Goal: Transaction & Acquisition: Purchase product/service

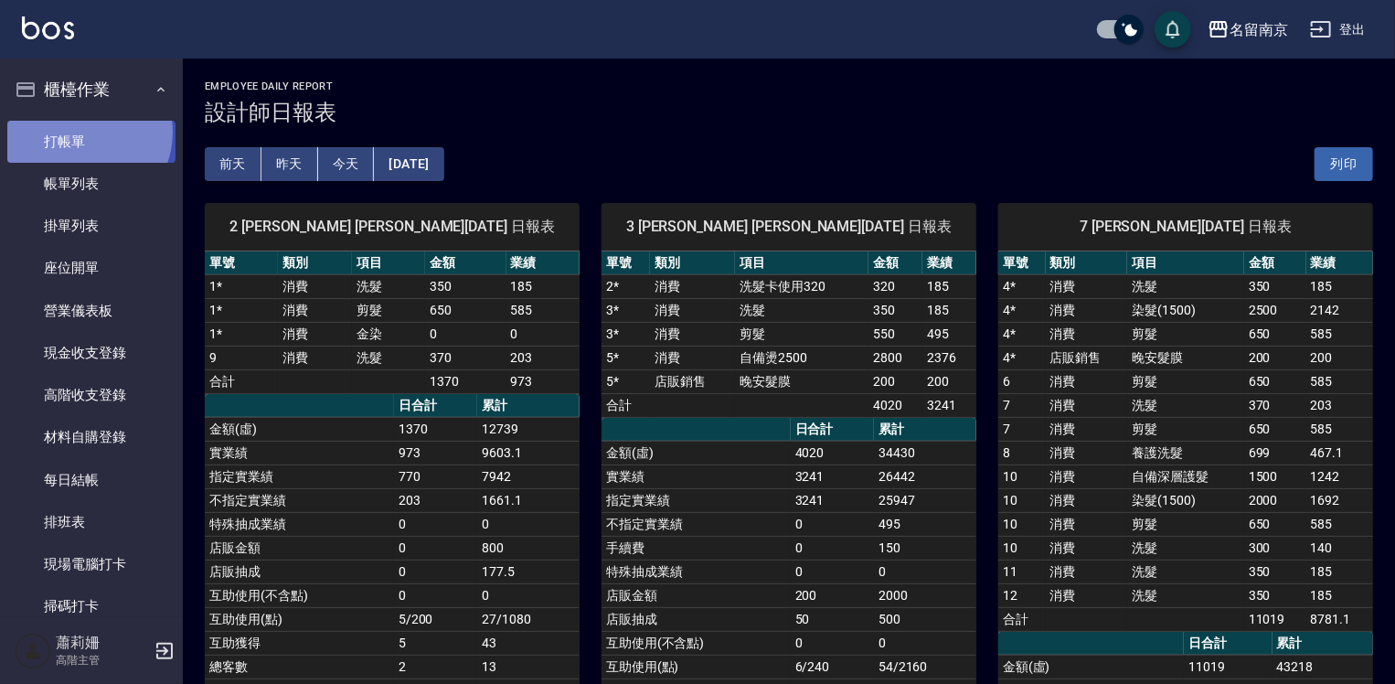
click at [79, 132] on link "打帳單" at bounding box center [91, 142] width 168 height 42
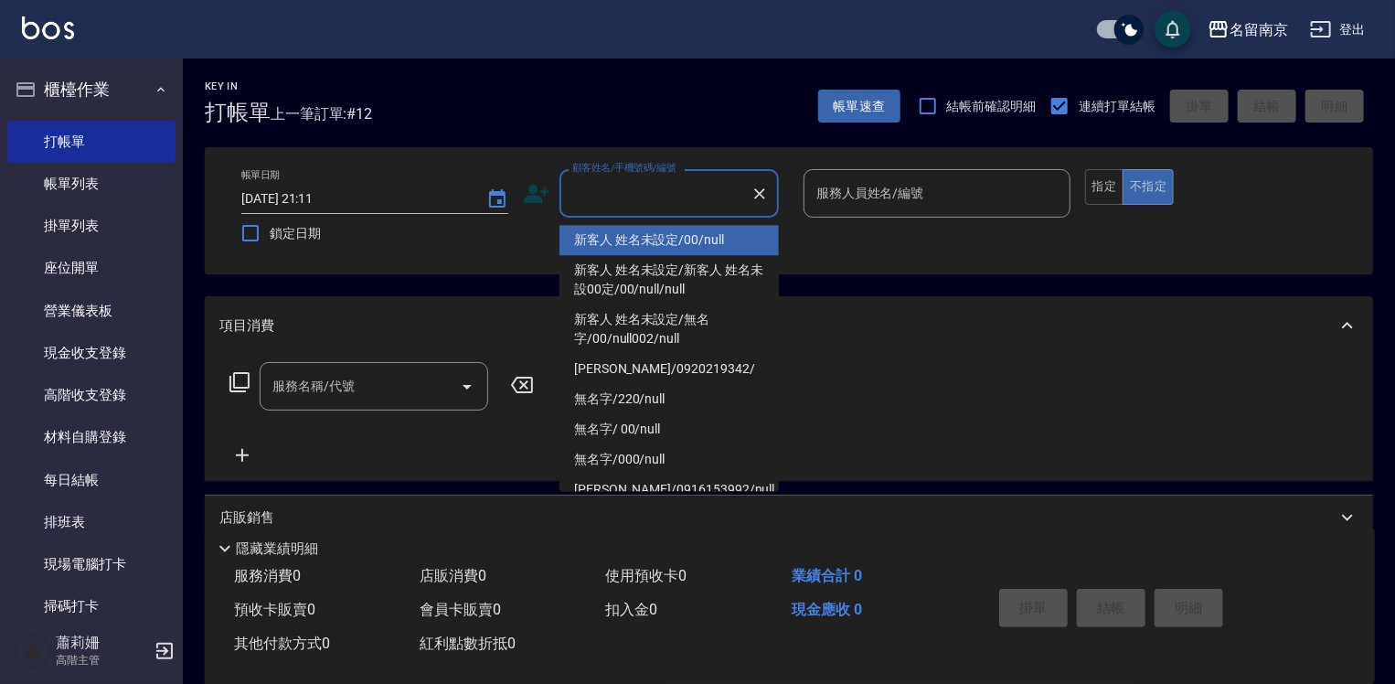
click at [640, 201] on input "顧客姓名/手機號碼/編號" at bounding box center [656, 193] width 176 height 32
type input "新客人 姓名未設定/00/null"
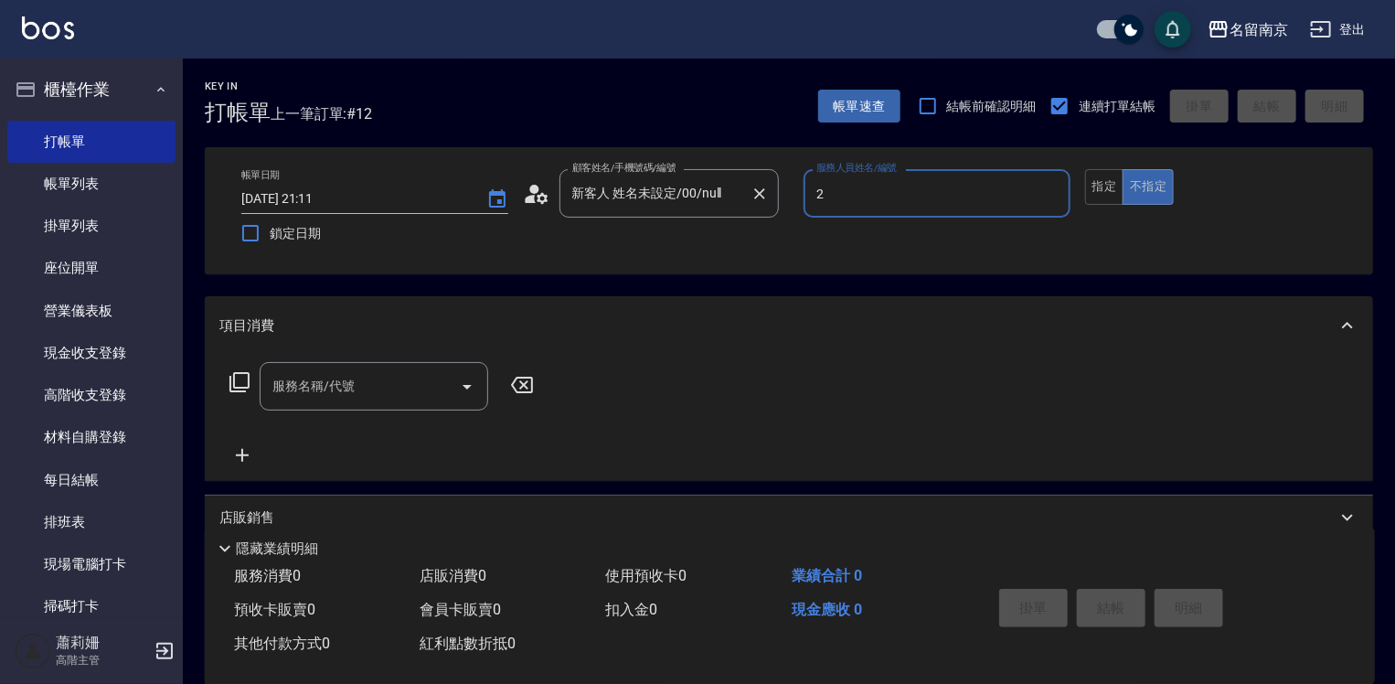
type input "2"
type button "false"
type input "[PERSON_NAME]-2"
click at [1099, 179] on button "指定" at bounding box center [1104, 187] width 39 height 36
drag, startPoint x: 349, startPoint y: 406, endPoint x: 545, endPoint y: 447, distance: 200.0
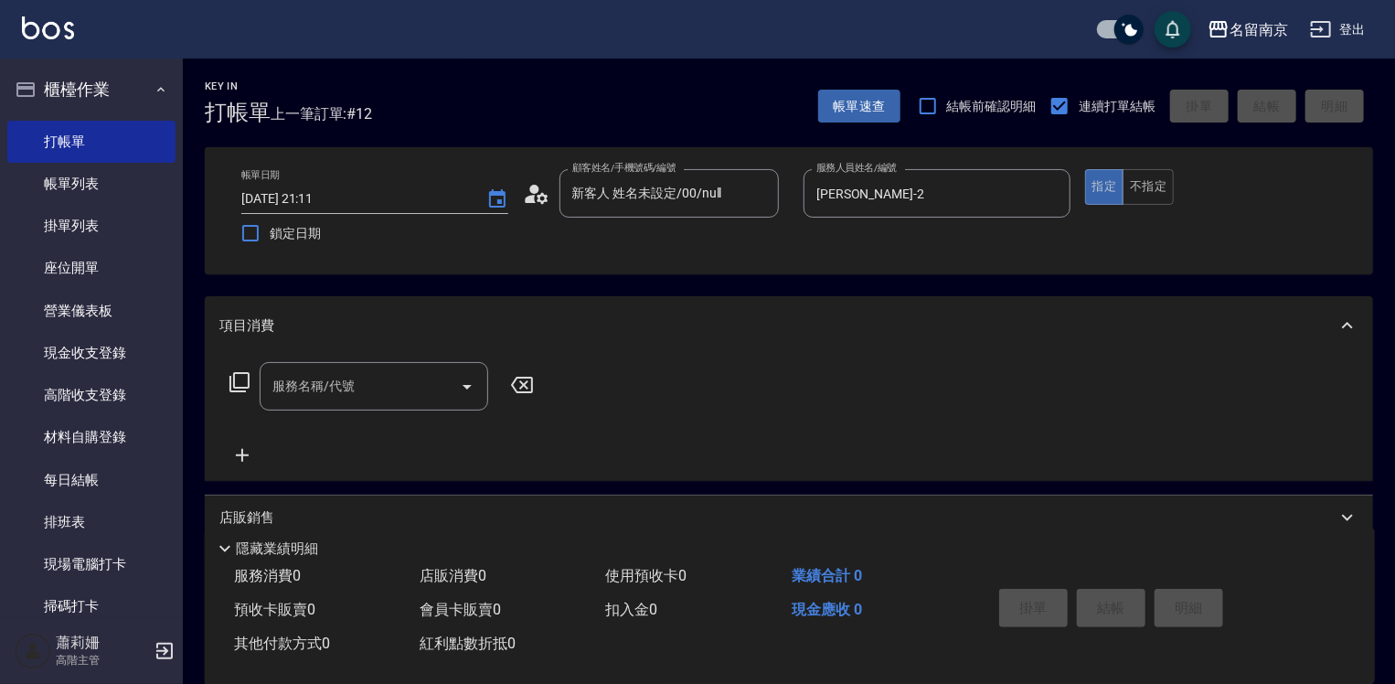
click at [353, 406] on div "服務名稱/代號" at bounding box center [374, 386] width 229 height 48
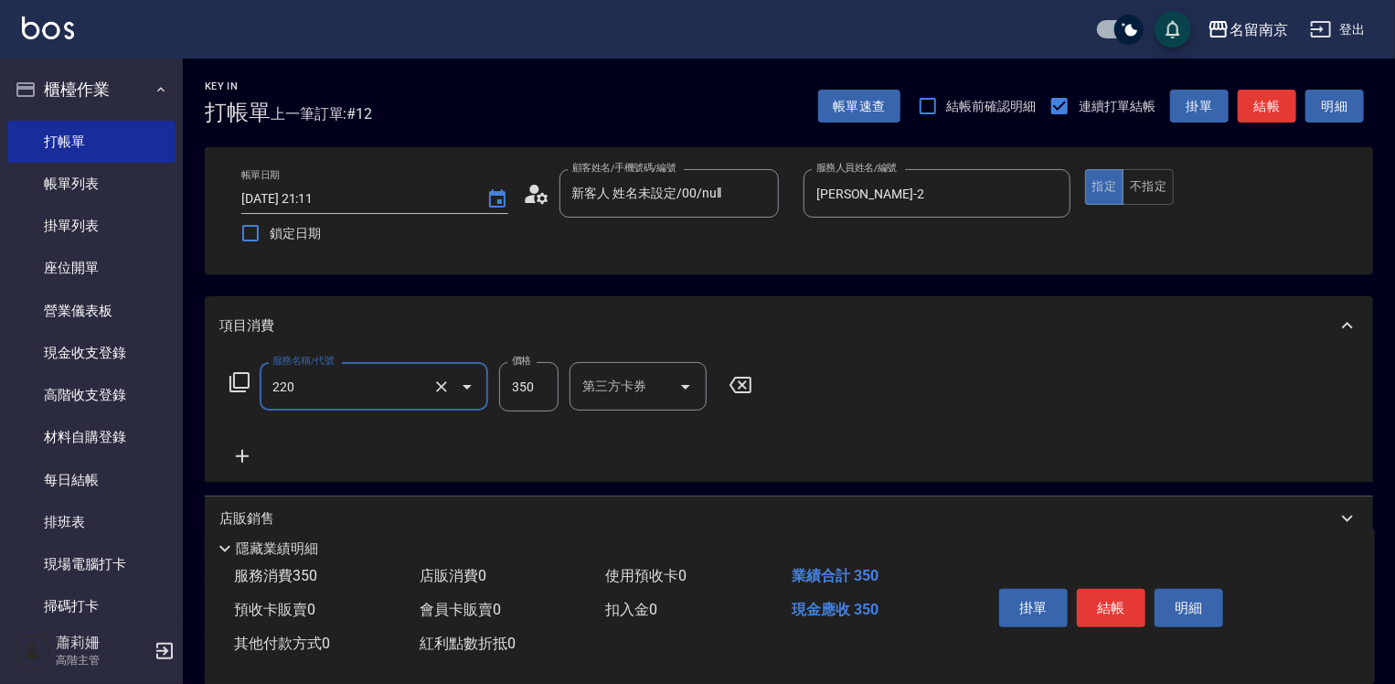
type input "洗髮(220)"
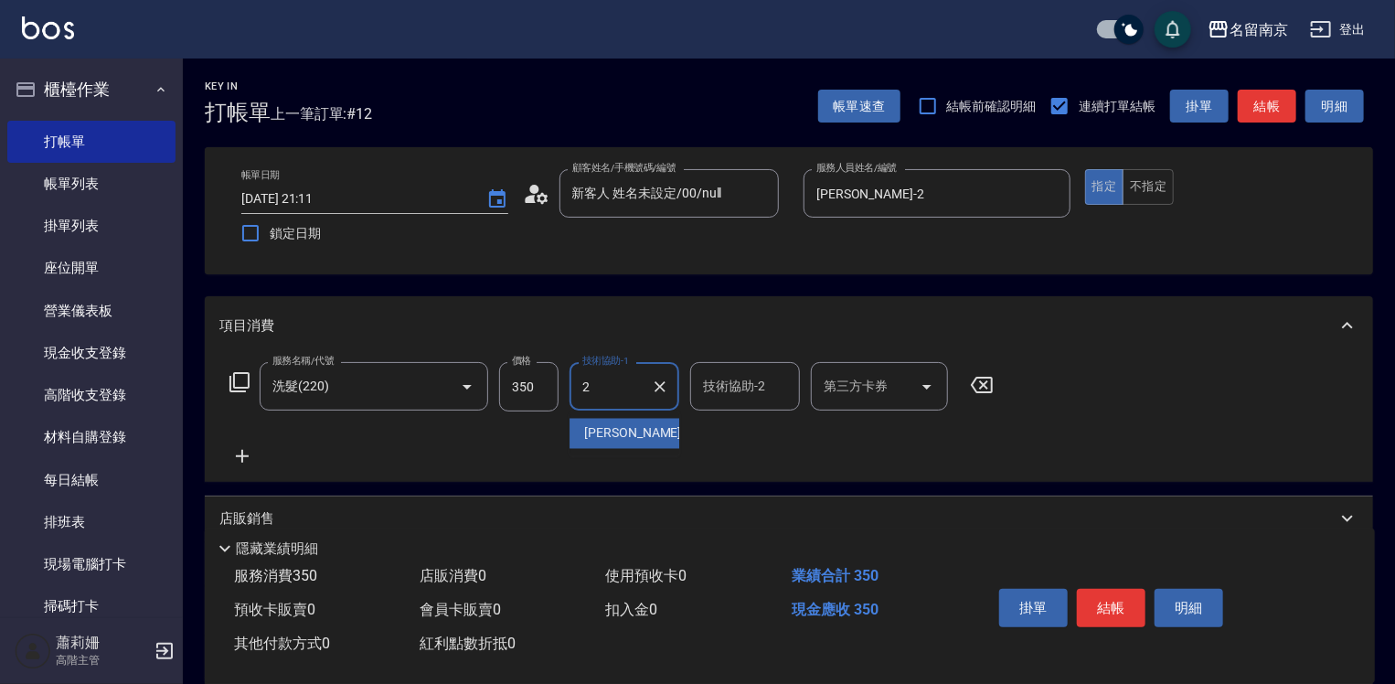
type input "[PERSON_NAME]-2"
click at [445, 385] on icon "Clear" at bounding box center [441, 387] width 18 height 18
type input "洗髮(220)"
click at [240, 377] on icon at bounding box center [240, 382] width 22 height 22
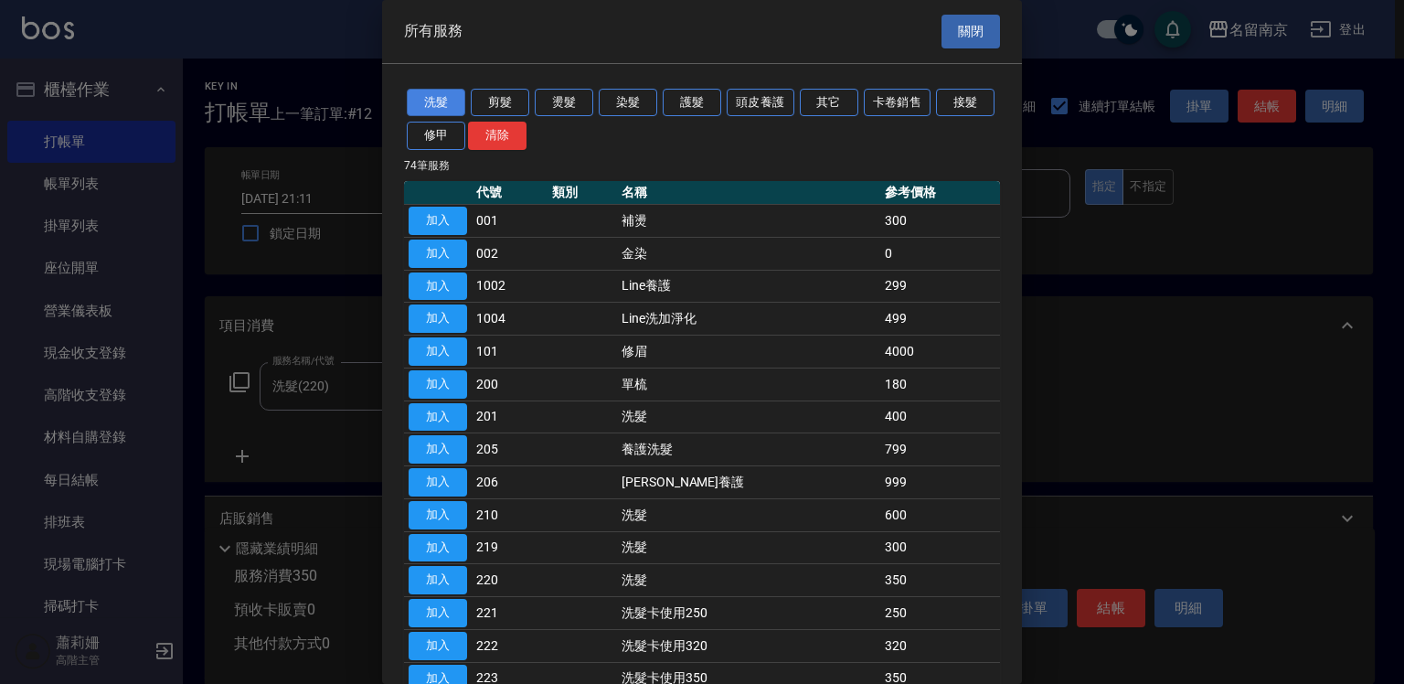
click at [443, 98] on button "洗髮" at bounding box center [436, 103] width 59 height 28
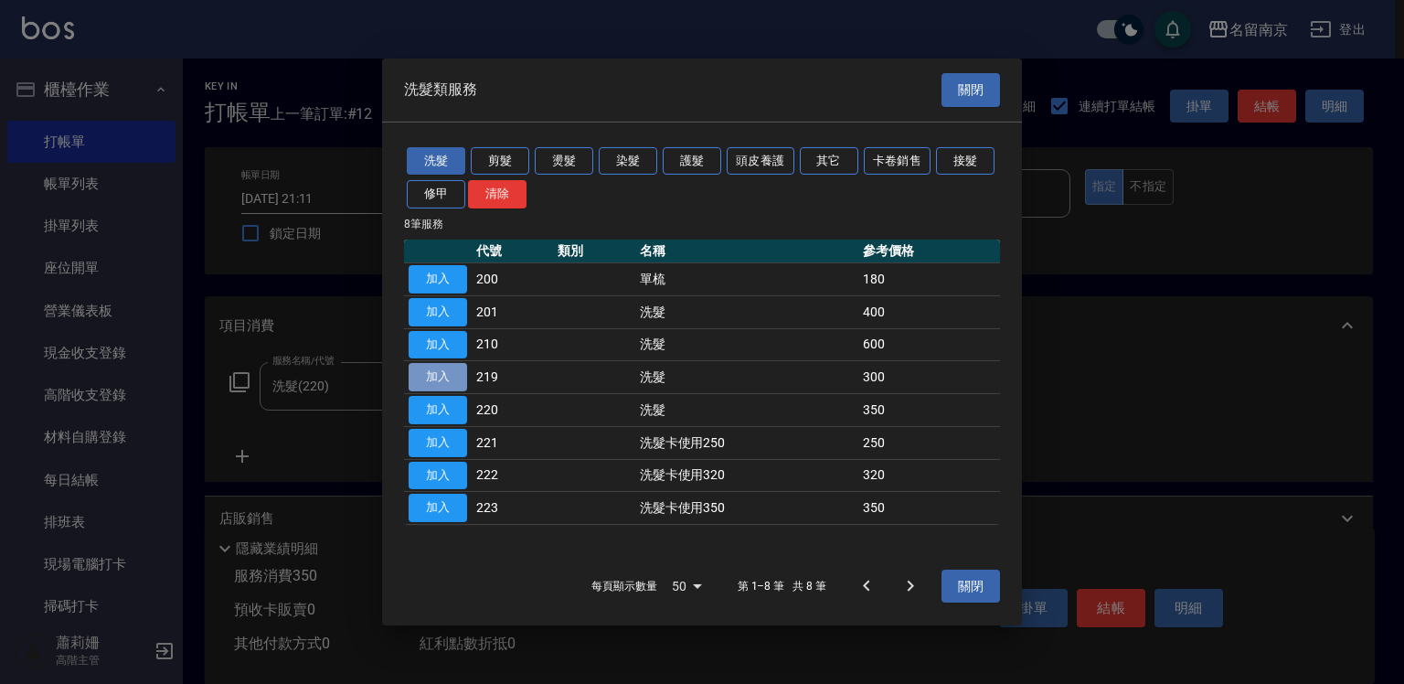
click at [435, 369] on button "加入" at bounding box center [438, 377] width 59 height 28
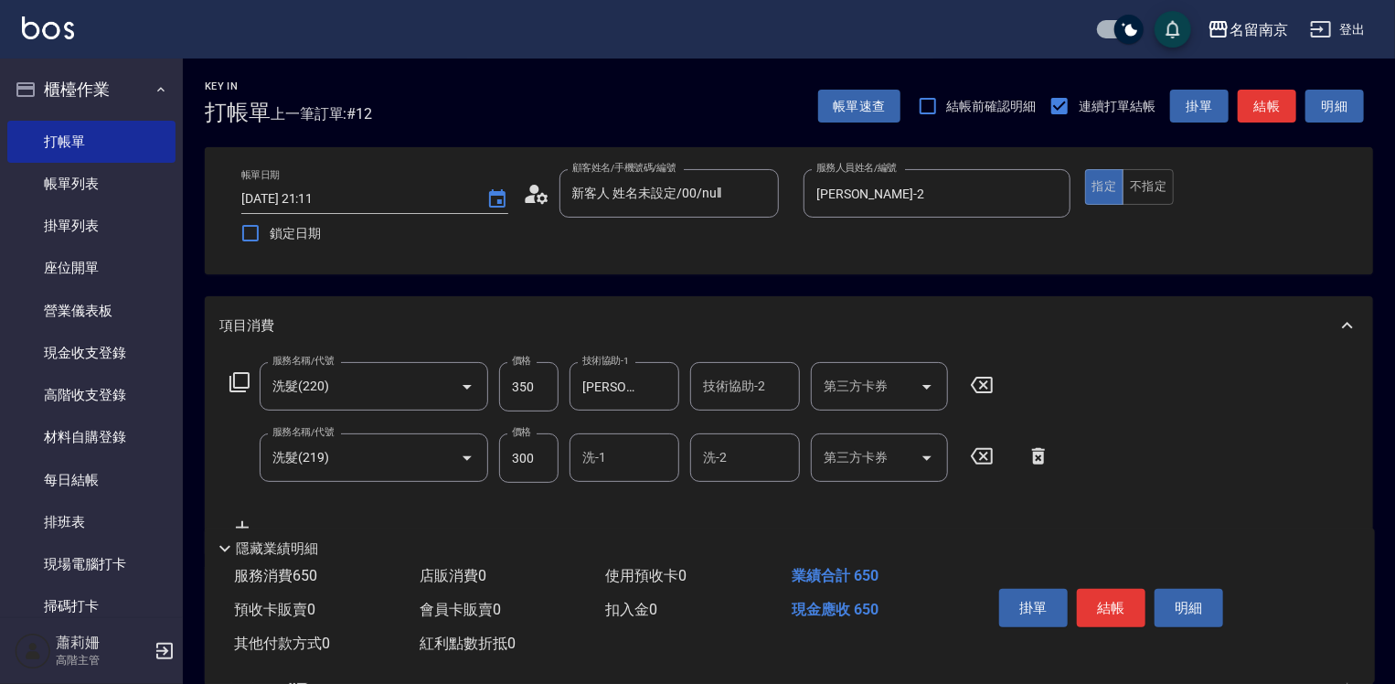
click at [981, 387] on icon at bounding box center [982, 385] width 22 height 16
click at [628, 468] on input "洗-1" at bounding box center [624, 457] width 93 height 32
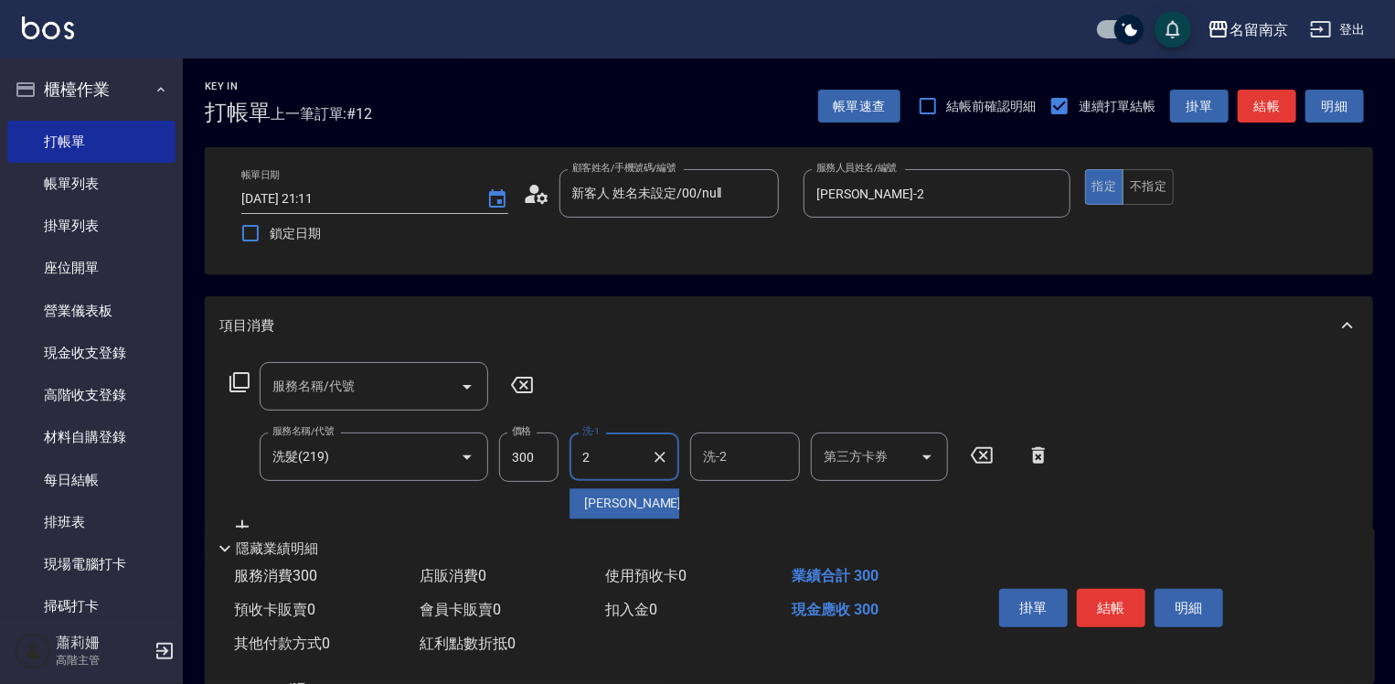
type input "[PERSON_NAME]-2"
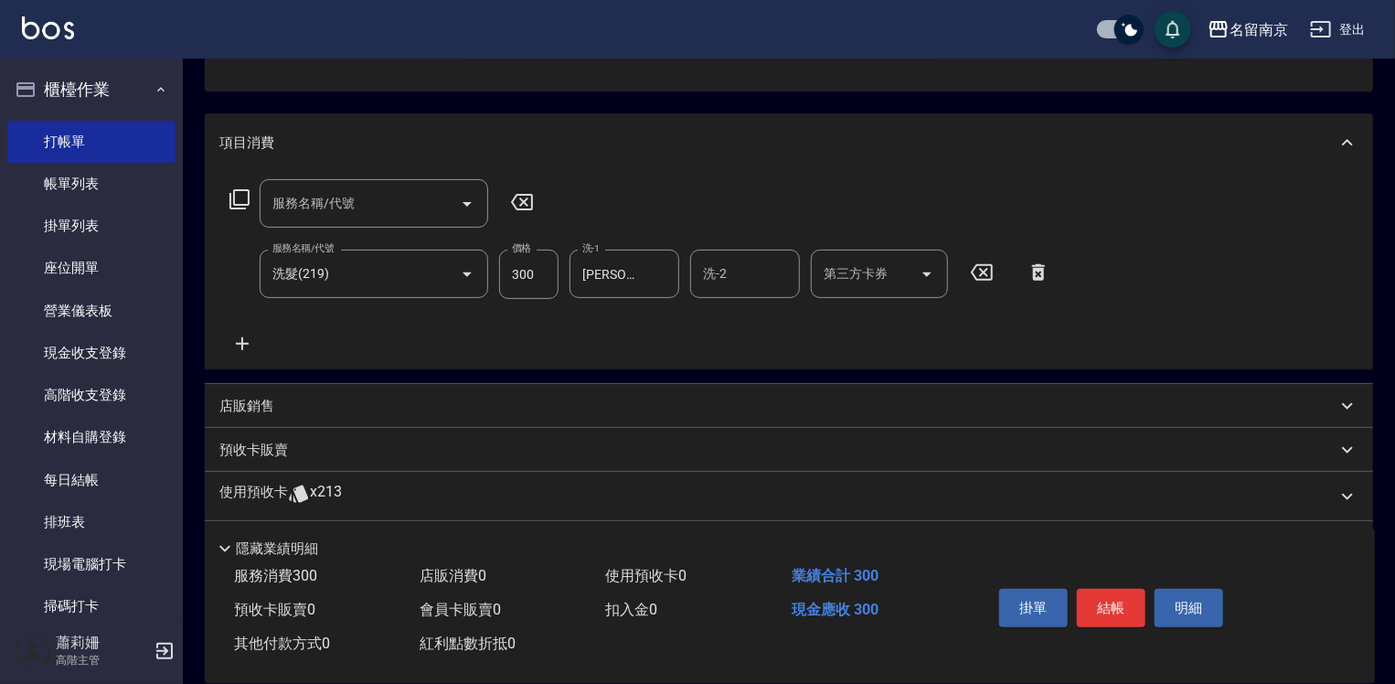
click at [237, 336] on icon at bounding box center [242, 344] width 46 height 22
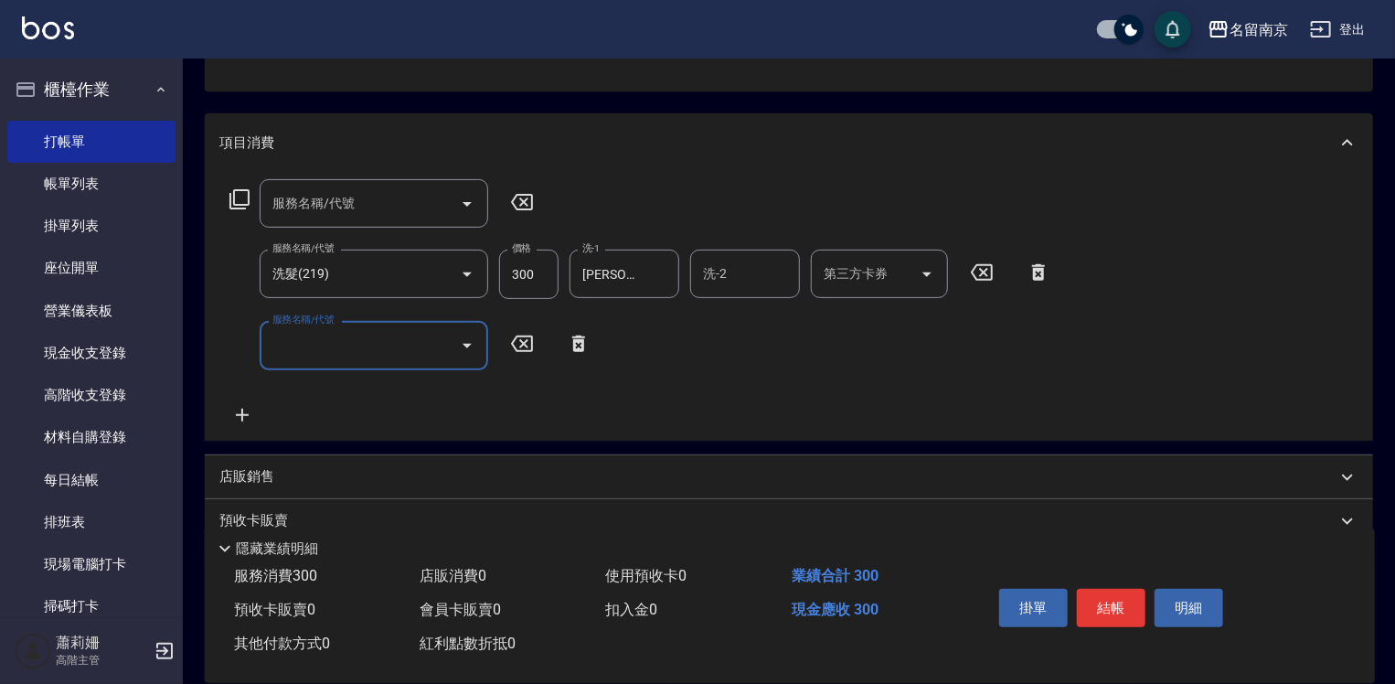
click at [282, 346] on input "服務名稱/代號" at bounding box center [360, 345] width 185 height 32
type input "剪髮(301)"
type input "400"
click at [1124, 600] on button "結帳" at bounding box center [1111, 608] width 69 height 38
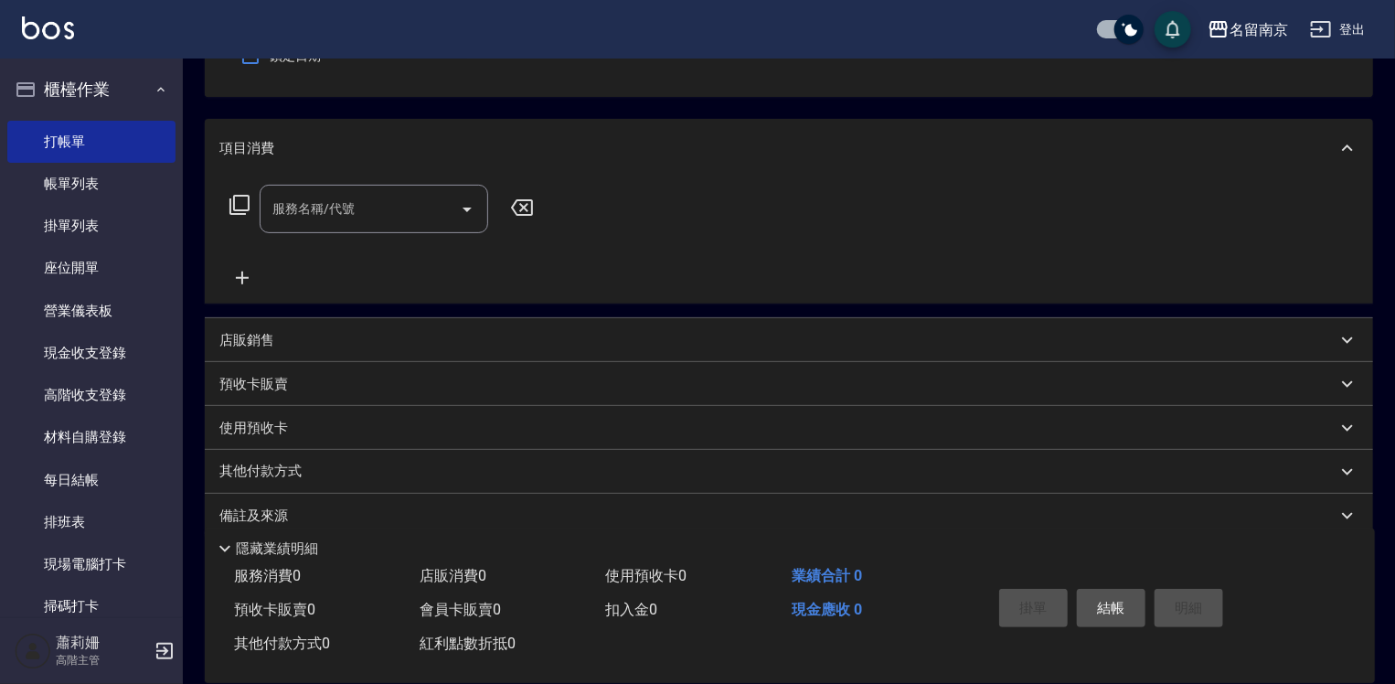
scroll to position [0, 0]
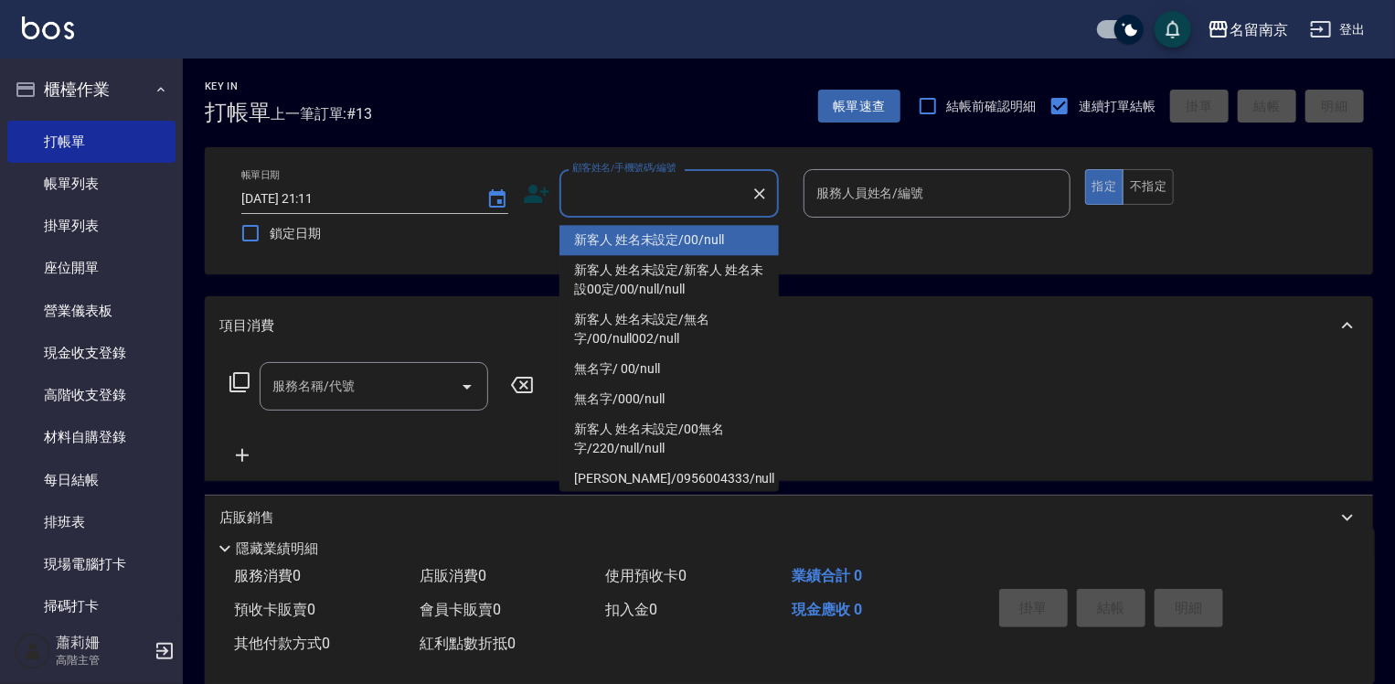
click at [647, 194] on input "顧客姓名/手機號碼/編號" at bounding box center [656, 193] width 176 height 32
type input "新客人 姓名未設定/00/null"
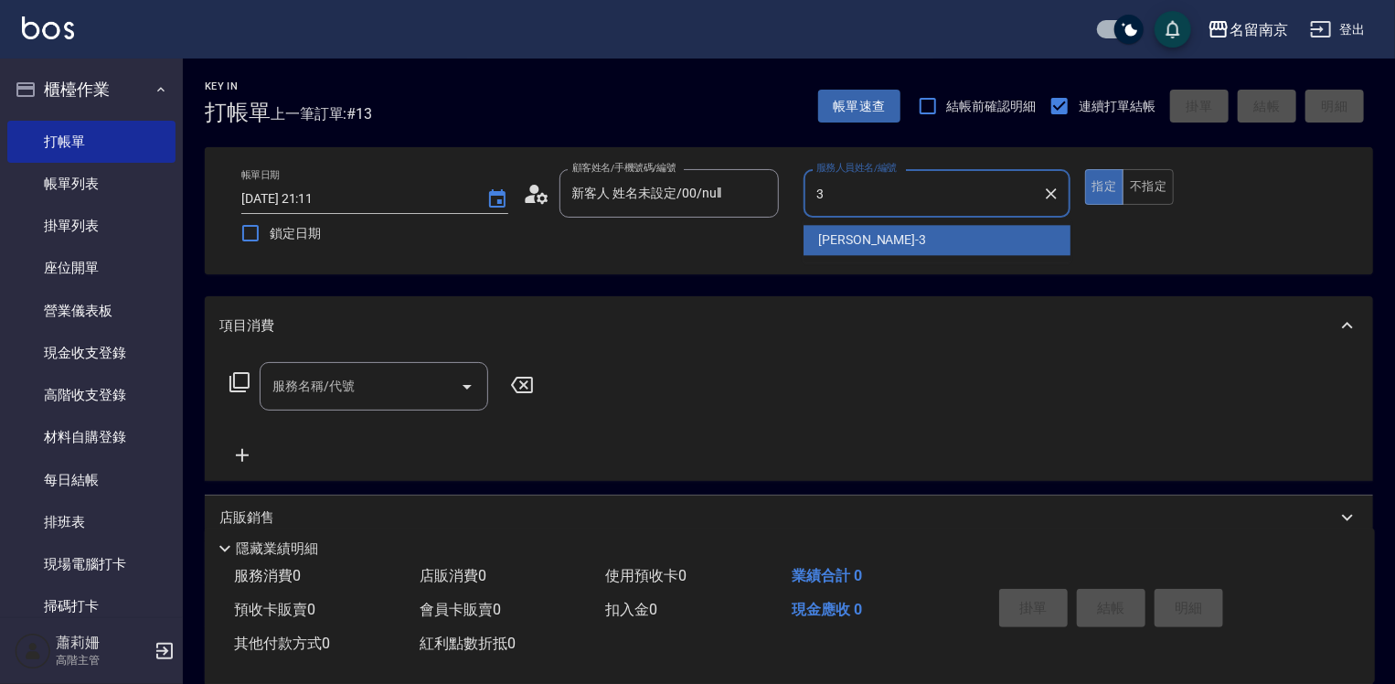
type input "[PERSON_NAME]-3"
type button "true"
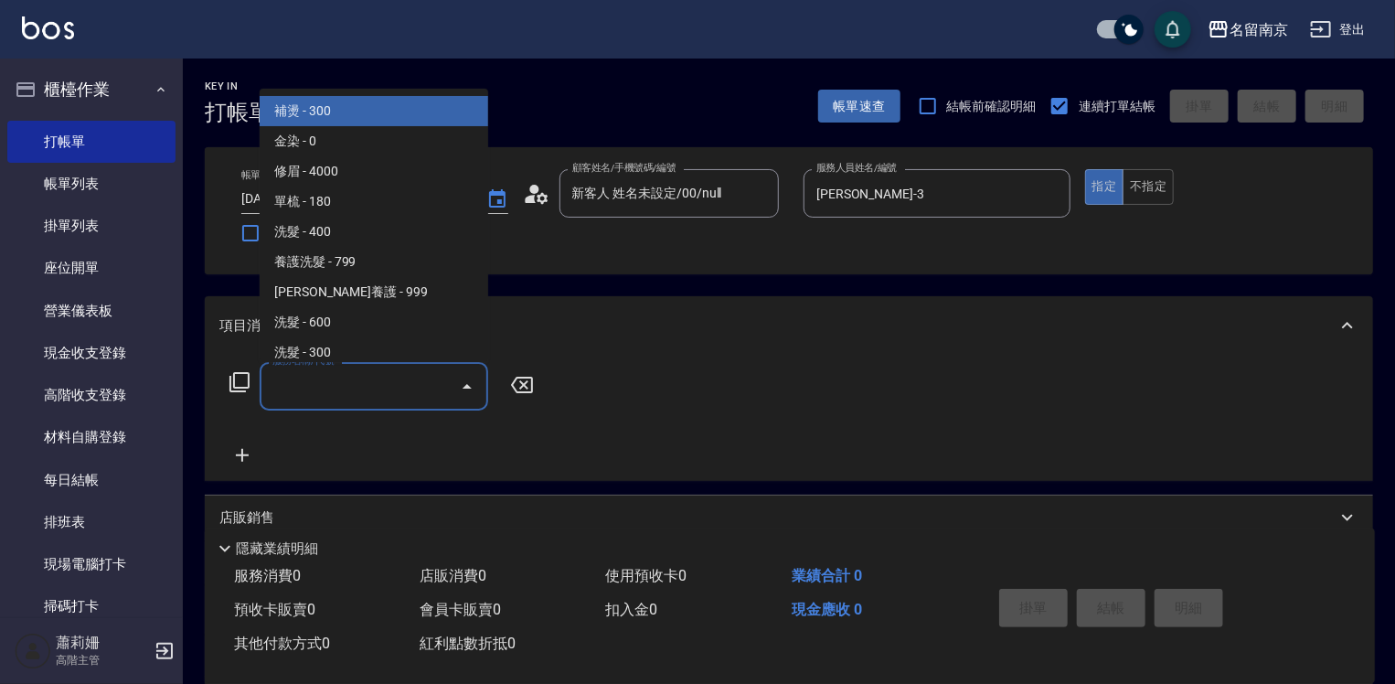
drag, startPoint x: 323, startPoint y: 382, endPoint x: 757, endPoint y: 367, distance: 434.6
click at [396, 374] on input "服務名稱/代號" at bounding box center [360, 386] width 185 height 32
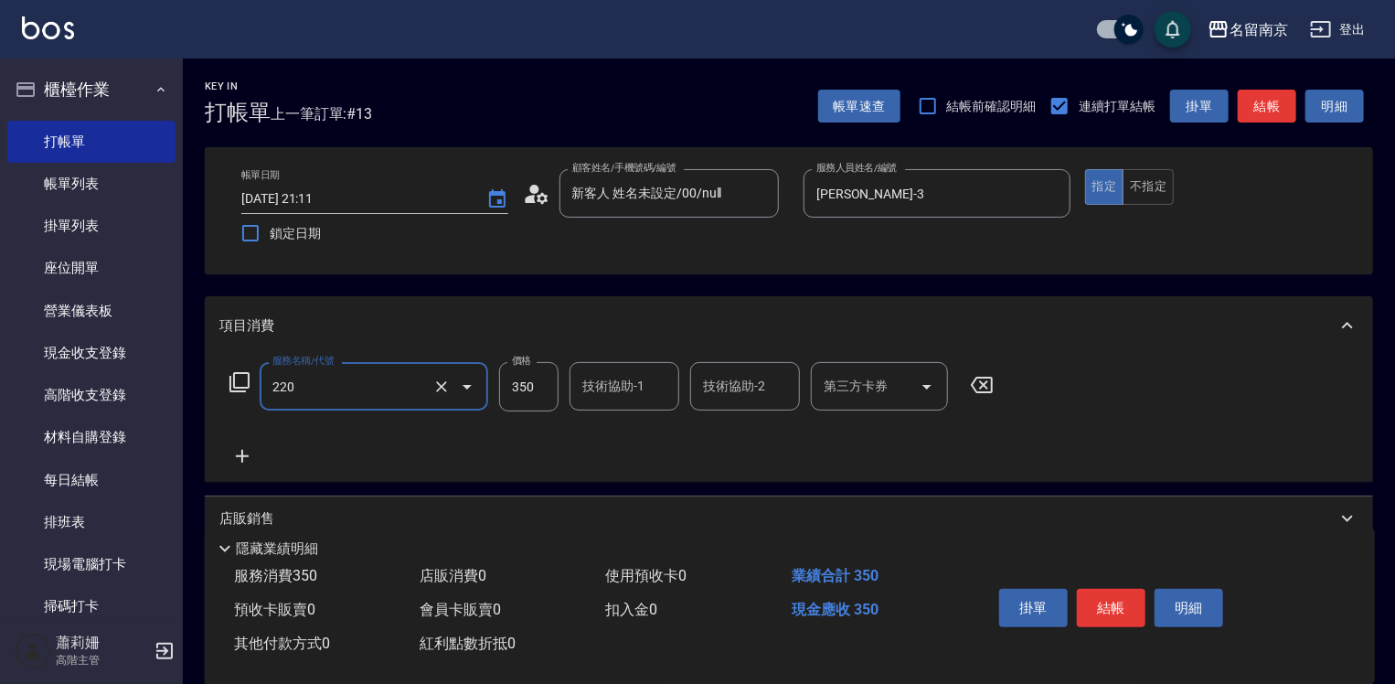
type input "洗髮(220)"
type input "[PERSON_NAME]-3"
click at [238, 457] on icon at bounding box center [242, 456] width 13 height 13
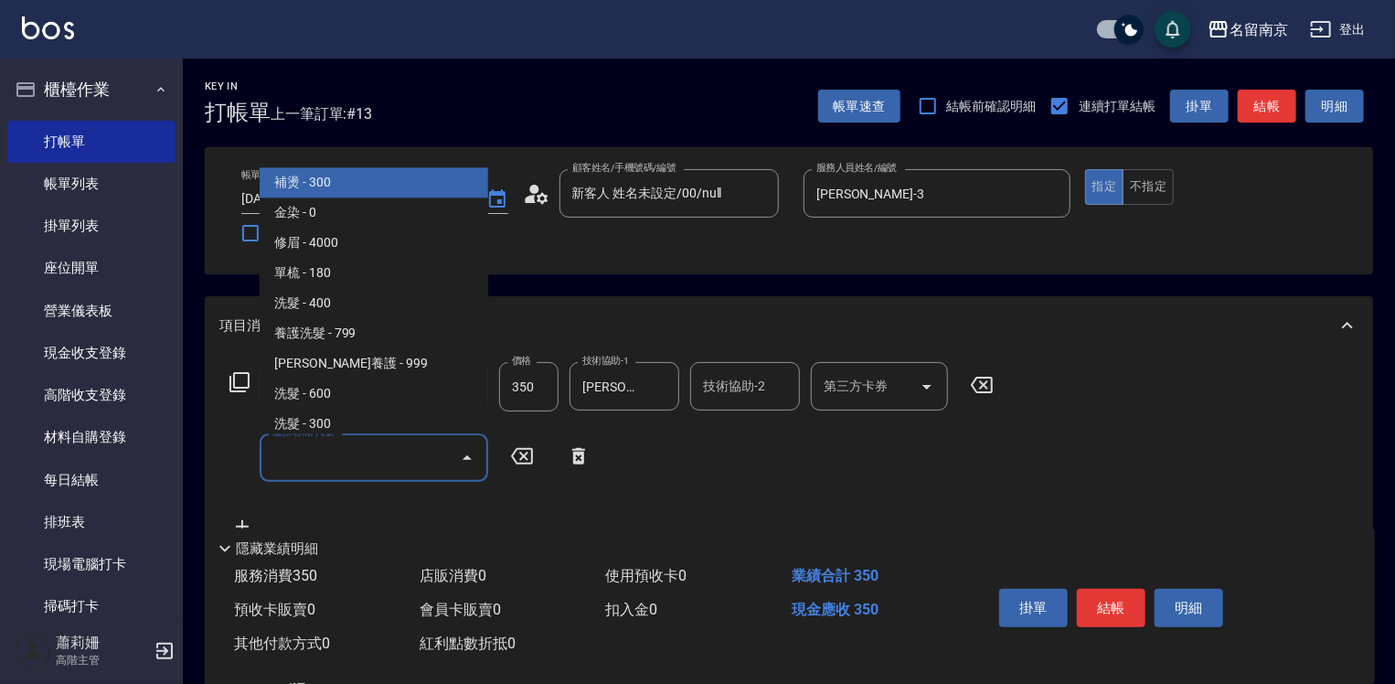
click at [323, 454] on input "服務名稱/代號" at bounding box center [360, 458] width 185 height 32
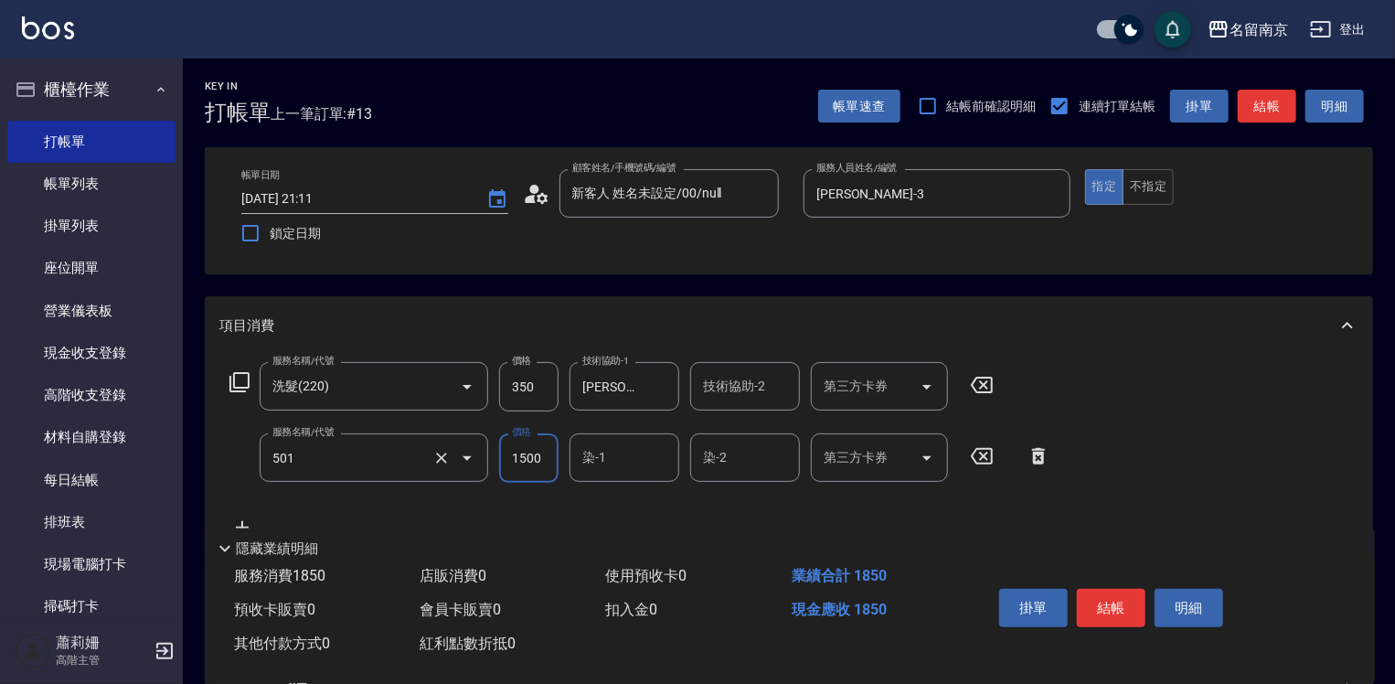
type input "染髮(1500)(501)"
type input "[PERSON_NAME]-2"
click at [659, 455] on icon "Clear" at bounding box center [660, 458] width 18 height 18
type input "[PERSON_NAME]-3"
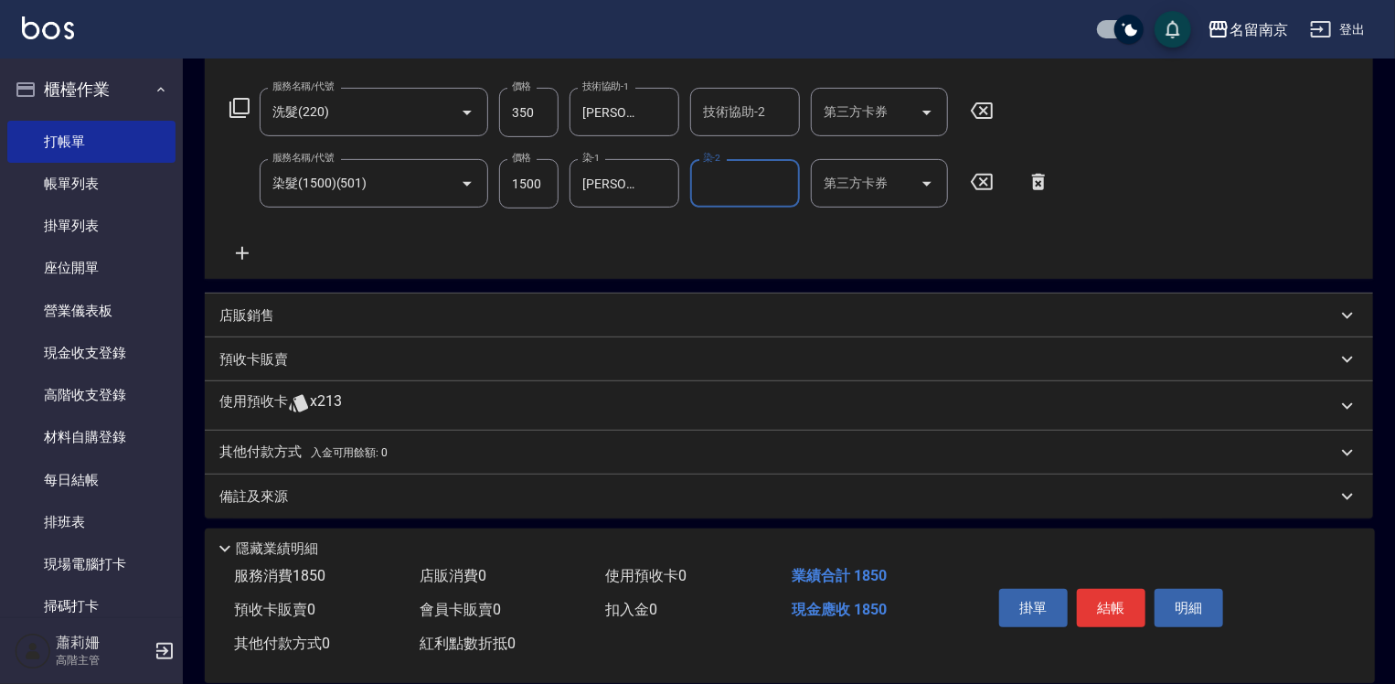
drag, startPoint x: 240, startPoint y: 252, endPoint x: 241, endPoint y: 190, distance: 62.2
click at [241, 252] on icon at bounding box center [242, 253] width 13 height 13
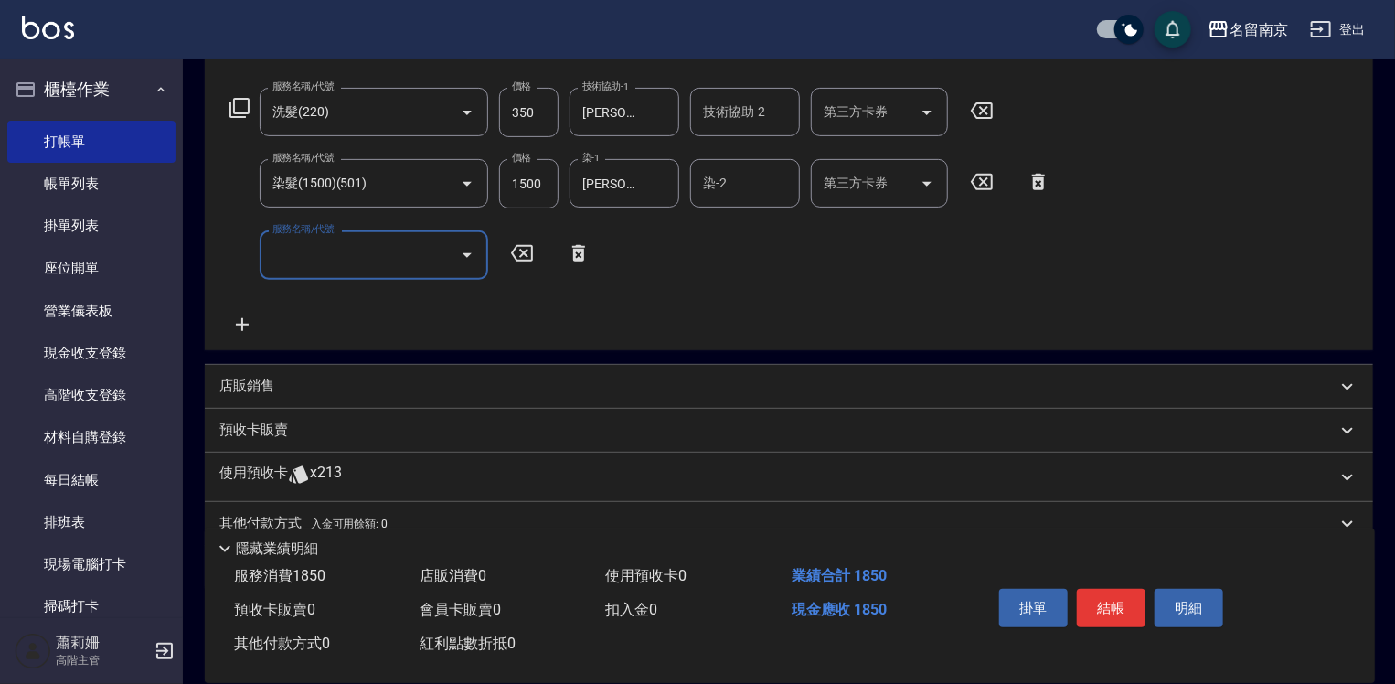
click at [240, 105] on icon at bounding box center [240, 108] width 22 height 22
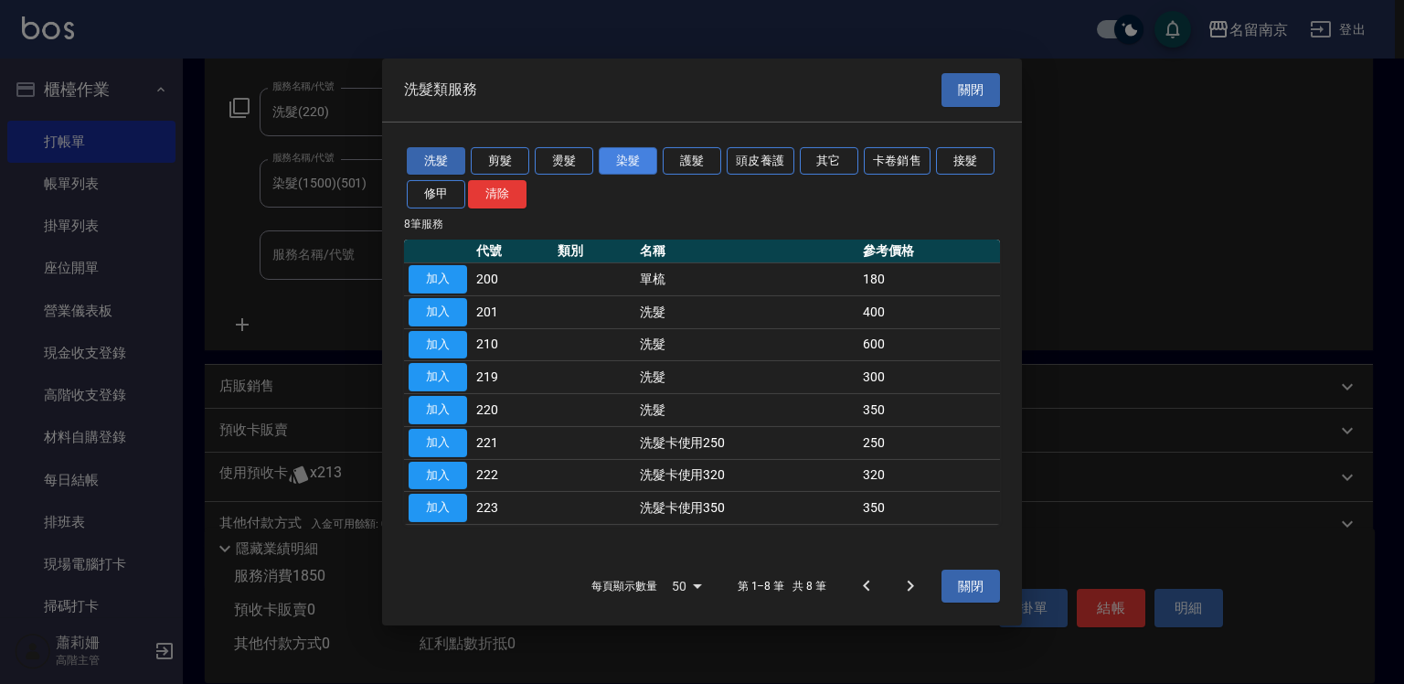
click at [633, 154] on button "染髮" at bounding box center [628, 160] width 59 height 28
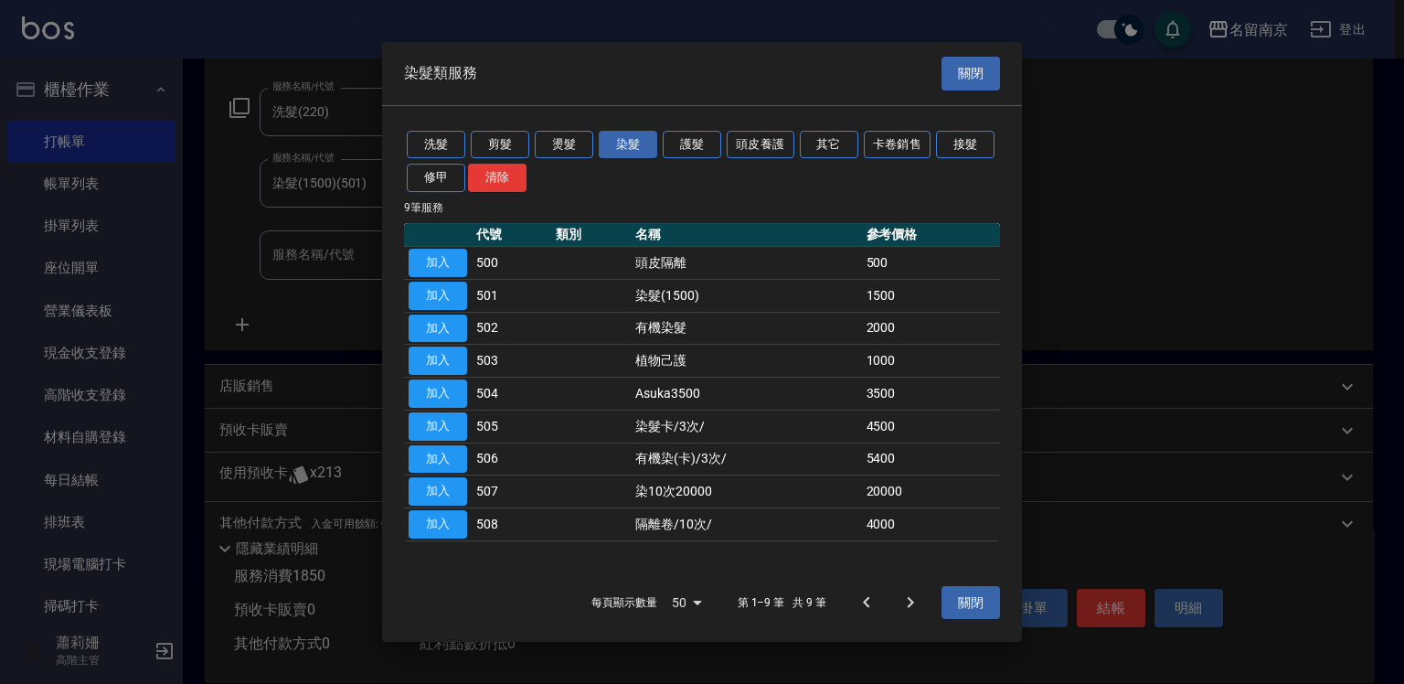
click at [435, 262] on button "加入" at bounding box center [438, 263] width 59 height 28
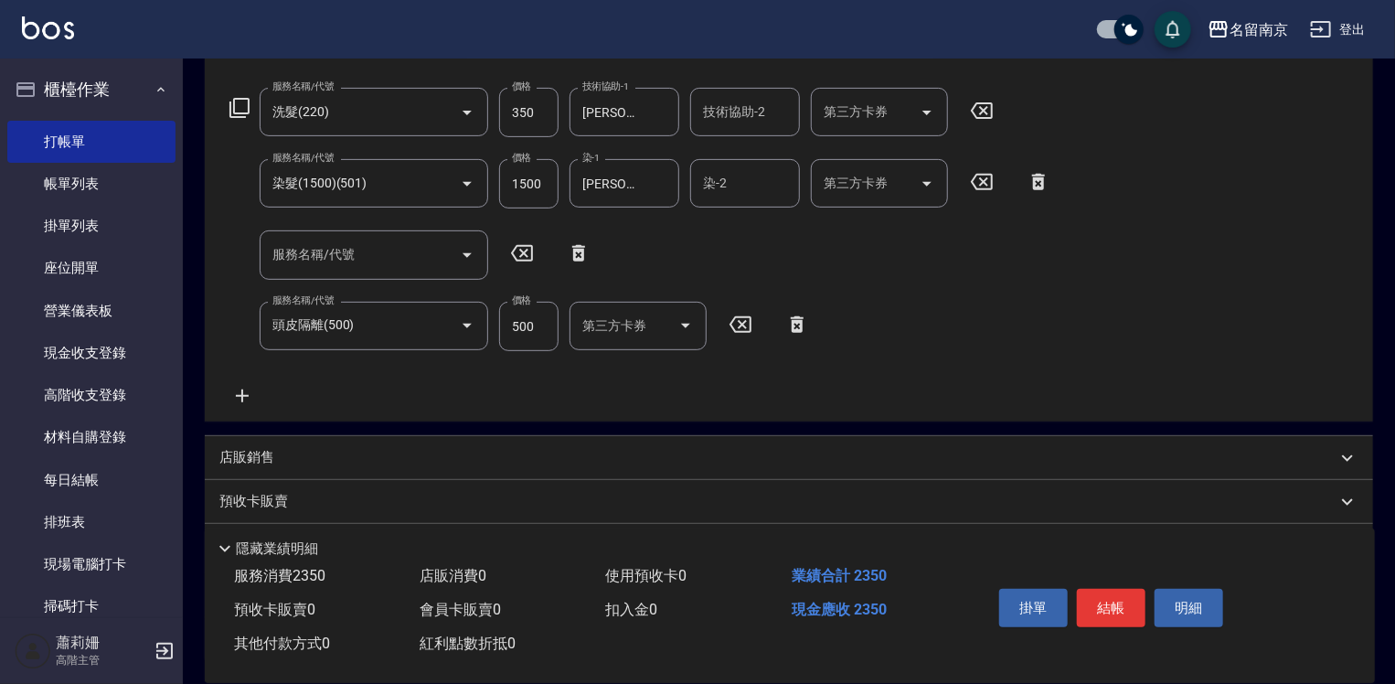
scroll to position [424, 0]
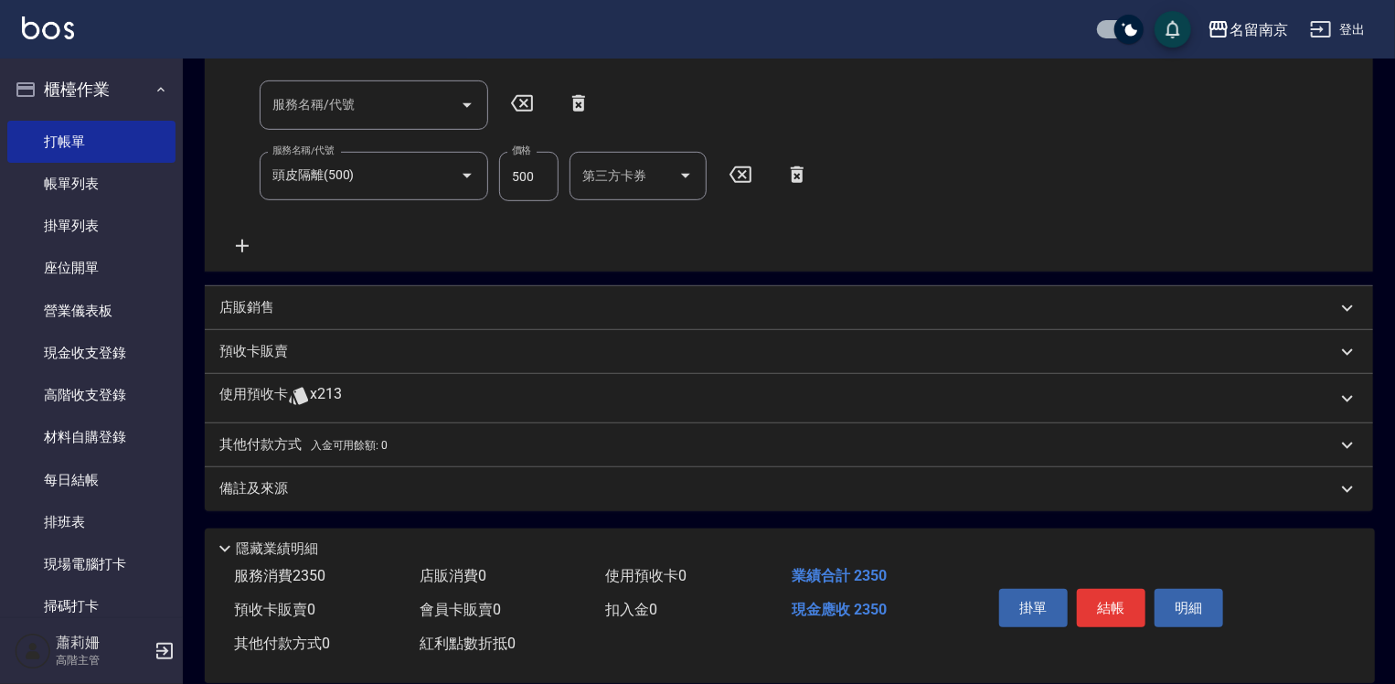
click at [240, 240] on icon at bounding box center [242, 246] width 46 height 22
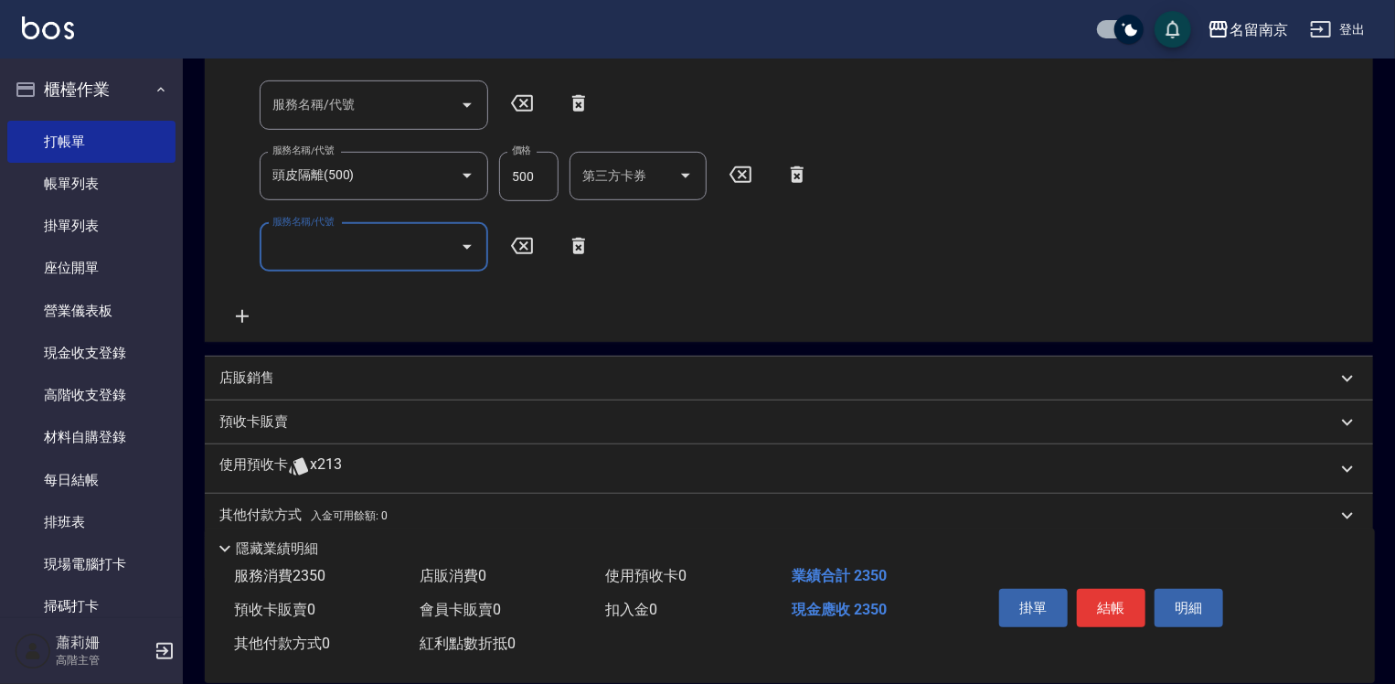
scroll to position [241, 0]
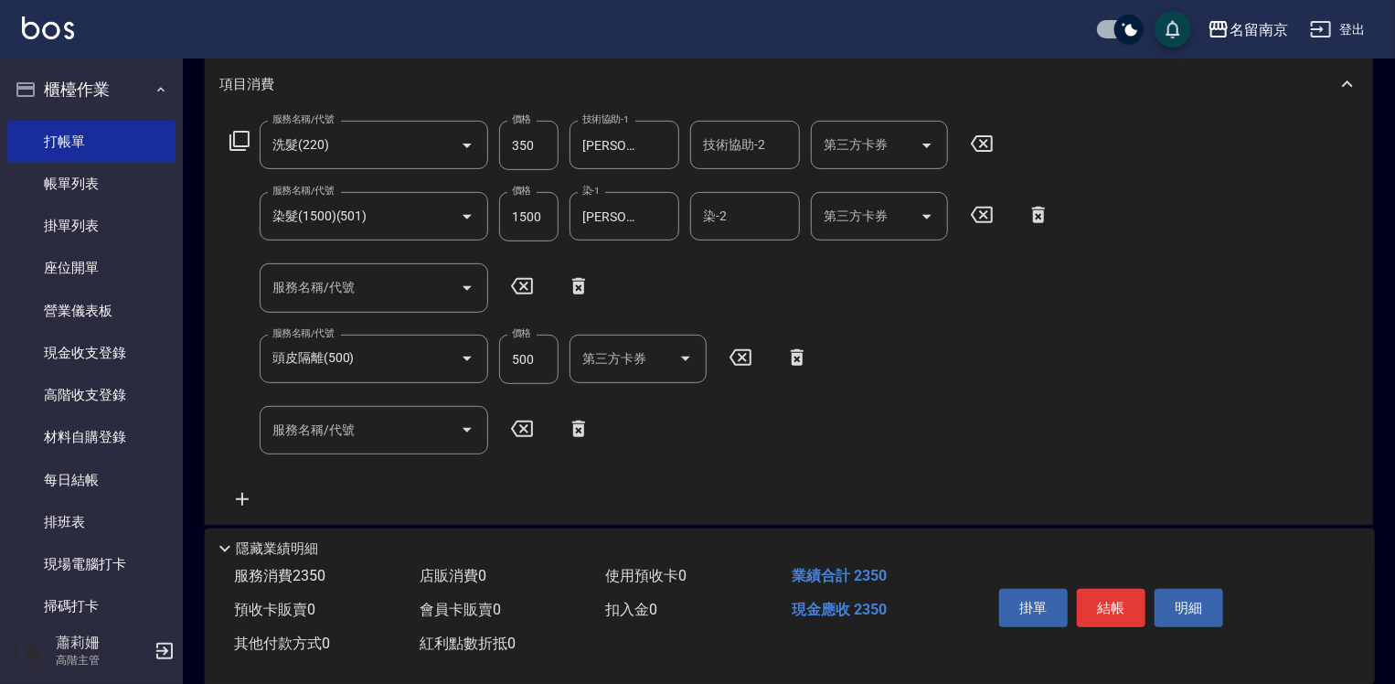
click at [242, 138] on icon at bounding box center [240, 141] width 22 height 22
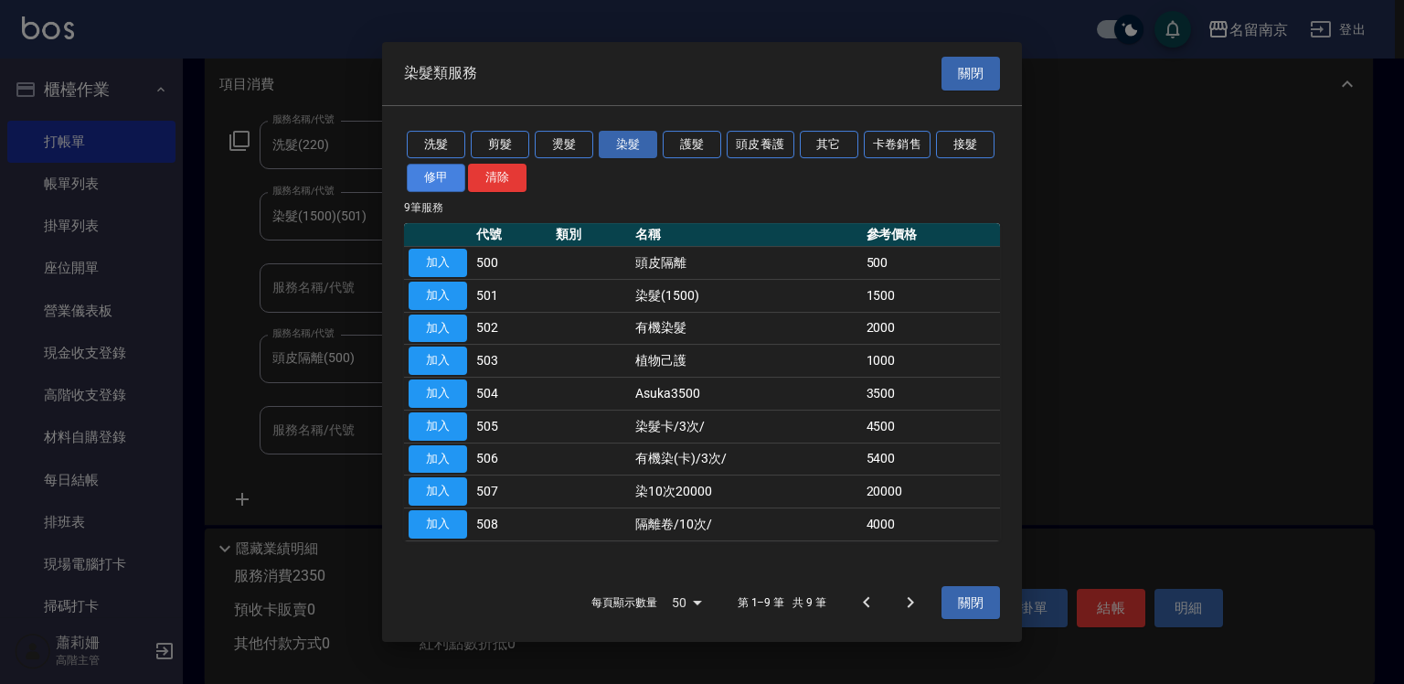
click at [449, 179] on button "修甲" at bounding box center [436, 178] width 59 height 28
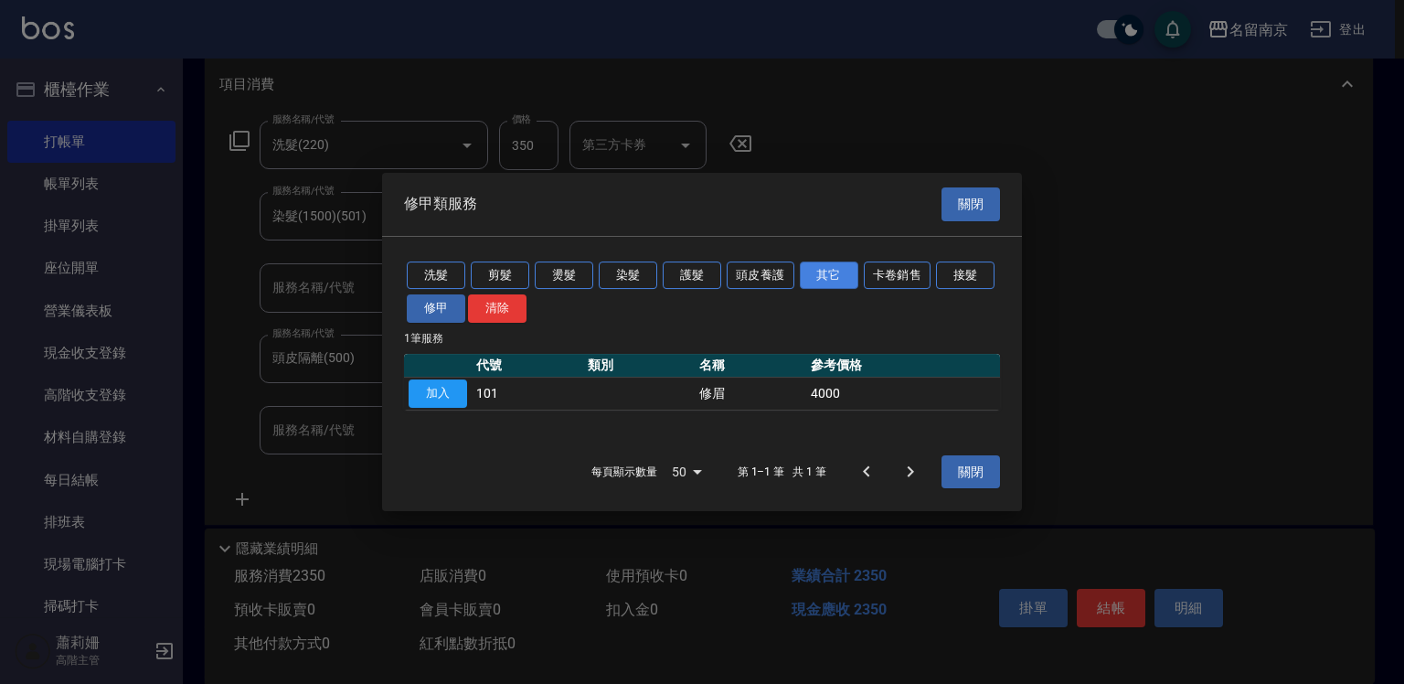
click at [843, 282] on button "其它" at bounding box center [829, 276] width 59 height 28
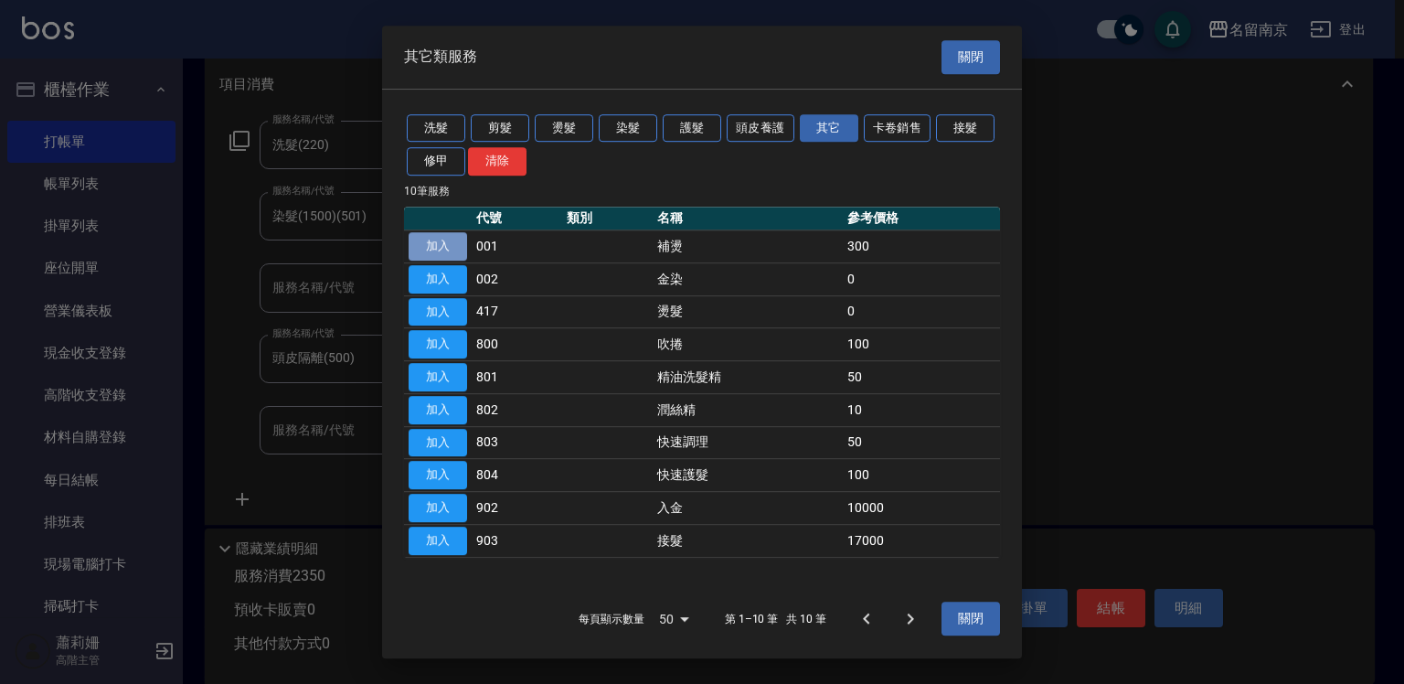
click at [439, 242] on button "加入" at bounding box center [438, 246] width 59 height 28
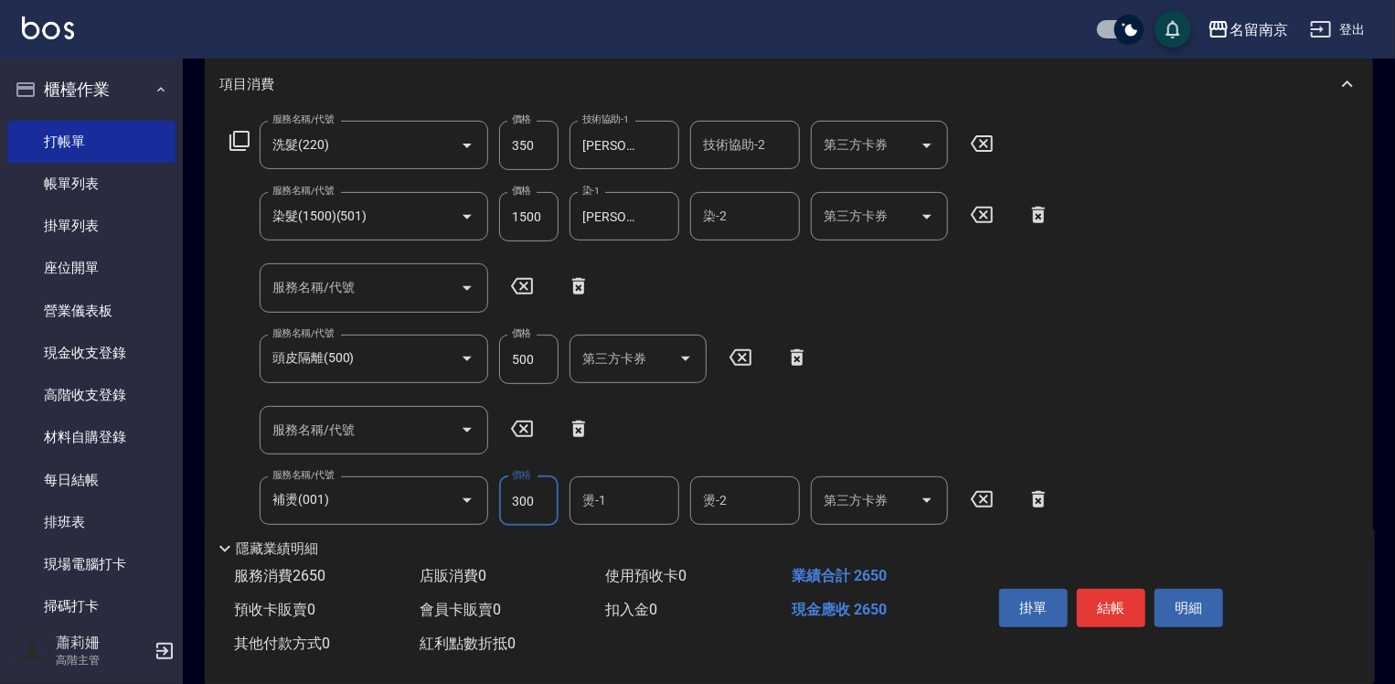
click at [541, 497] on input "300" at bounding box center [528, 500] width 59 height 49
type input "200"
type input "[PERSON_NAME]-3"
click at [583, 423] on icon at bounding box center [578, 429] width 13 height 16
type input "補燙(001)"
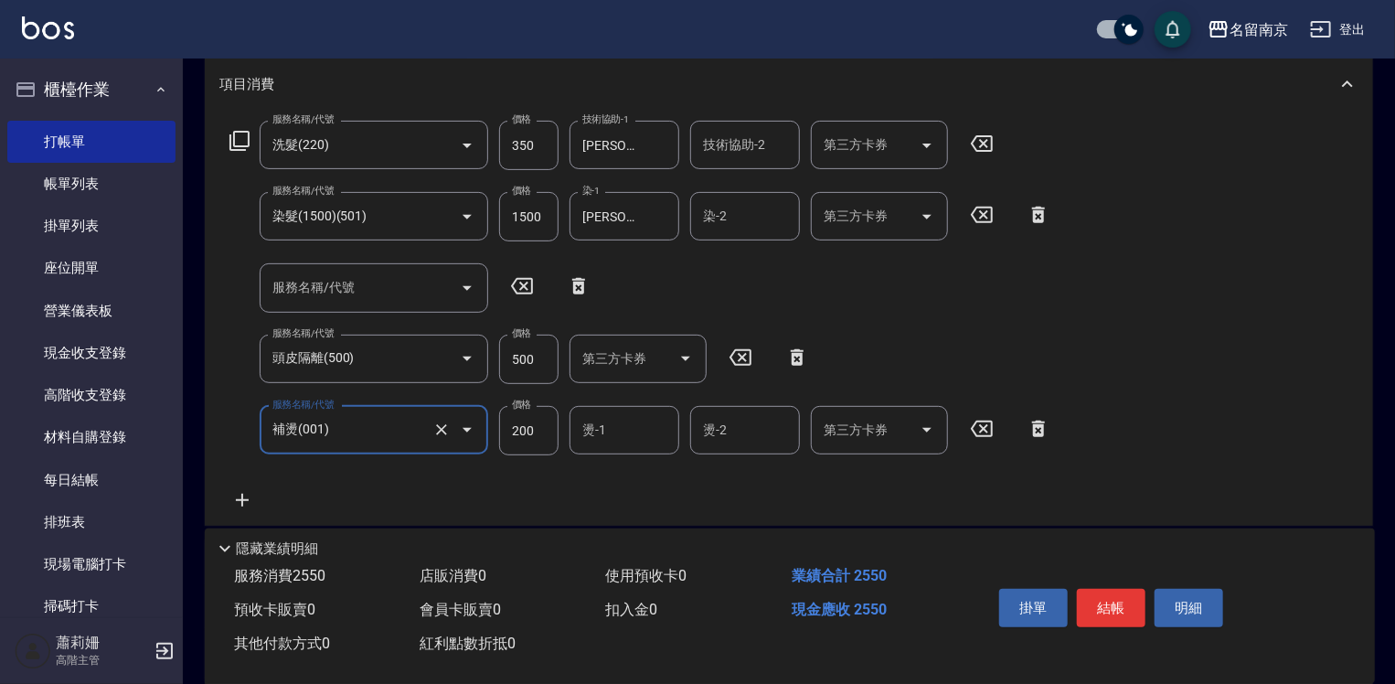
click at [576, 283] on icon at bounding box center [578, 286] width 13 height 16
type input "頭皮隔離(500)"
type input "補燙(001)"
type input "200"
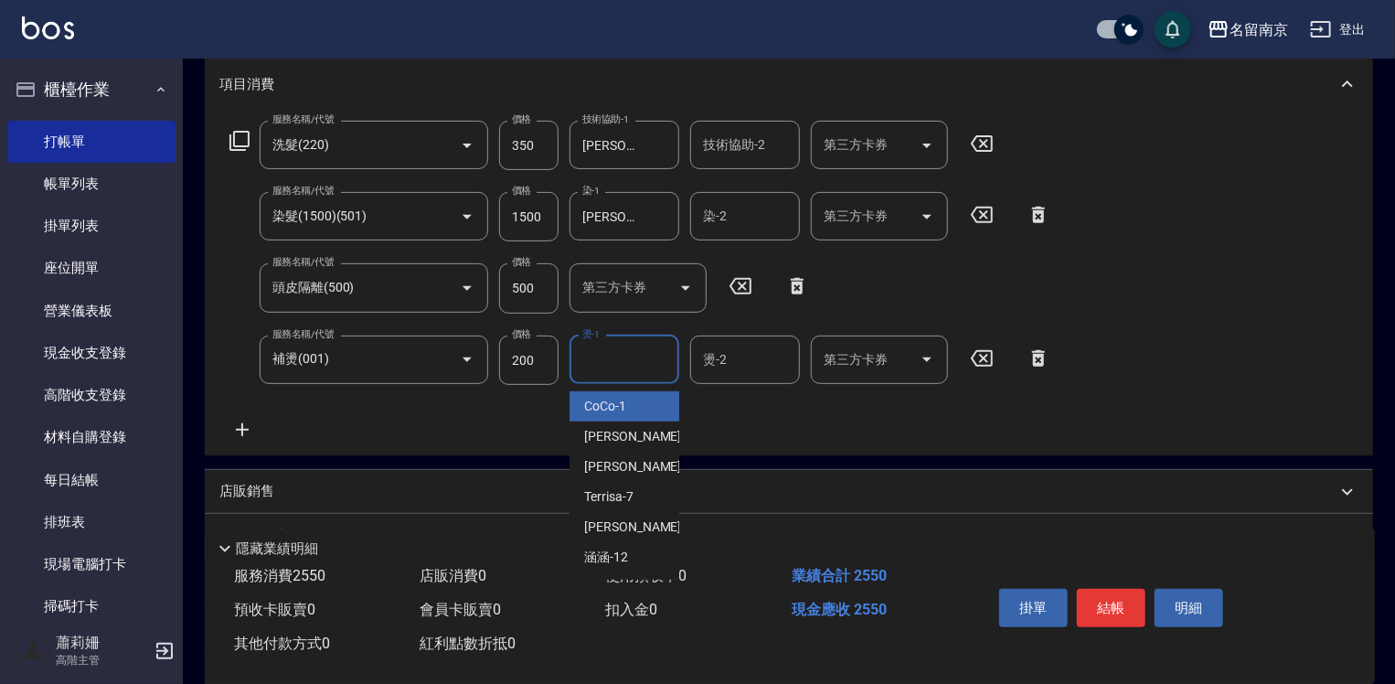
click at [656, 356] on input "燙-1" at bounding box center [624, 360] width 93 height 32
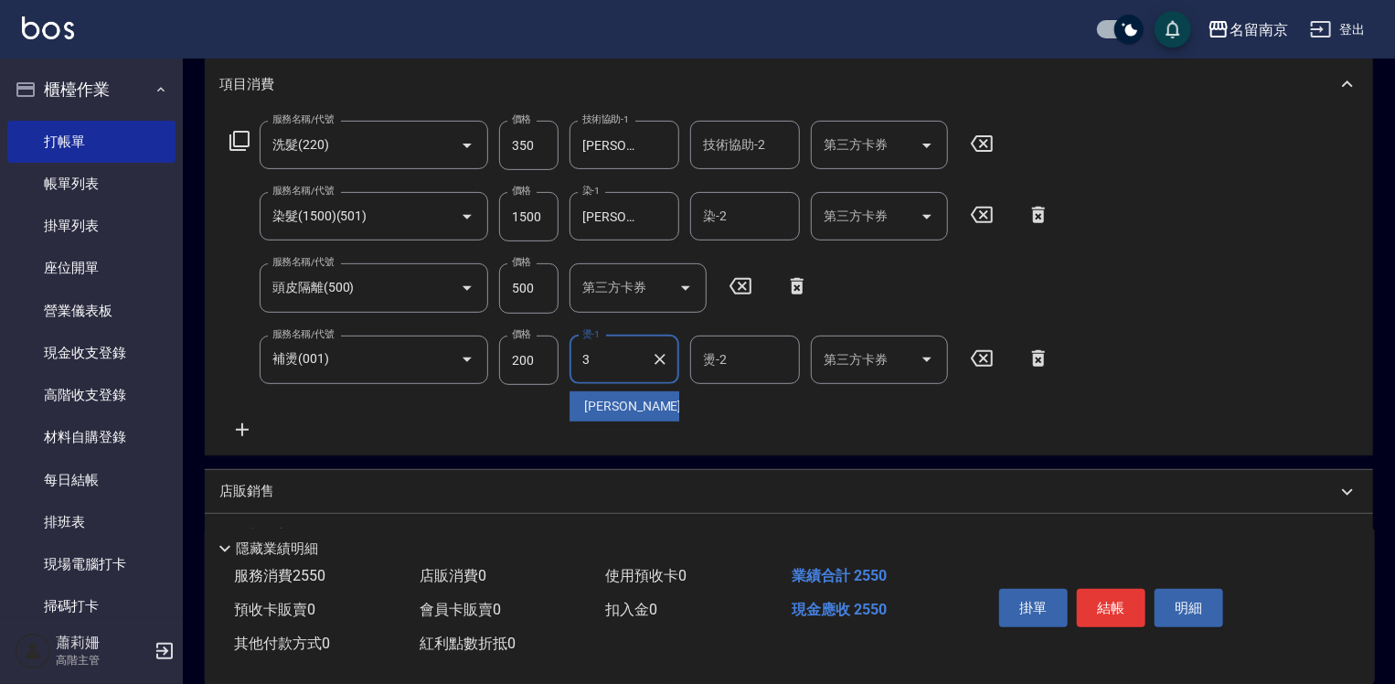
type input "[PERSON_NAME]-3"
click at [1120, 591] on button "結帳" at bounding box center [1111, 608] width 69 height 38
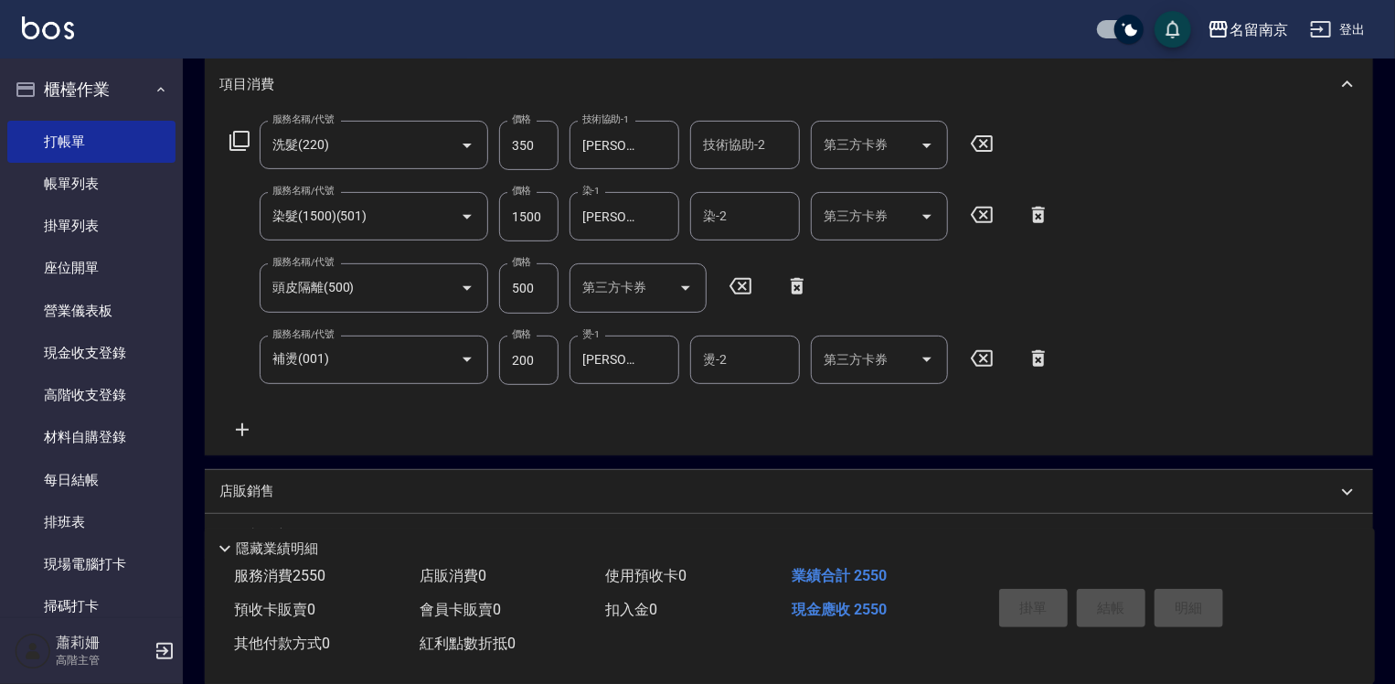
type input "[DATE] 21:12"
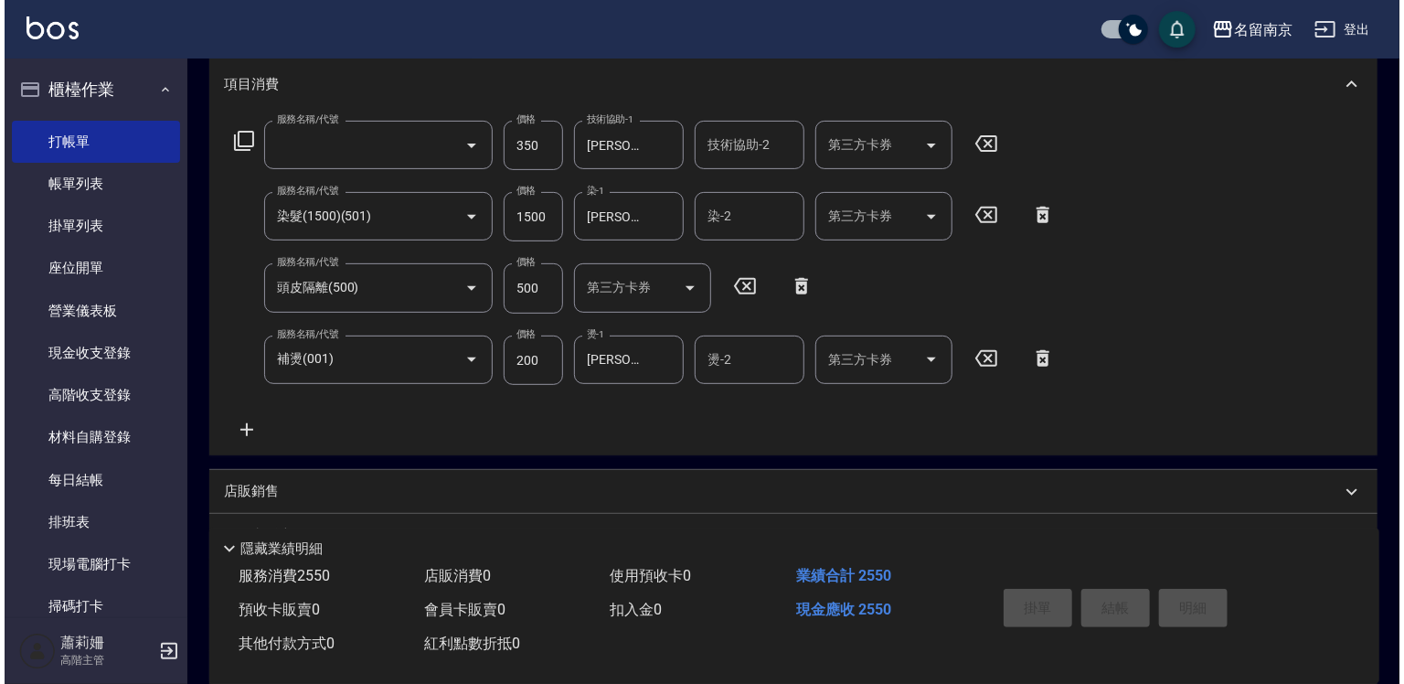
scroll to position [0, 0]
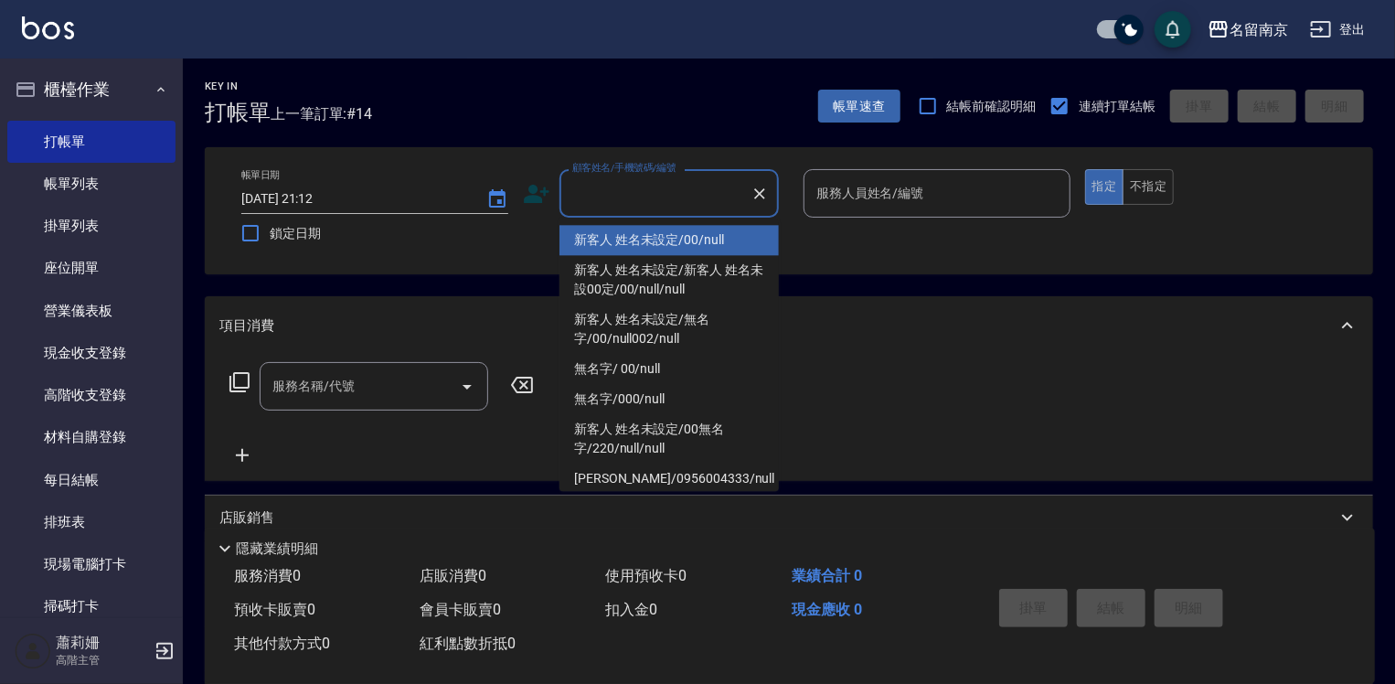
drag, startPoint x: 690, startPoint y: 194, endPoint x: 1244, endPoint y: 318, distance: 567.9
click at [889, 213] on div "帳單日期 [DATE] 21:12 鎖定日期 顧客姓名/手機號碼/編號 顧客姓名/手機號碼/編號 服務人員姓名/編號 服務人員姓名/編號 指定 不指定" at bounding box center [789, 210] width 1125 height 83
type input "新客人 姓名未設定/00/null"
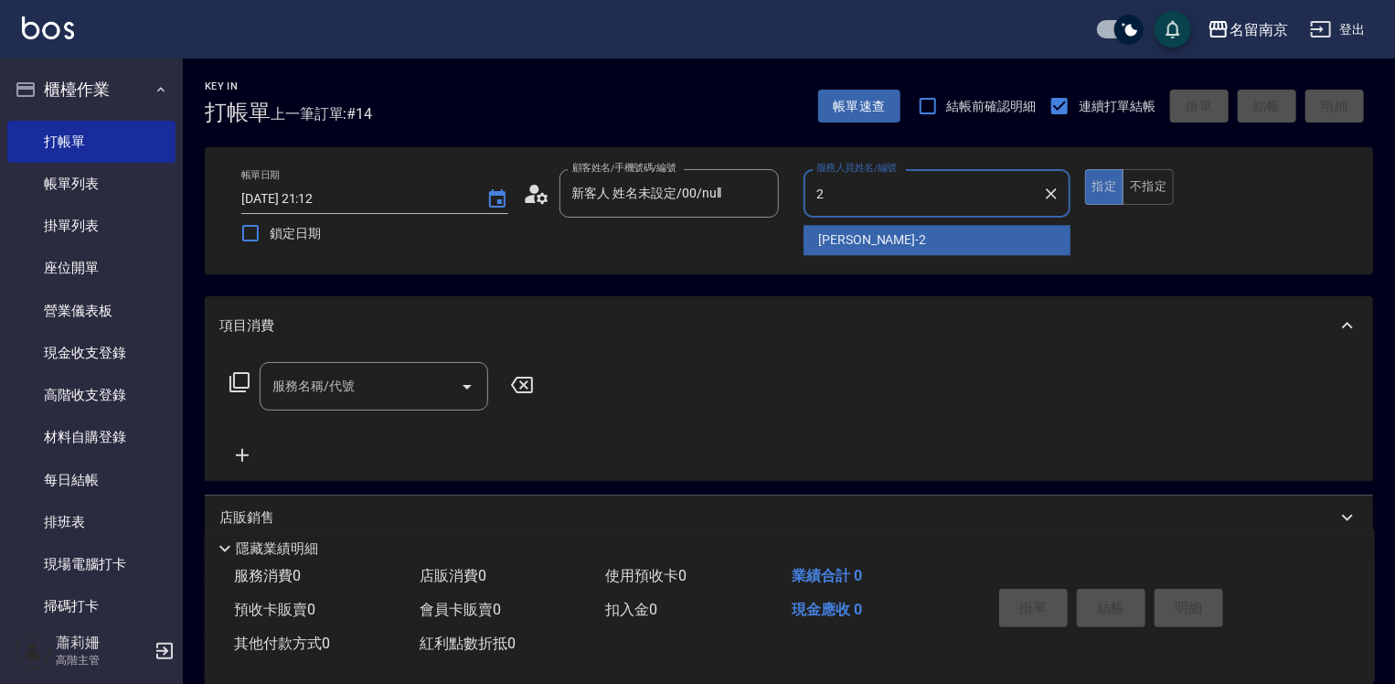
type input "[PERSON_NAME]-2"
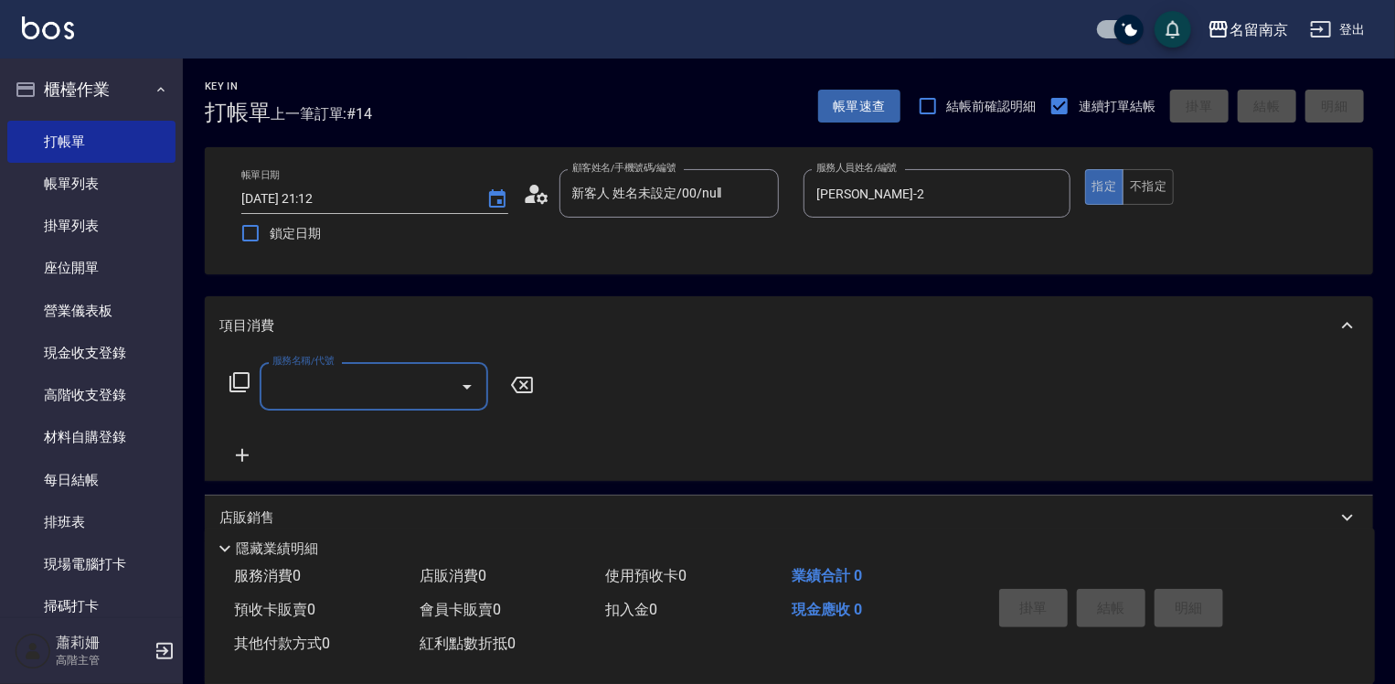
drag, startPoint x: 364, startPoint y: 394, endPoint x: 403, endPoint y: 385, distance: 40.4
click at [388, 386] on input "服務名稱/代號" at bounding box center [360, 386] width 185 height 32
click at [405, 384] on input "服務名稱/代號" at bounding box center [360, 386] width 185 height 32
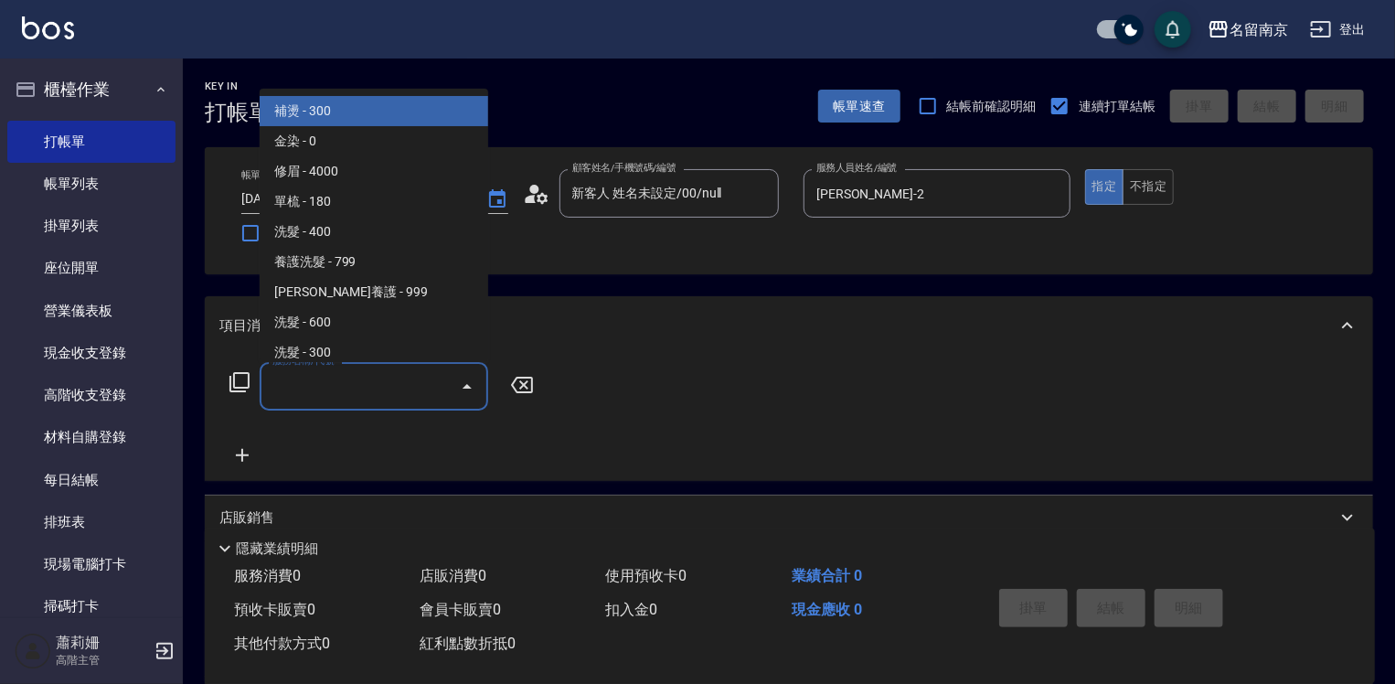
click at [326, 395] on input "服務名稱/代號" at bounding box center [360, 386] width 185 height 32
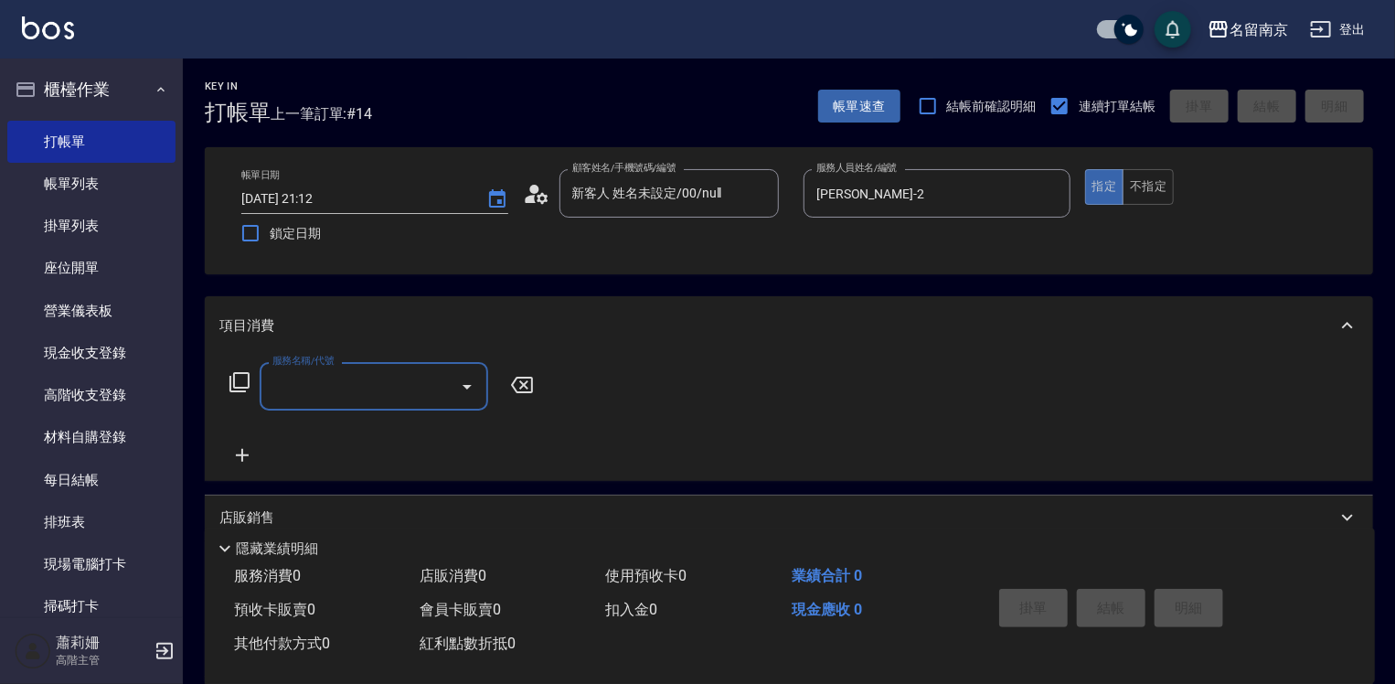
click at [349, 391] on input "服務名稱/代號" at bounding box center [360, 386] width 185 height 32
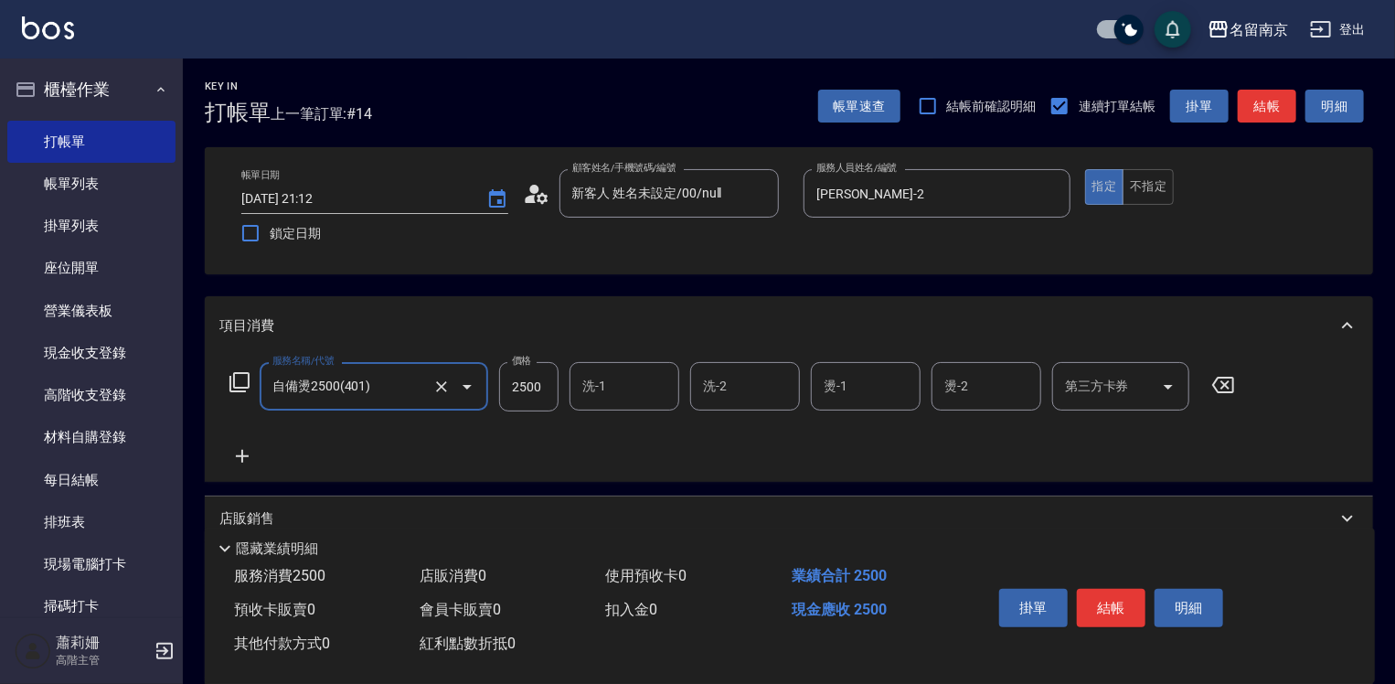
type input "自備燙2500(401)"
click at [1223, 387] on icon at bounding box center [1223, 385] width 22 height 16
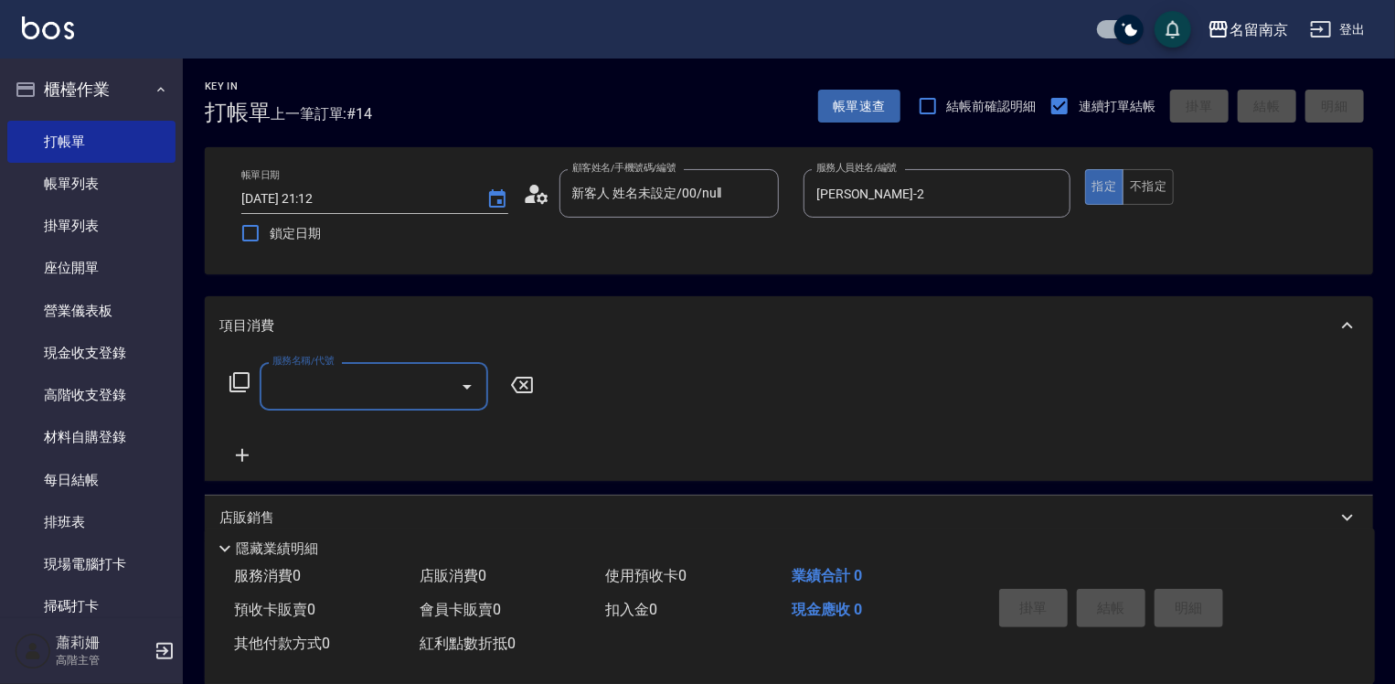
click at [321, 388] on input "服務名稱/代號" at bounding box center [360, 386] width 185 height 32
click at [245, 380] on icon at bounding box center [240, 382] width 22 height 22
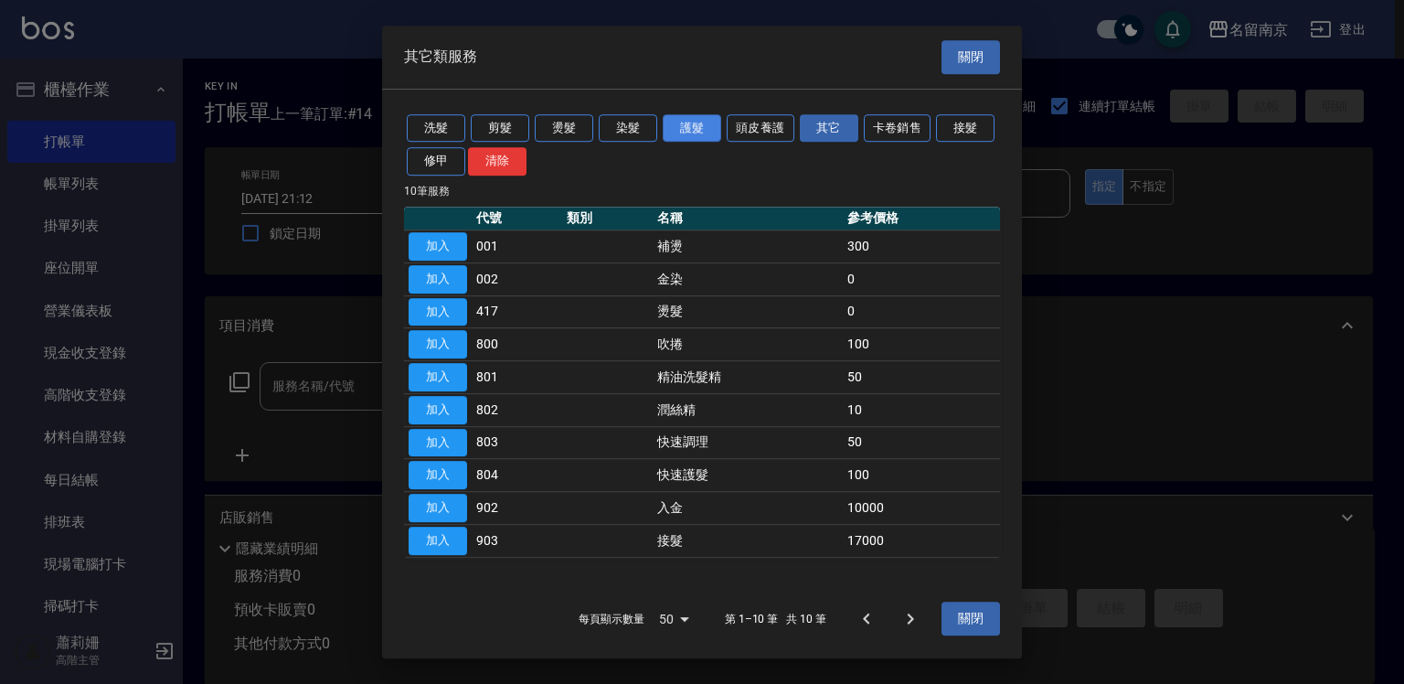
click at [691, 135] on button "護髮" at bounding box center [692, 128] width 59 height 28
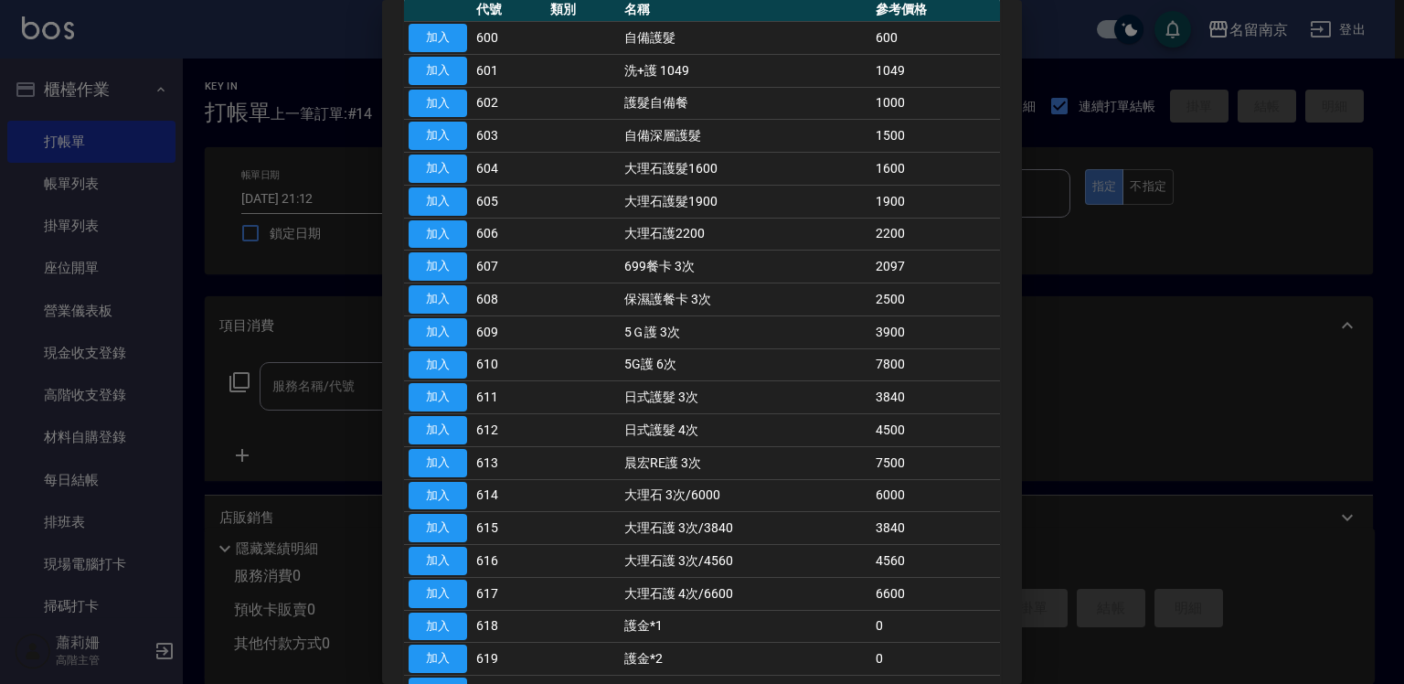
scroll to position [304, 0]
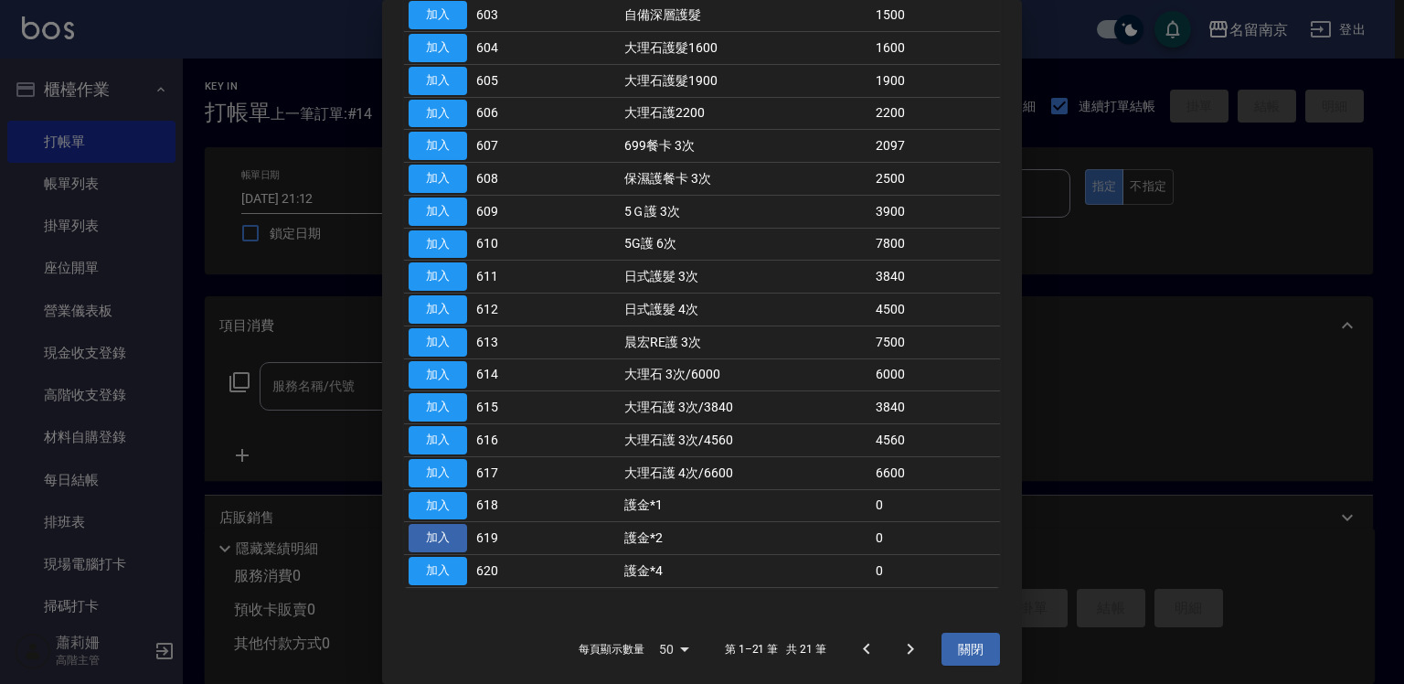
click at [428, 535] on button "加入" at bounding box center [438, 538] width 59 height 28
type input "護金*2(619)"
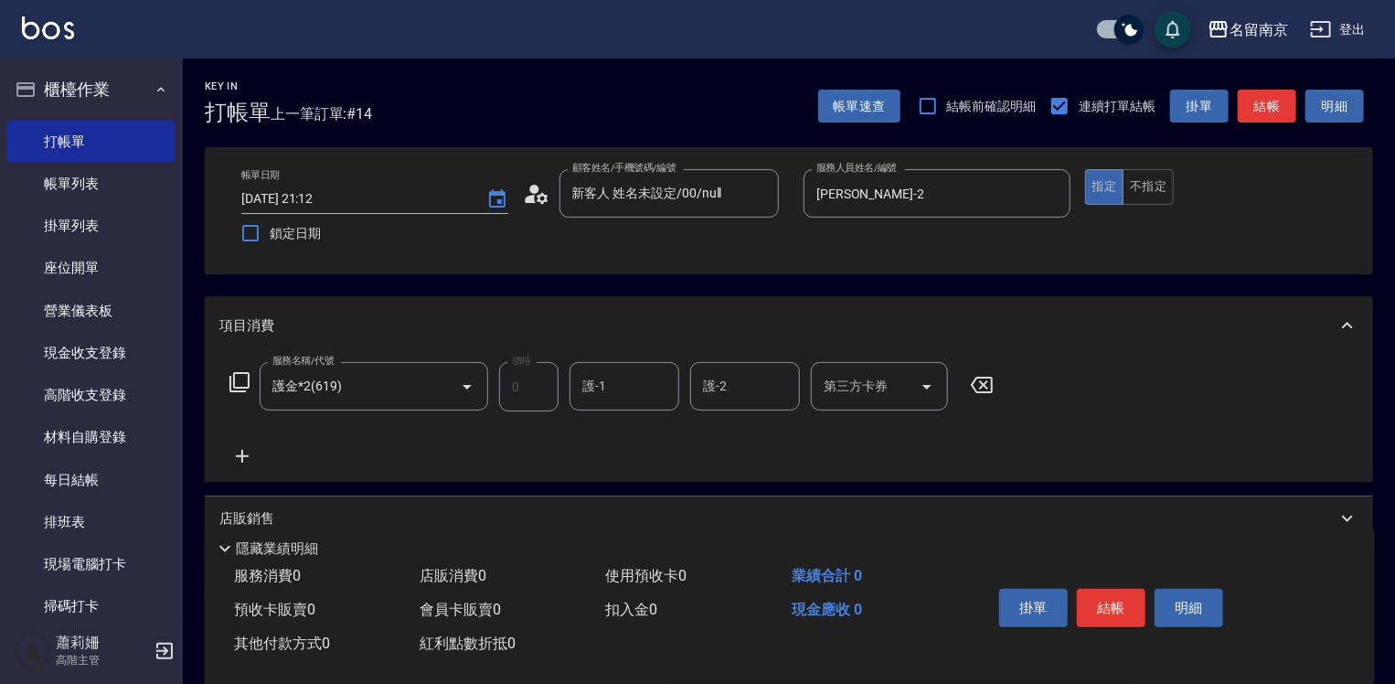
click at [976, 386] on icon at bounding box center [982, 385] width 46 height 22
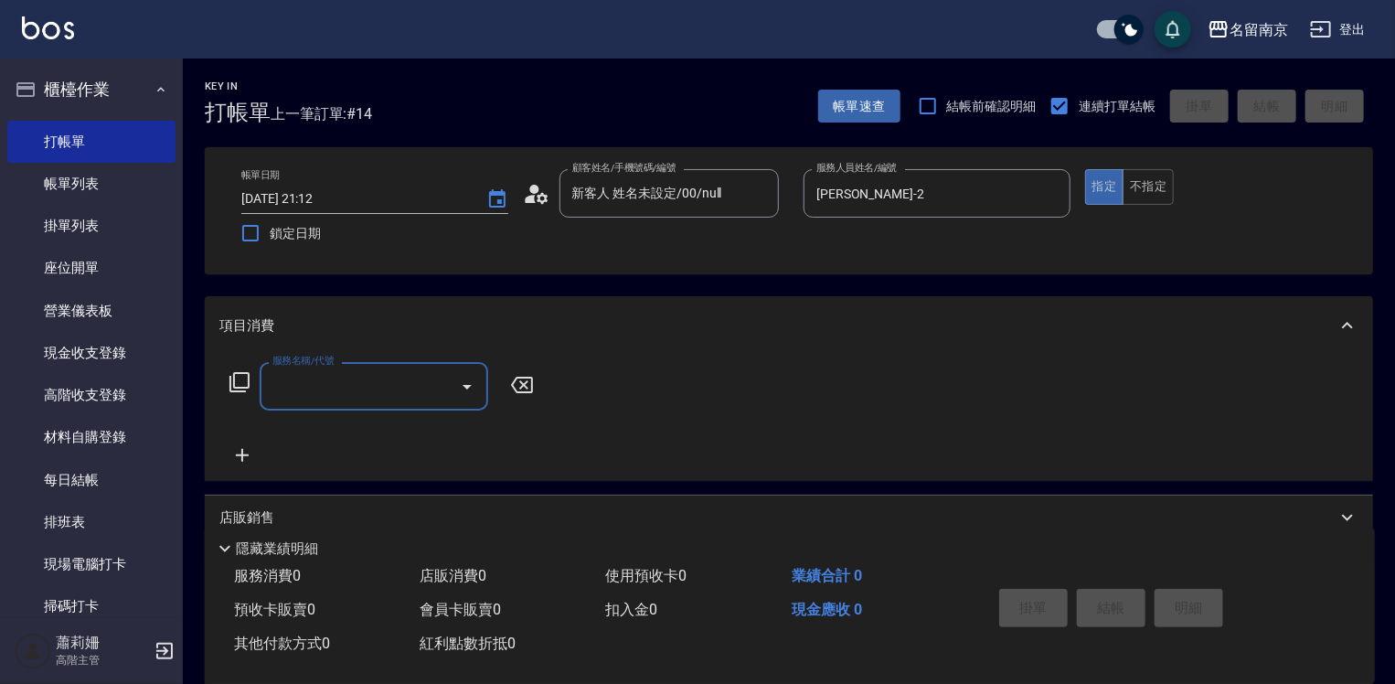
click at [319, 402] on input "服務名稱/代號" at bounding box center [360, 386] width 185 height 32
click at [237, 385] on icon at bounding box center [240, 382] width 22 height 22
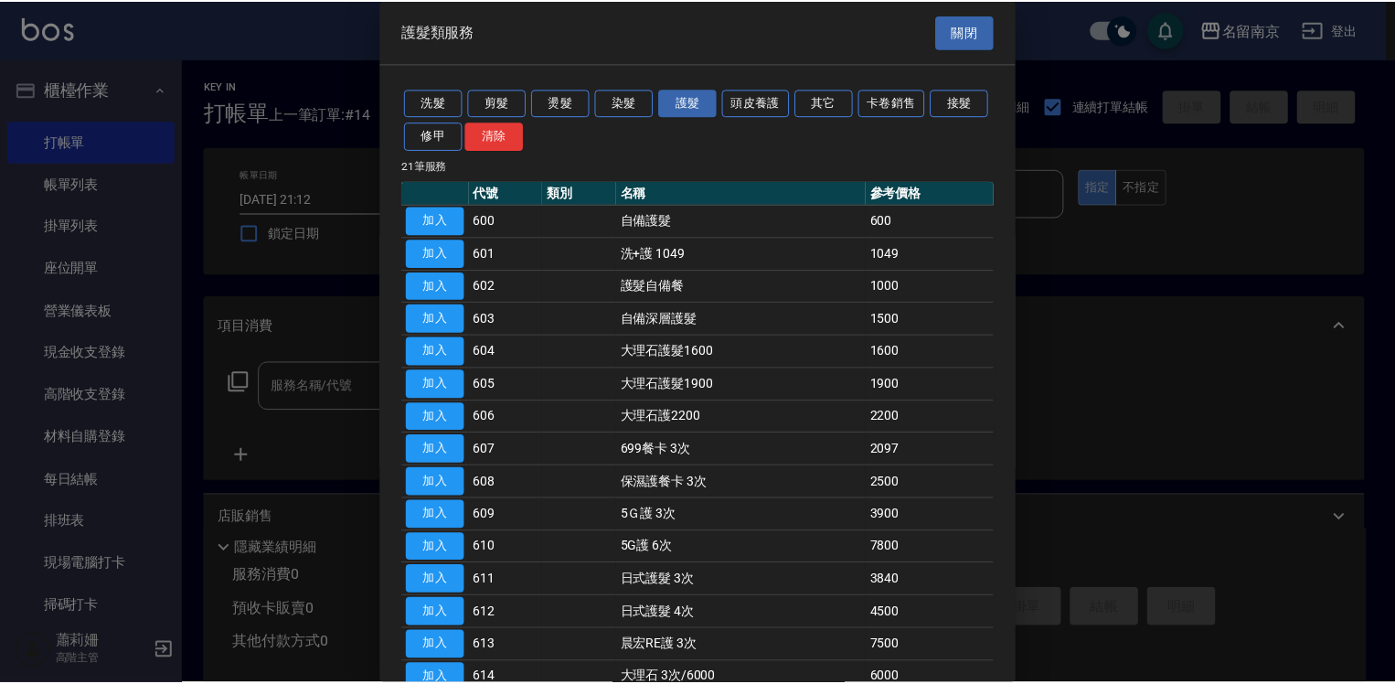
scroll to position [274, 0]
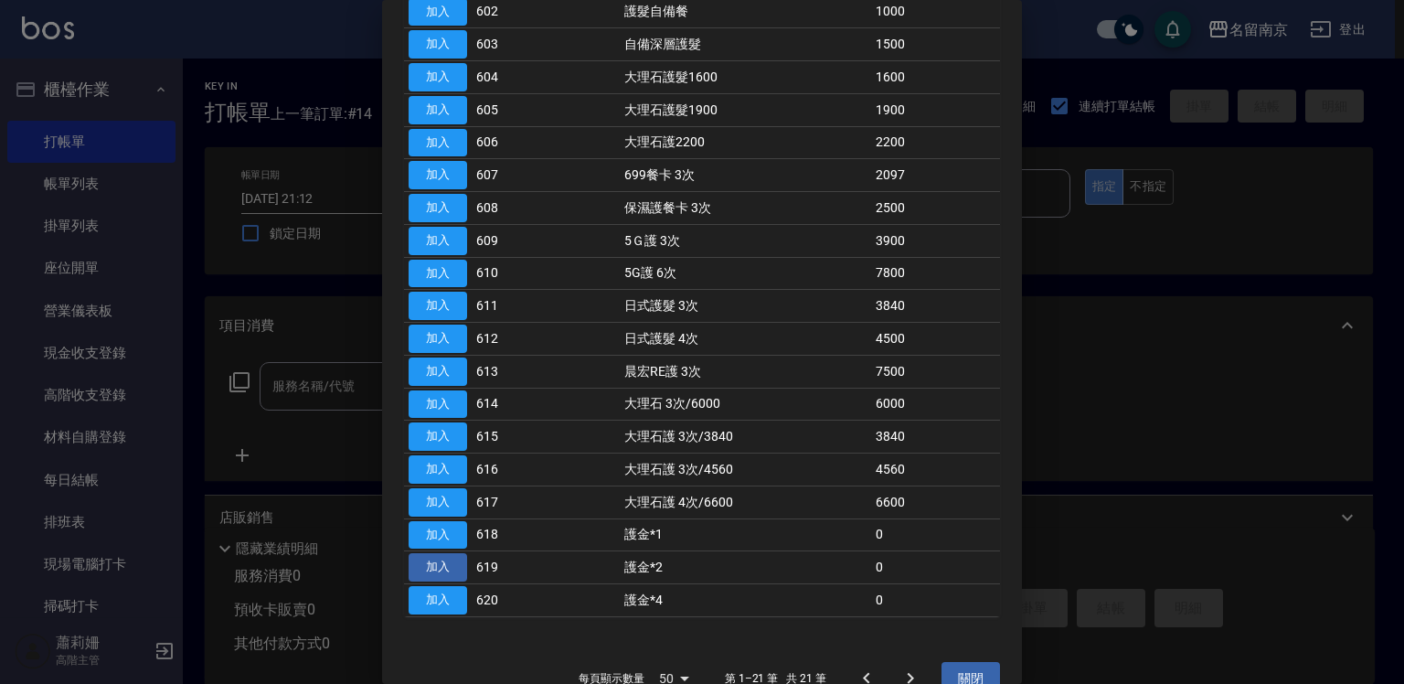
click at [446, 560] on button "加入" at bounding box center [438, 567] width 59 height 28
type input "護金*2(619)"
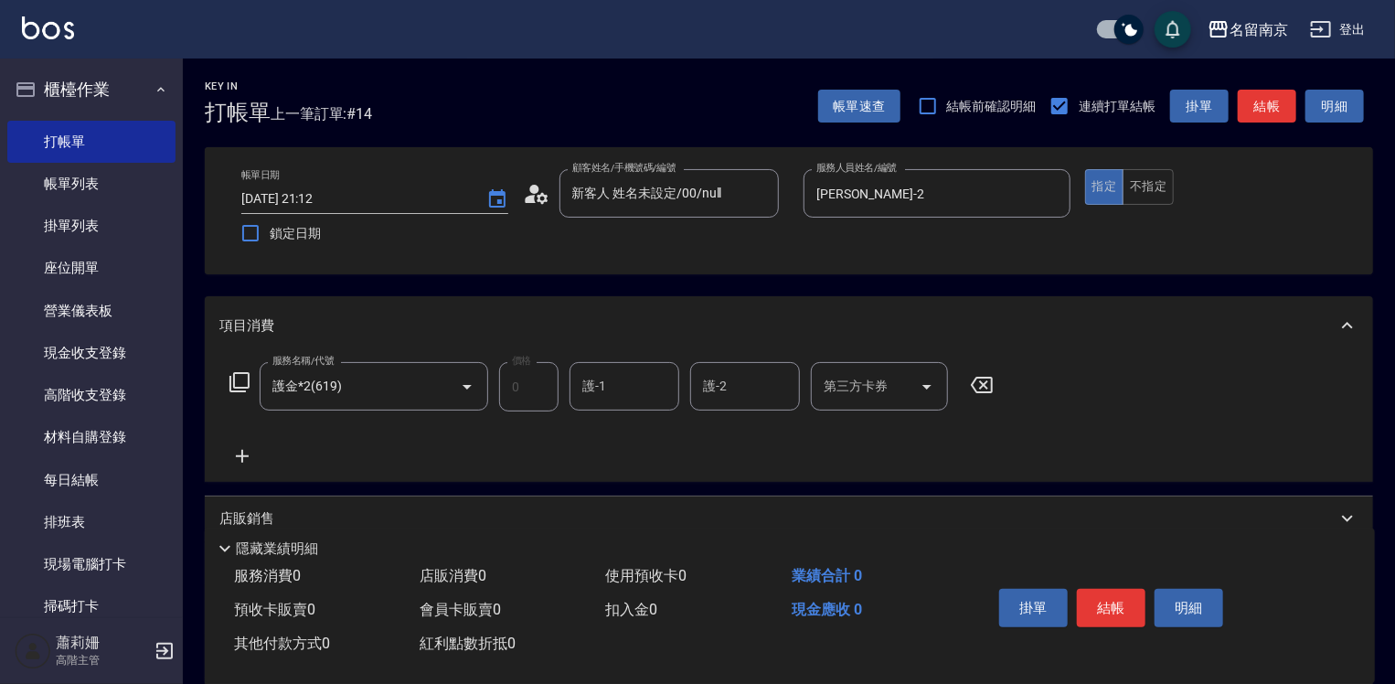
click at [658, 388] on input "護-1" at bounding box center [624, 386] width 93 height 32
type input "[PERSON_NAME]-2"
click at [238, 451] on icon at bounding box center [242, 456] width 46 height 22
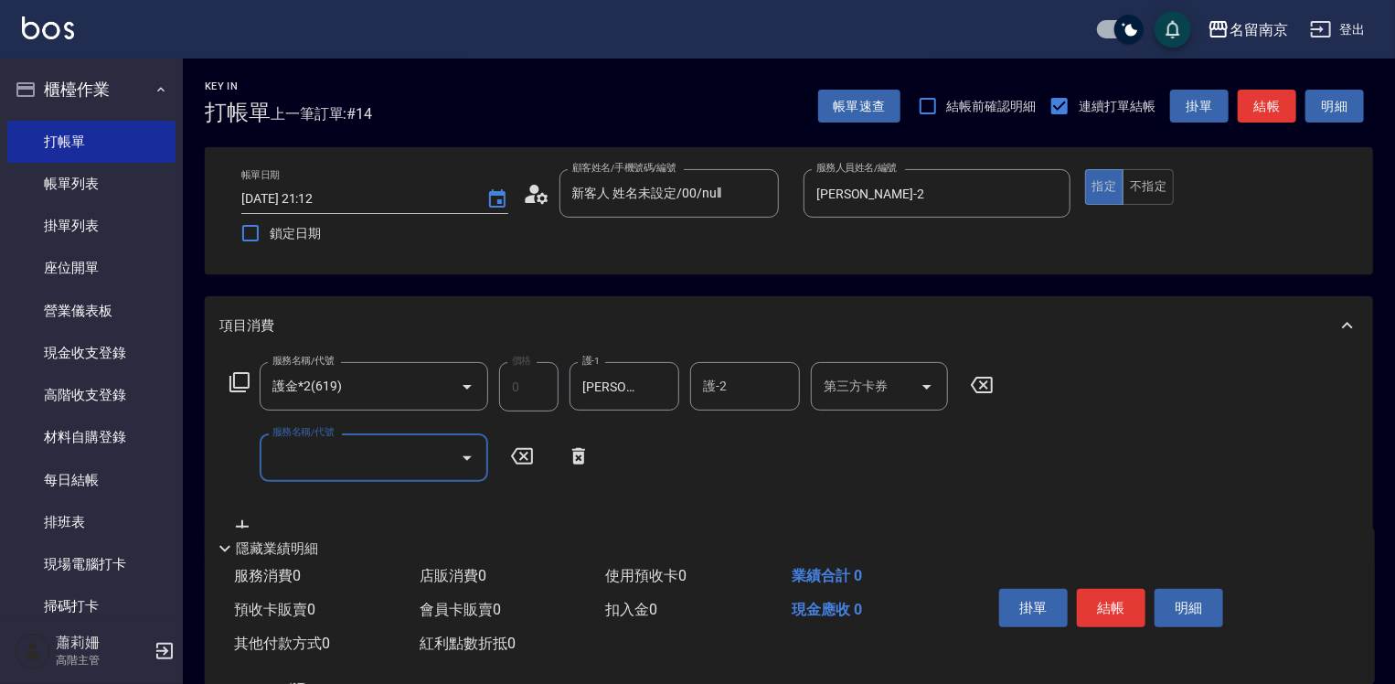
click at [235, 388] on icon at bounding box center [240, 382] width 20 height 20
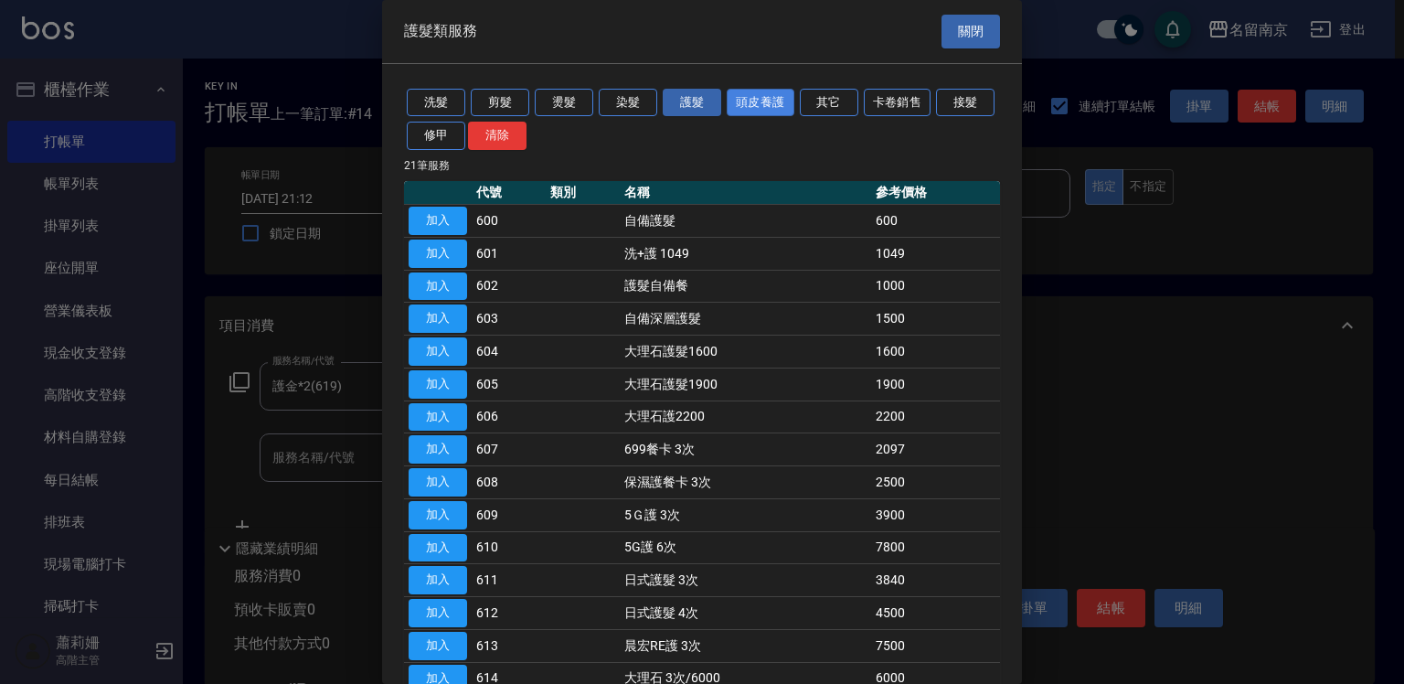
click at [772, 104] on button "頭皮養護" at bounding box center [761, 103] width 68 height 28
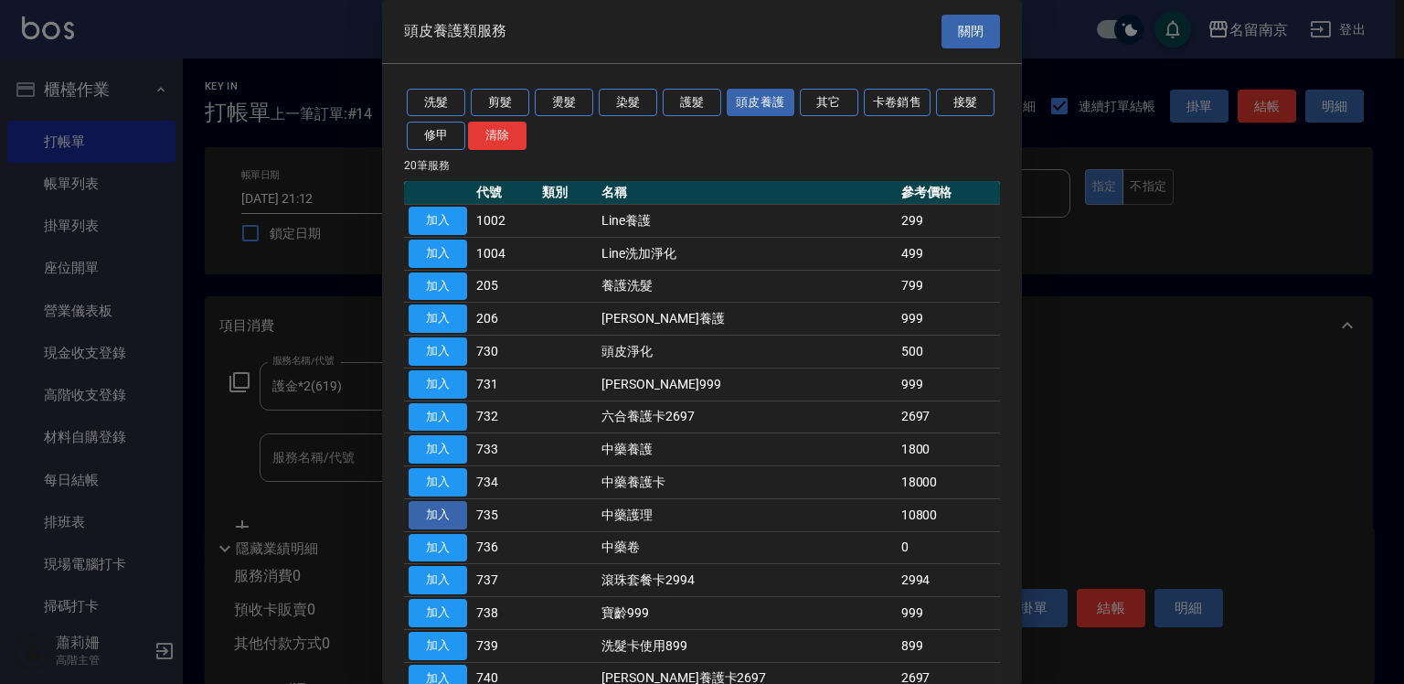
click at [443, 512] on button "加入" at bounding box center [438, 515] width 59 height 28
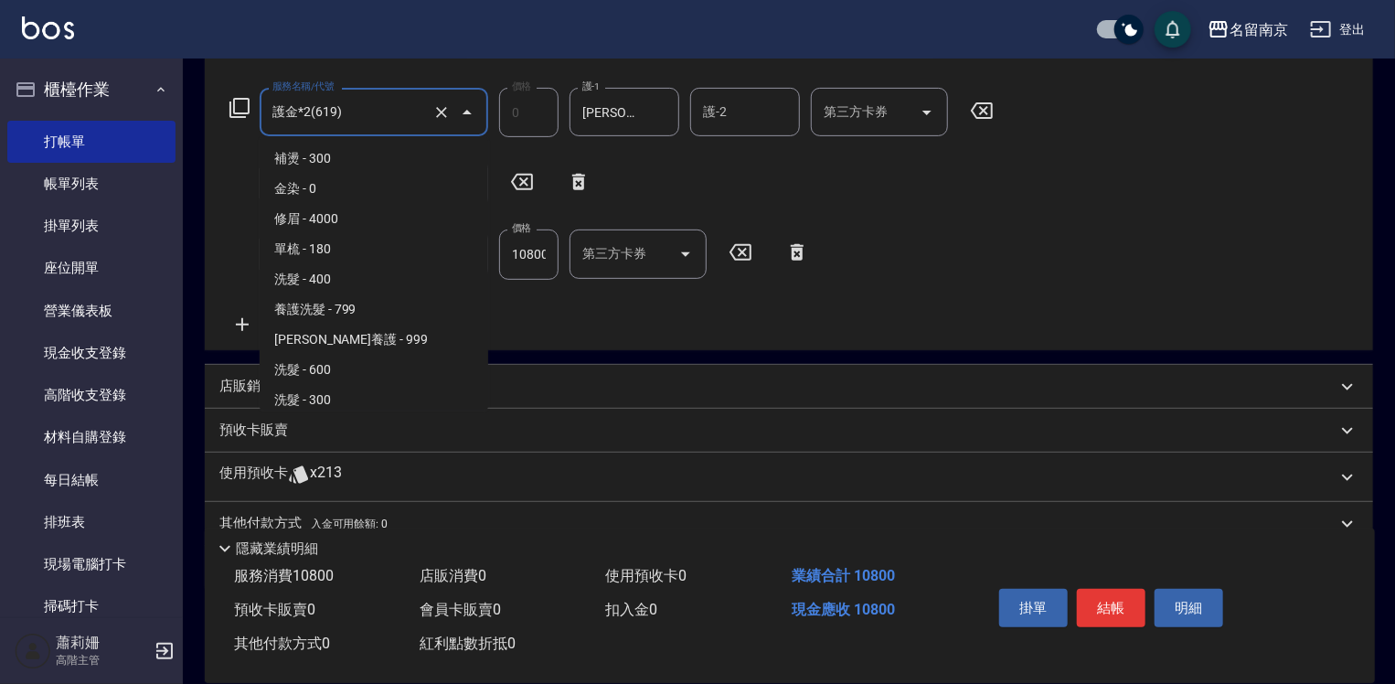
click at [423, 114] on input "護金*2(619)" at bounding box center [348, 112] width 161 height 32
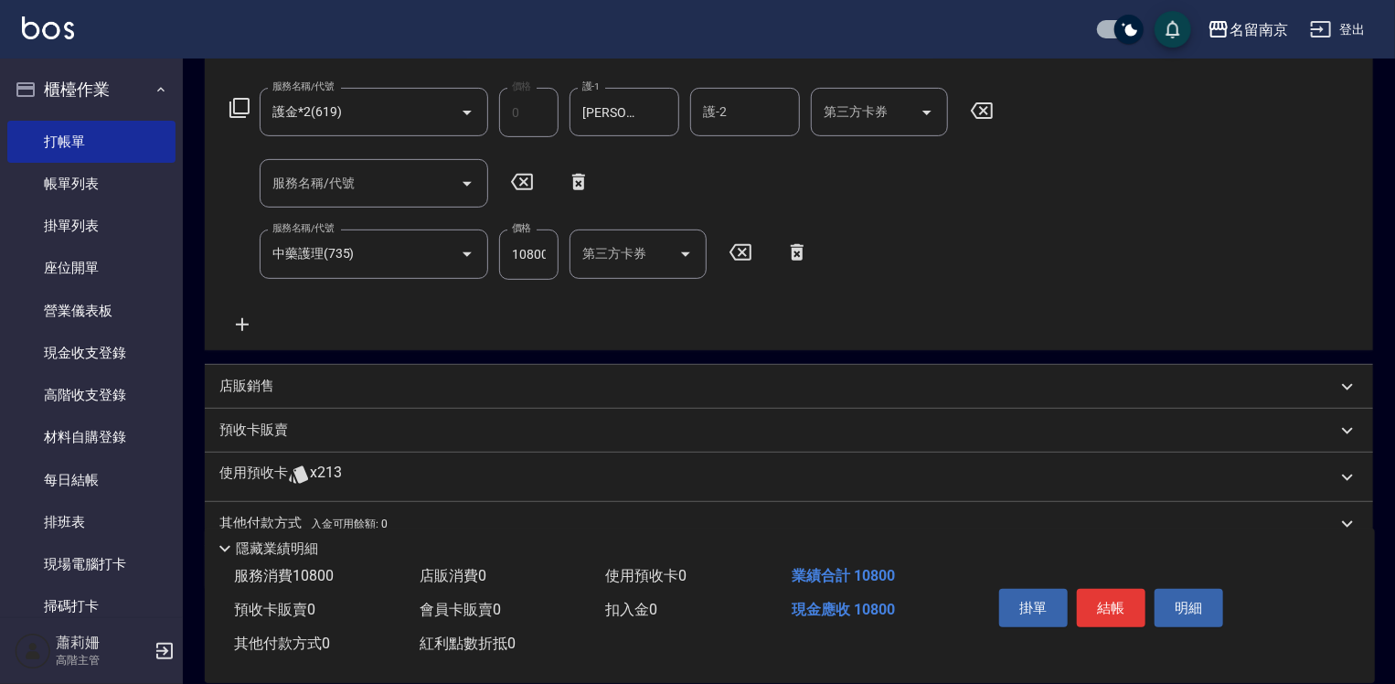
click at [889, 330] on div "服務名稱/代號 護金*2(619) 服務名稱/代號 價格 0 價格 護-1 [PERSON_NAME]-2 護-1 護-2 護-2 第三方卡券 第三方卡券 服…" at bounding box center [611, 211] width 785 height 247
click at [801, 247] on icon at bounding box center [797, 252] width 46 height 22
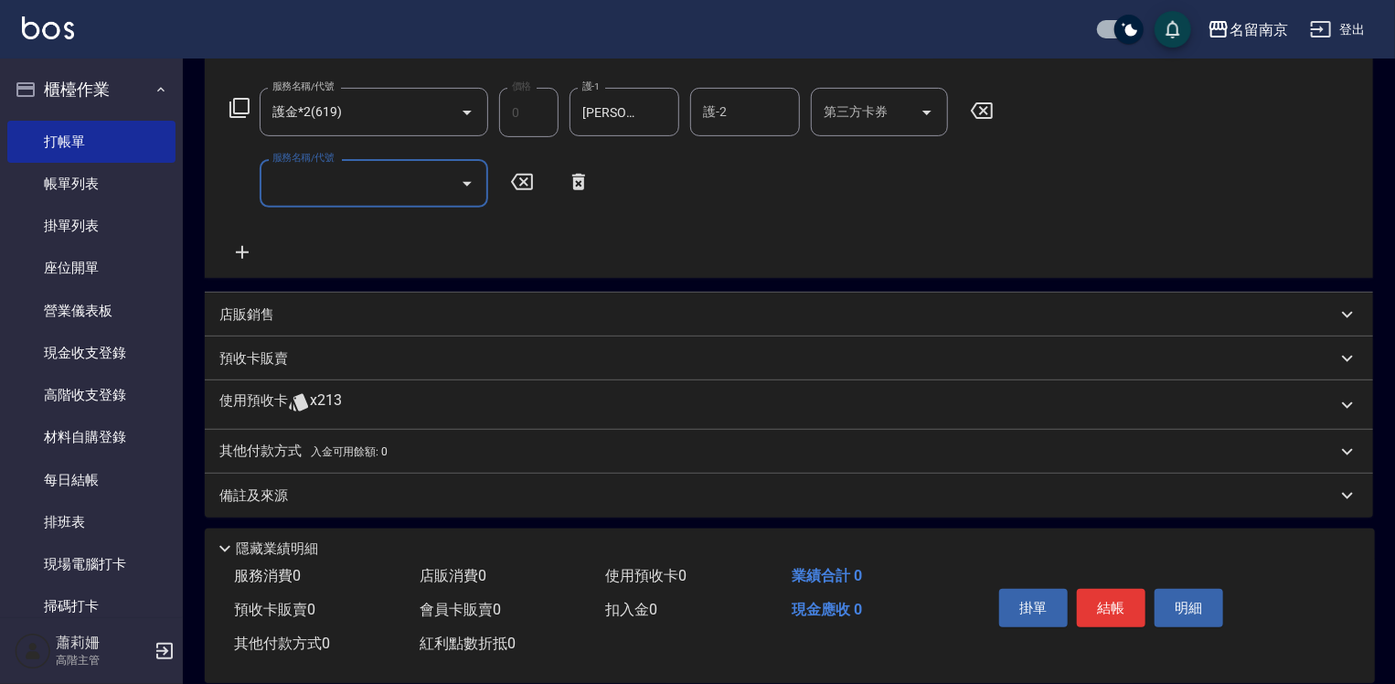
click at [242, 106] on icon at bounding box center [240, 108] width 22 height 22
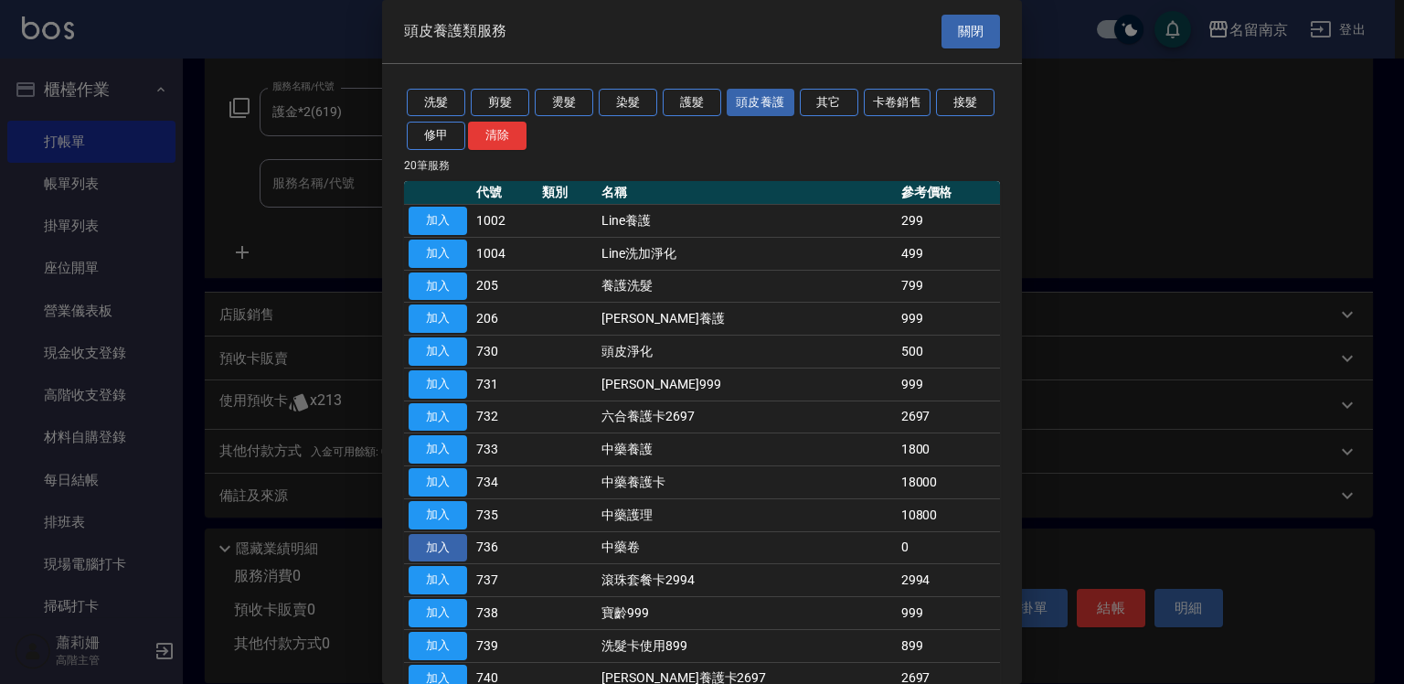
click at [446, 545] on button "加入" at bounding box center [438, 548] width 59 height 28
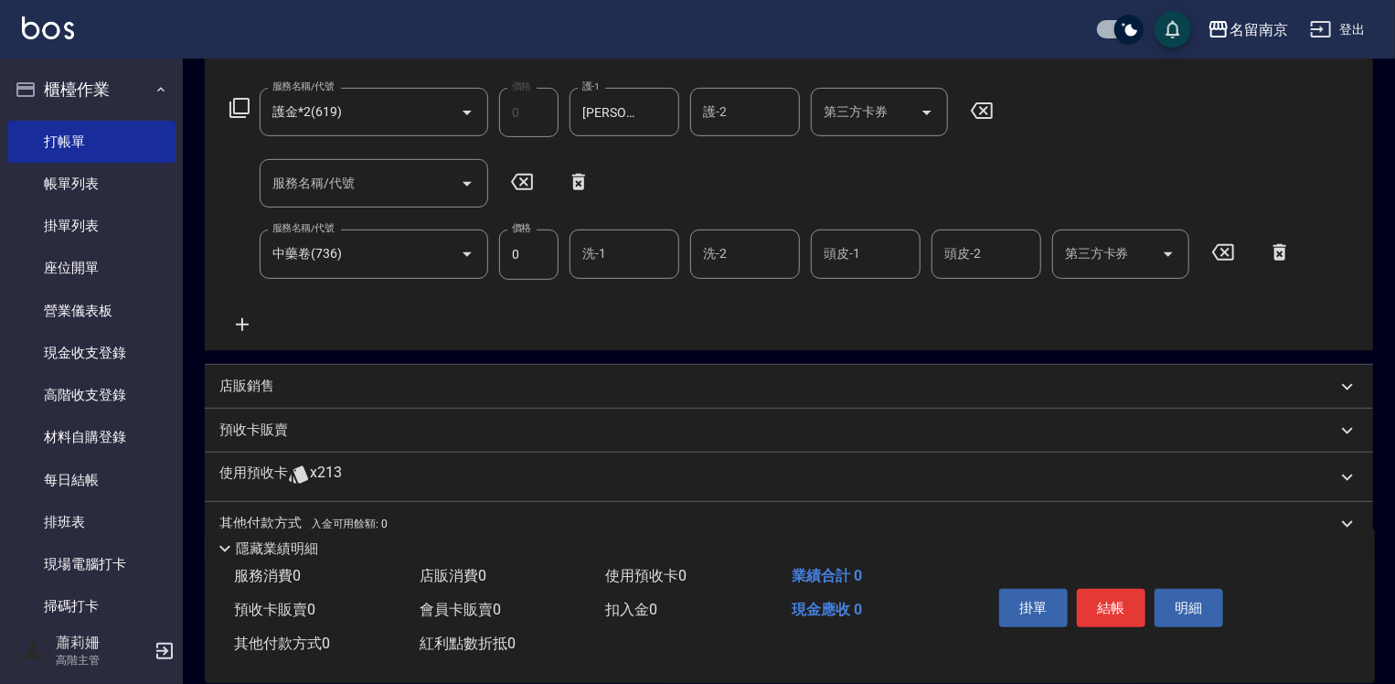
drag, startPoint x: 625, startPoint y: 257, endPoint x: 853, endPoint y: 259, distance: 228.6
click at [625, 257] on input "洗-1" at bounding box center [624, 254] width 93 height 32
type input "[PERSON_NAME]-2"
click at [1119, 610] on button "結帳" at bounding box center [1111, 608] width 69 height 38
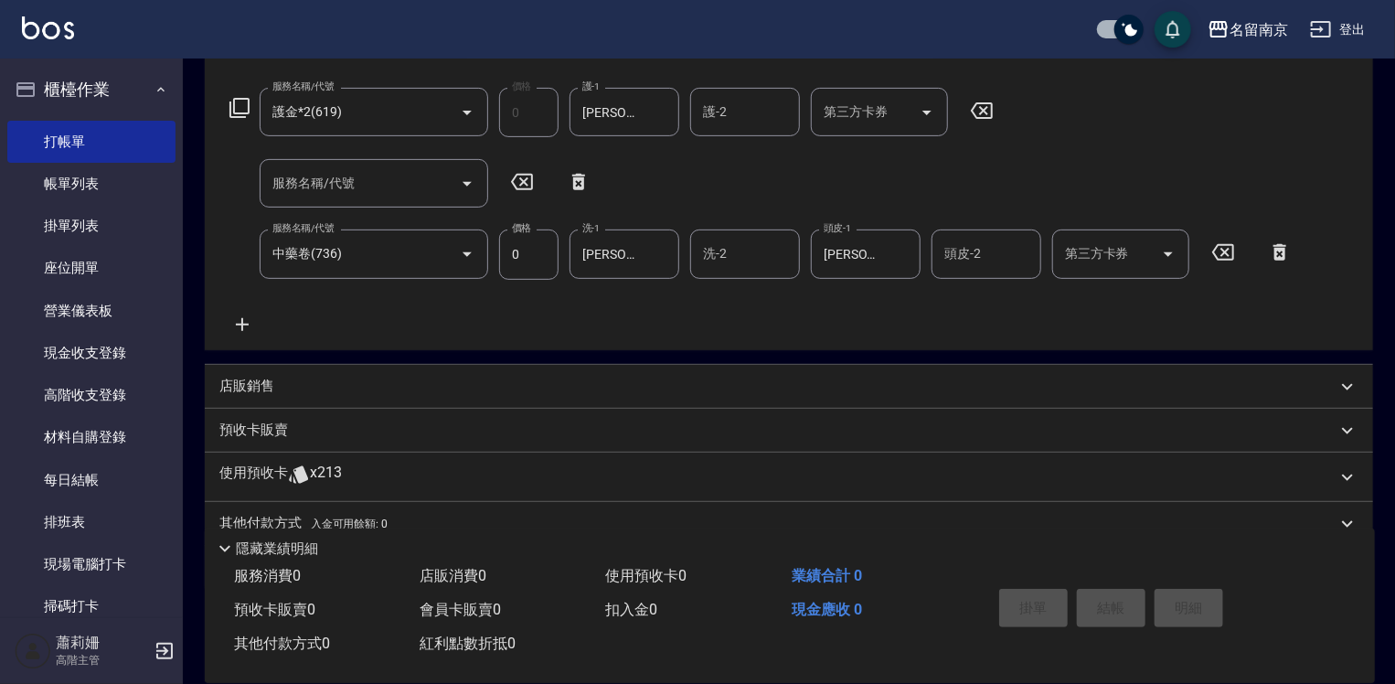
type input "[DATE] 21:20"
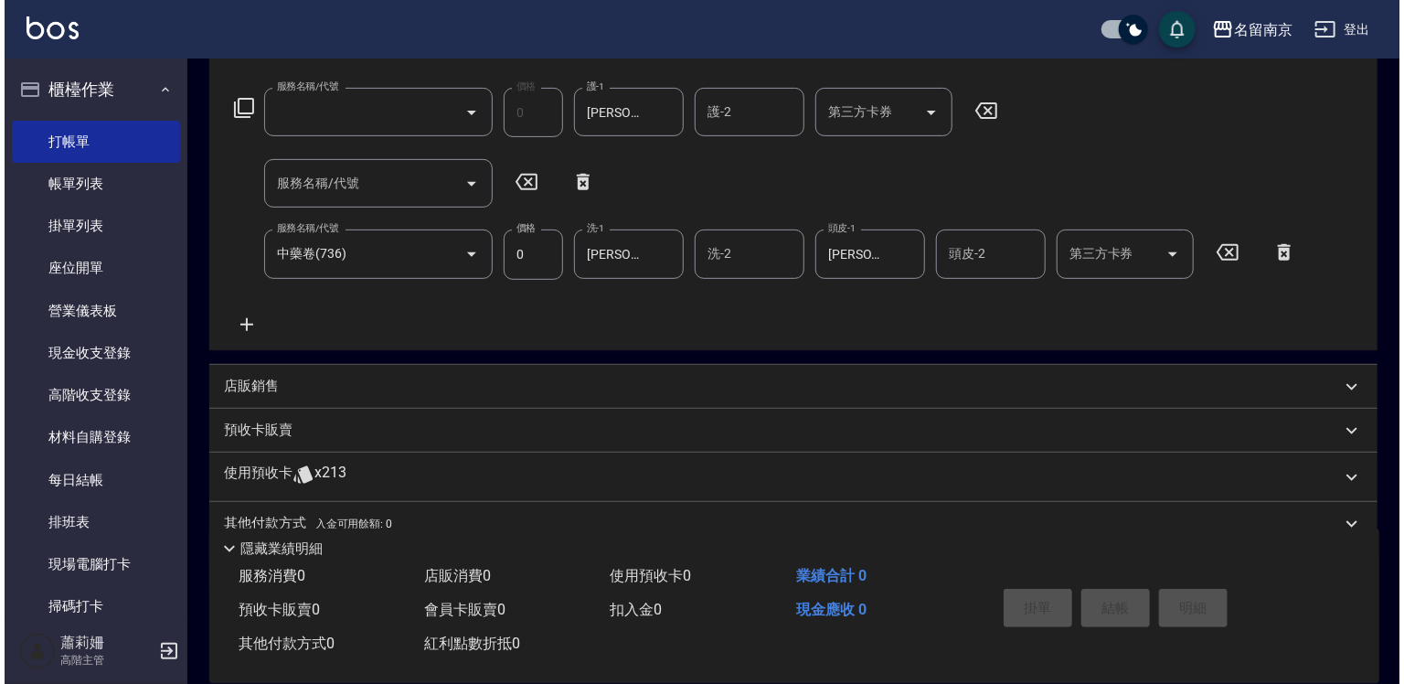
scroll to position [0, 0]
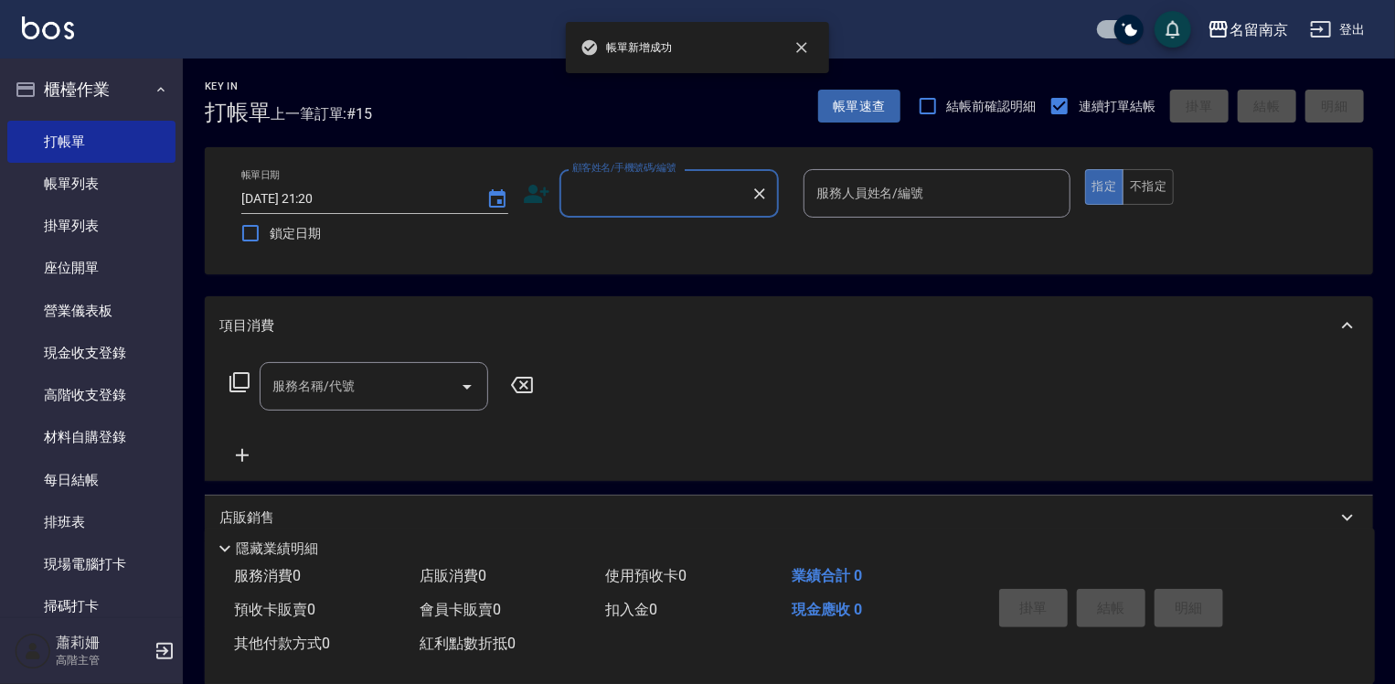
click at [635, 209] on div "顧客姓名/手機號碼/編號" at bounding box center [669, 193] width 219 height 48
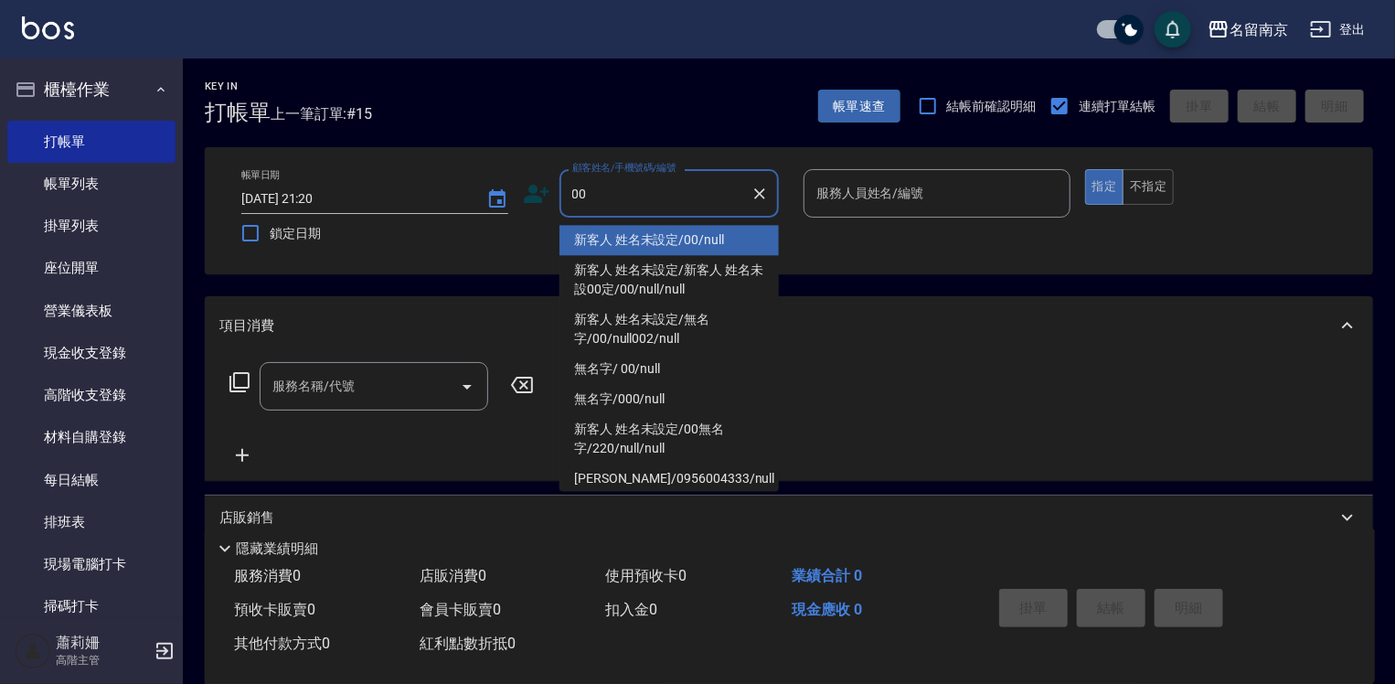
type input "新客人 姓名未設定/00/null"
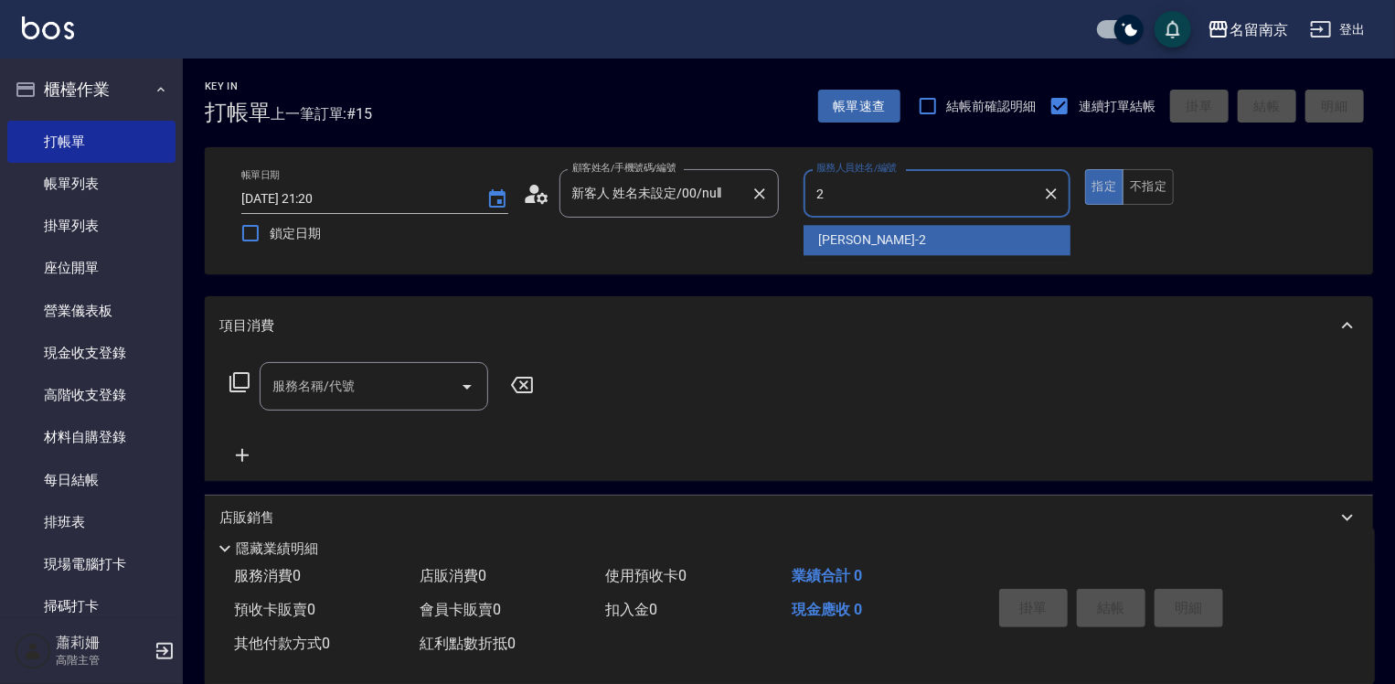
type input "[PERSON_NAME]-2"
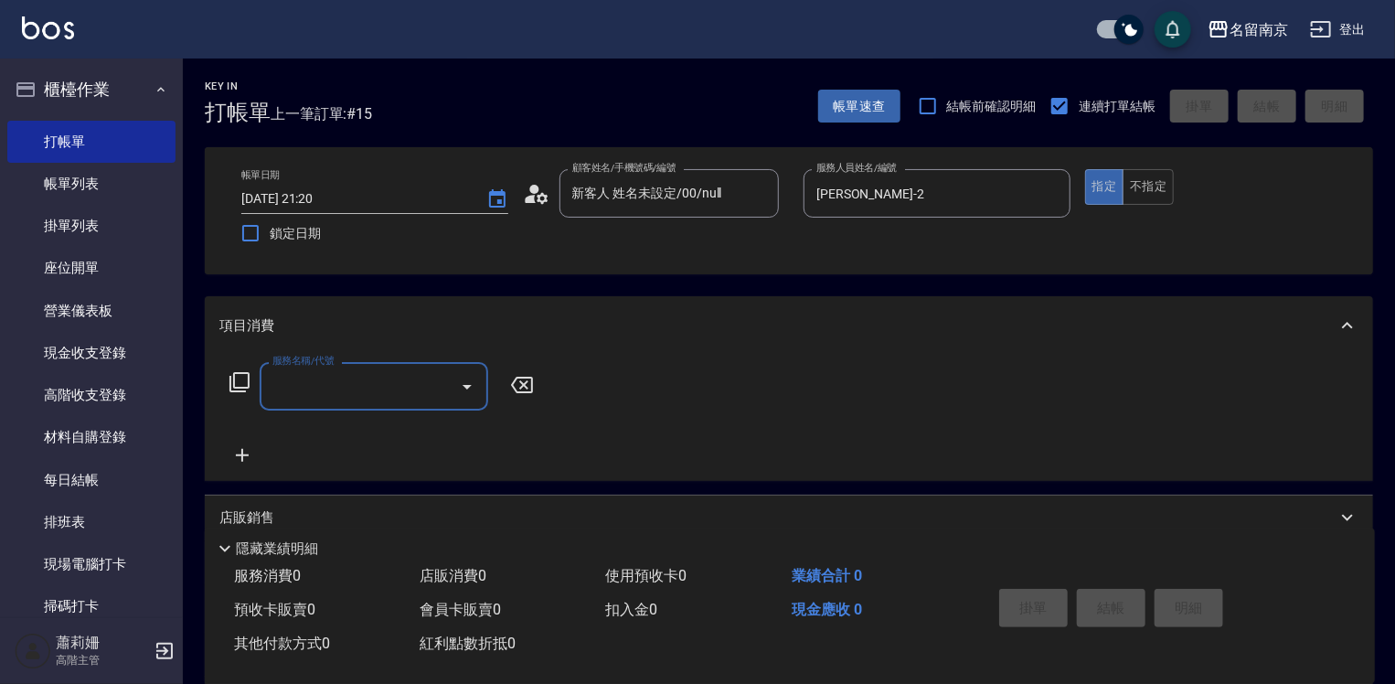
drag, startPoint x: 326, startPoint y: 399, endPoint x: 560, endPoint y: 429, distance: 235.1
click at [384, 398] on input "服務名稱/代號" at bounding box center [360, 386] width 185 height 32
click at [241, 377] on icon at bounding box center [240, 382] width 22 height 22
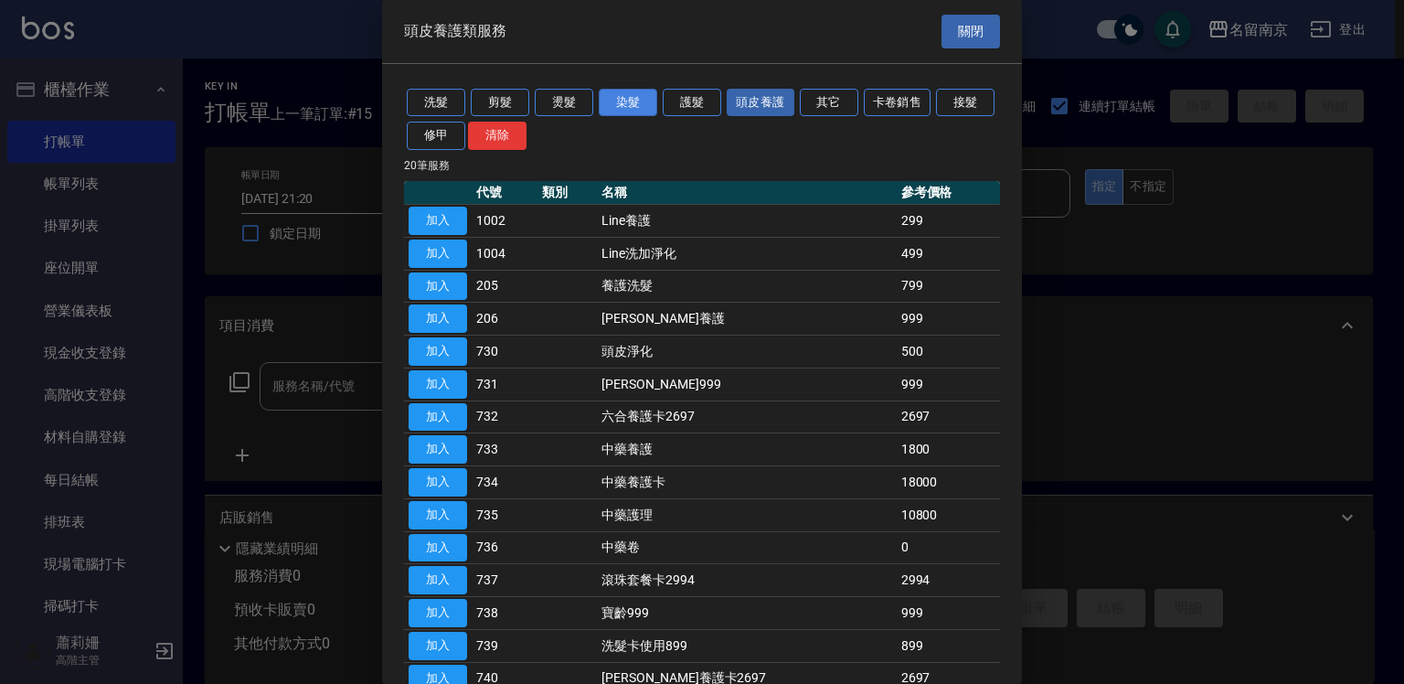
click at [625, 95] on button "染髮" at bounding box center [628, 103] width 59 height 28
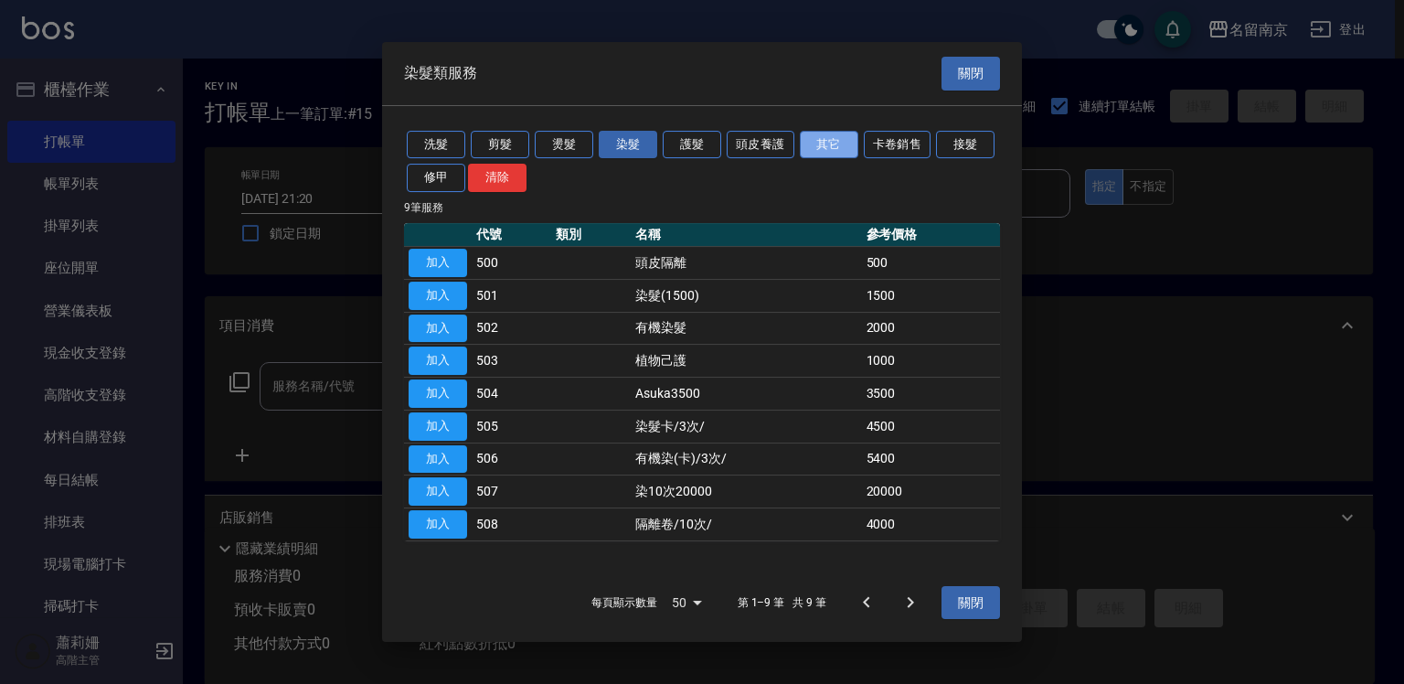
click at [833, 143] on button "其它" at bounding box center [829, 145] width 59 height 28
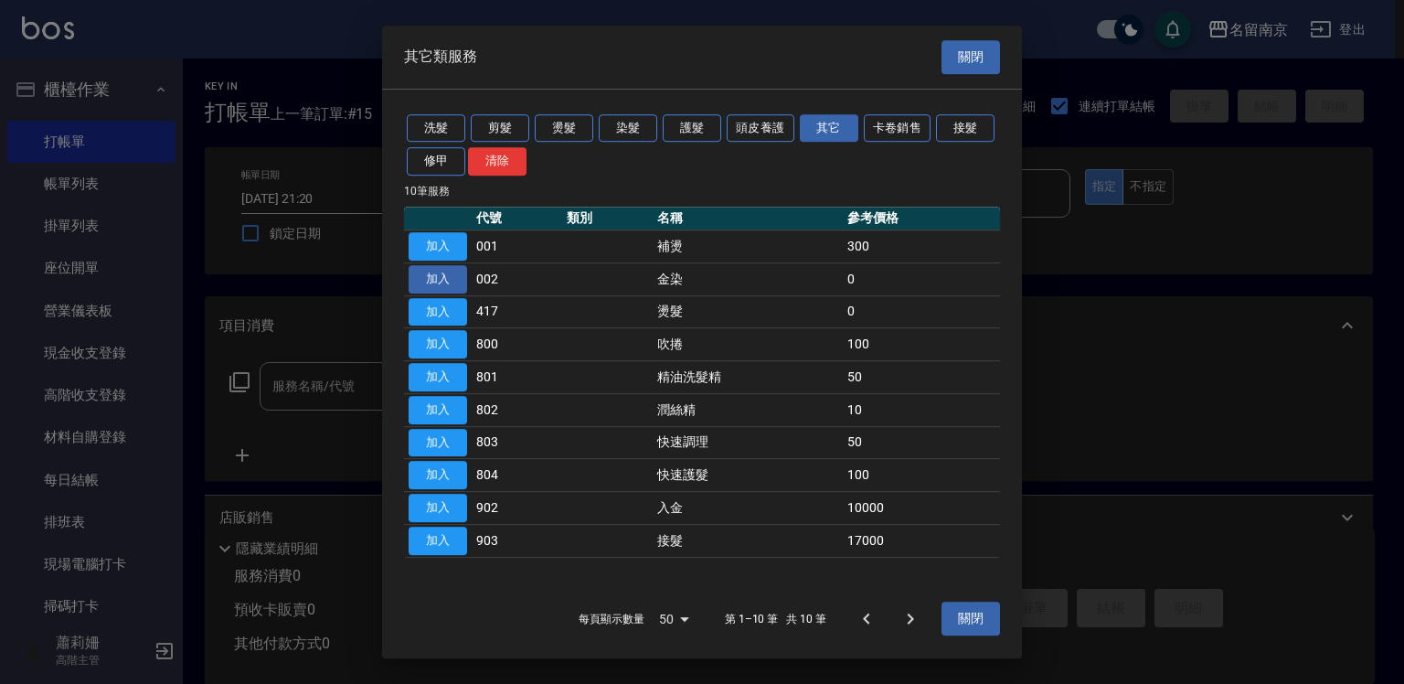
click at [457, 282] on button "加入" at bounding box center [438, 279] width 59 height 28
type input "金染(002)"
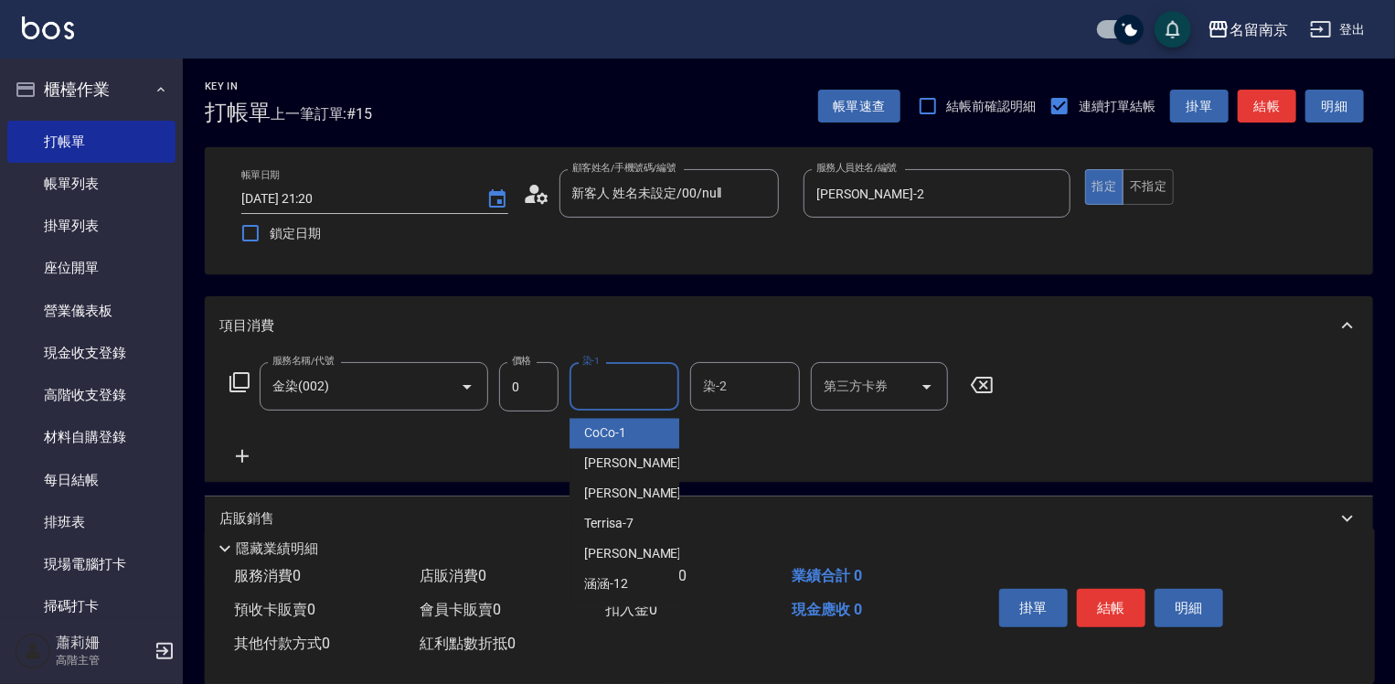
click at [598, 402] on input "染-1" at bounding box center [624, 386] width 93 height 32
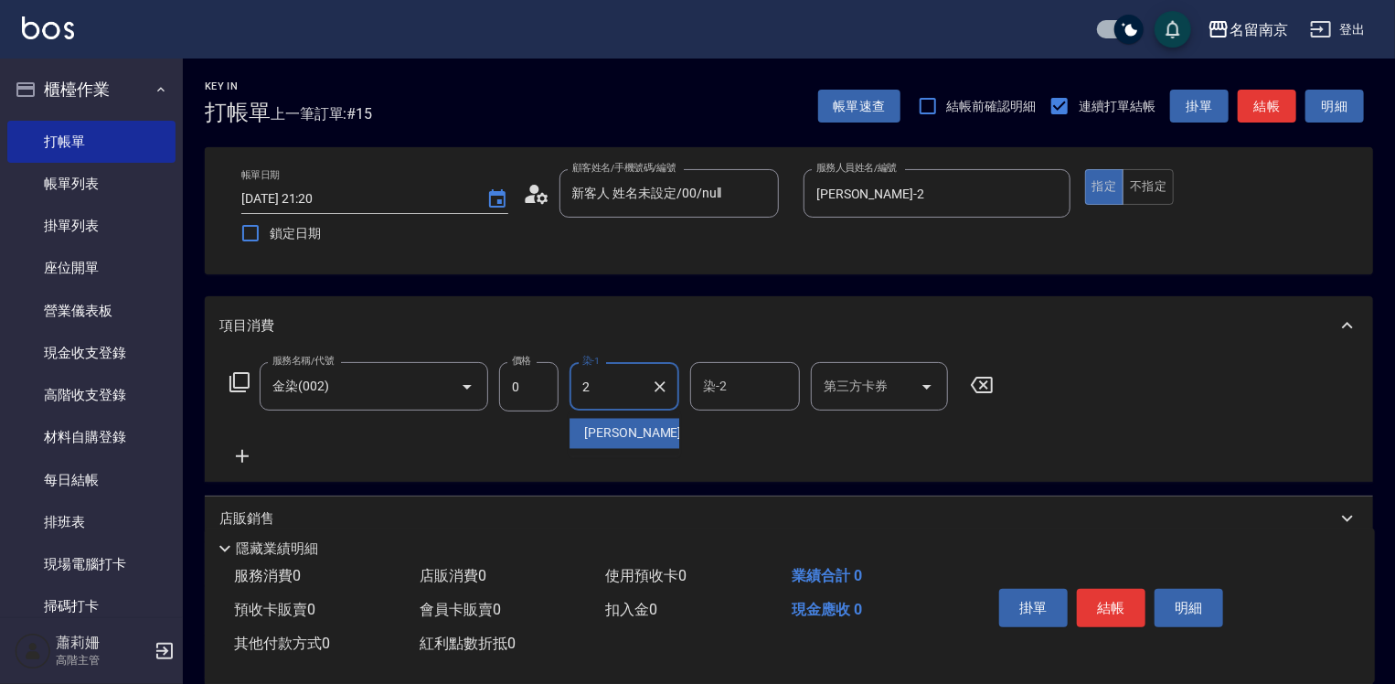
type input "[PERSON_NAME]-2"
click at [244, 455] on icon at bounding box center [242, 456] width 13 height 13
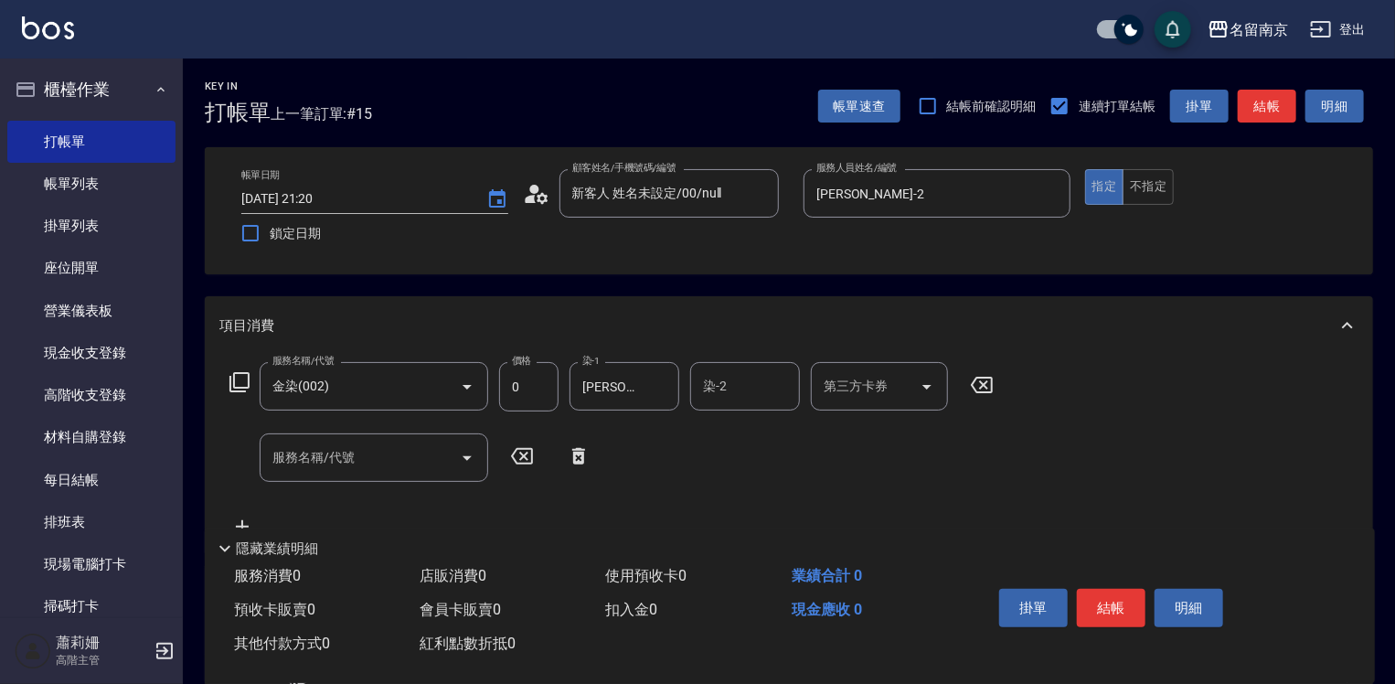
click at [236, 379] on icon at bounding box center [240, 382] width 22 height 22
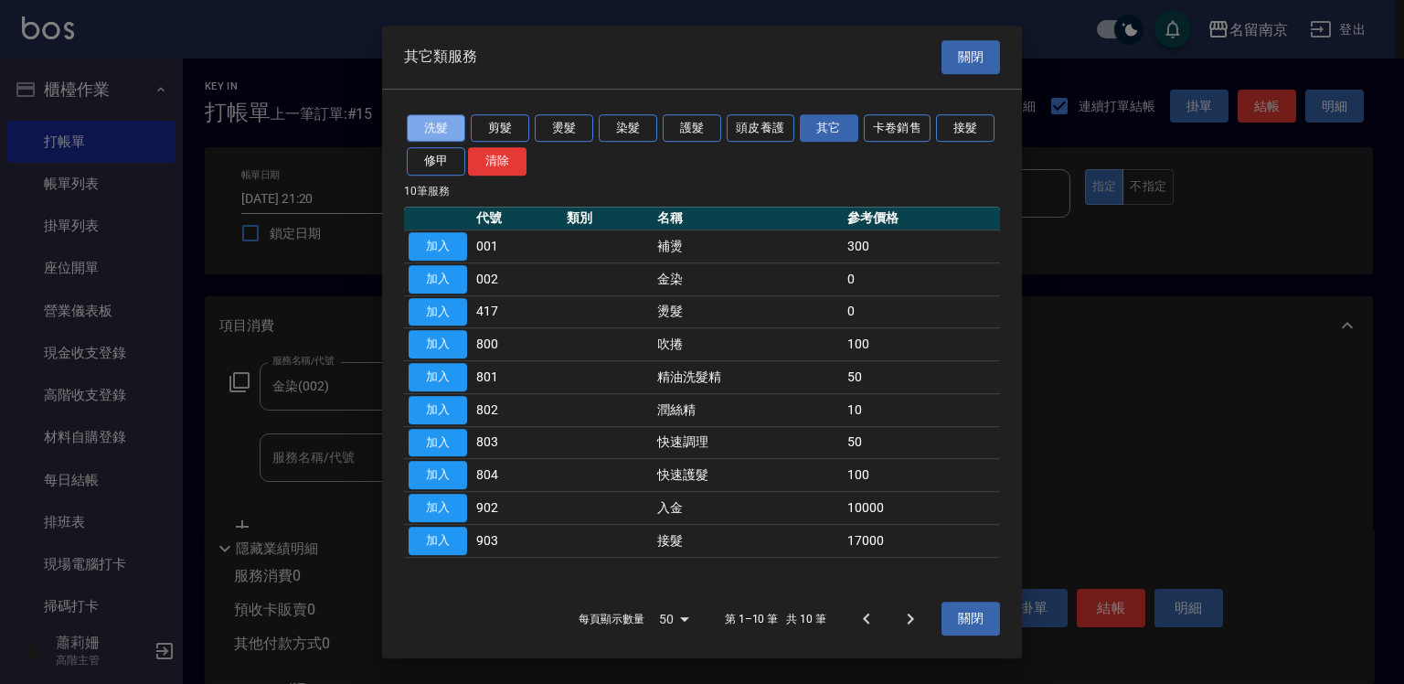
click at [413, 121] on button "洗髮" at bounding box center [436, 128] width 59 height 28
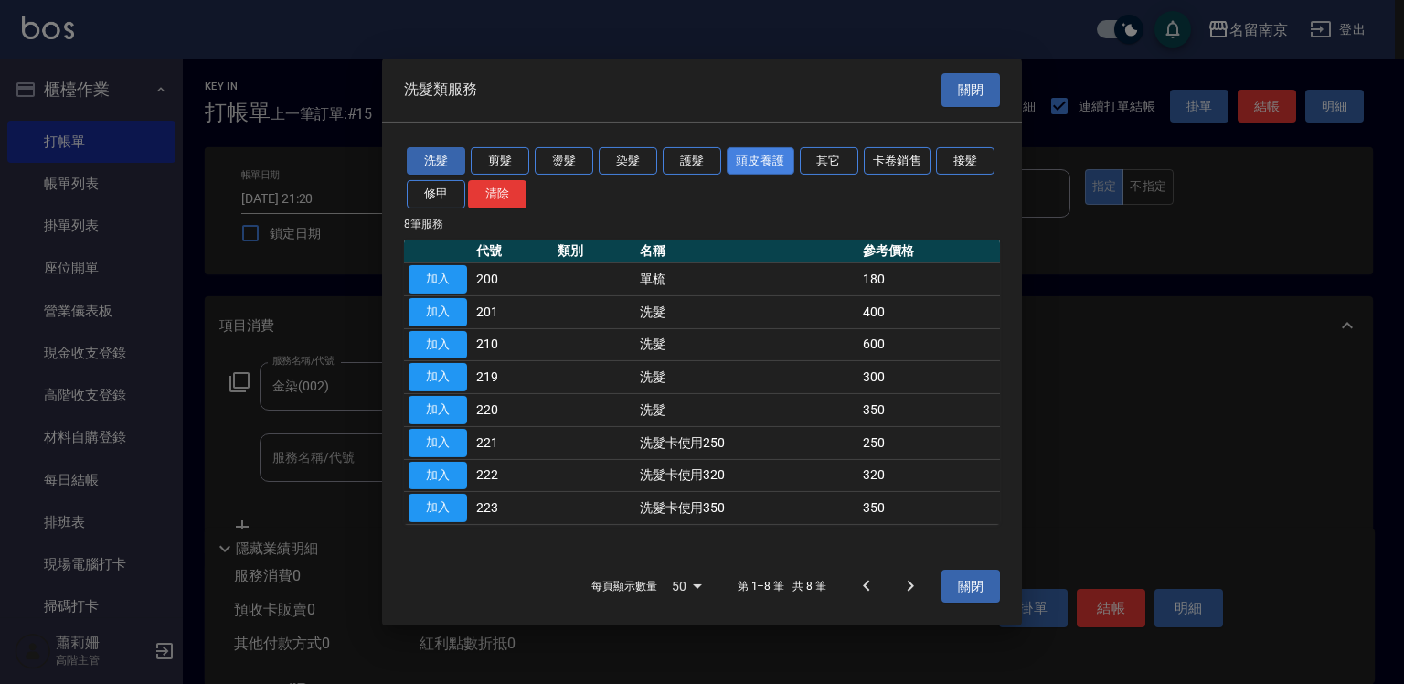
click at [761, 160] on button "頭皮養護" at bounding box center [761, 160] width 68 height 28
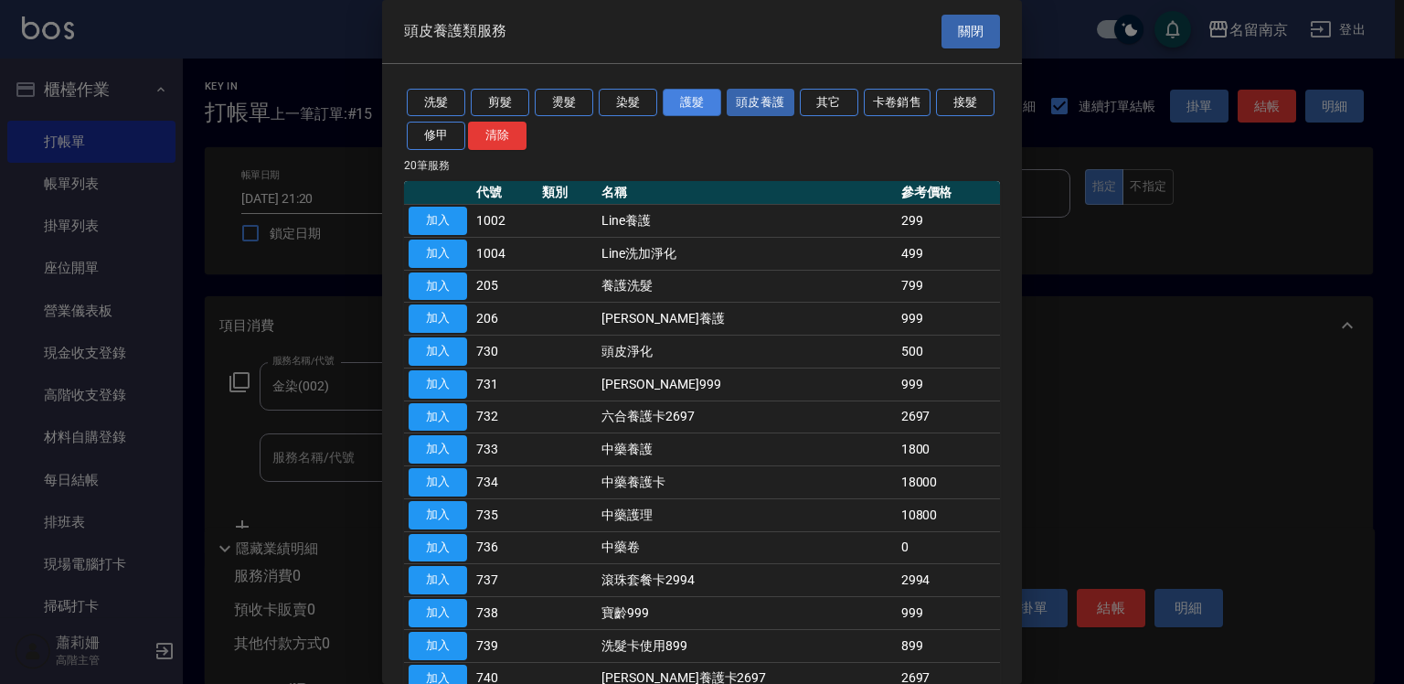
click at [709, 105] on button "護髮" at bounding box center [692, 103] width 59 height 28
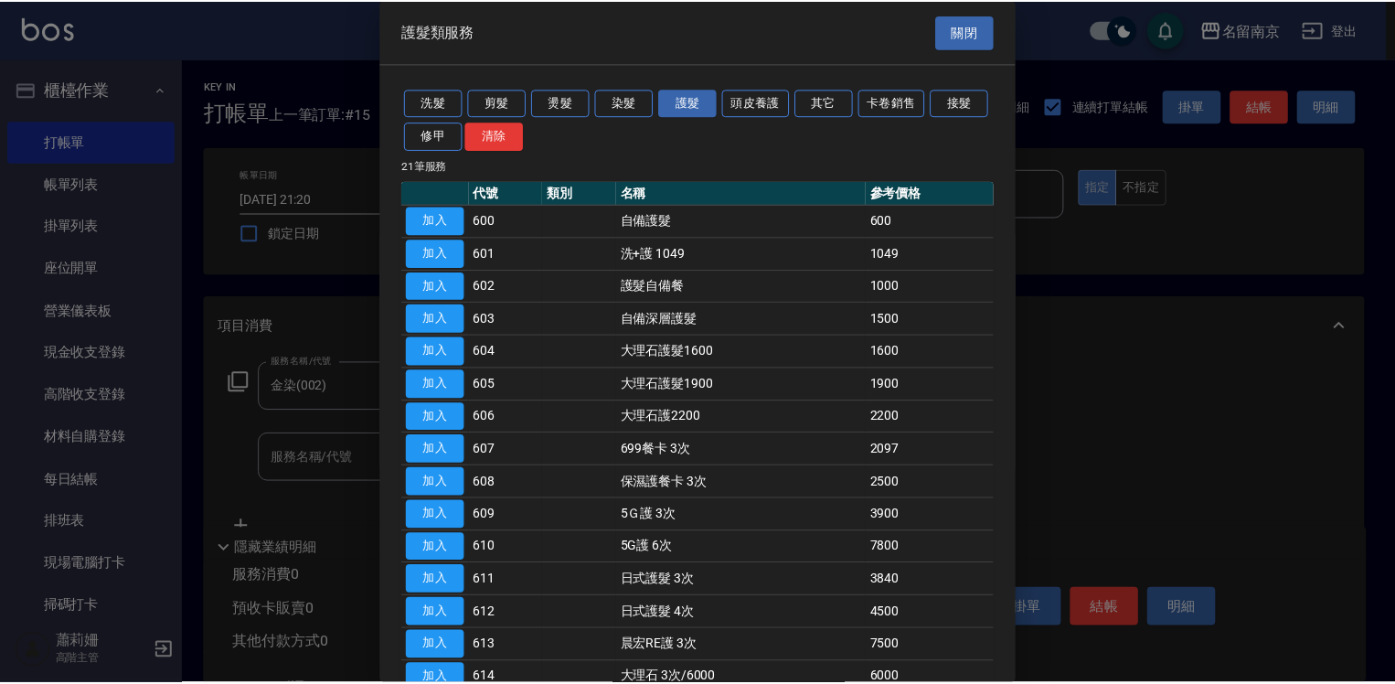
scroll to position [274, 0]
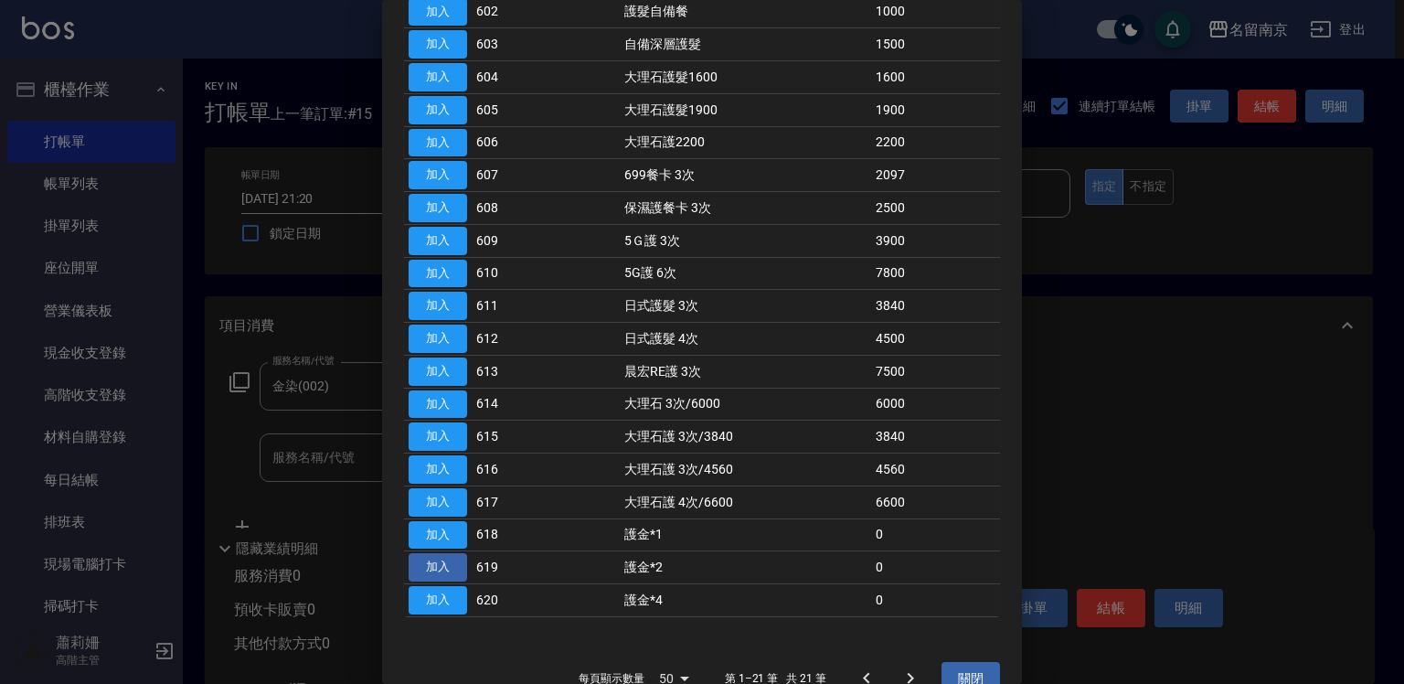
click at [453, 558] on button "加入" at bounding box center [438, 567] width 59 height 28
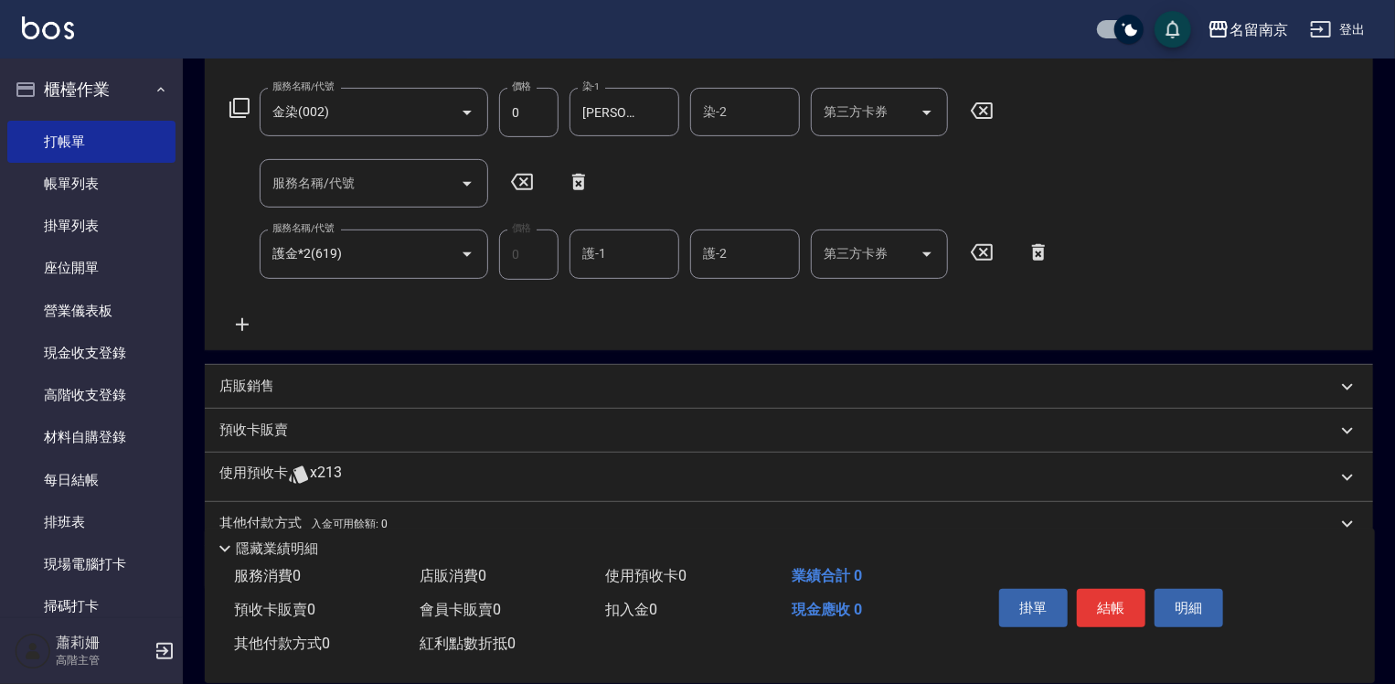
click at [625, 249] on input "護-1" at bounding box center [624, 254] width 93 height 32
type input "[PERSON_NAME]-2"
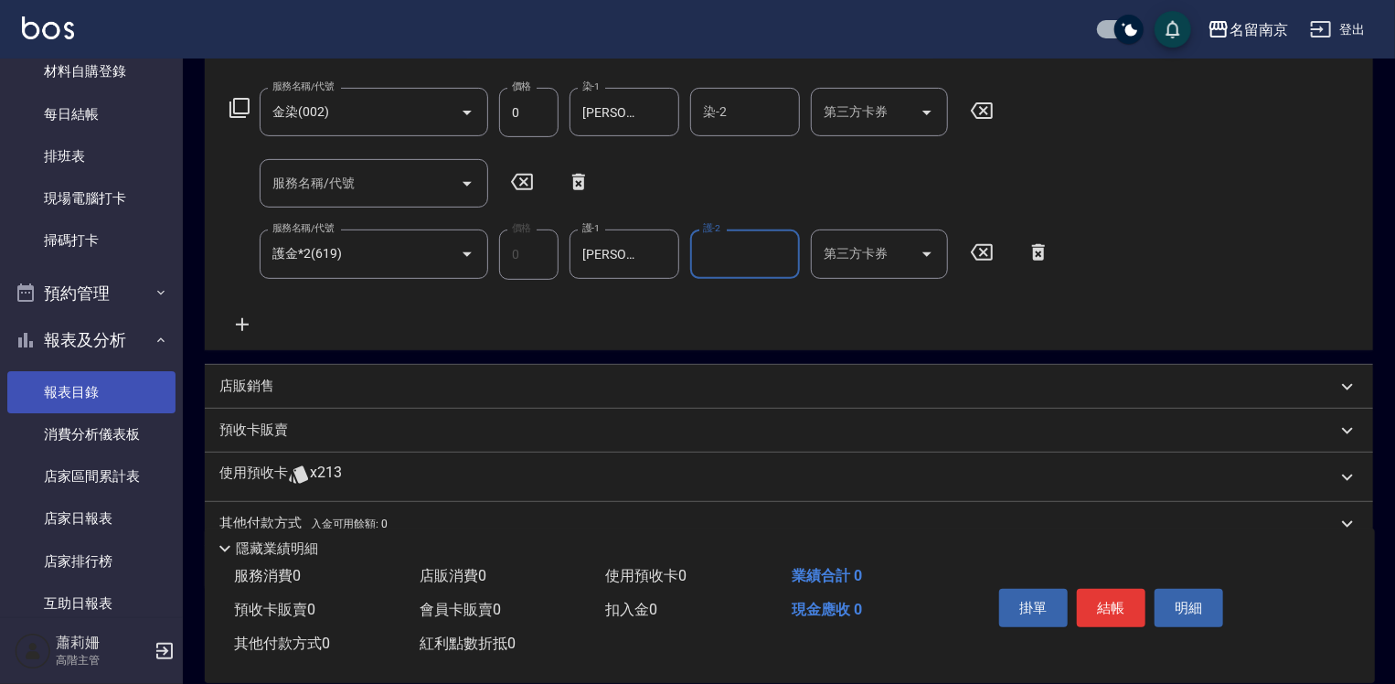
click at [83, 387] on link "報表目錄" at bounding box center [91, 392] width 168 height 42
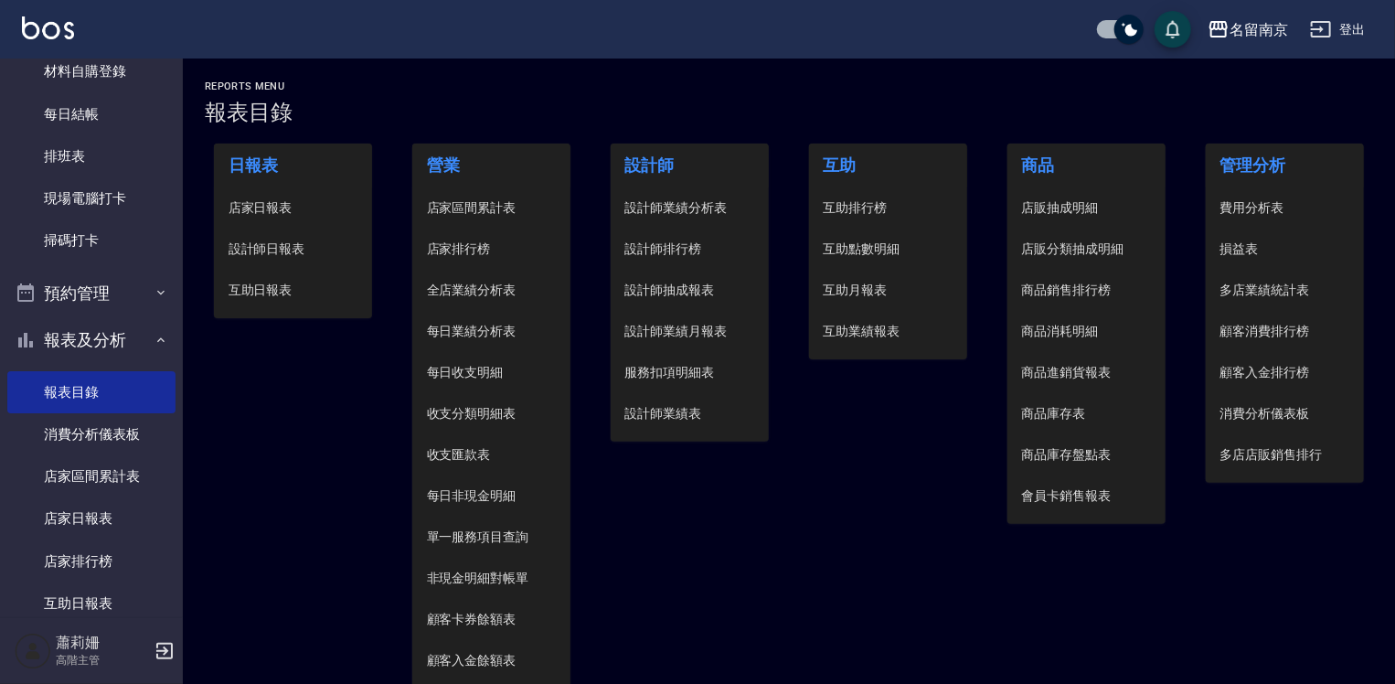
click at [283, 289] on span "互助日報表" at bounding box center [294, 290] width 130 height 19
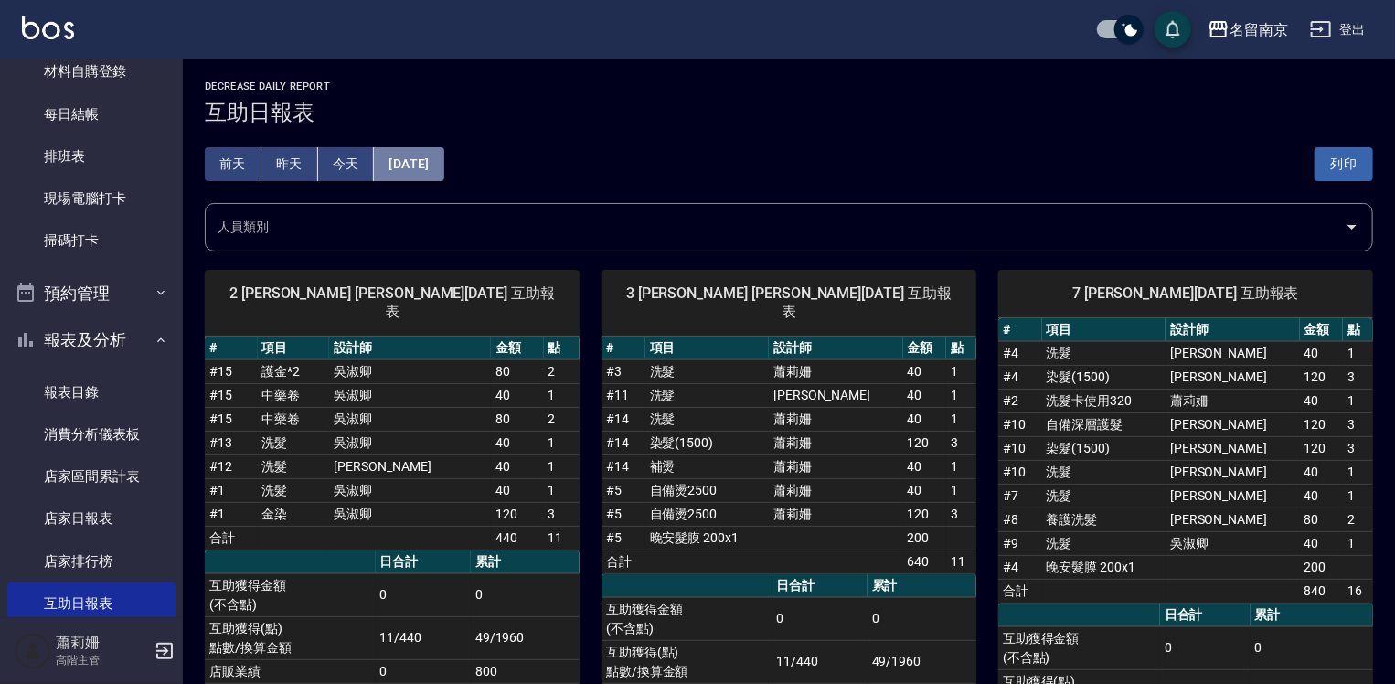
click at [443, 154] on button "[DATE]" at bounding box center [408, 164] width 69 height 34
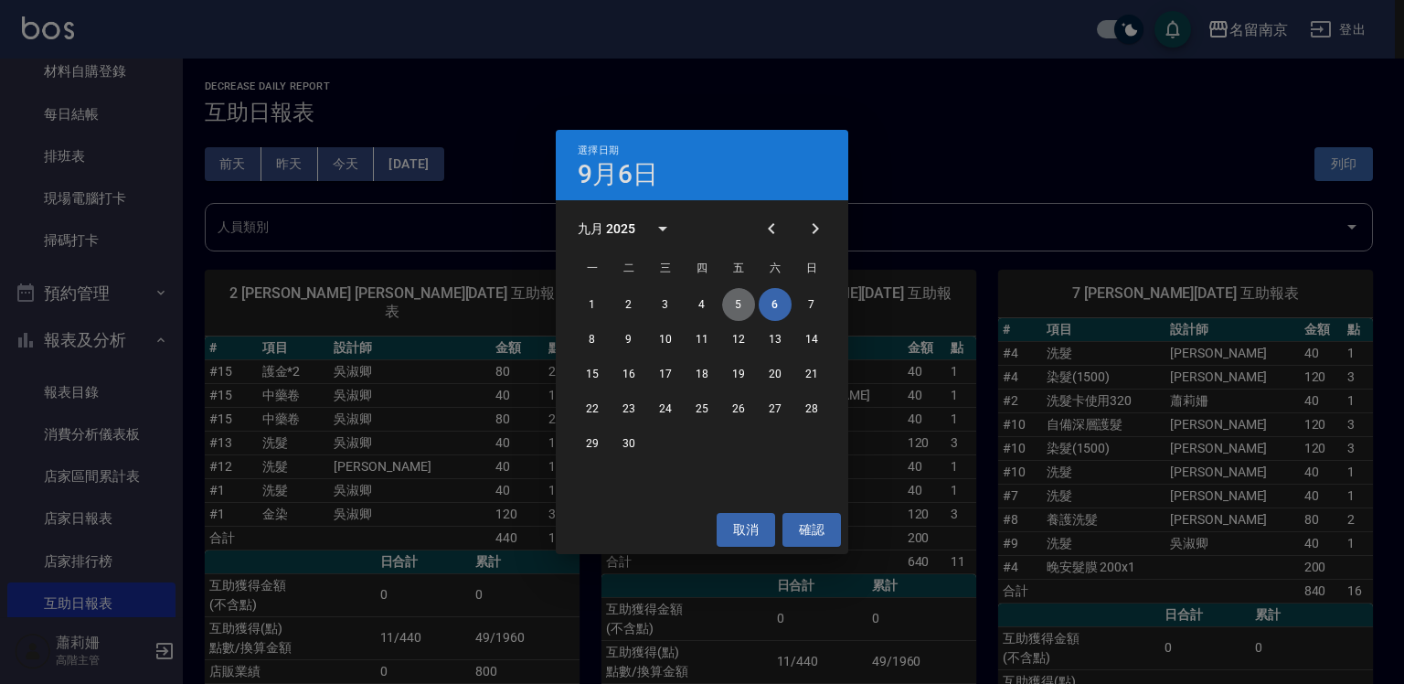
click at [739, 304] on button "5" at bounding box center [738, 304] width 33 height 33
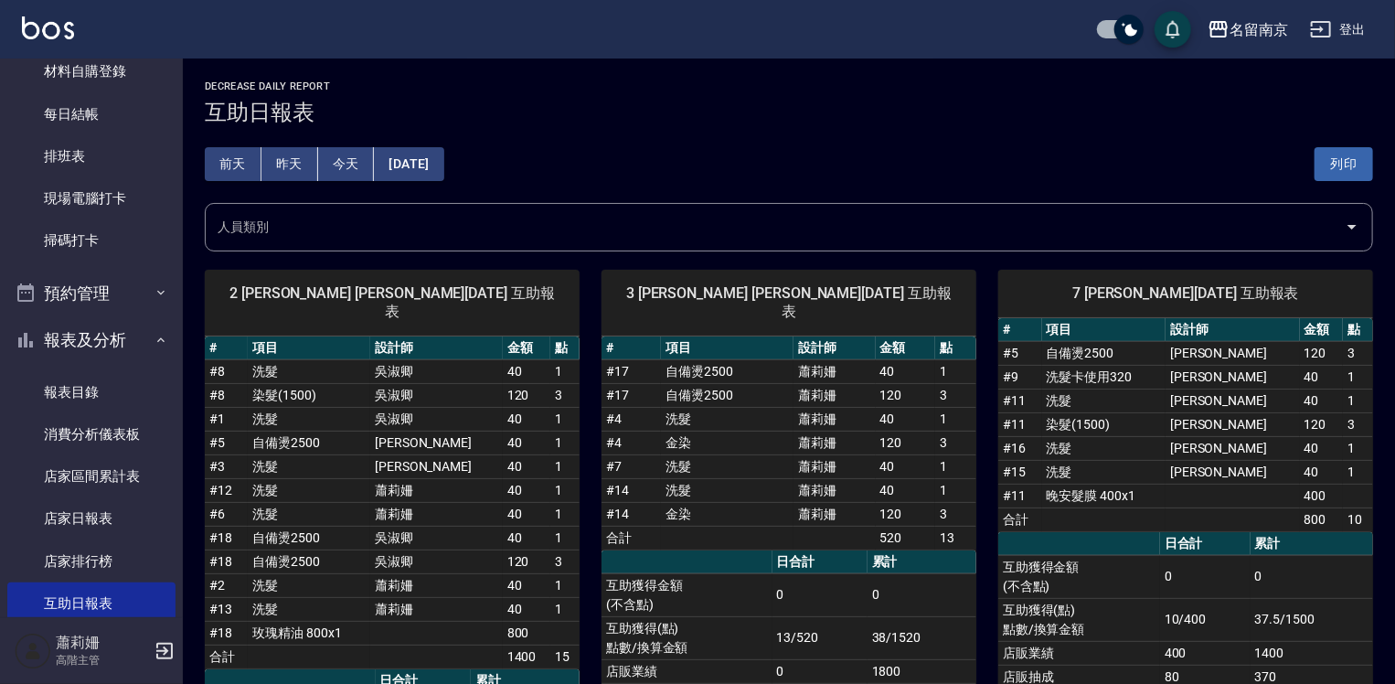
click at [435, 165] on button "[DATE]" at bounding box center [408, 164] width 69 height 34
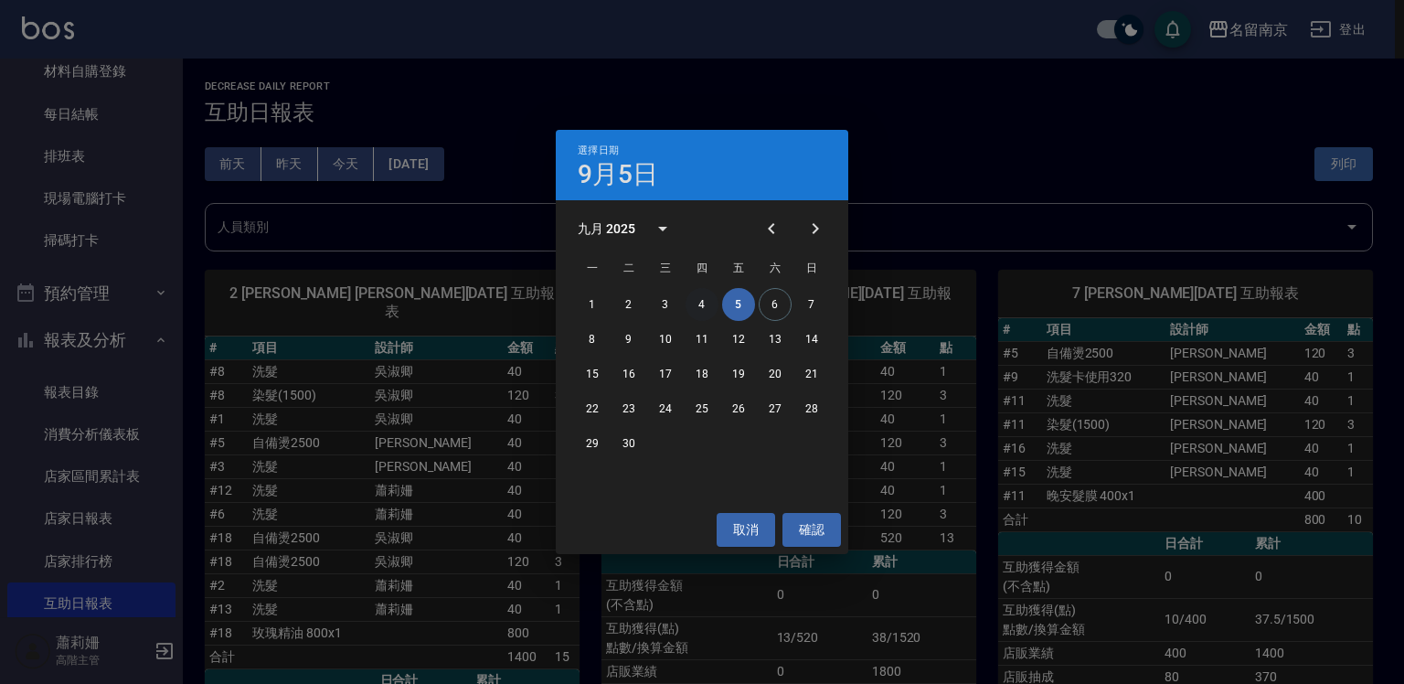
click at [697, 302] on button "4" at bounding box center [702, 304] width 33 height 33
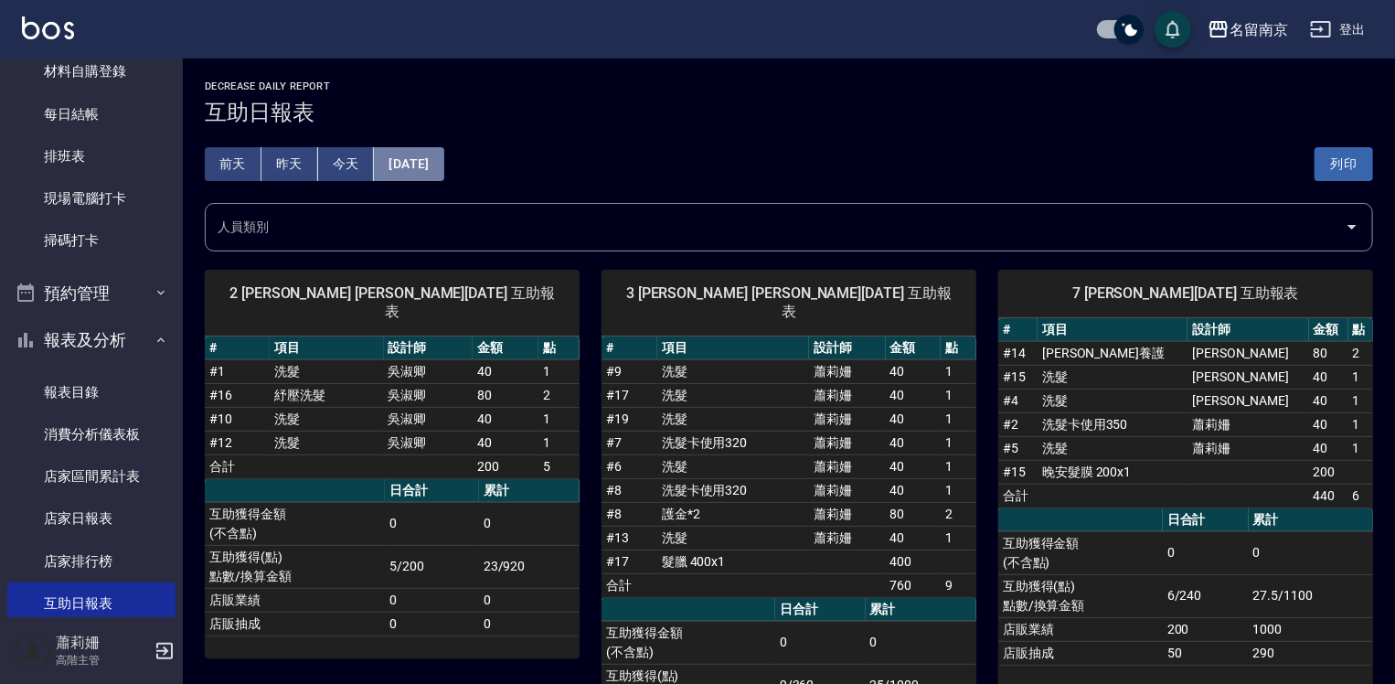
click at [443, 160] on button "[DATE]" at bounding box center [408, 164] width 69 height 34
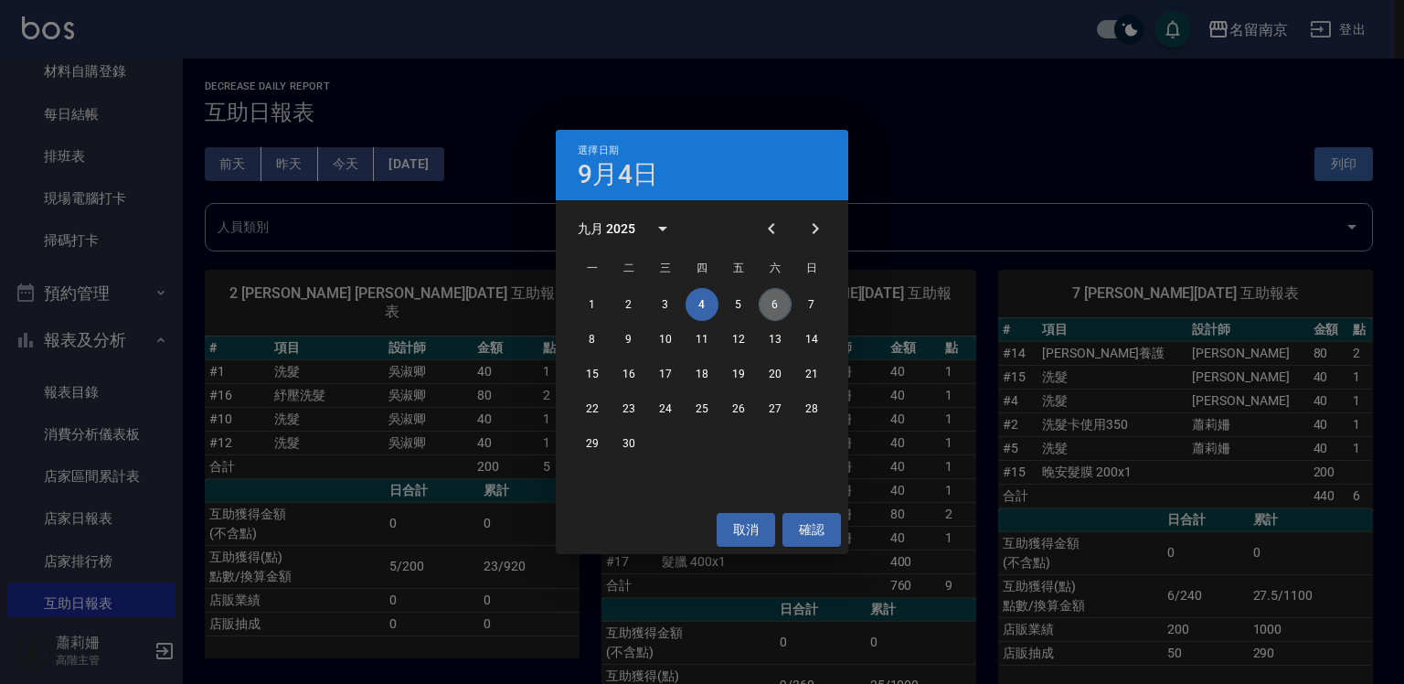
click at [779, 308] on button "6" at bounding box center [775, 304] width 33 height 33
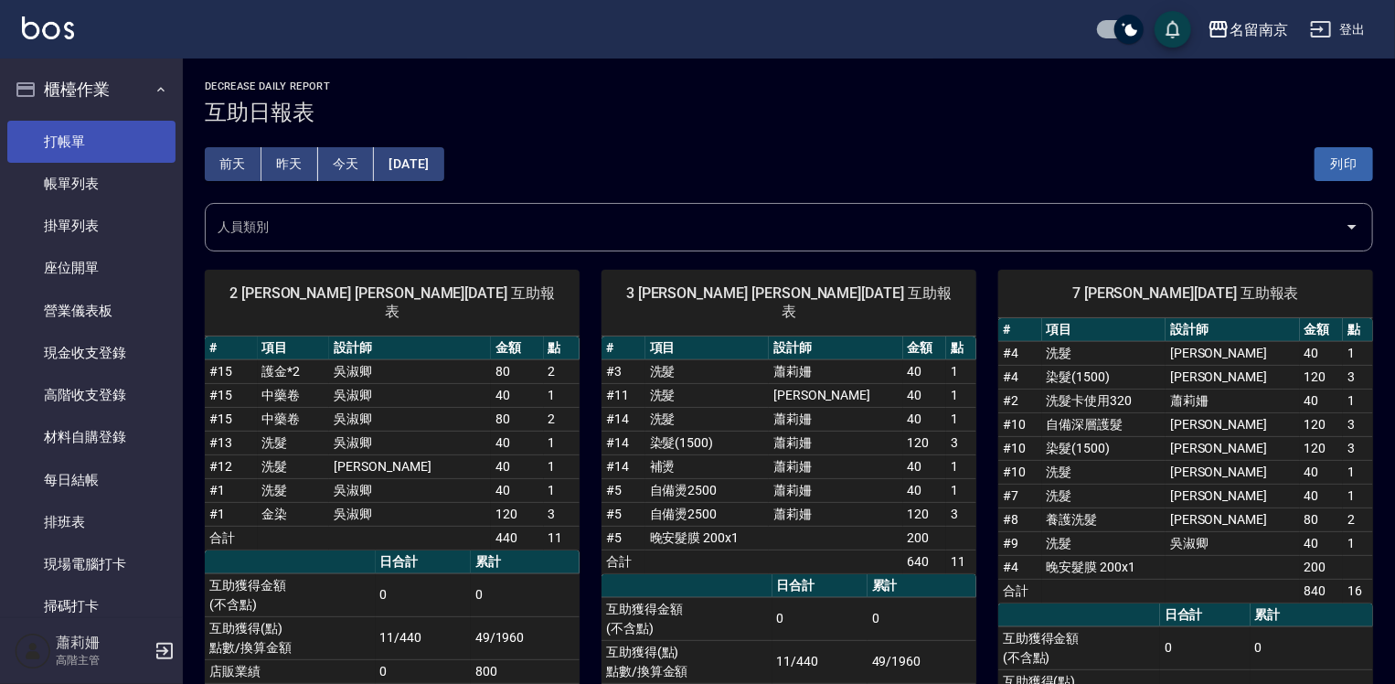
click at [92, 129] on link "打帳單" at bounding box center [91, 142] width 168 height 42
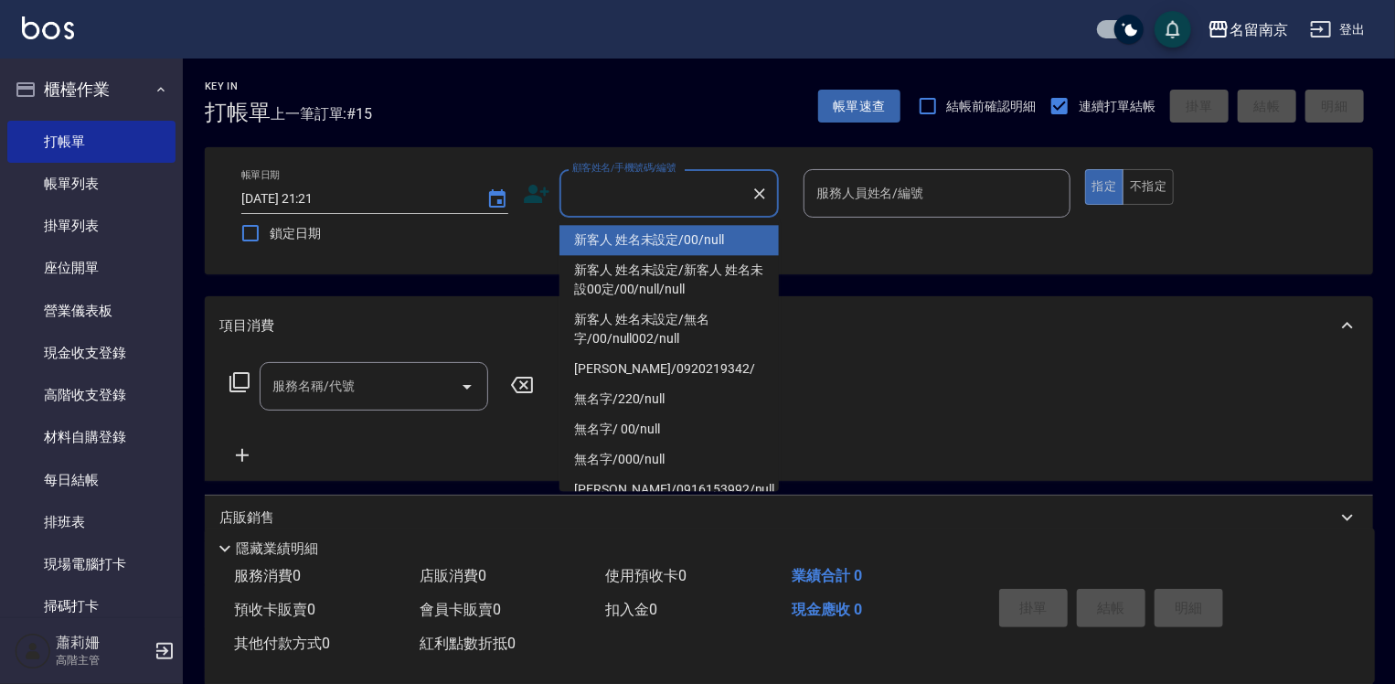
click at [658, 196] on input "顧客姓名/手機號碼/編號" at bounding box center [656, 193] width 176 height 32
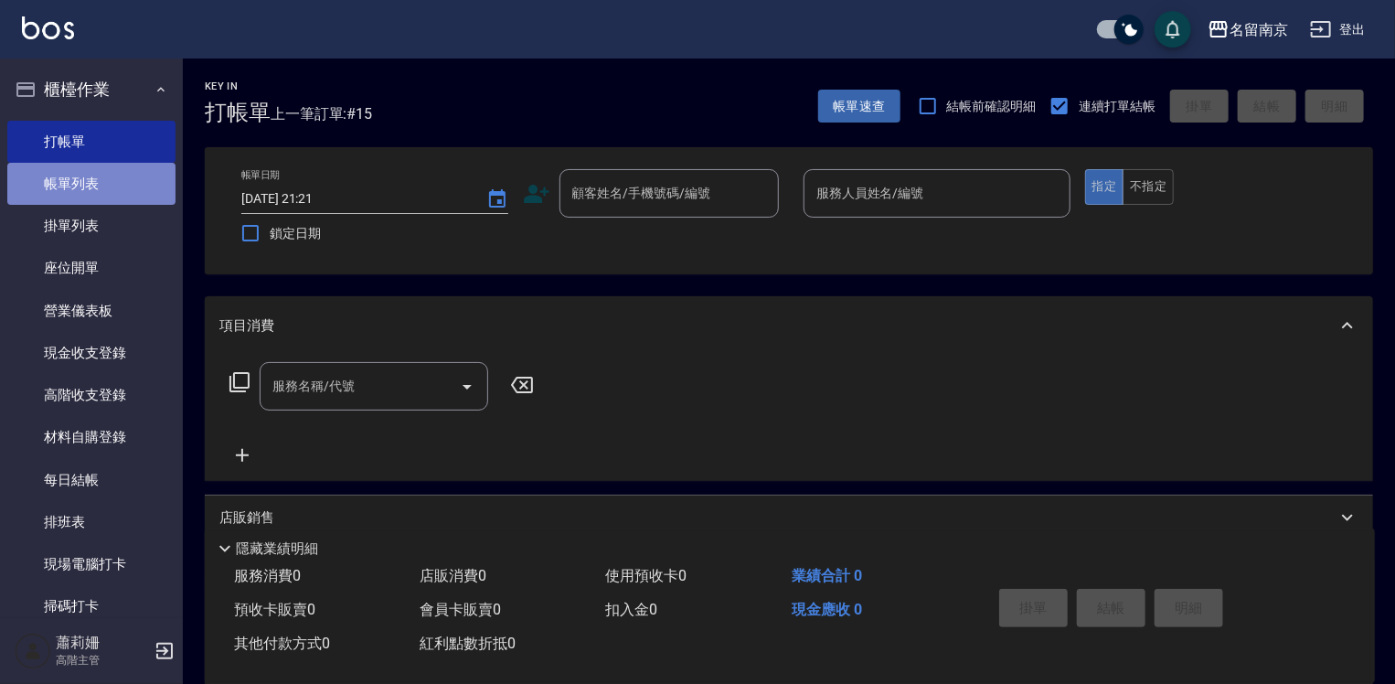
click at [96, 192] on link "帳單列表" at bounding box center [91, 184] width 168 height 42
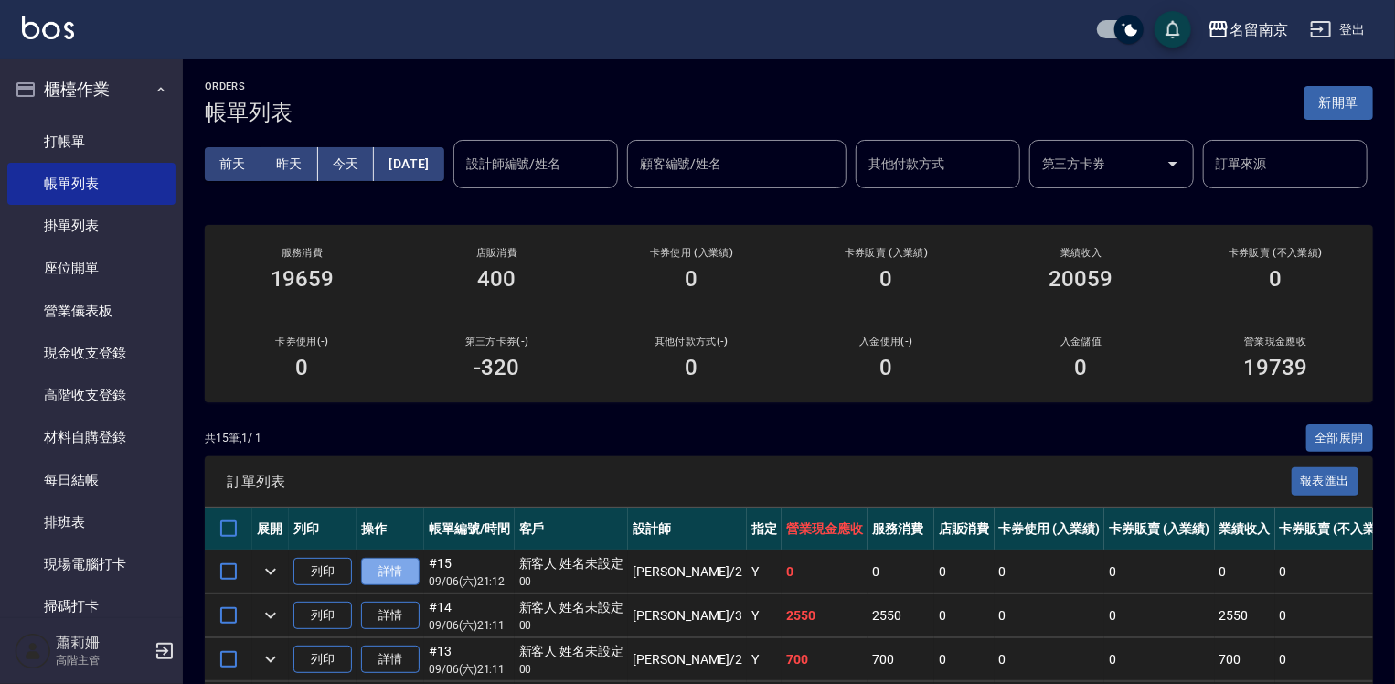
click at [404, 586] on link "詳情" at bounding box center [390, 572] width 59 height 28
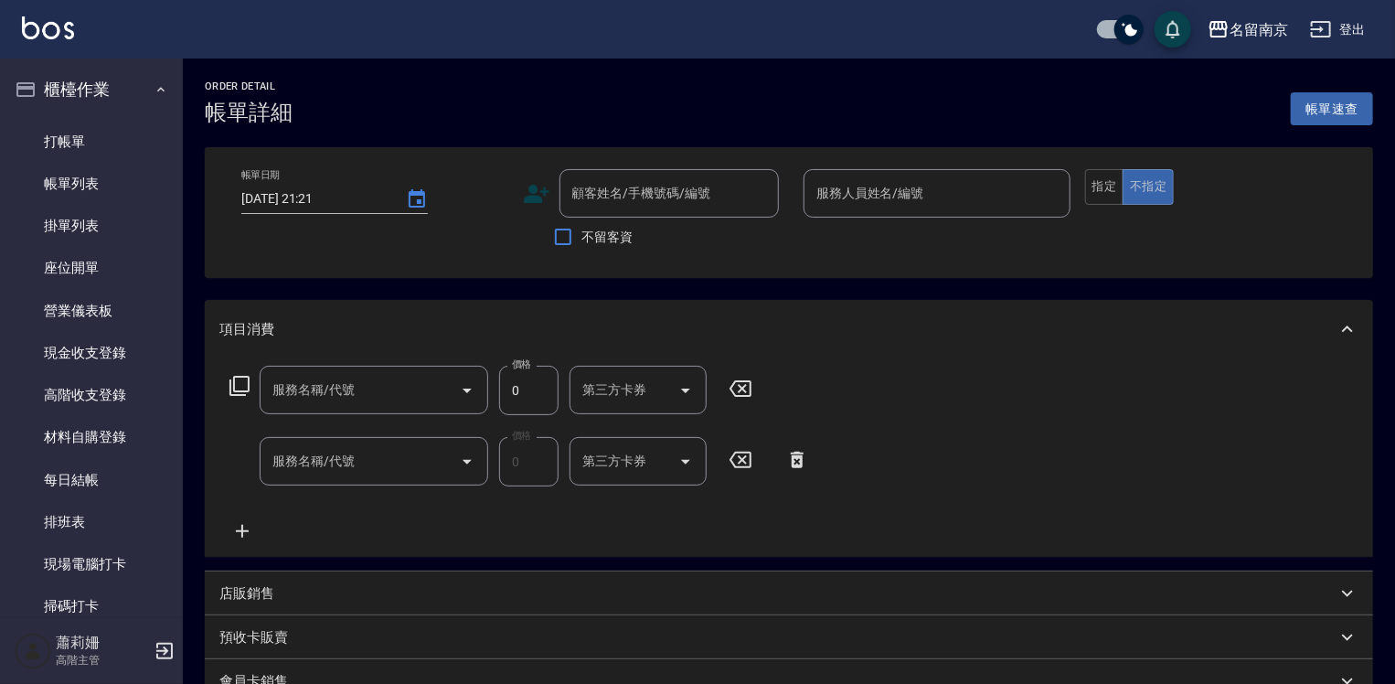
type input "[DATE] 21:12"
type input "[PERSON_NAME]-2"
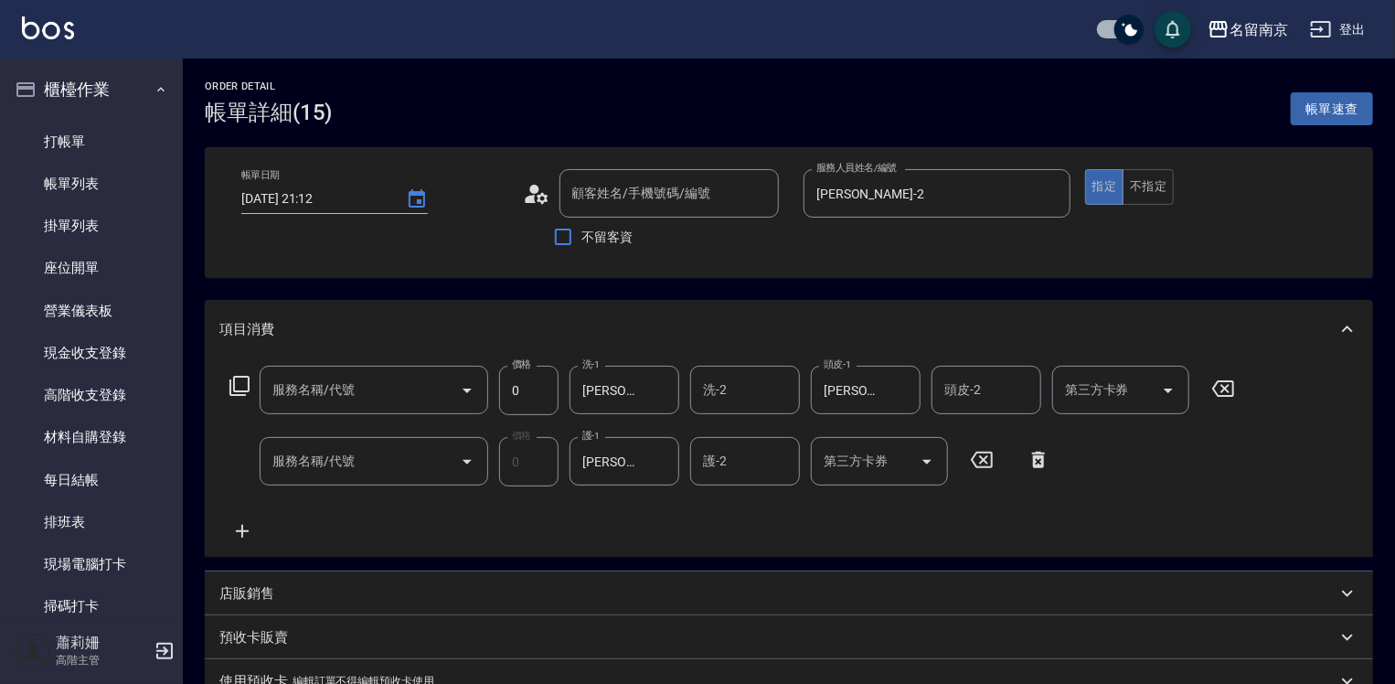
type input "中藥卷(736)"
type input "護金*2(619)"
type input "新客人 姓名未設定/00/null"
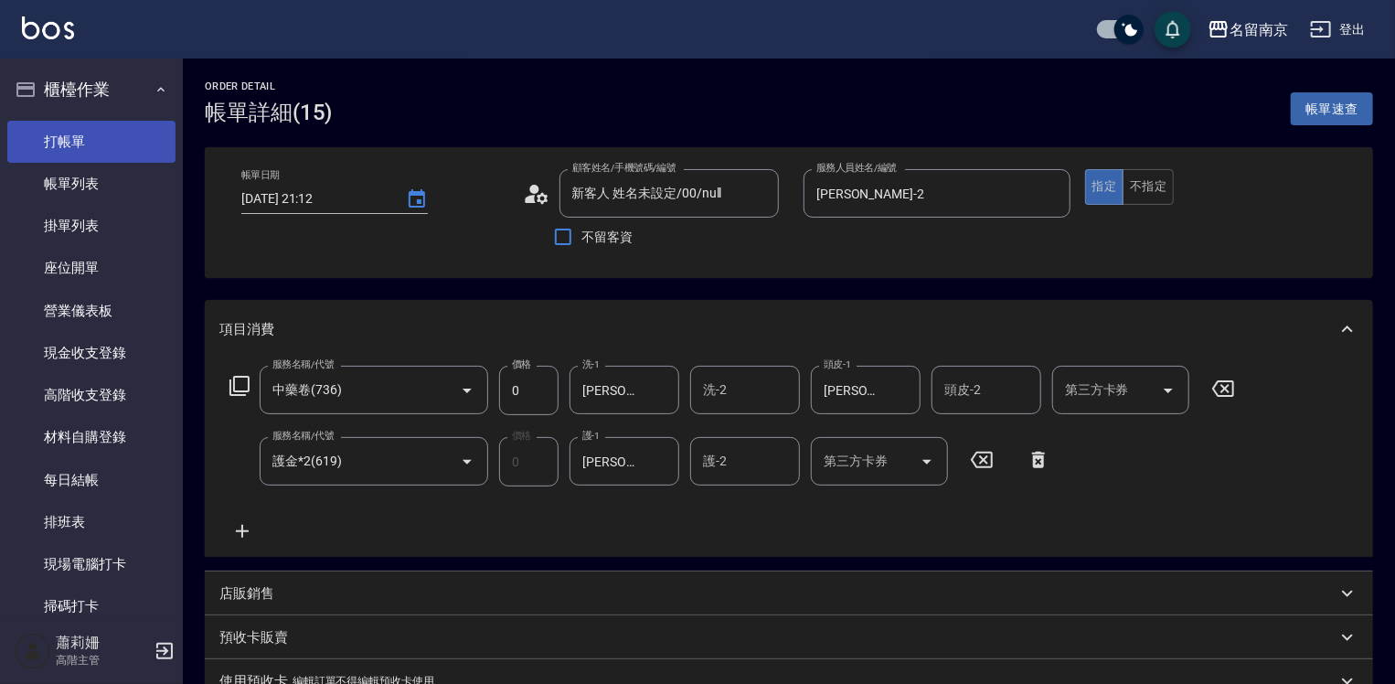
click at [48, 128] on link "打帳單" at bounding box center [91, 142] width 168 height 42
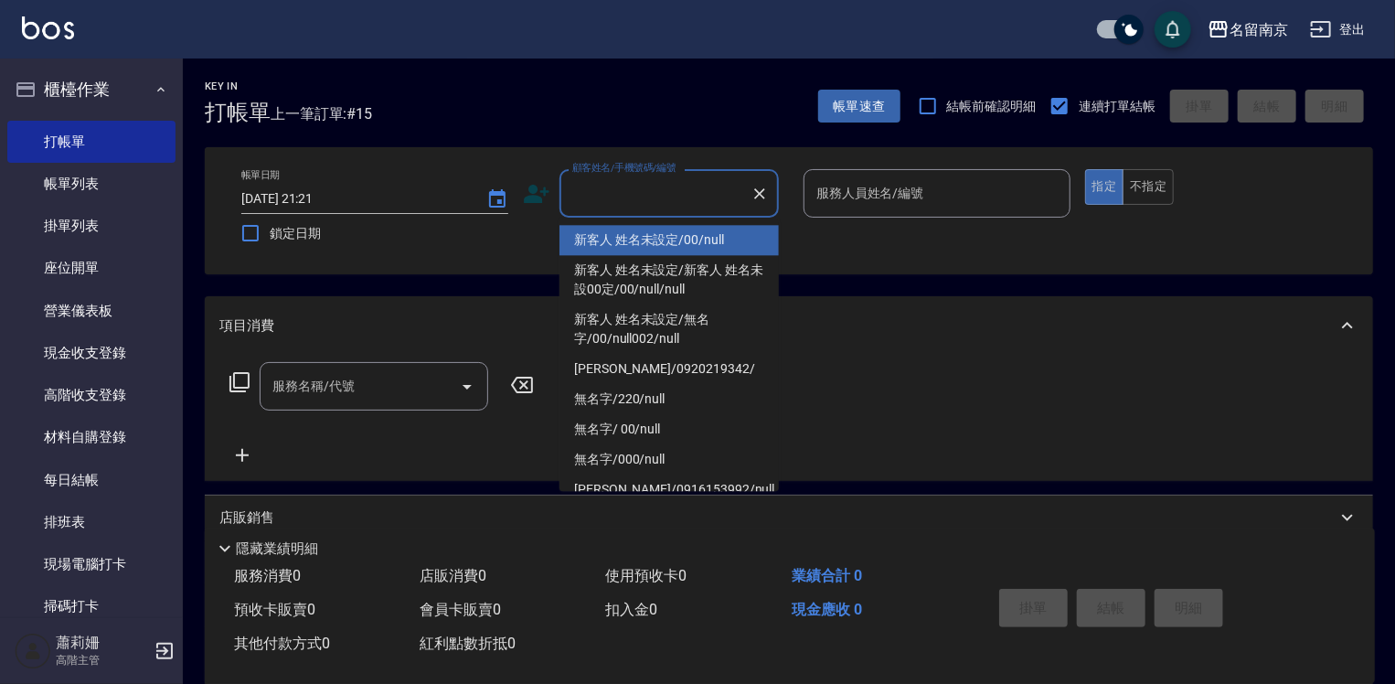
click at [704, 182] on input "顧客姓名/手機號碼/編號" at bounding box center [656, 193] width 176 height 32
type input "新客人 姓名未設定/00/null"
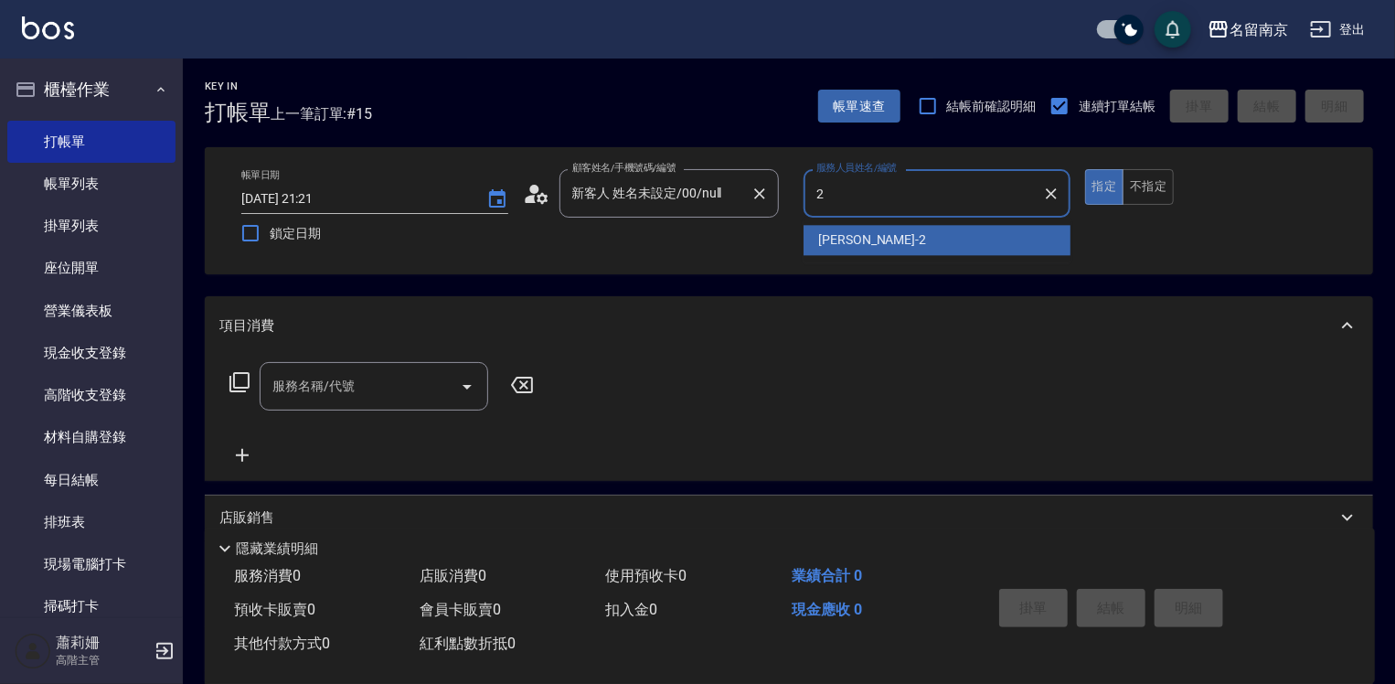
type input "[PERSON_NAME]-2"
type button "true"
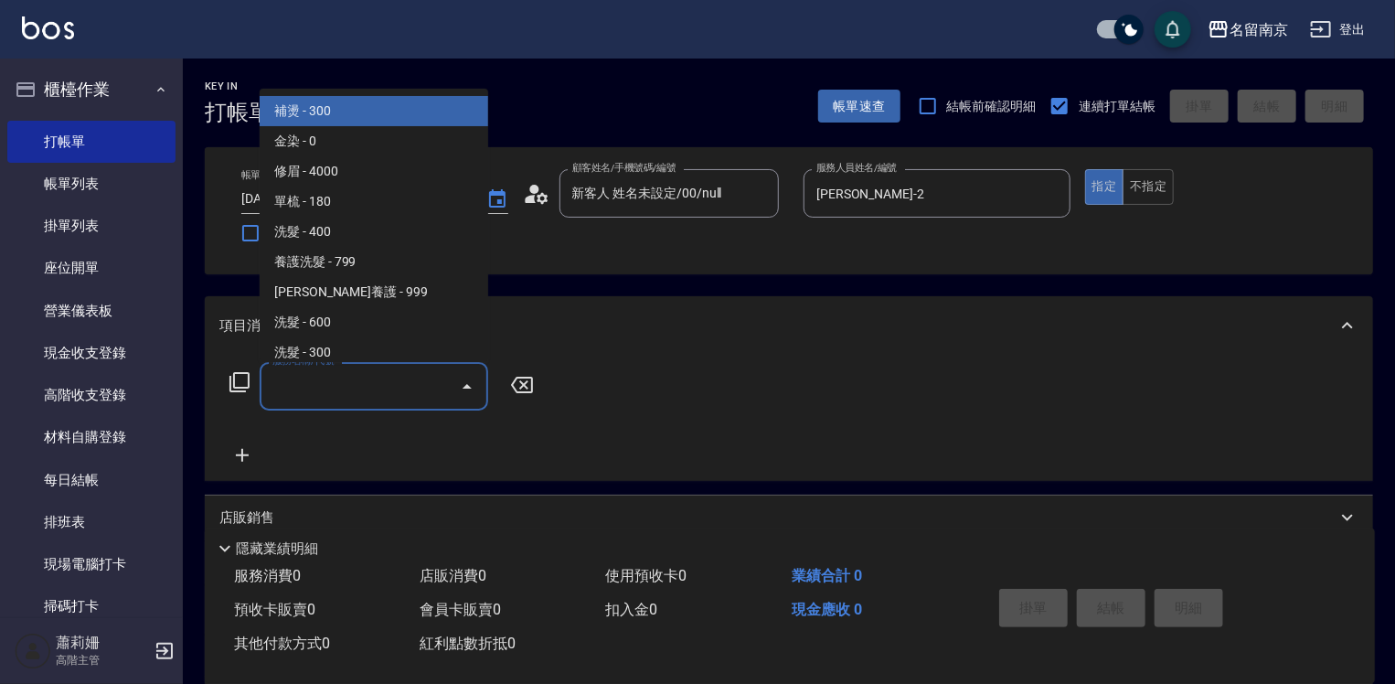
click at [381, 391] on input "服務名稱/代號" at bounding box center [360, 386] width 185 height 32
click at [245, 380] on icon at bounding box center [240, 382] width 22 height 22
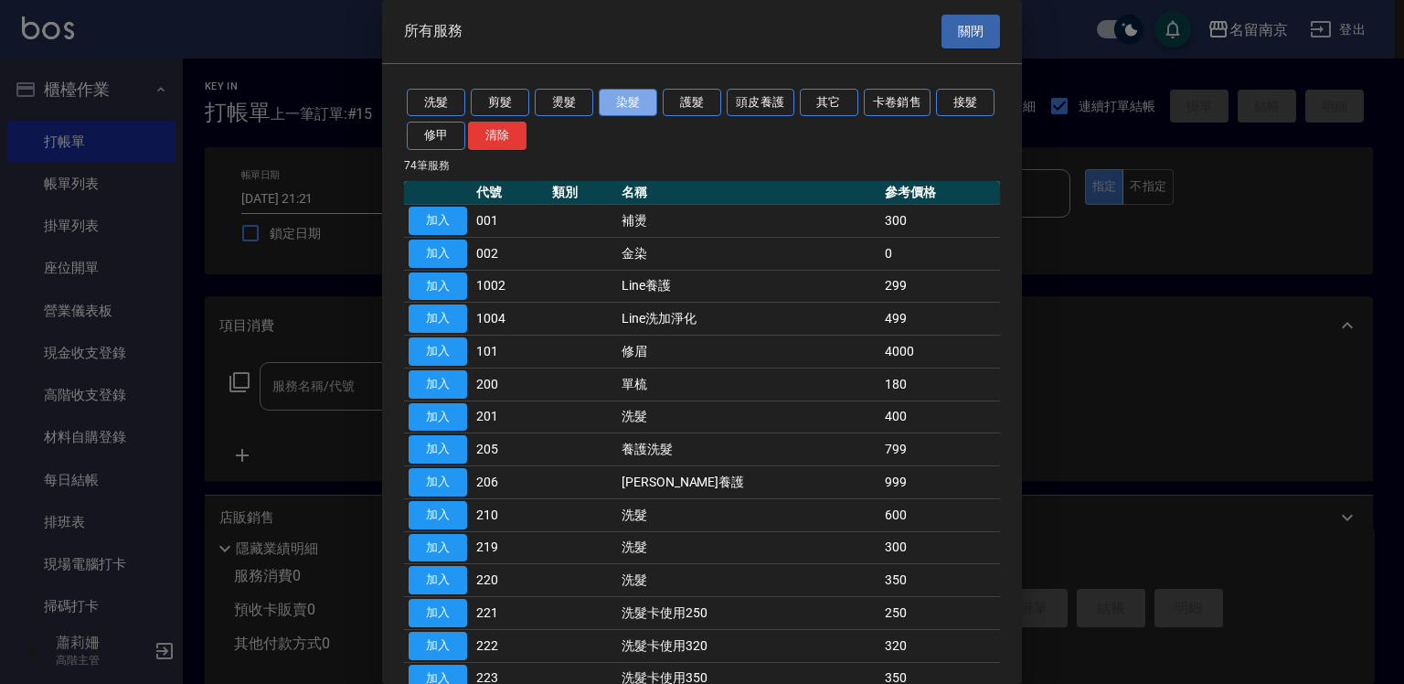
click at [625, 96] on button "染髮" at bounding box center [628, 103] width 59 height 28
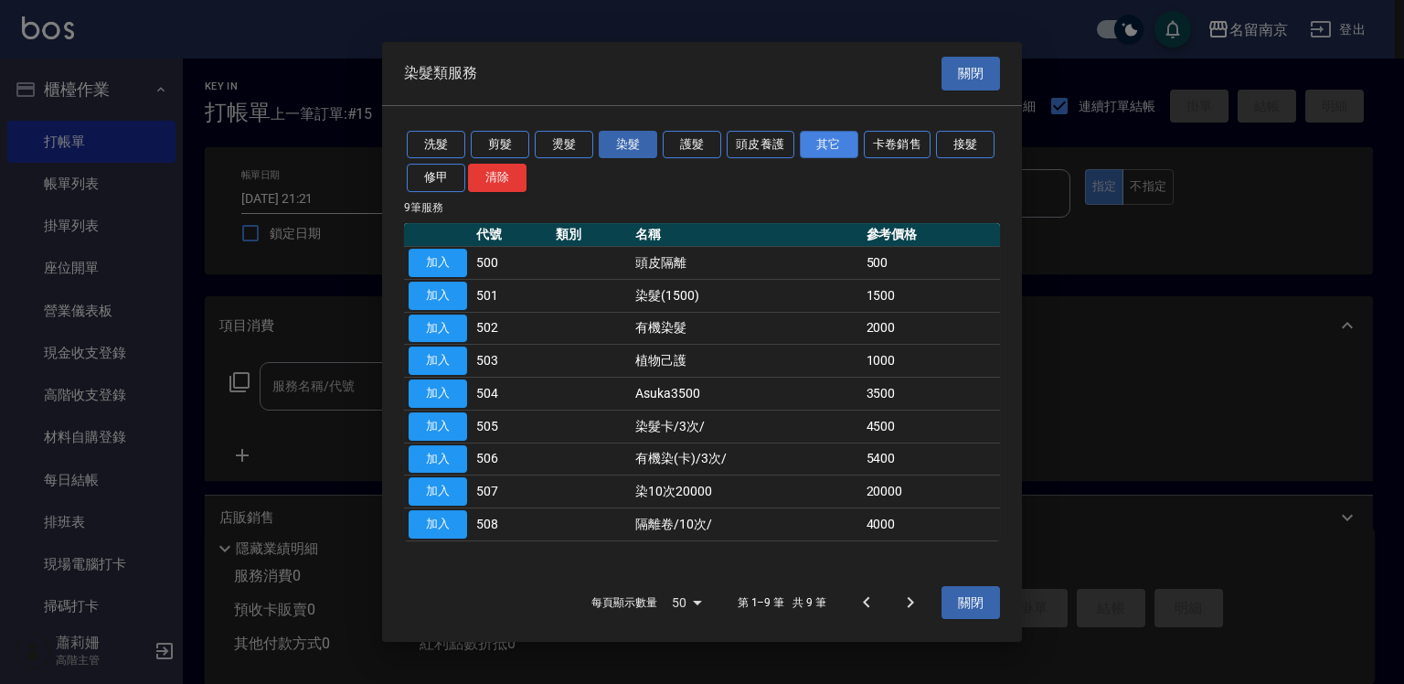
click at [833, 143] on button "其它" at bounding box center [829, 145] width 59 height 28
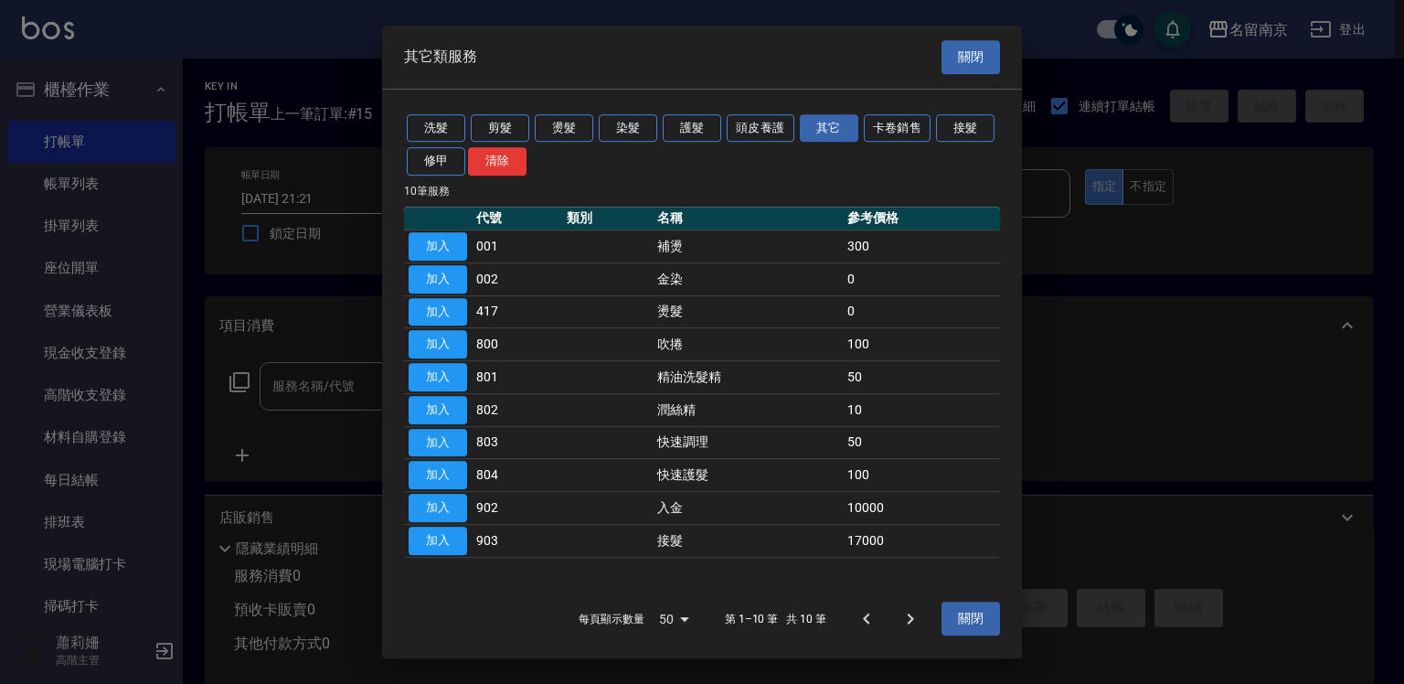
drag, startPoint x: 427, startPoint y: 278, endPoint x: 848, endPoint y: 333, distance: 424.2
click at [428, 277] on button "加入" at bounding box center [438, 279] width 59 height 28
type input "金染(002)"
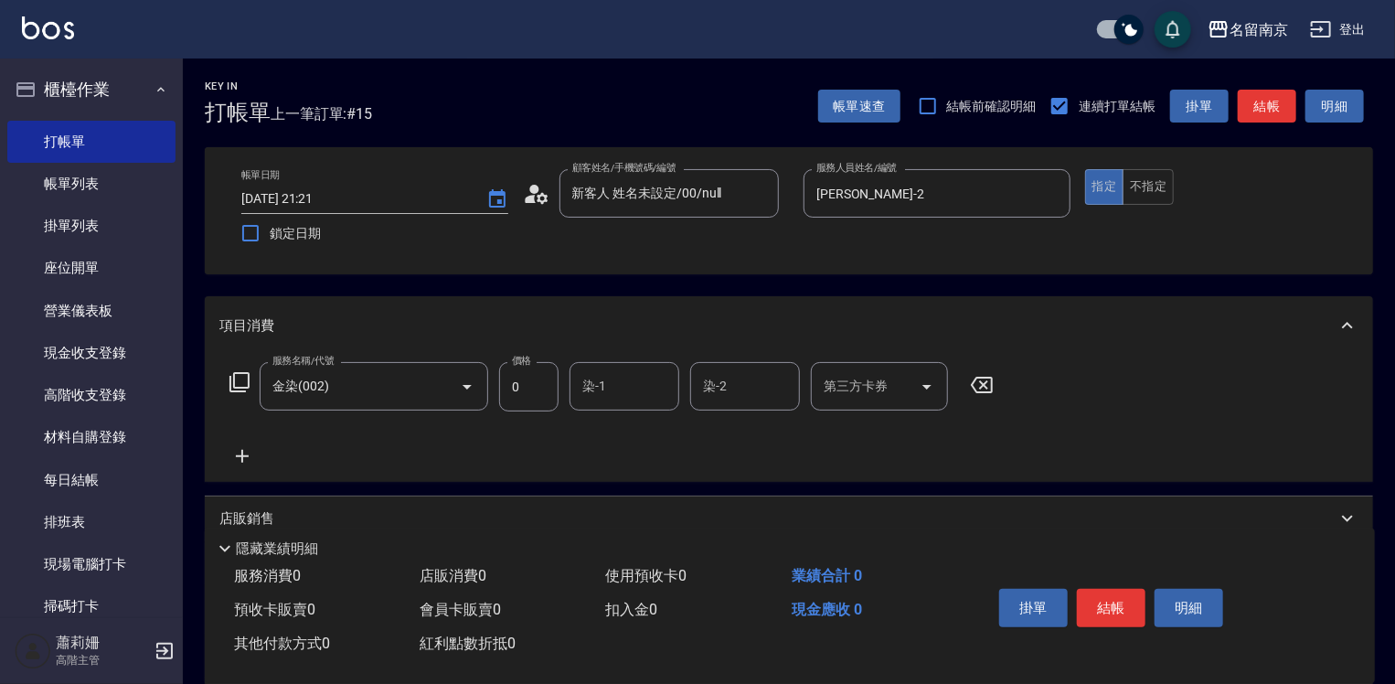
click at [624, 380] on input "染-1" at bounding box center [624, 386] width 93 height 32
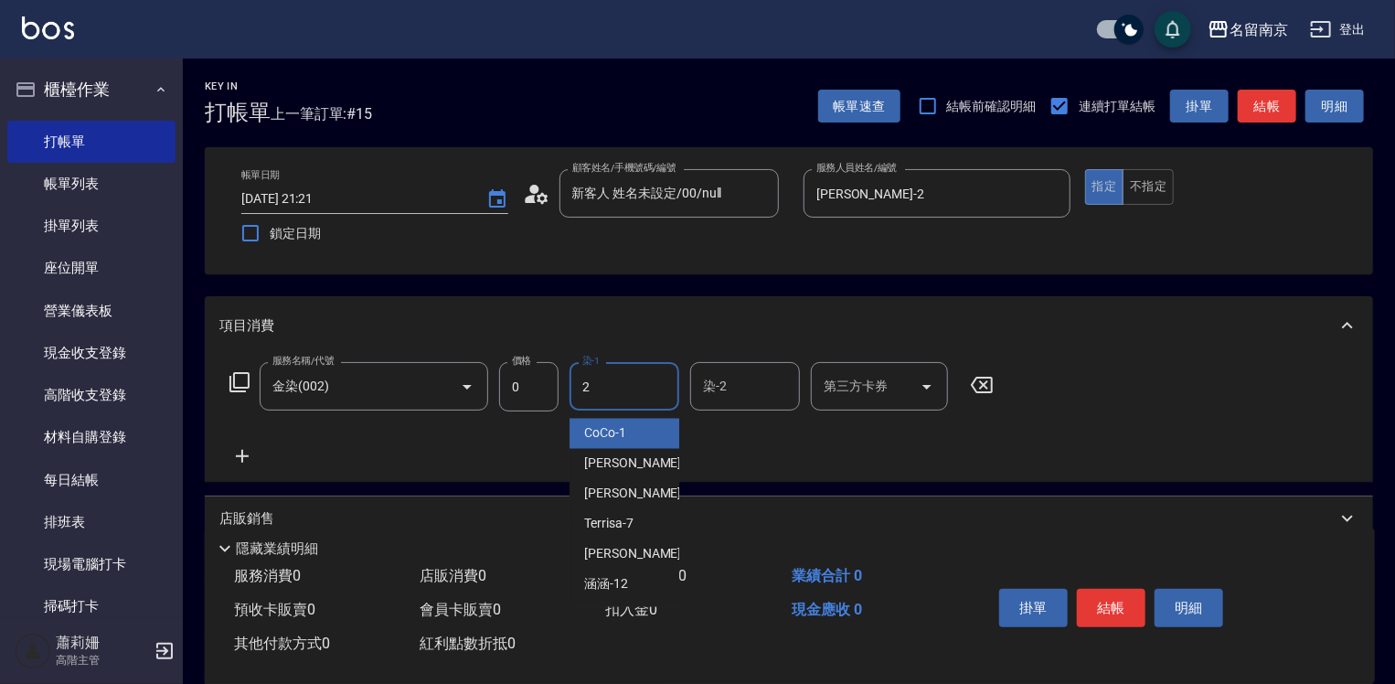
type input "[PERSON_NAME]-2"
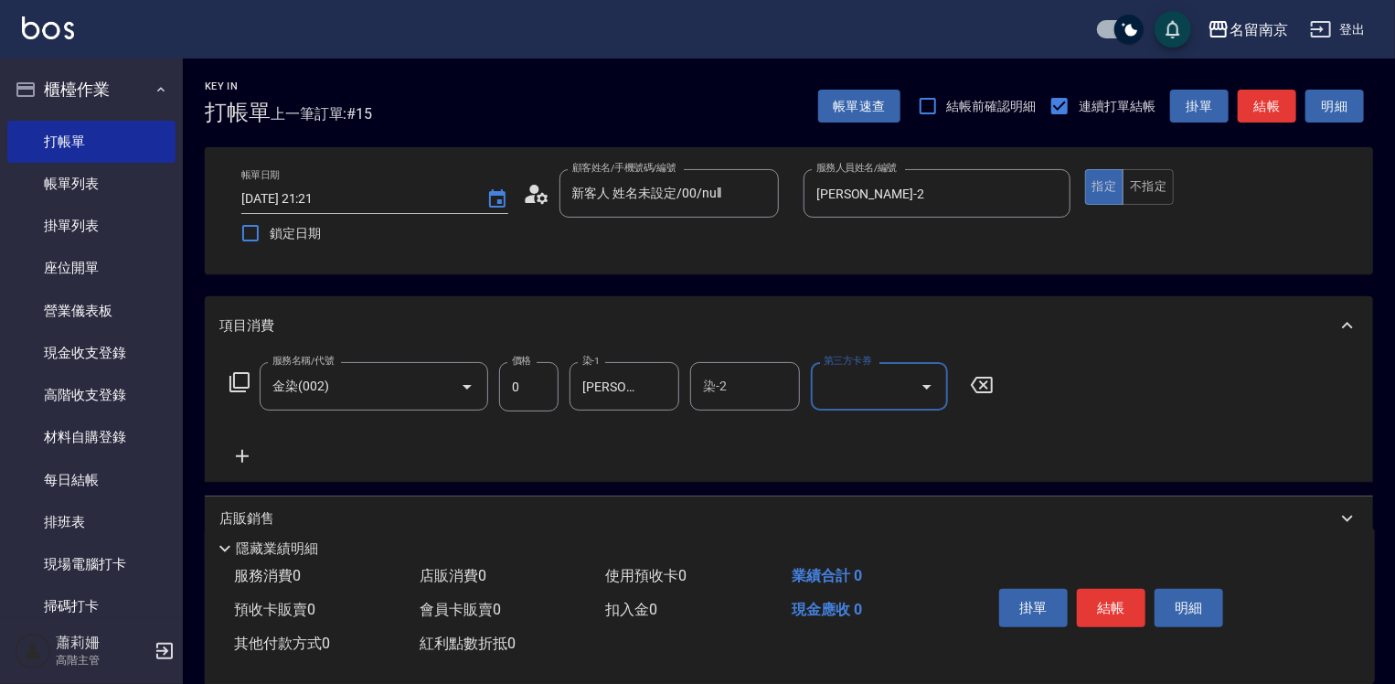
click at [238, 452] on icon at bounding box center [242, 456] width 46 height 22
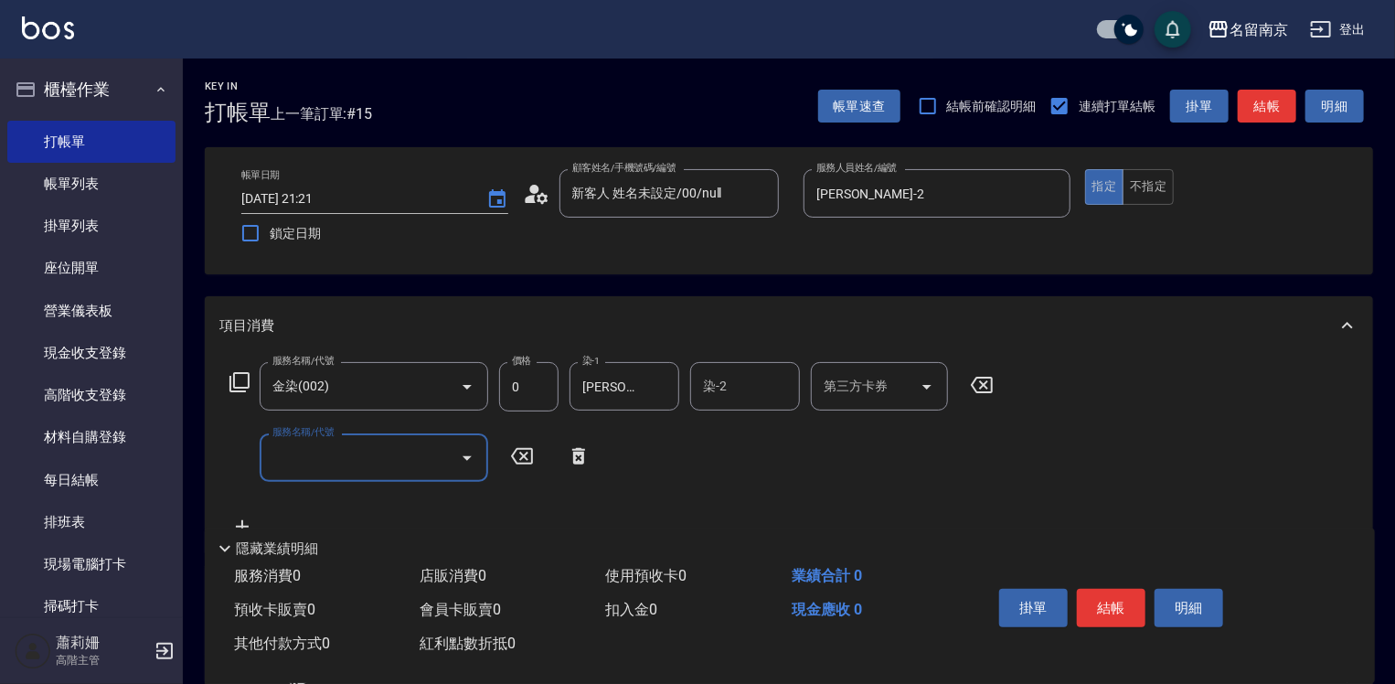
click at [233, 390] on icon at bounding box center [240, 382] width 22 height 22
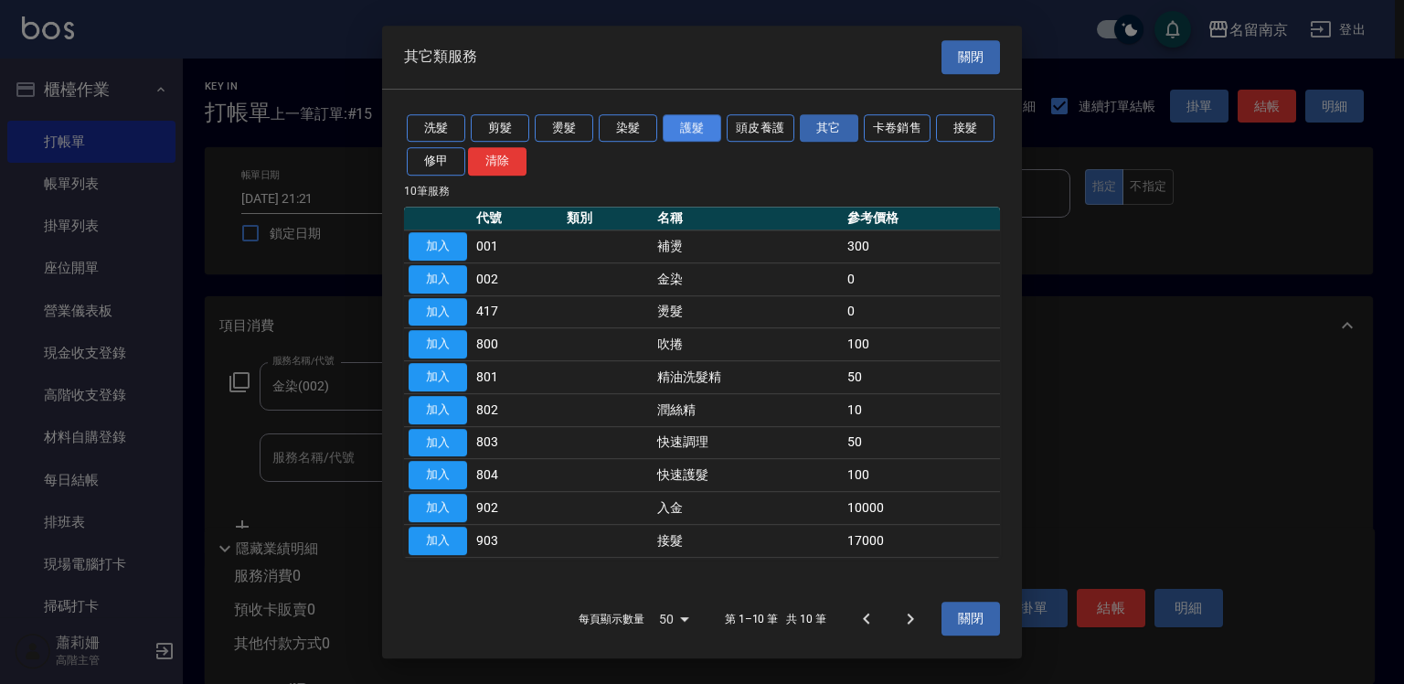
click at [703, 124] on button "護髮" at bounding box center [692, 128] width 59 height 28
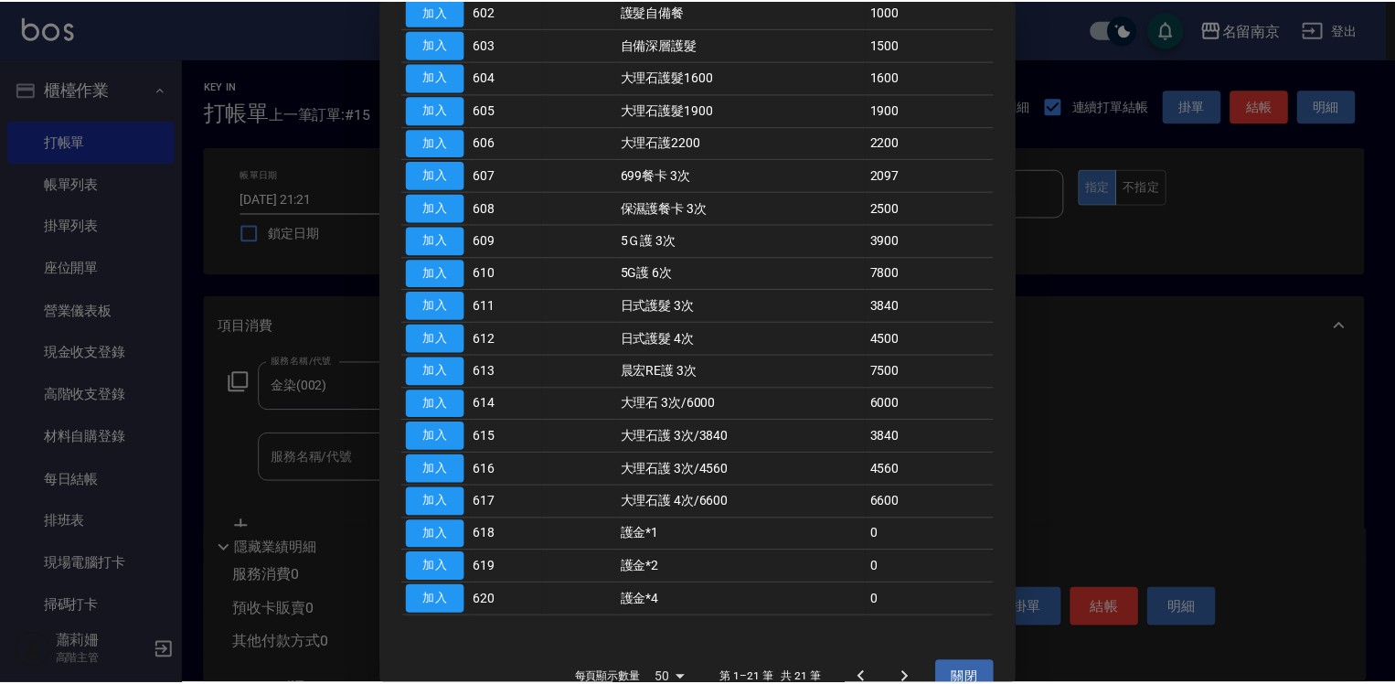
scroll to position [304, 0]
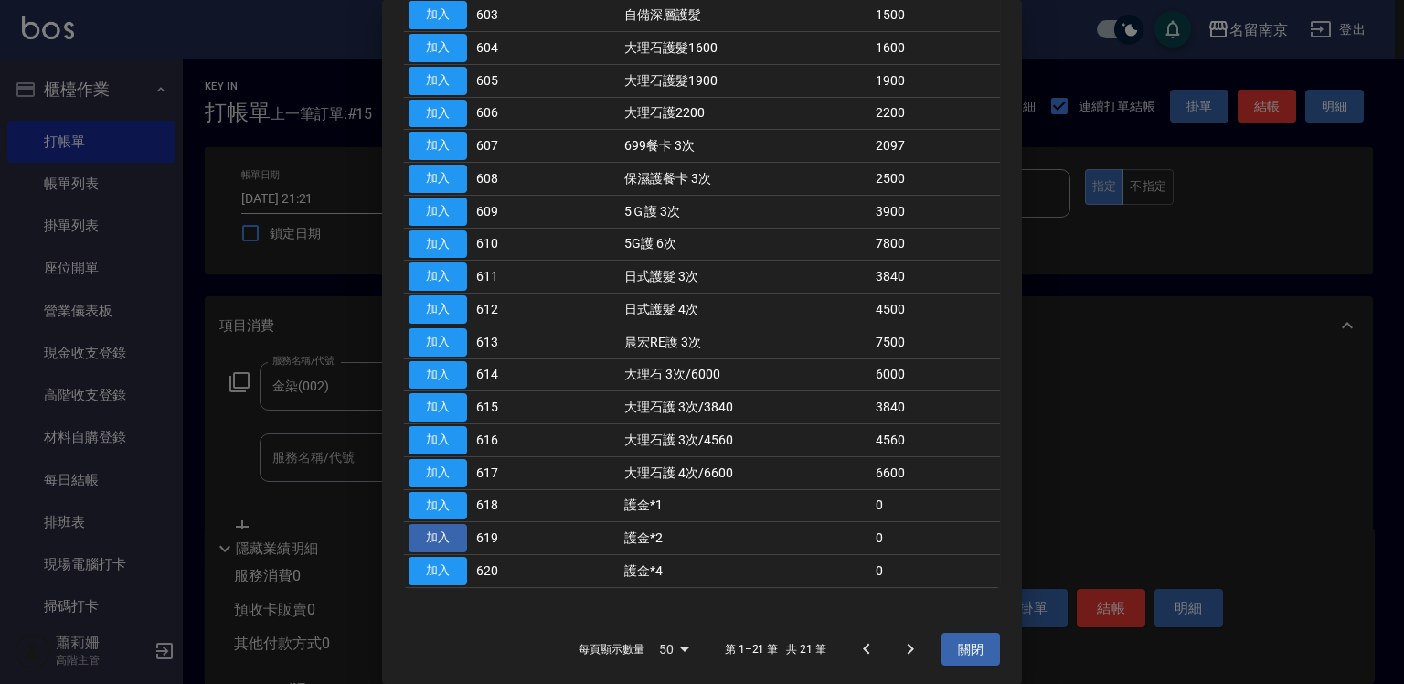
click at [443, 535] on button "加入" at bounding box center [438, 538] width 59 height 28
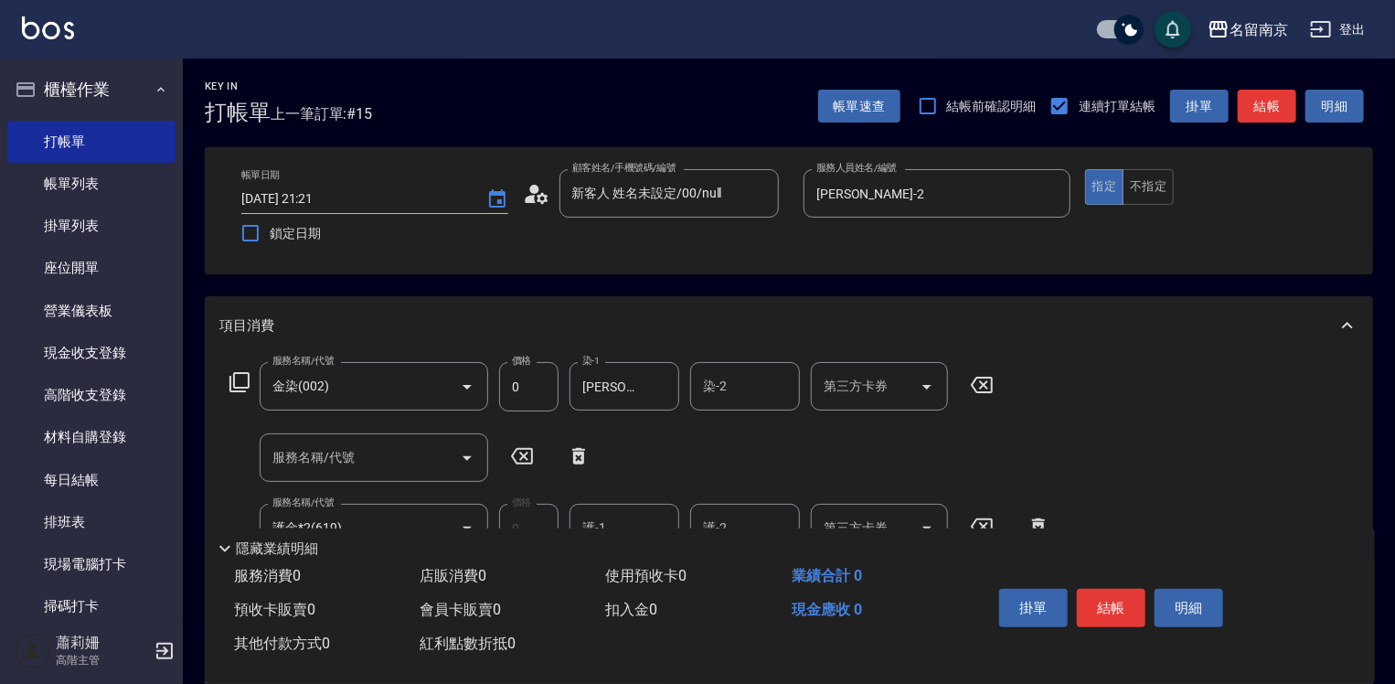
scroll to position [274, 0]
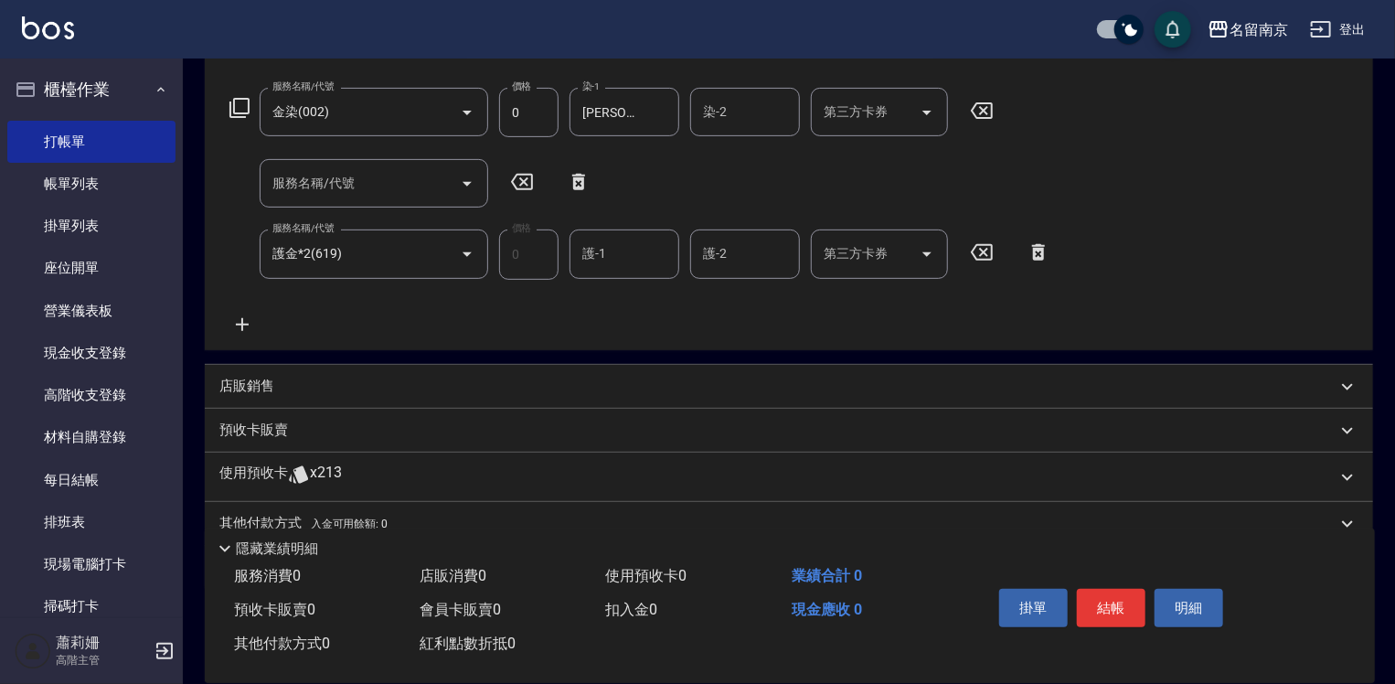
click at [623, 248] on input "護-1" at bounding box center [624, 254] width 93 height 32
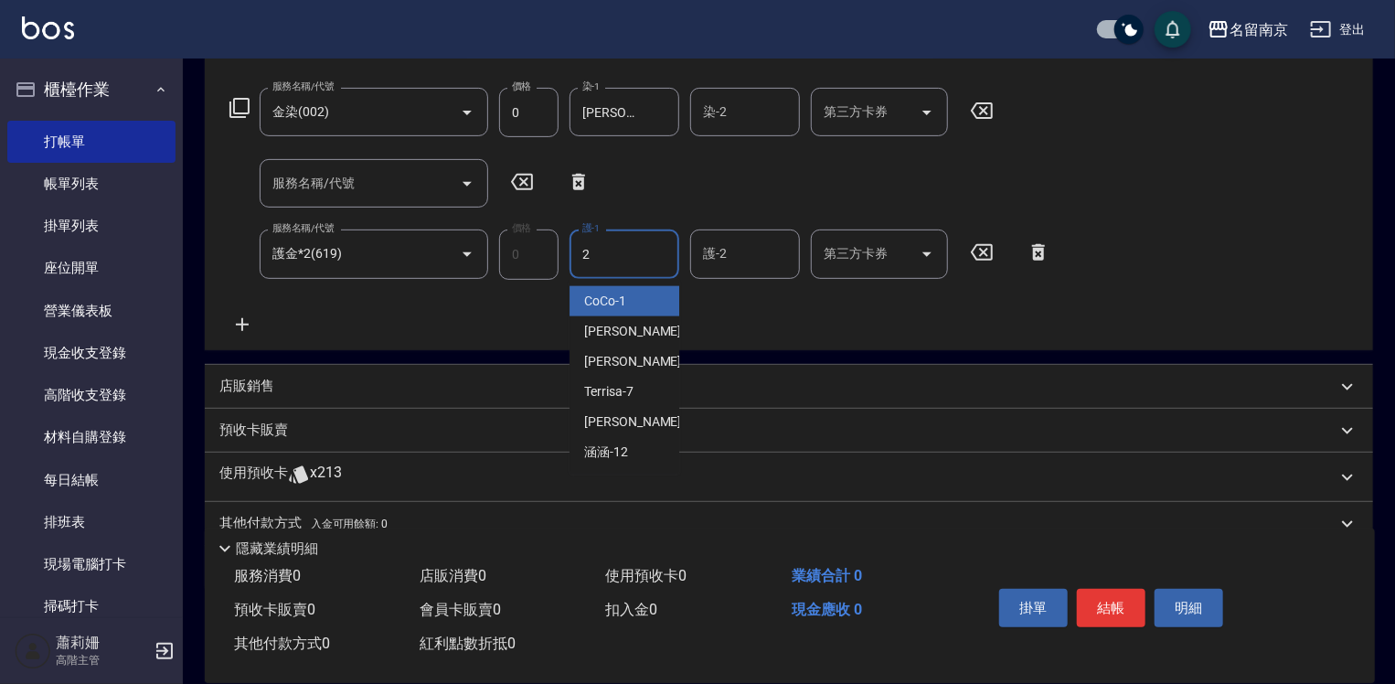
type input "[PERSON_NAME]-2"
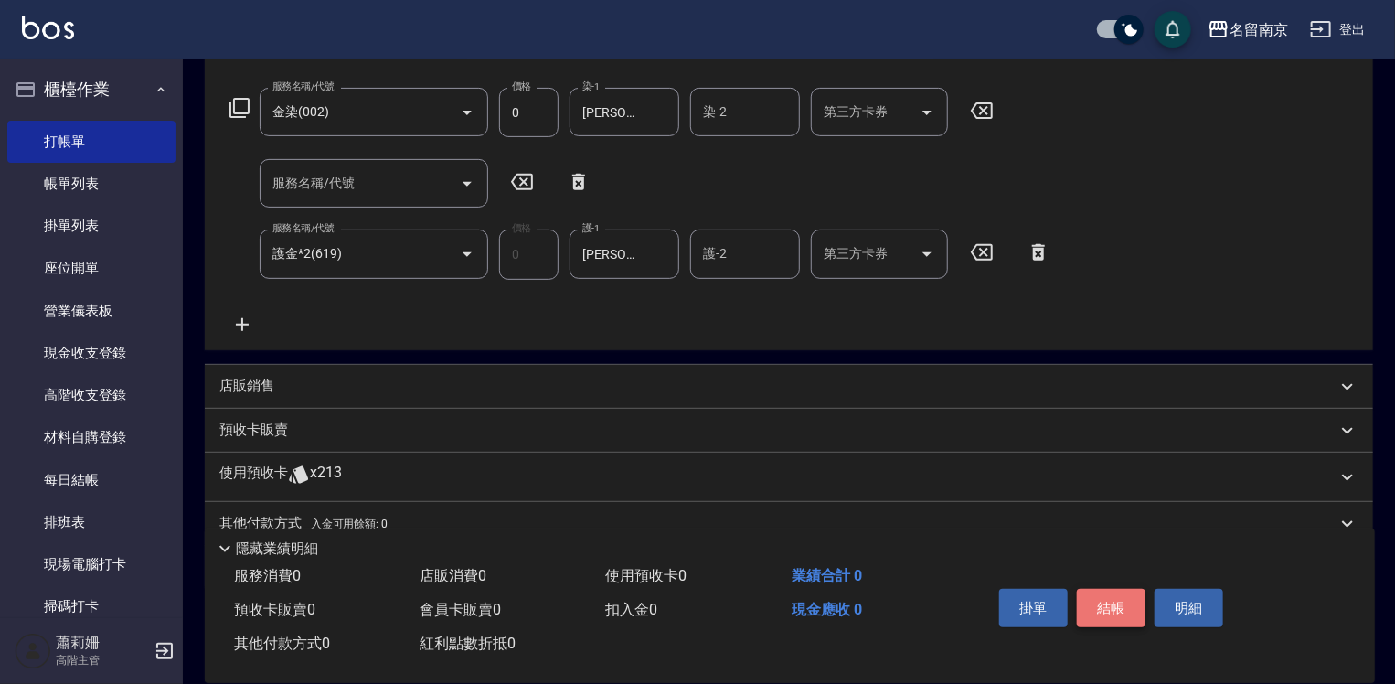
click at [1118, 615] on button "結帳" at bounding box center [1111, 608] width 69 height 38
type input "[DATE] 21:22"
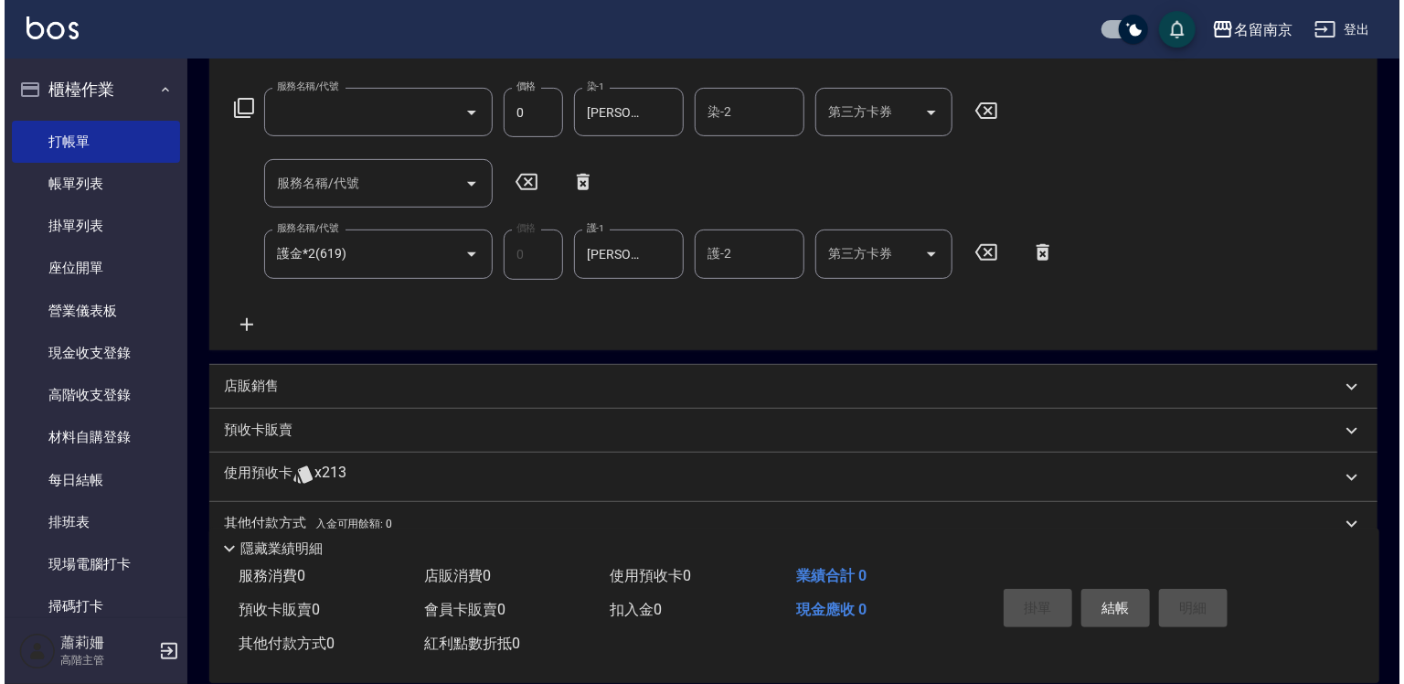
scroll to position [0, 0]
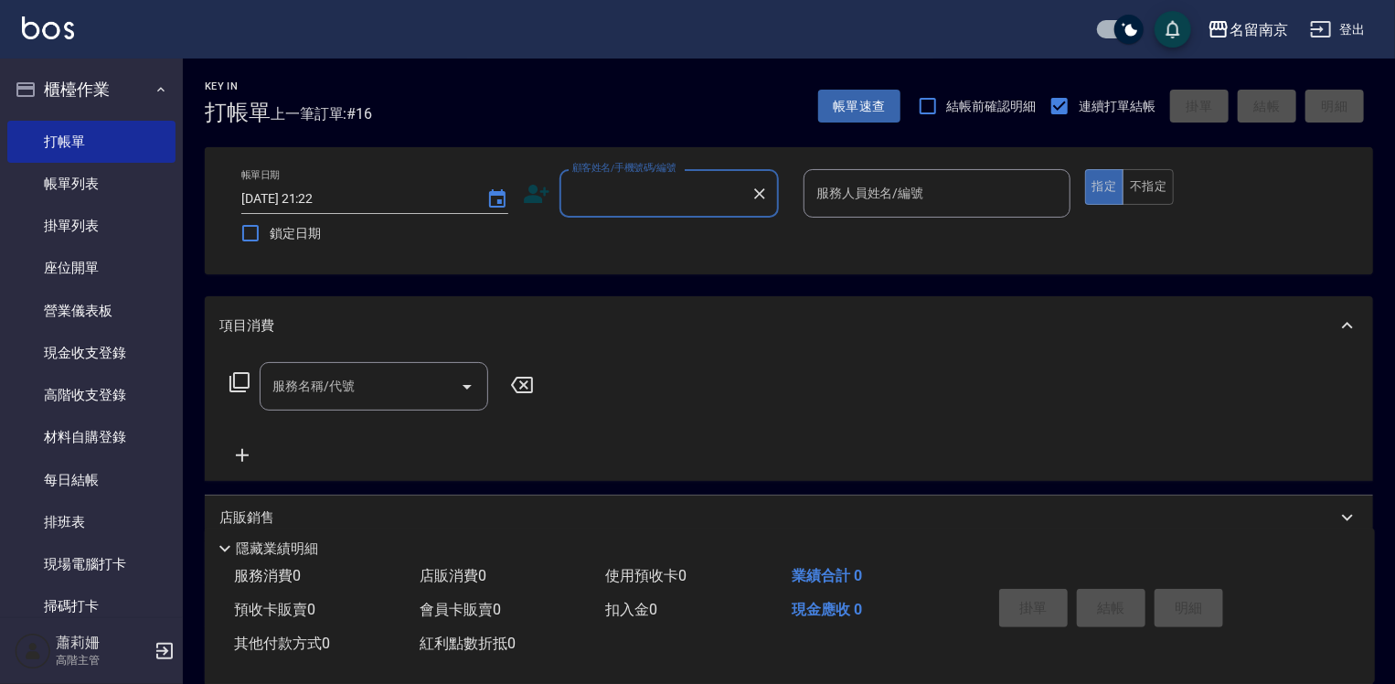
click at [606, 198] on input "顧客姓名/手機號碼/編號" at bounding box center [656, 193] width 176 height 32
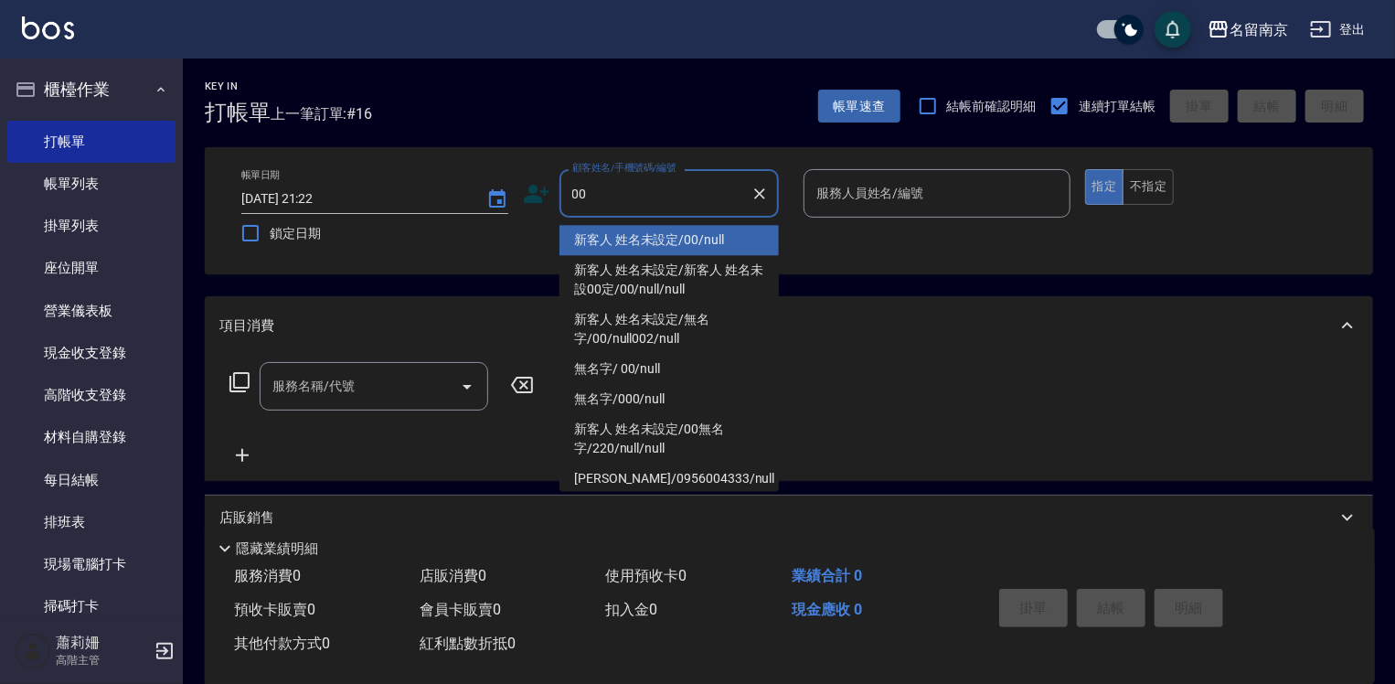
type input "新客人 姓名未設定/00/null"
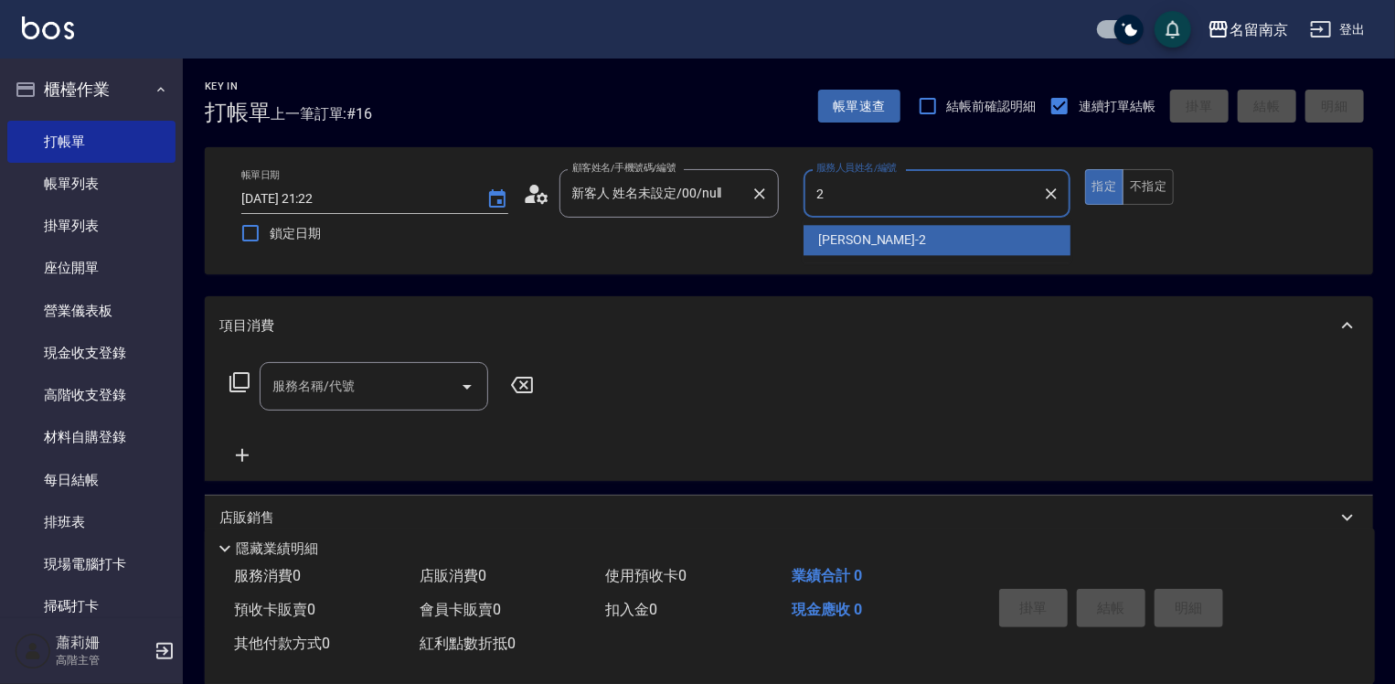
type input "[PERSON_NAME]-2"
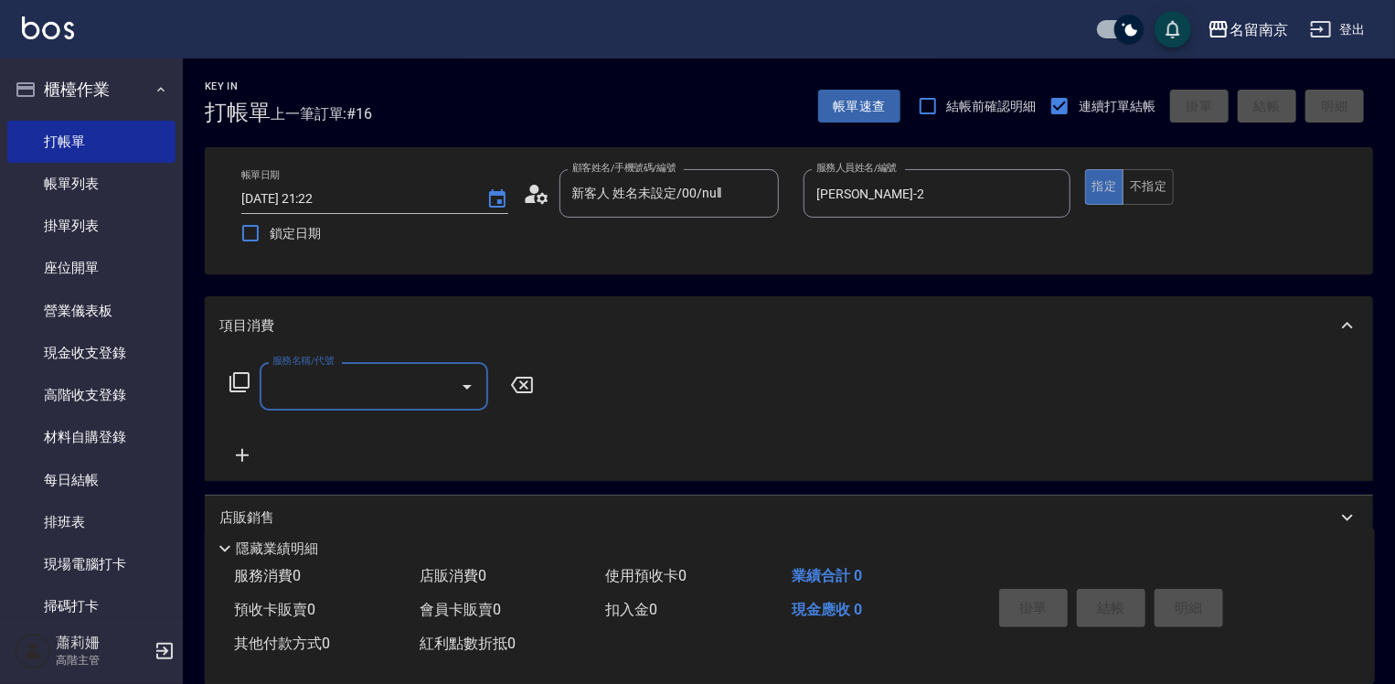
click at [322, 389] on input "服務名稱/代號" at bounding box center [360, 386] width 185 height 32
click at [315, 386] on input "222" at bounding box center [360, 386] width 185 height 32
type input "222"
click at [249, 380] on icon at bounding box center [240, 382] width 20 height 20
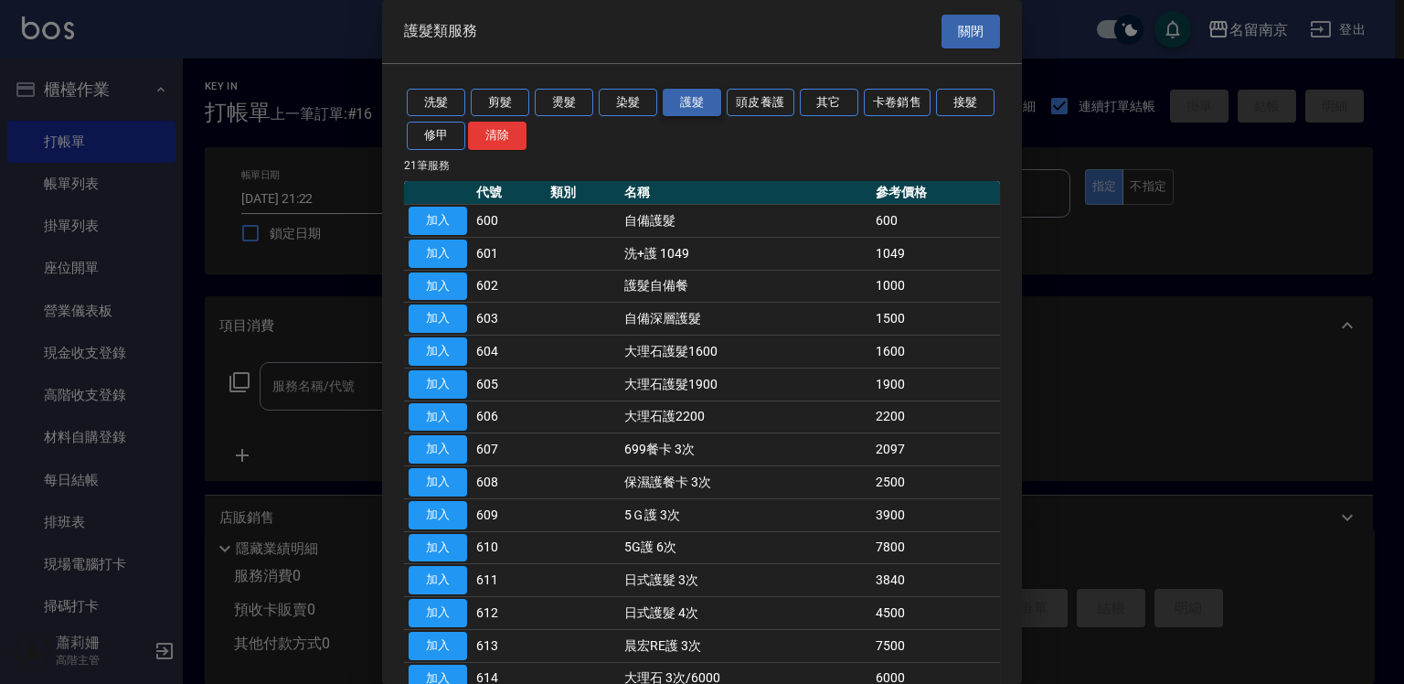
click at [704, 91] on button "護髮" at bounding box center [692, 103] width 59 height 28
click at [446, 99] on button "洗髮" at bounding box center [436, 103] width 59 height 28
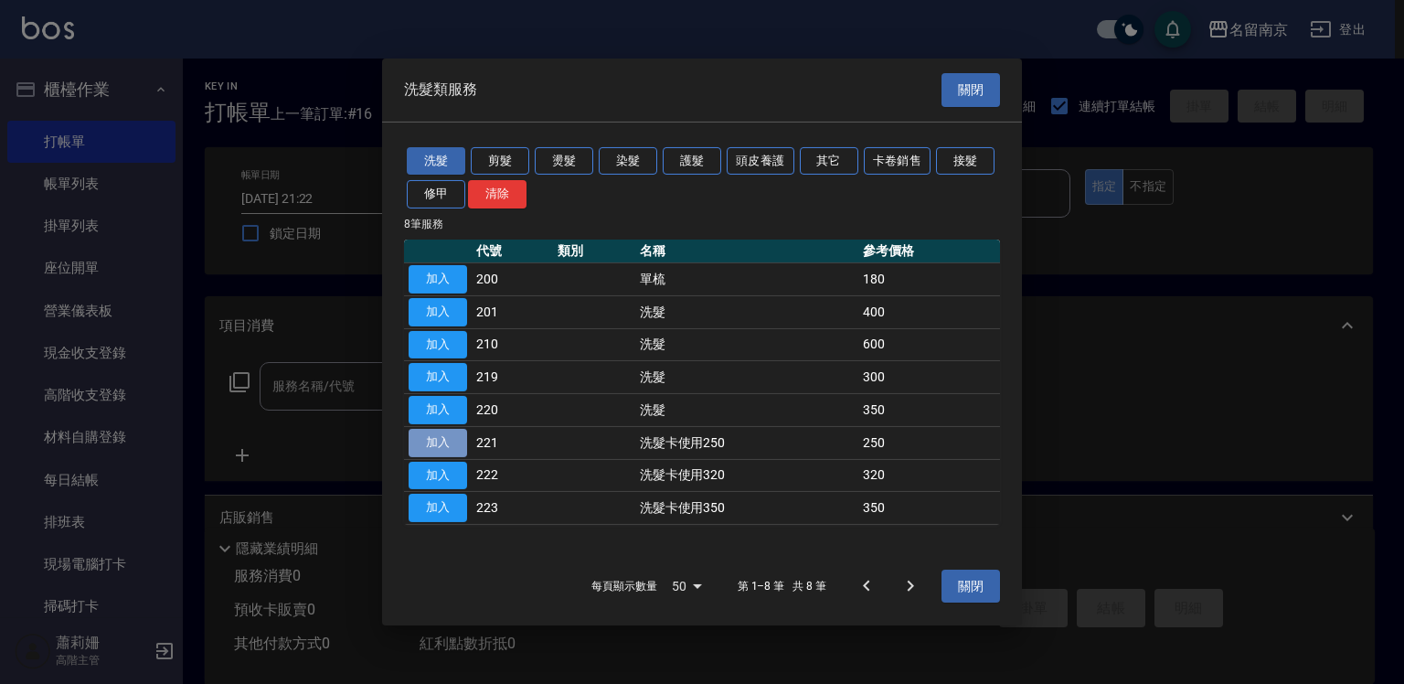
click at [421, 432] on button "加入" at bounding box center [438, 443] width 59 height 28
type input "洗髮卡使用250(221)"
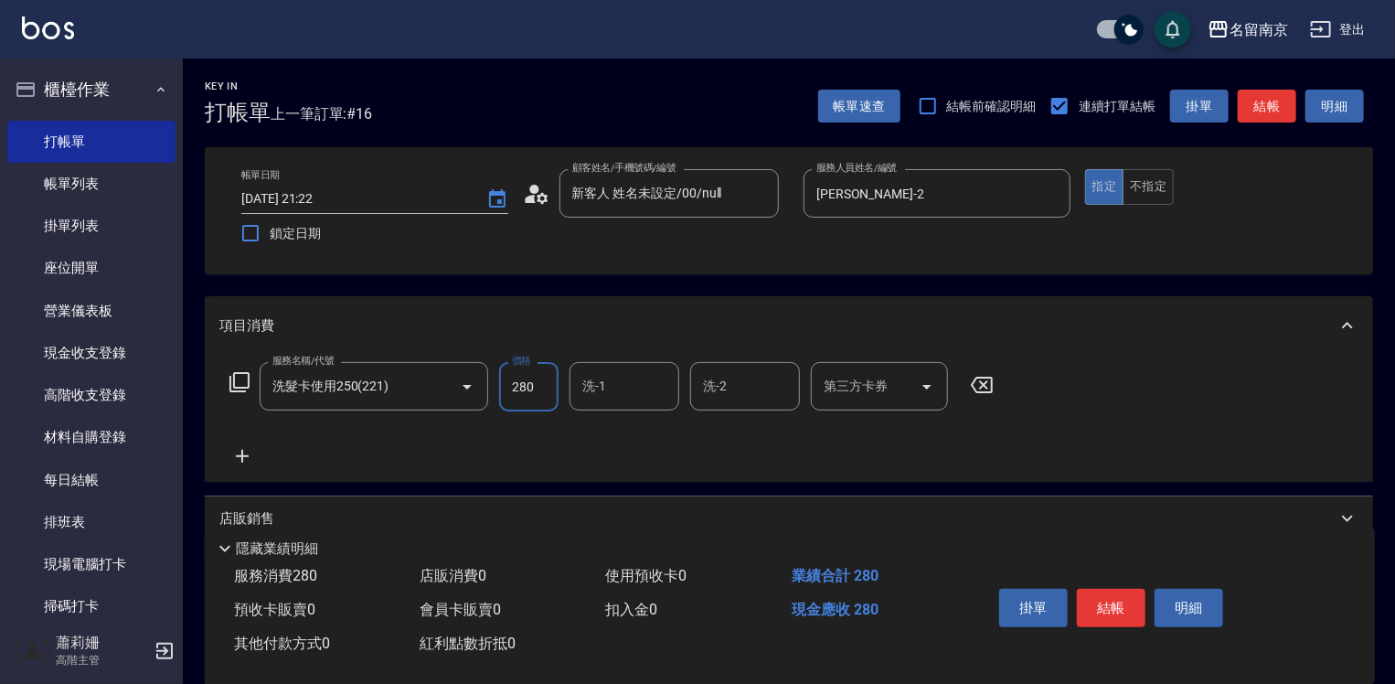
type input "280"
type input "[PERSON_NAME]-2"
click at [861, 386] on input "第三方卡券" at bounding box center [865, 386] width 93 height 32
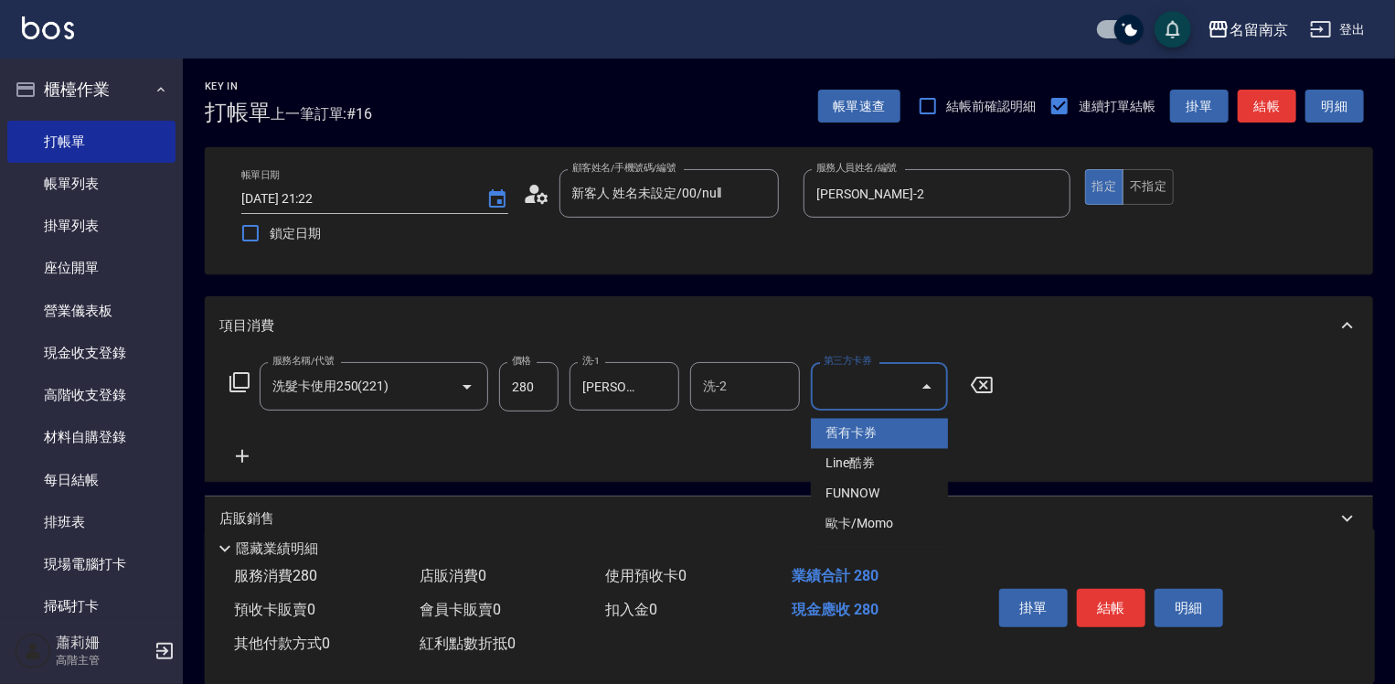
click at [860, 422] on span "舊有卡券" at bounding box center [879, 434] width 137 height 30
type input "舊有卡券"
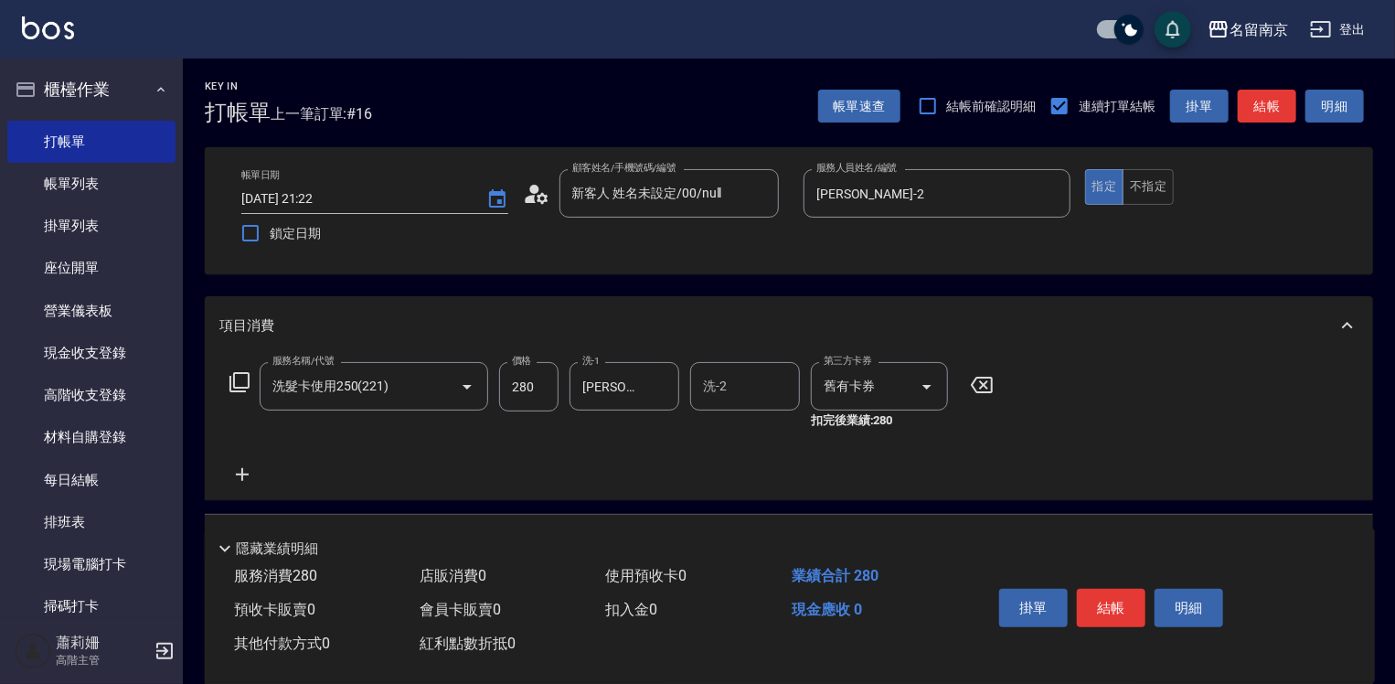
click at [240, 472] on icon at bounding box center [242, 475] width 46 height 22
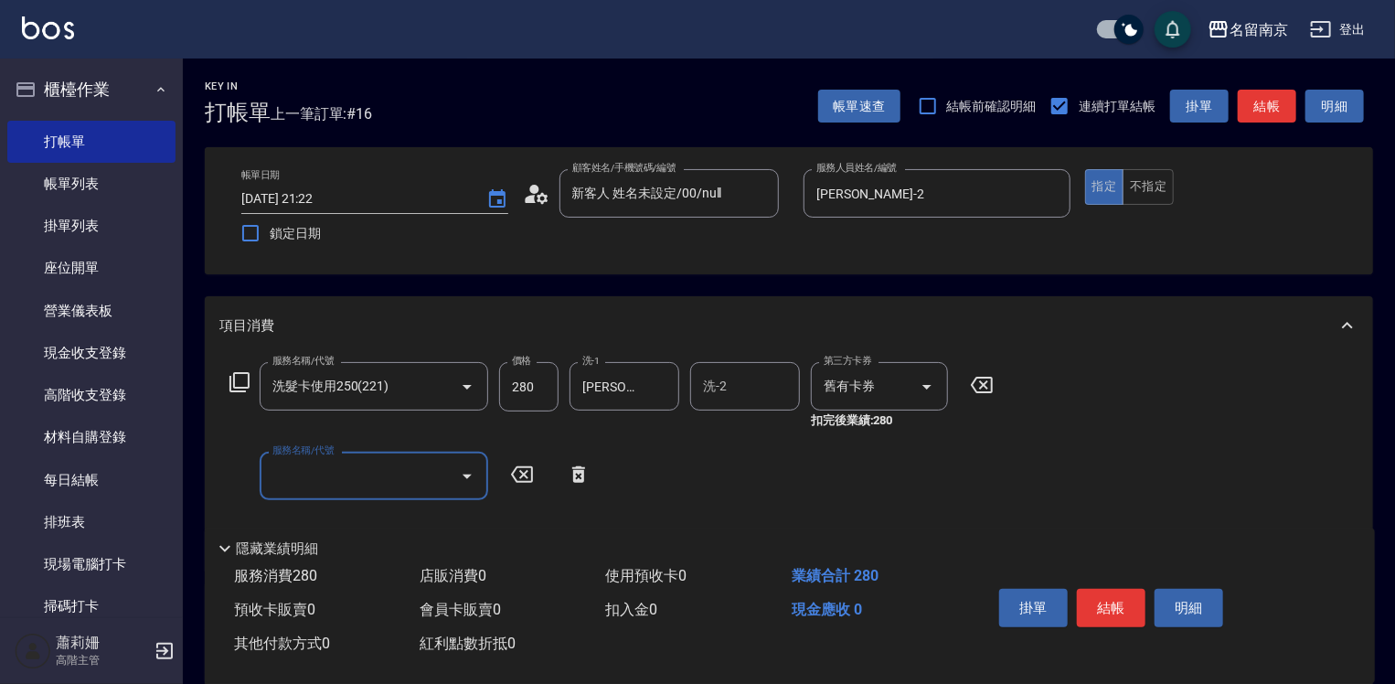
click at [304, 468] on input "服務名稱/代號" at bounding box center [360, 476] width 185 height 32
click at [242, 379] on icon at bounding box center [240, 382] width 22 height 22
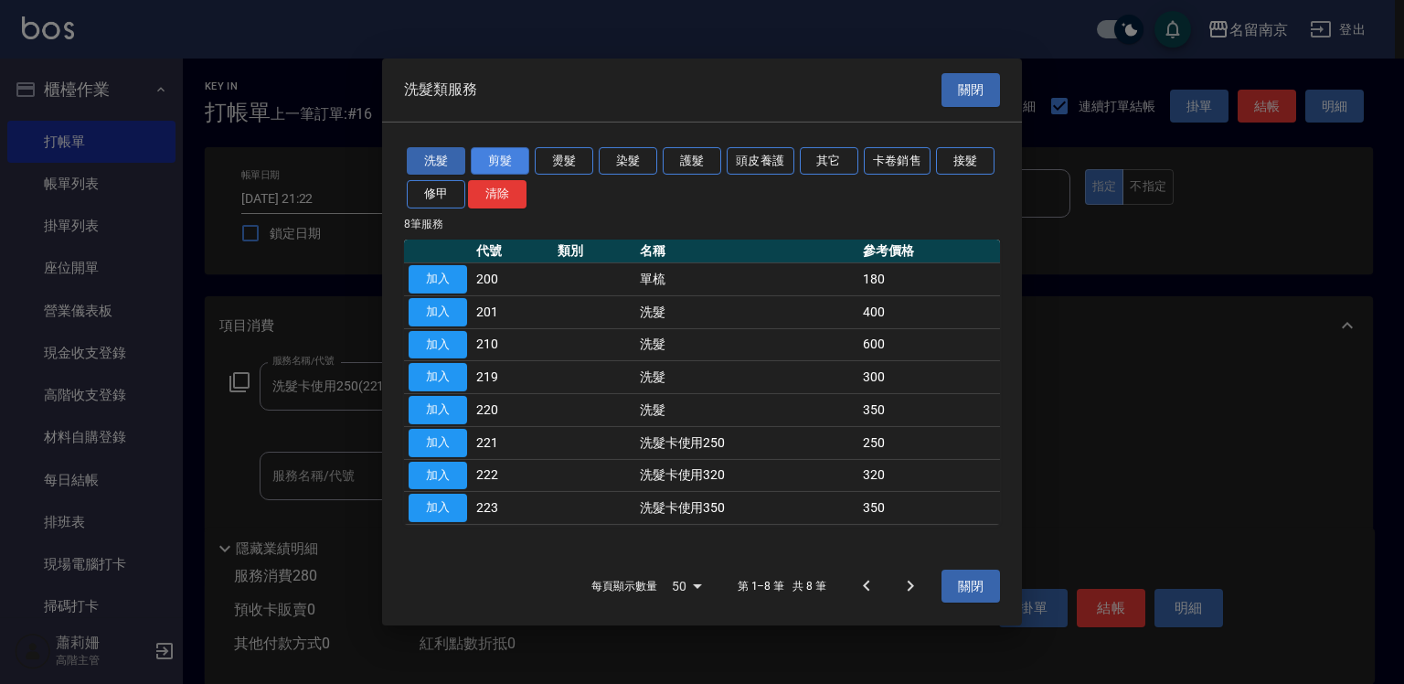
click at [511, 166] on button "剪髮" at bounding box center [500, 160] width 59 height 28
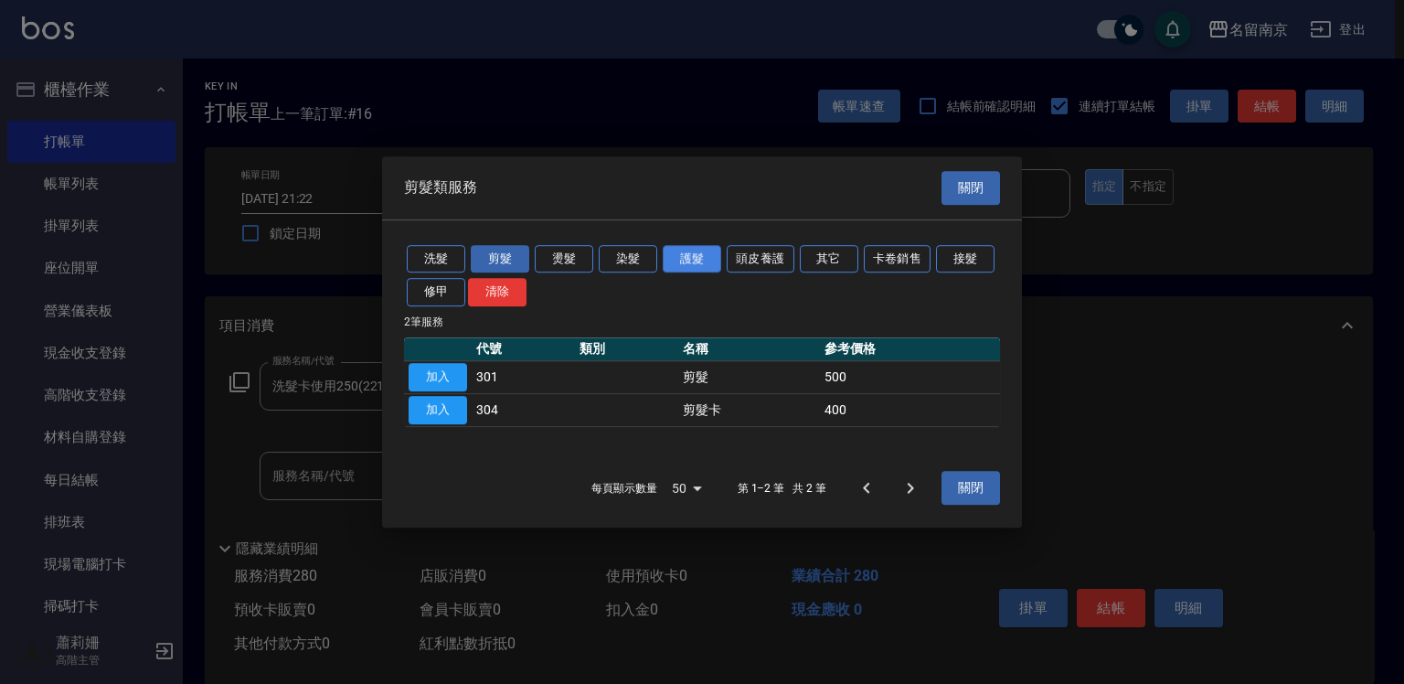
click at [695, 259] on button "護髮" at bounding box center [692, 259] width 59 height 28
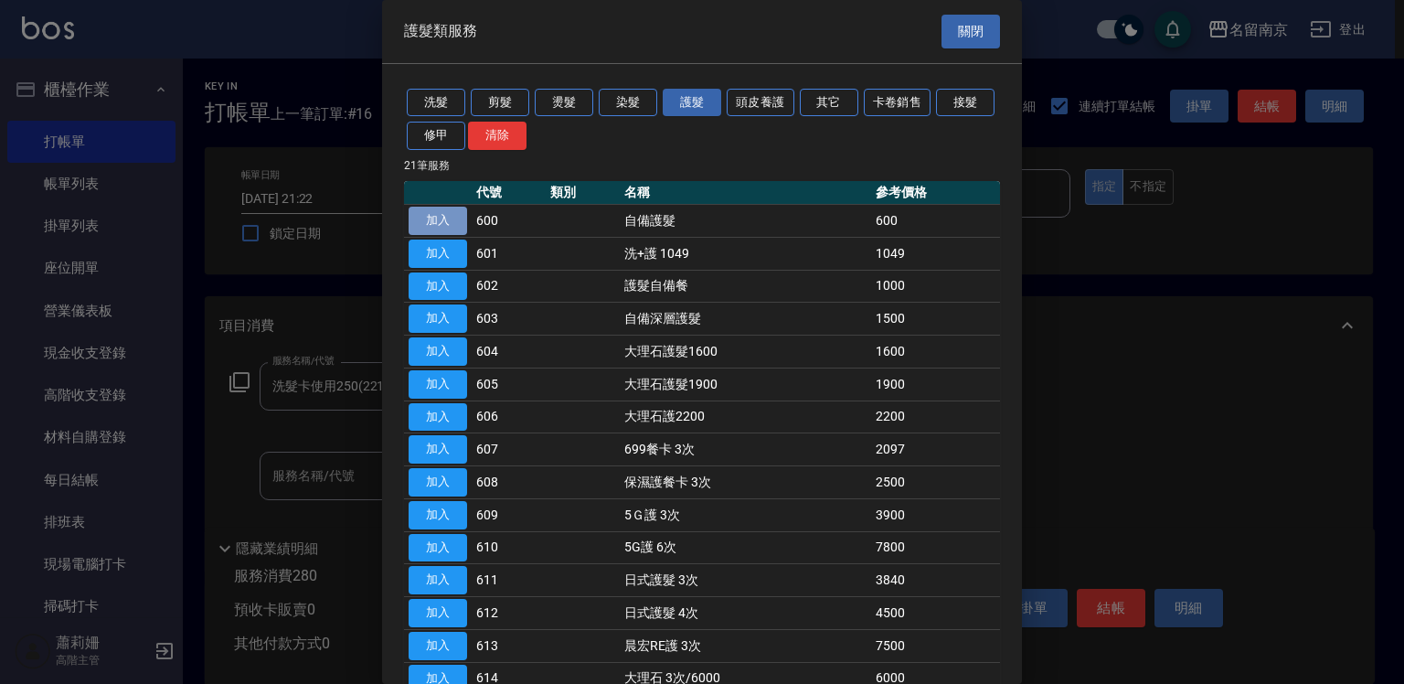
click at [454, 222] on button "加入" at bounding box center [438, 221] width 59 height 28
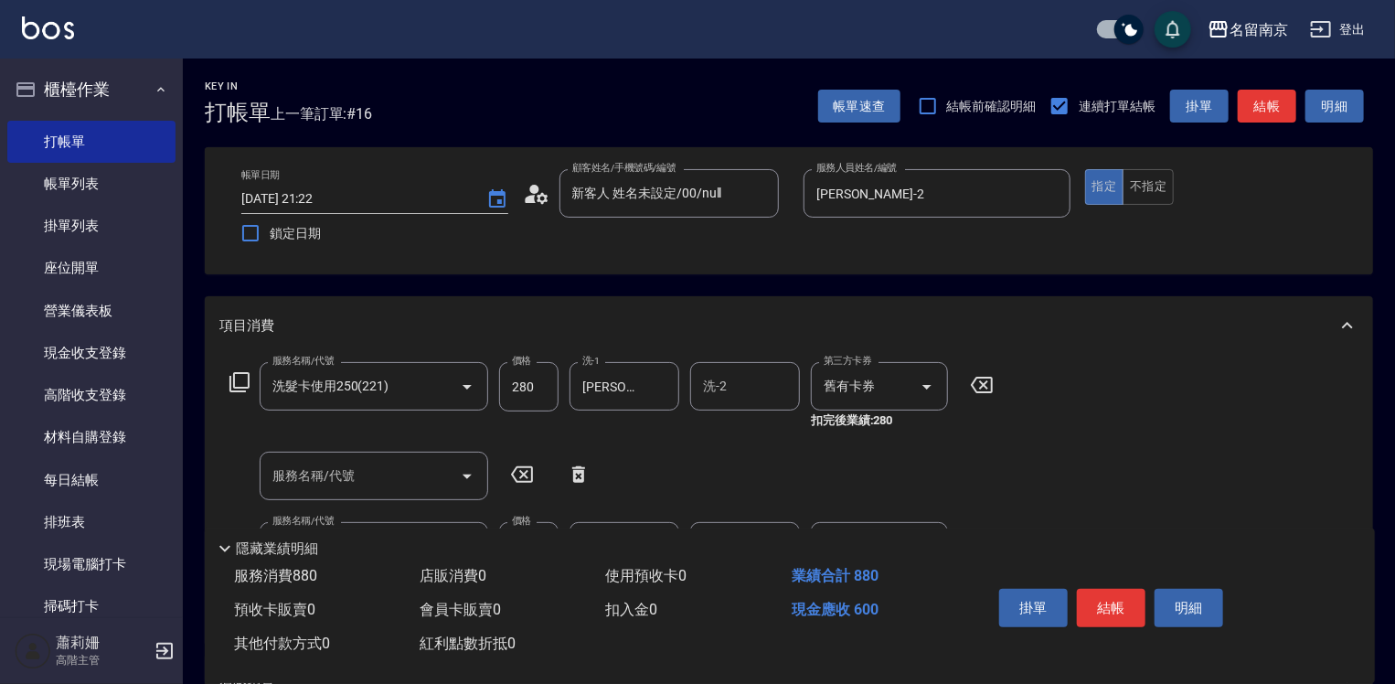
click at [538, 387] on input "280" at bounding box center [528, 386] width 59 height 49
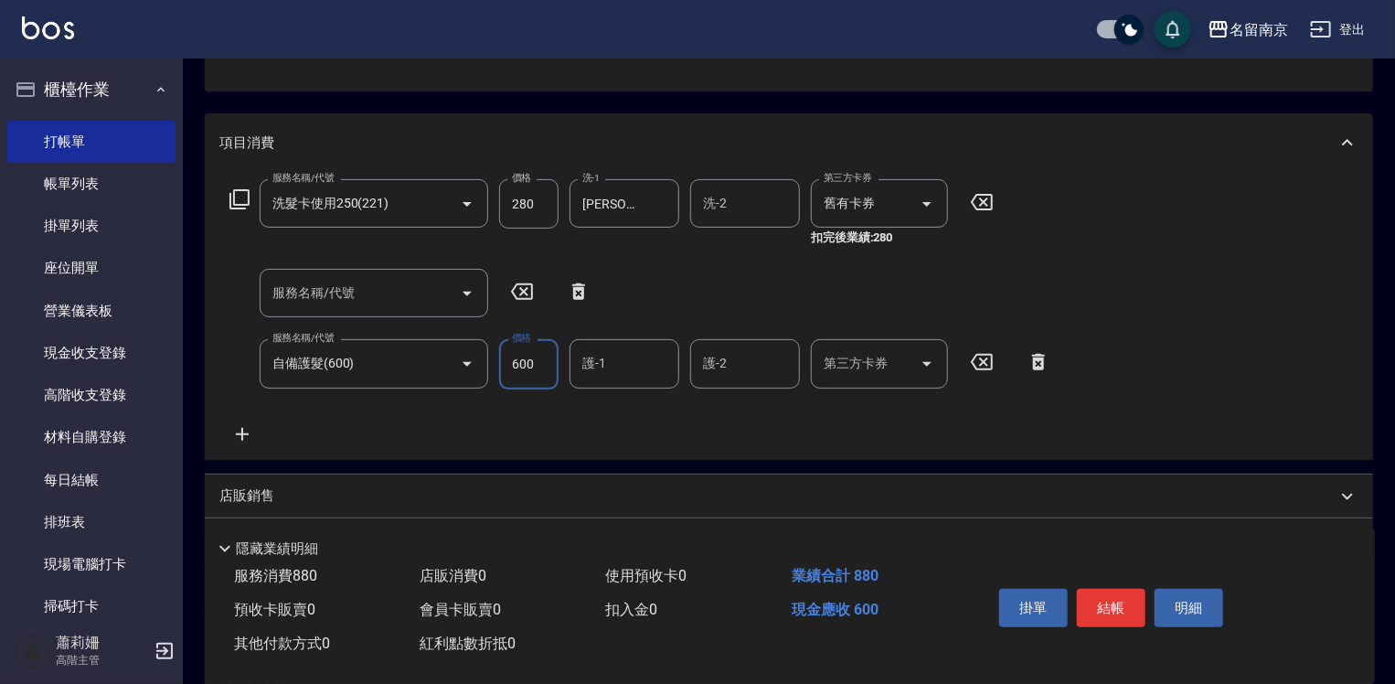
click at [538, 387] on input "600" at bounding box center [528, 363] width 59 height 49
type input "400"
type input "[PERSON_NAME]-2"
click at [519, 361] on input "400" at bounding box center [528, 363] width 59 height 49
click at [1122, 596] on button "結帳" at bounding box center [1111, 608] width 69 height 38
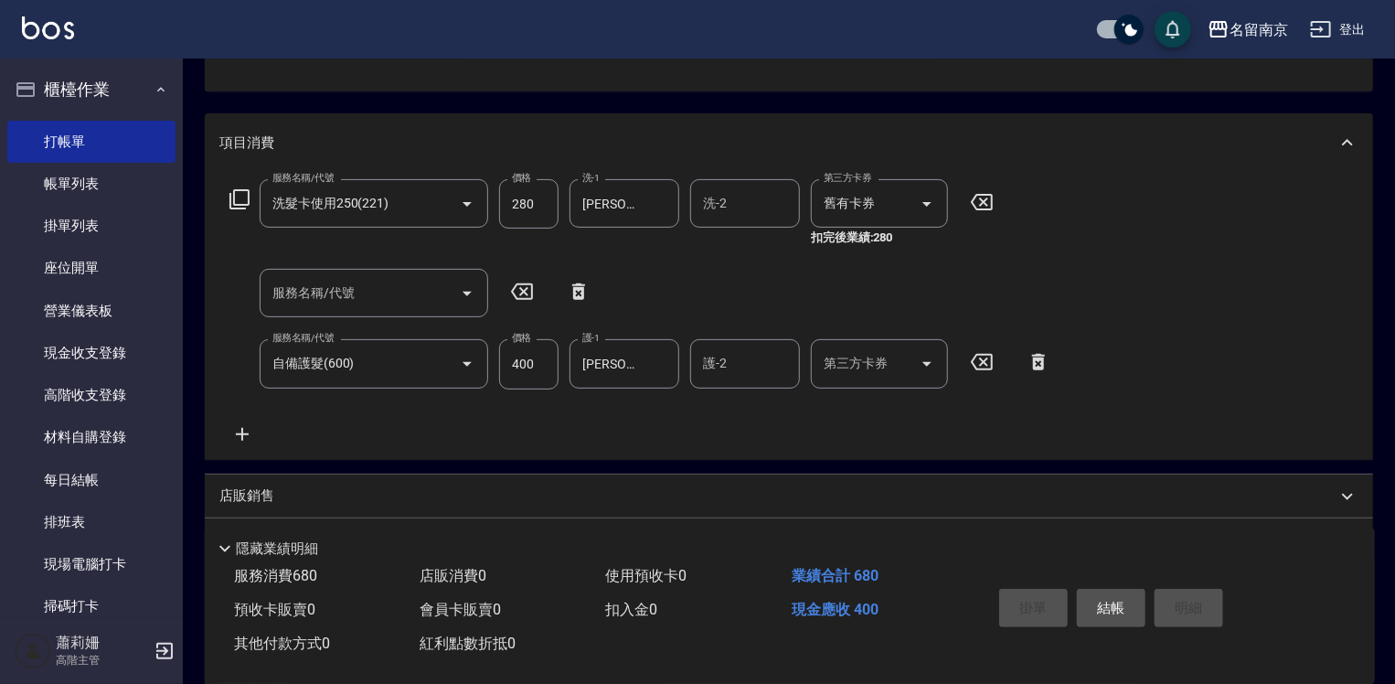
type input "[DATE] 21:24"
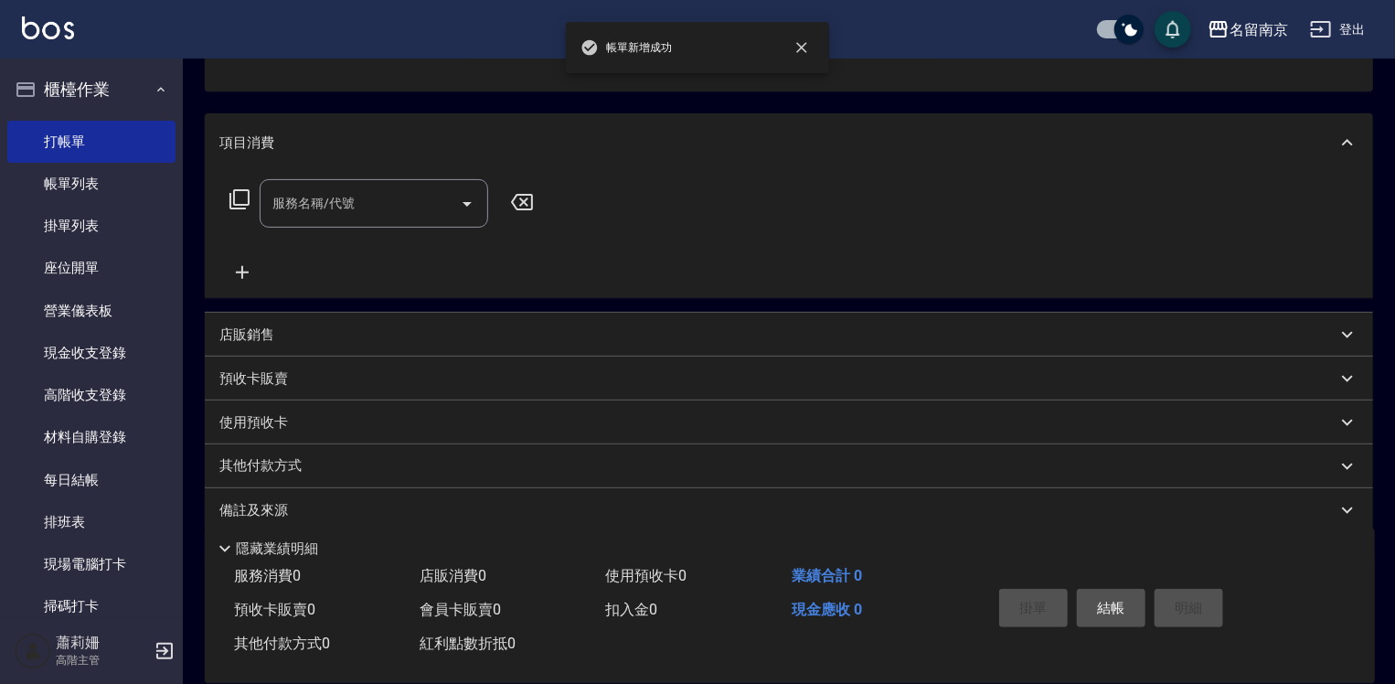
scroll to position [177, 0]
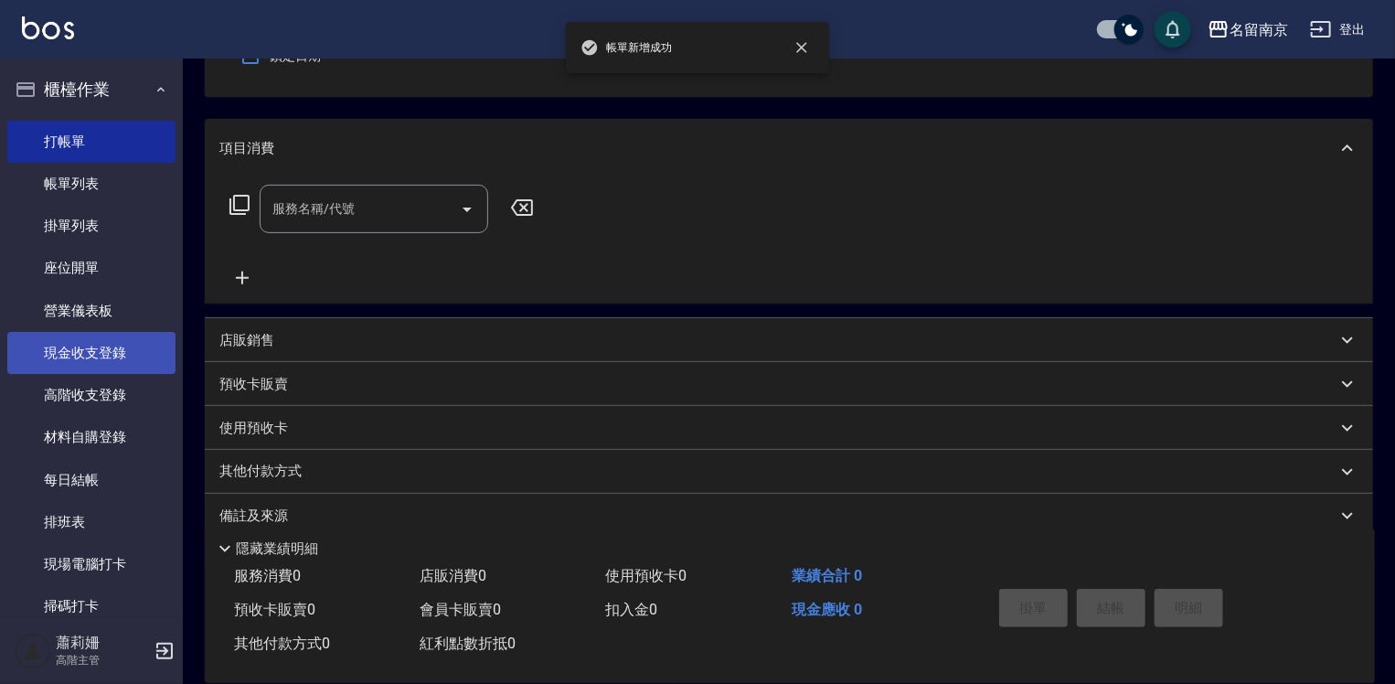
click at [133, 356] on link "現金收支登錄" at bounding box center [91, 353] width 168 height 42
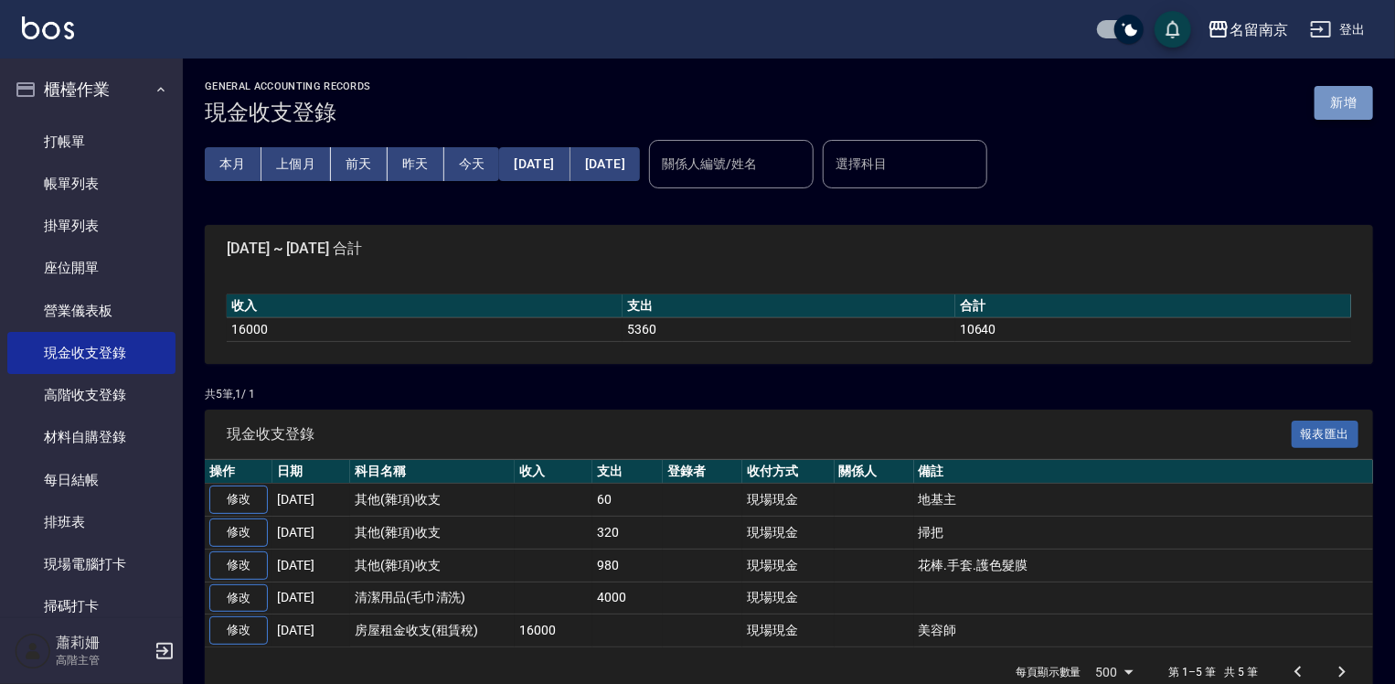
click at [1371, 97] on button "新增" at bounding box center [1344, 103] width 59 height 34
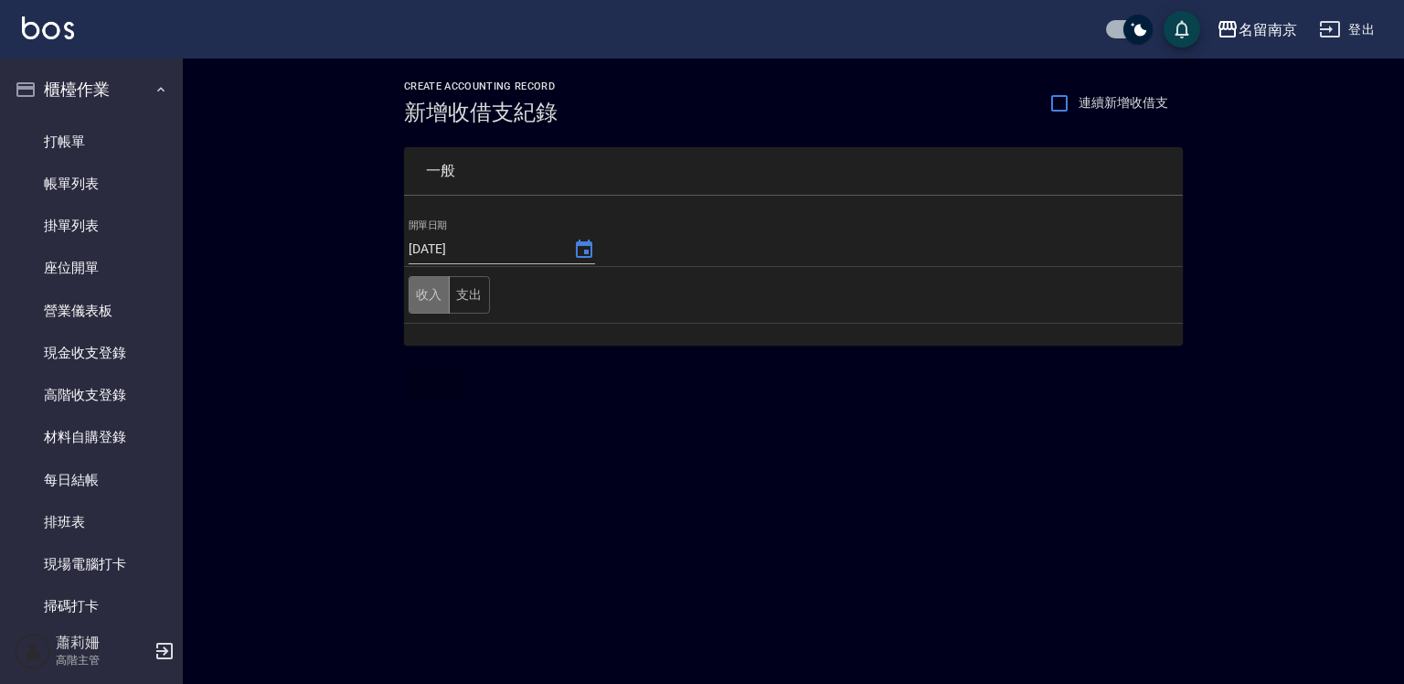
click at [435, 293] on button "收入" at bounding box center [429, 294] width 41 height 37
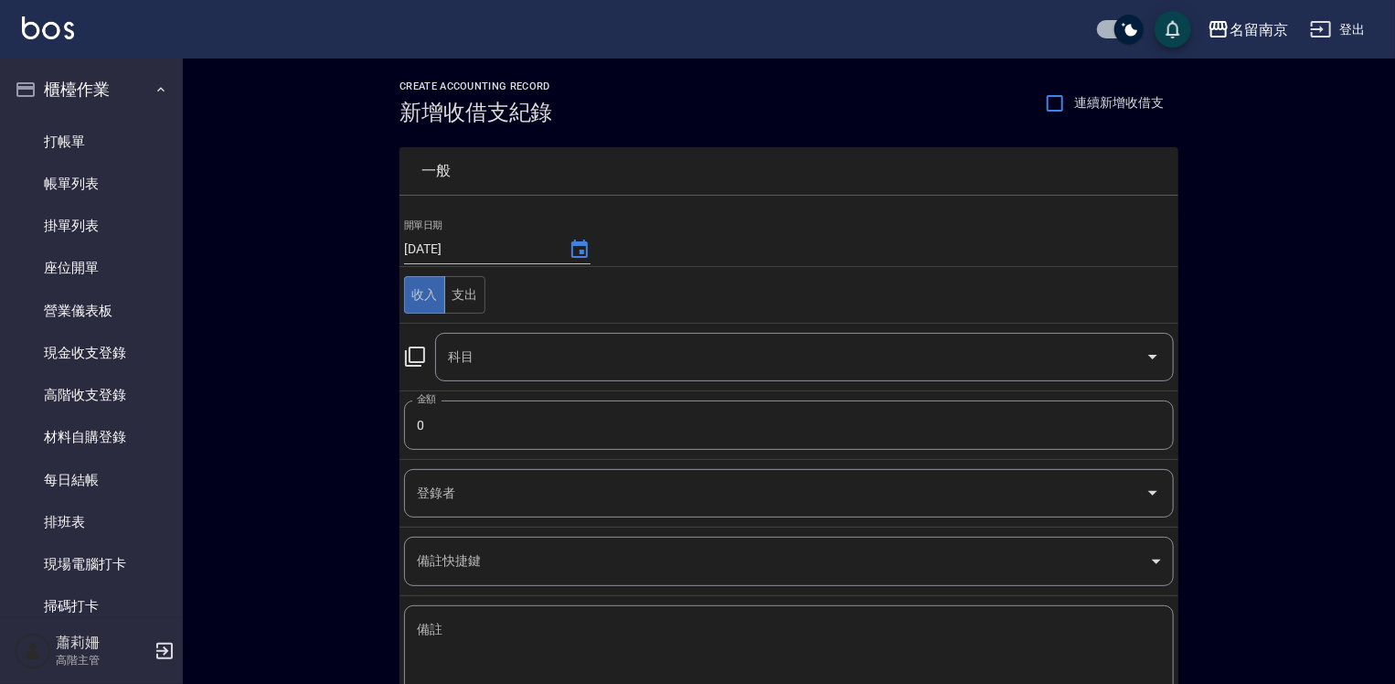
click at [414, 353] on icon at bounding box center [415, 357] width 22 height 22
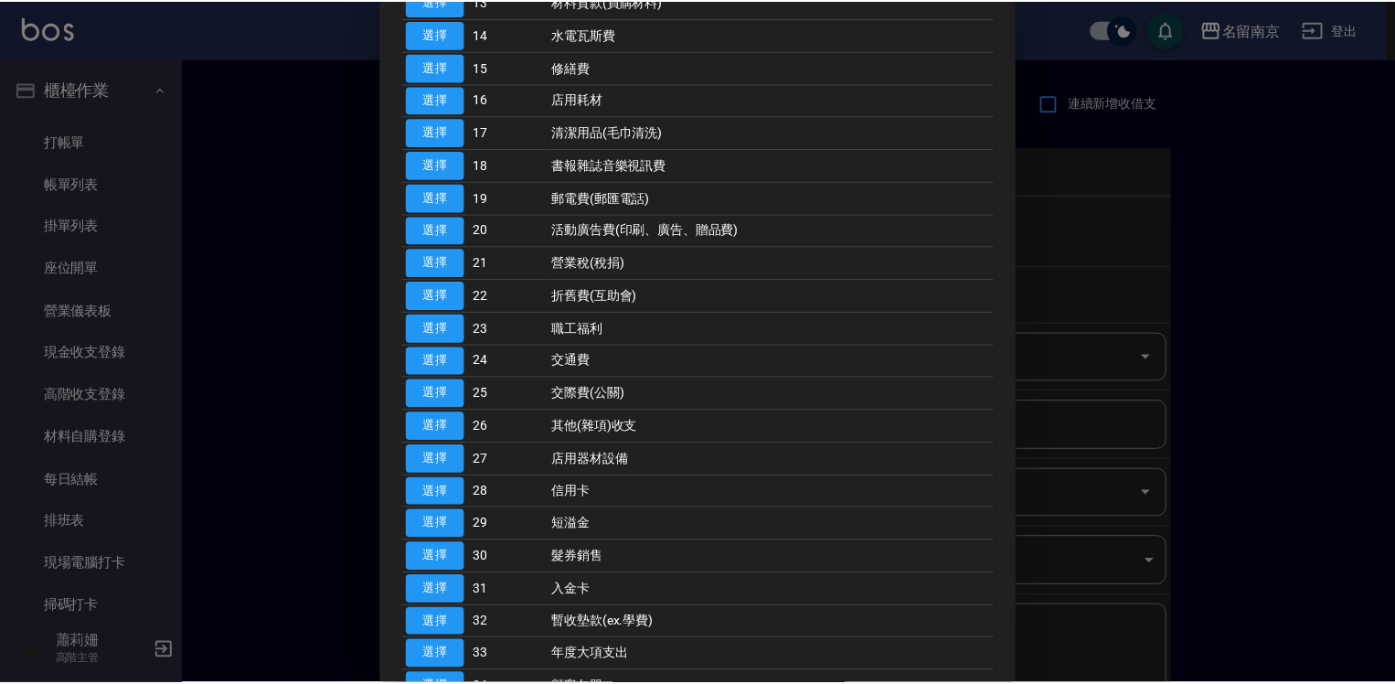
scroll to position [647, 0]
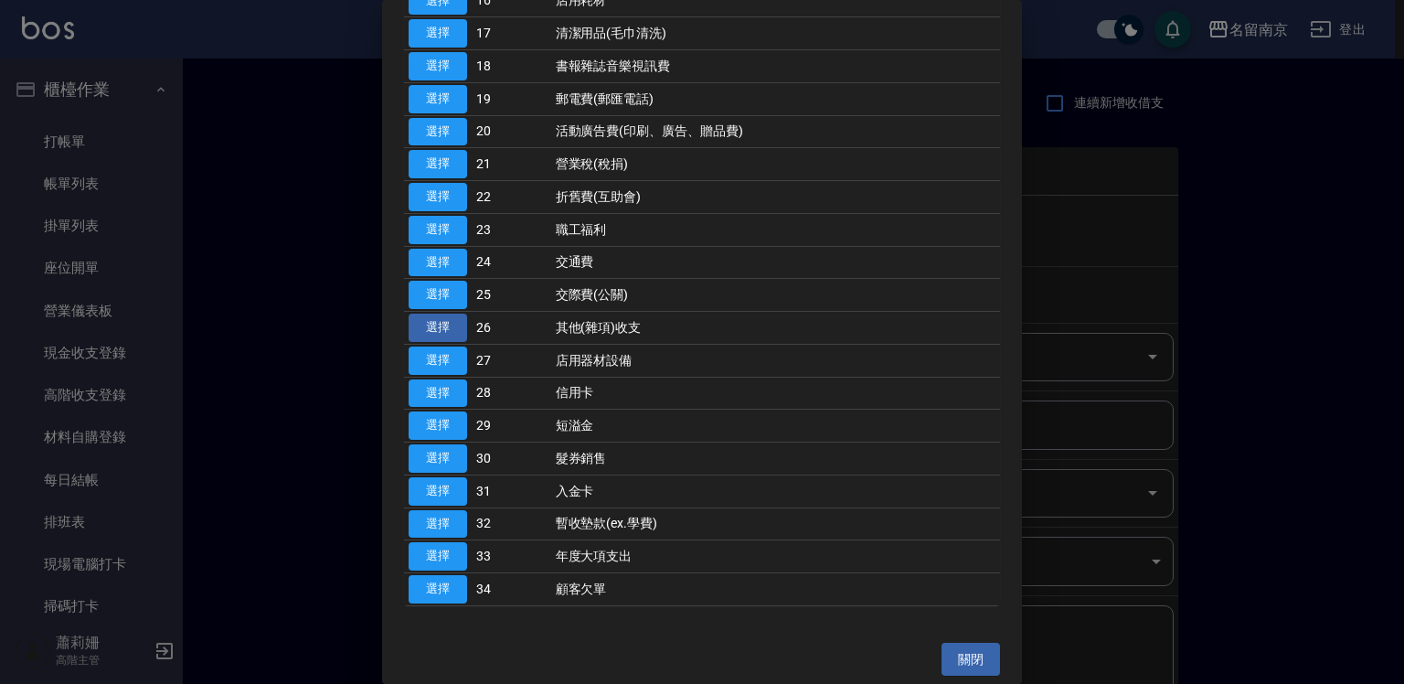
click at [453, 319] on button "選擇" at bounding box center [438, 328] width 59 height 28
type input "26 其他(雜項)收支"
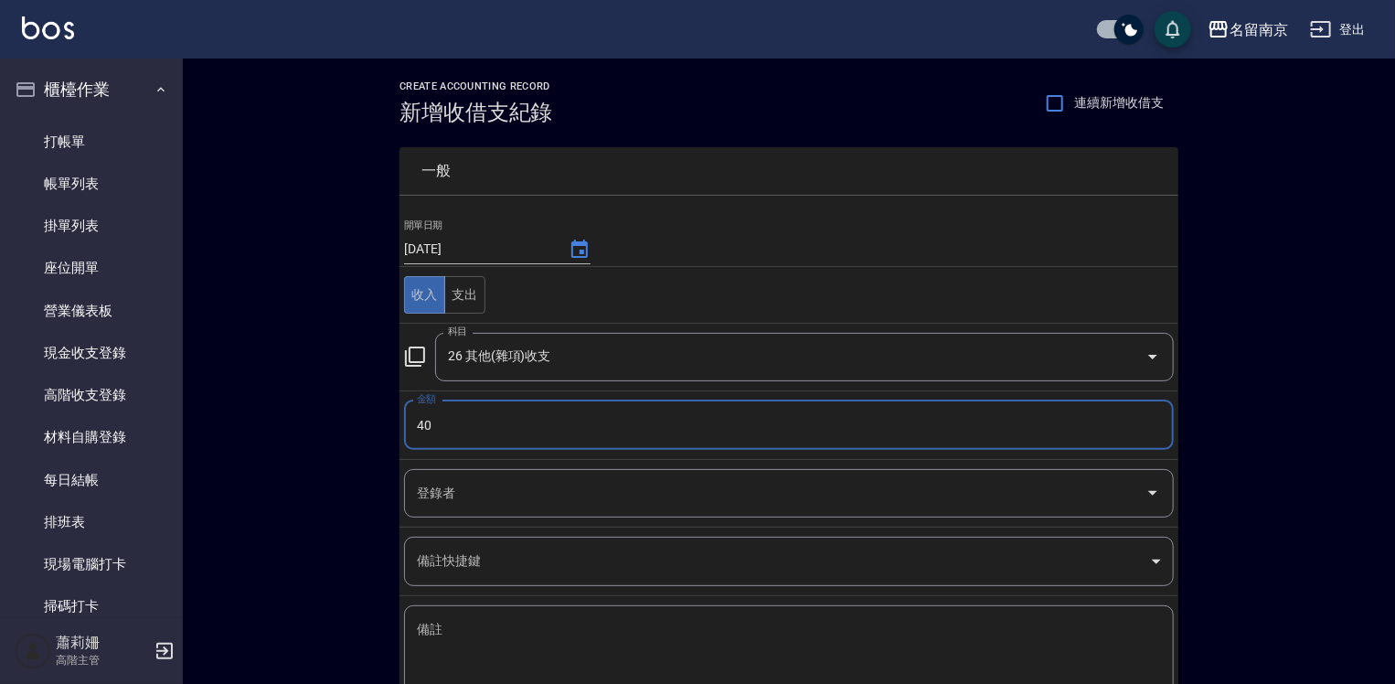
type input "40"
click at [488, 632] on textarea "備註" at bounding box center [789, 652] width 744 height 62
click at [534, 635] on textarea "備註" at bounding box center [789, 652] width 744 height 62
click at [454, 649] on textarea "通" at bounding box center [789, 652] width 744 height 62
click at [423, 622] on textarea "通通" at bounding box center [789, 652] width 744 height 62
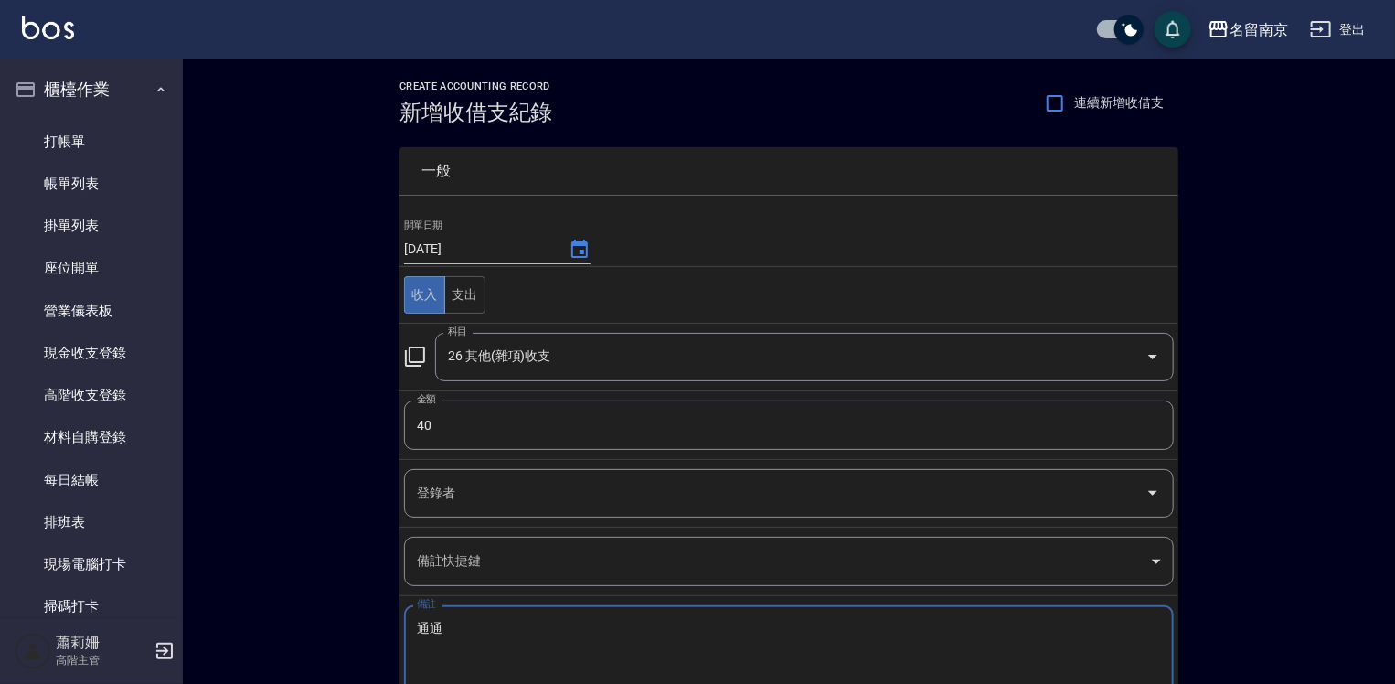
type textarea "通"
type textarea "衝"
click at [422, 622] on textarea "衝" at bounding box center [789, 652] width 744 height 62
click at [404, 633] on div "沖電 x 備註" at bounding box center [789, 651] width 770 height 92
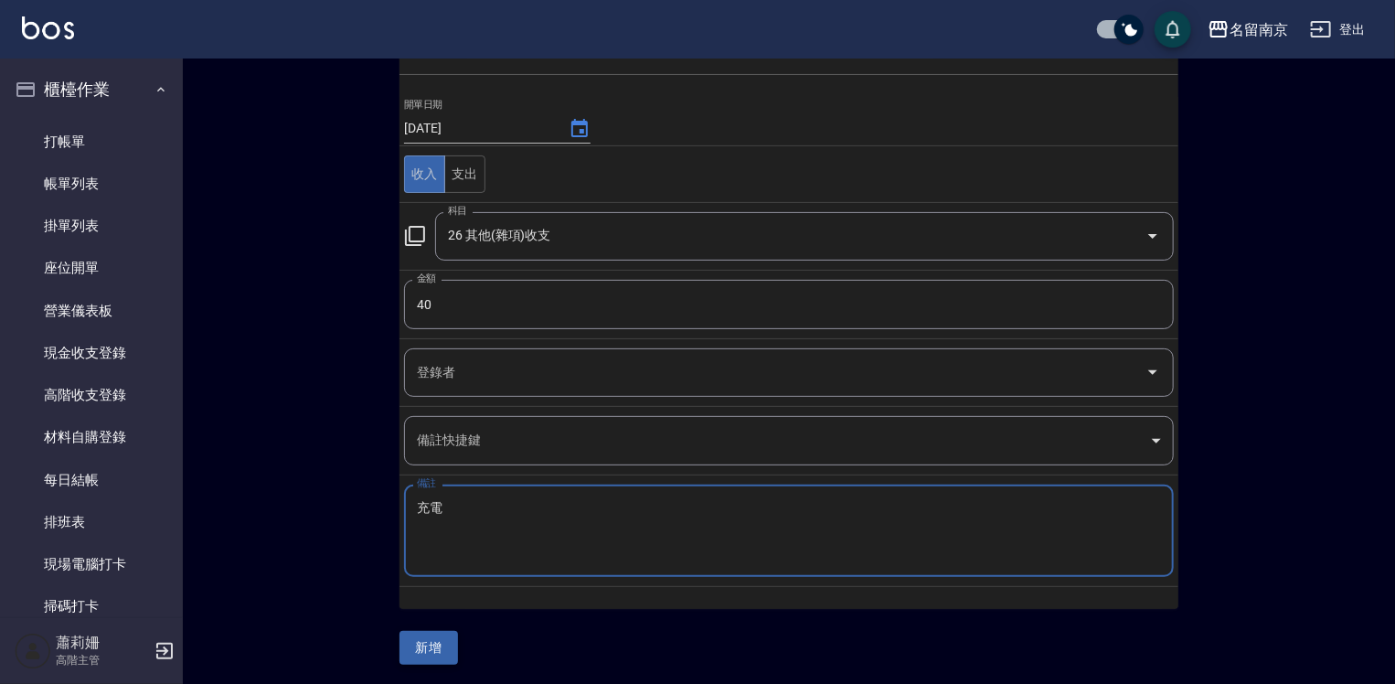
type textarea "充電"
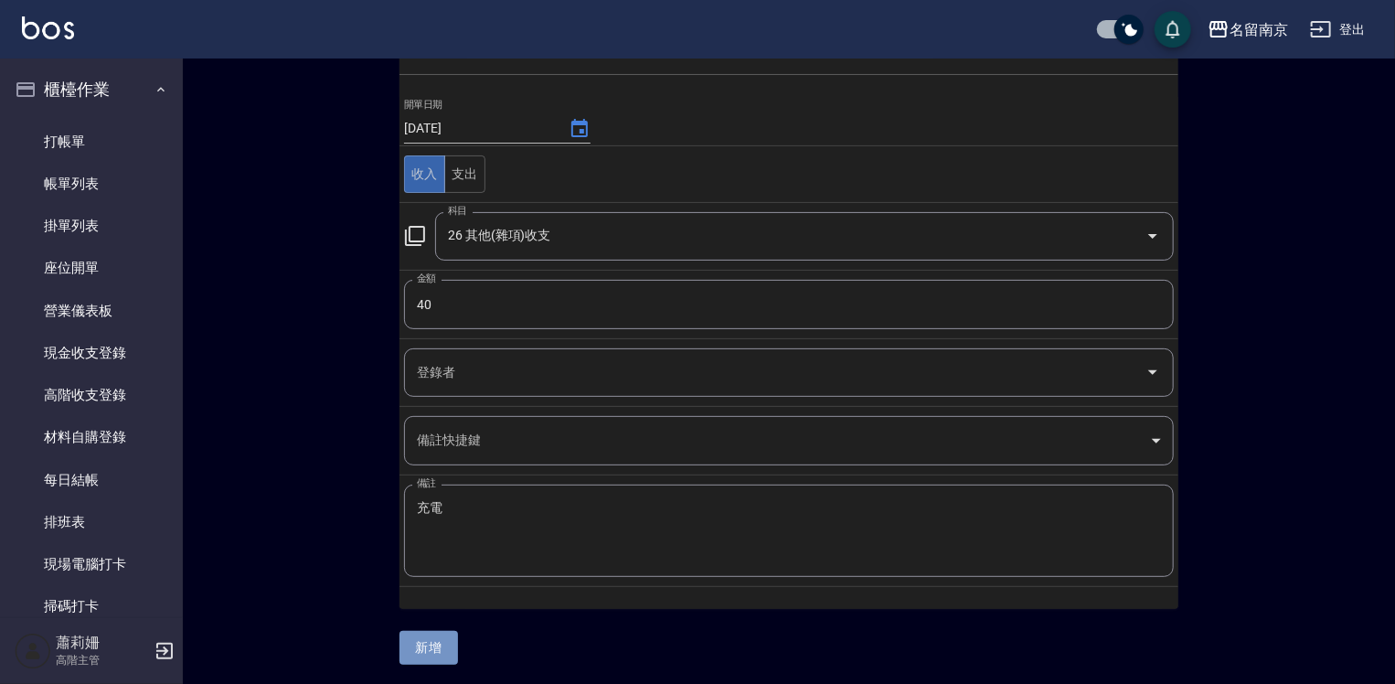
click at [429, 636] on button "新增" at bounding box center [429, 648] width 59 height 34
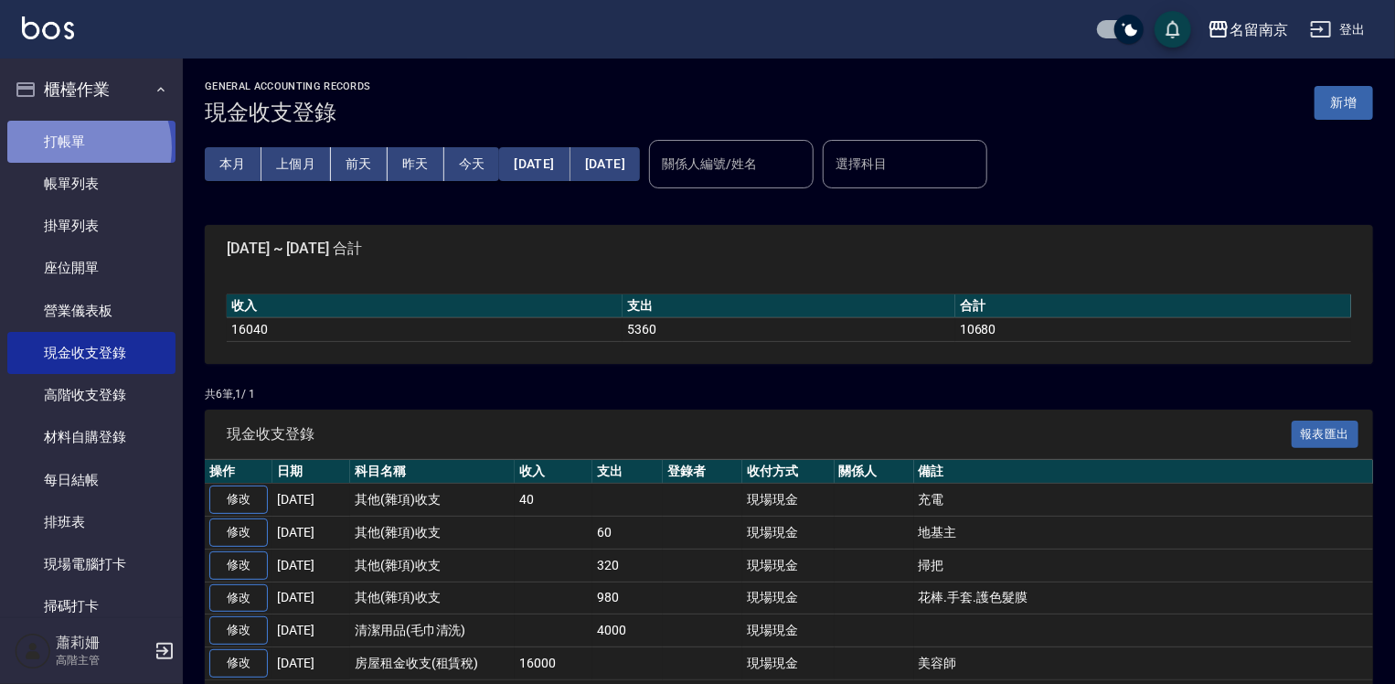
click at [77, 147] on link "打帳單" at bounding box center [91, 142] width 168 height 42
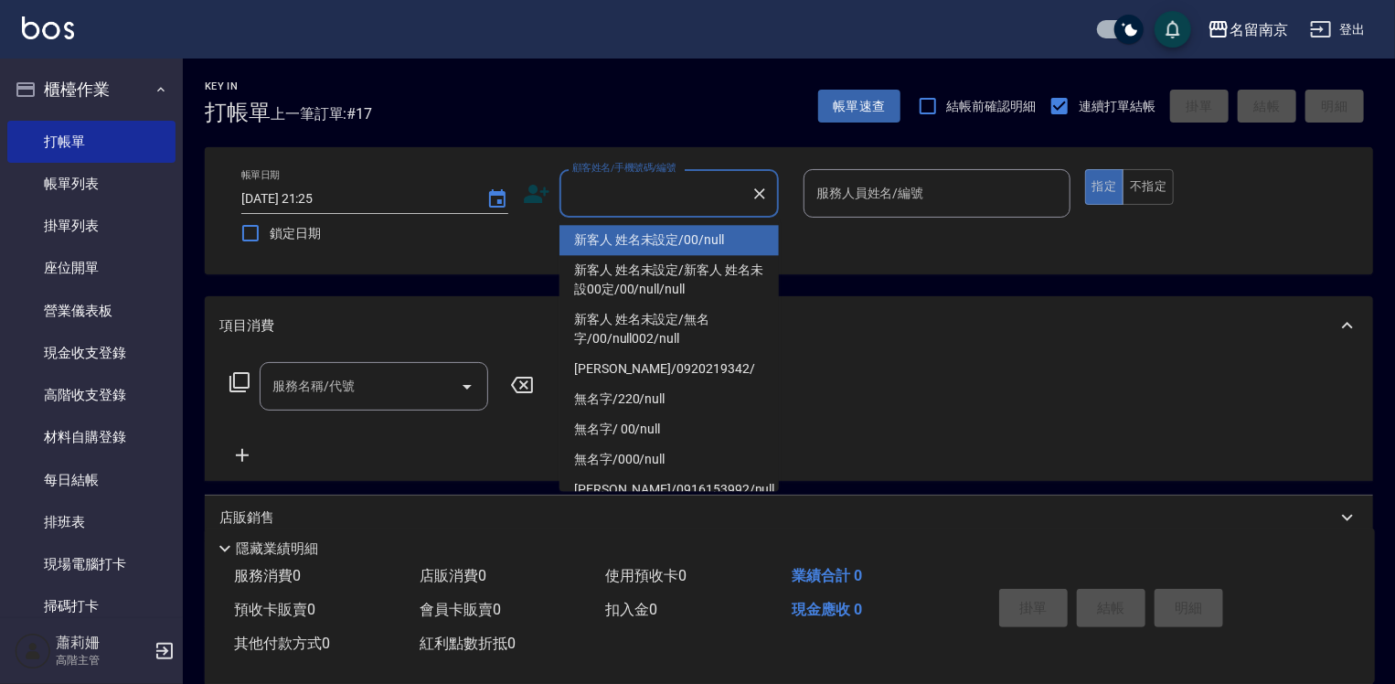
click at [611, 187] on input "顧客姓名/手機號碼/編號" at bounding box center [656, 193] width 176 height 32
type input "新客人 姓名未設定/00/null"
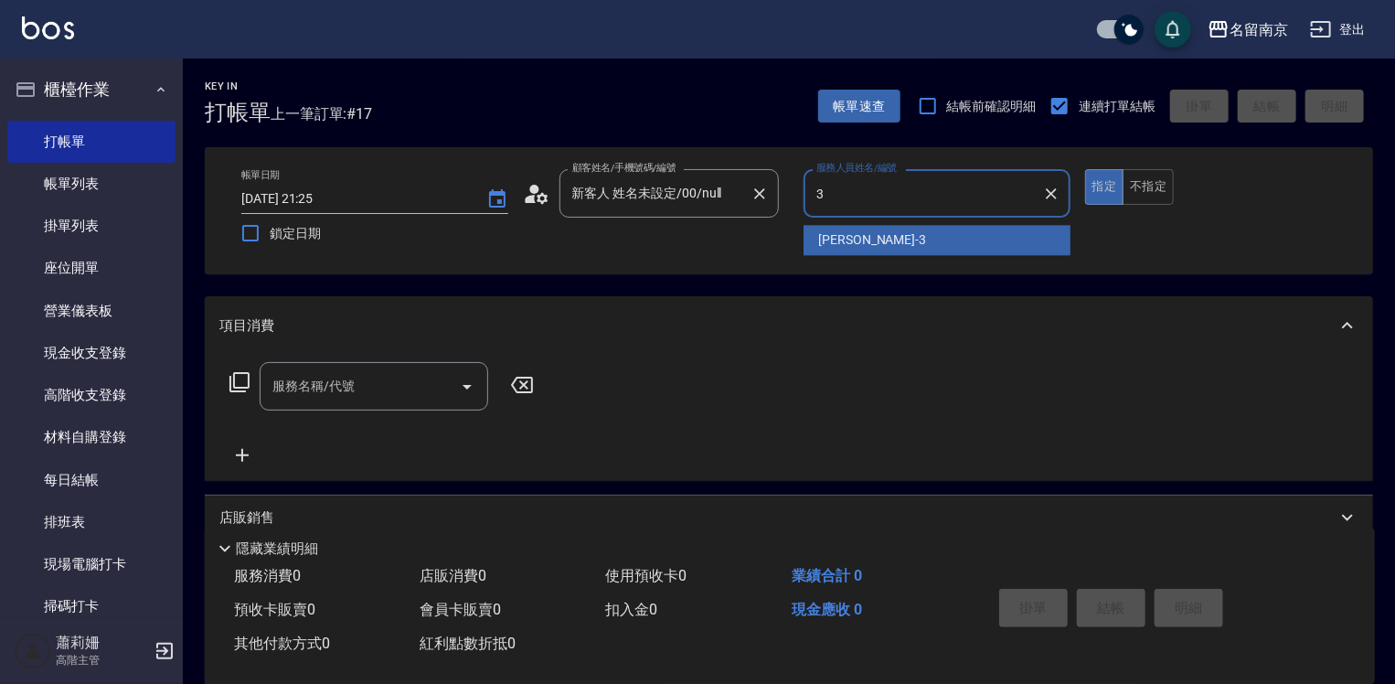
type input "[PERSON_NAME]-3"
type button "true"
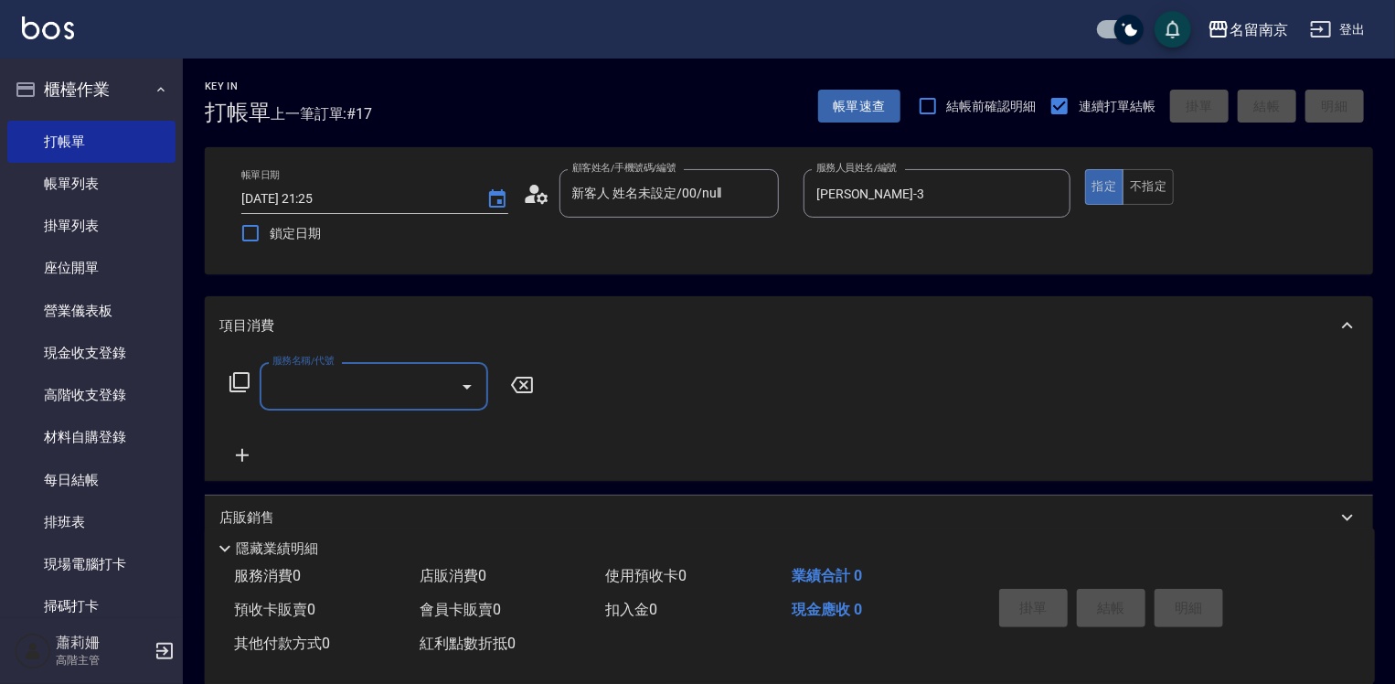
click at [366, 385] on input "服務名稱/代號" at bounding box center [360, 386] width 185 height 32
type input "自備燙2500(401)"
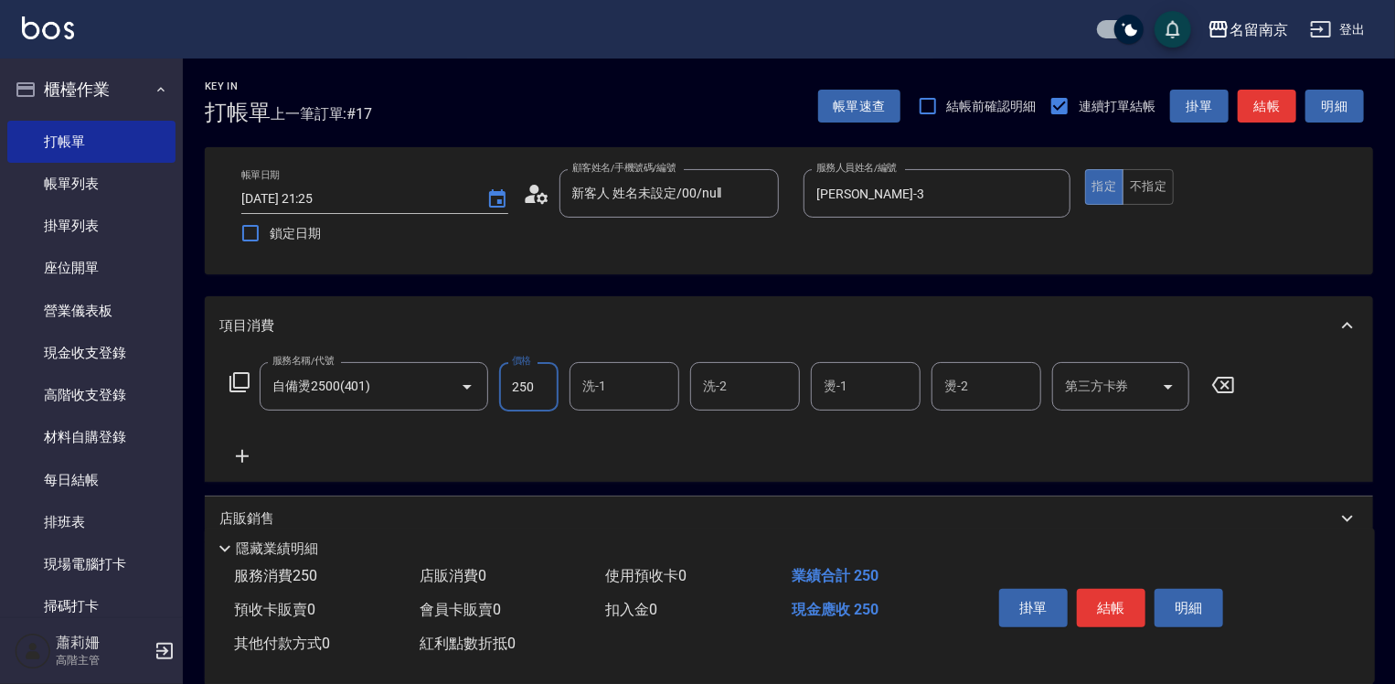
type input "2500"
type input "[PERSON_NAME]-3"
type input "3"
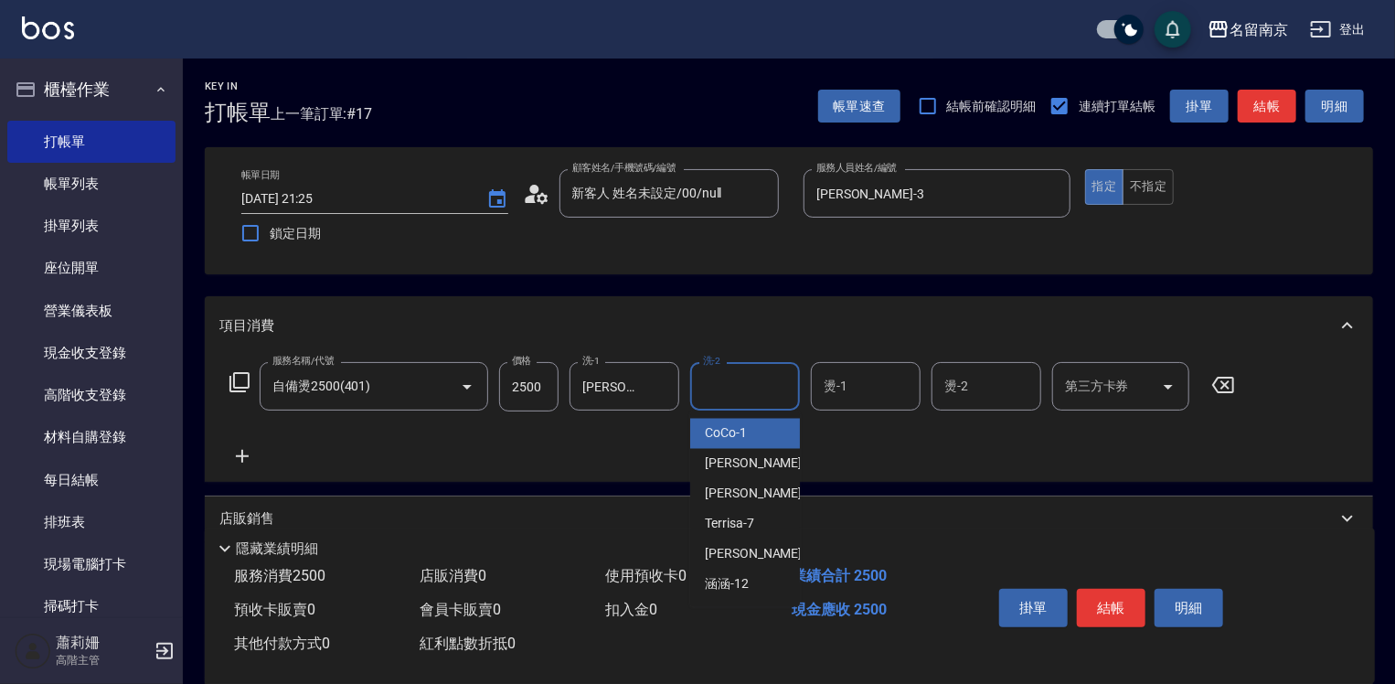
type input "CoCo-1"
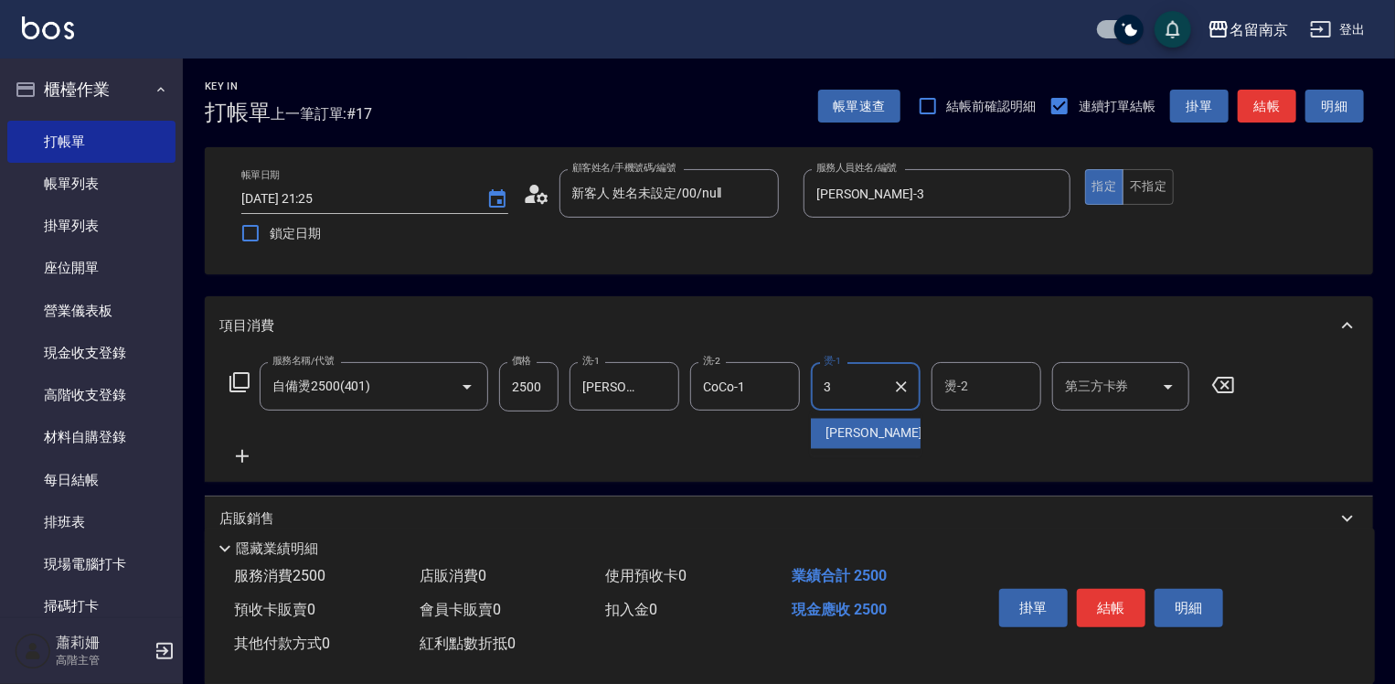
type input "[PERSON_NAME]-3"
click at [780, 396] on button "Clear" at bounding box center [781, 387] width 26 height 26
click at [239, 461] on icon at bounding box center [242, 456] width 46 height 22
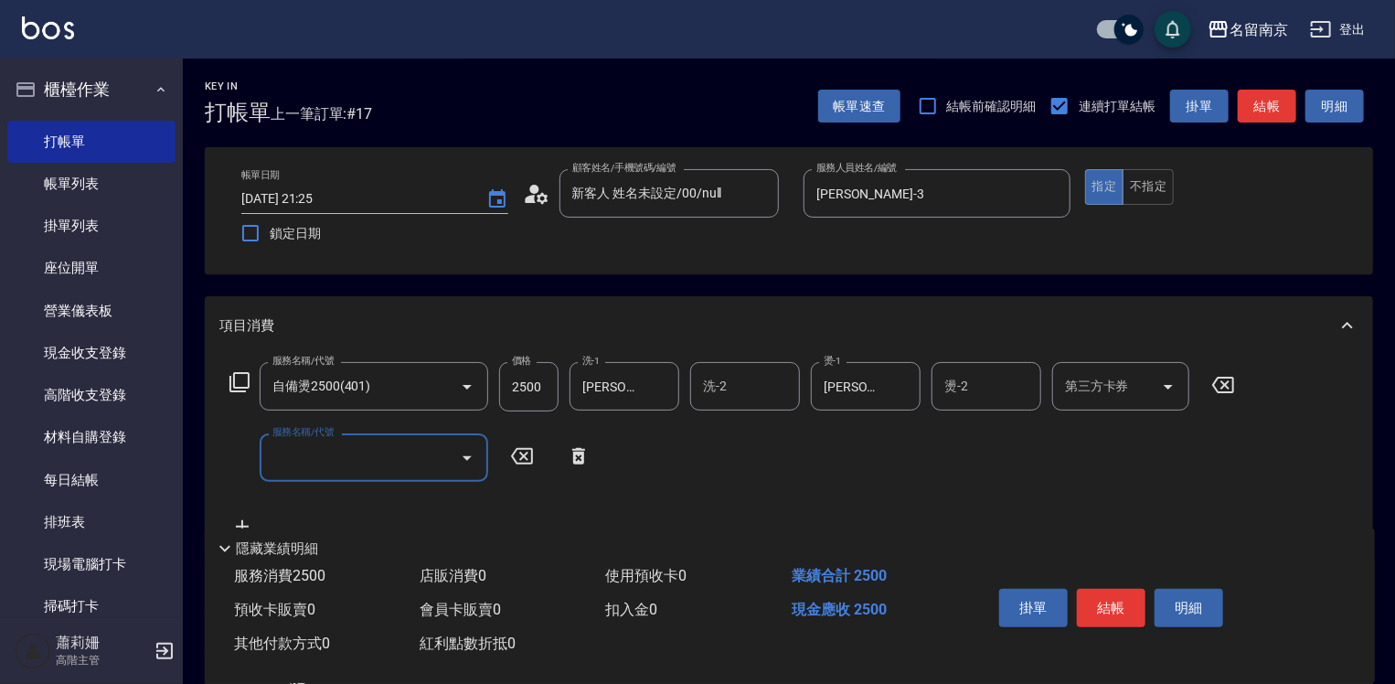
scroll to position [274, 0]
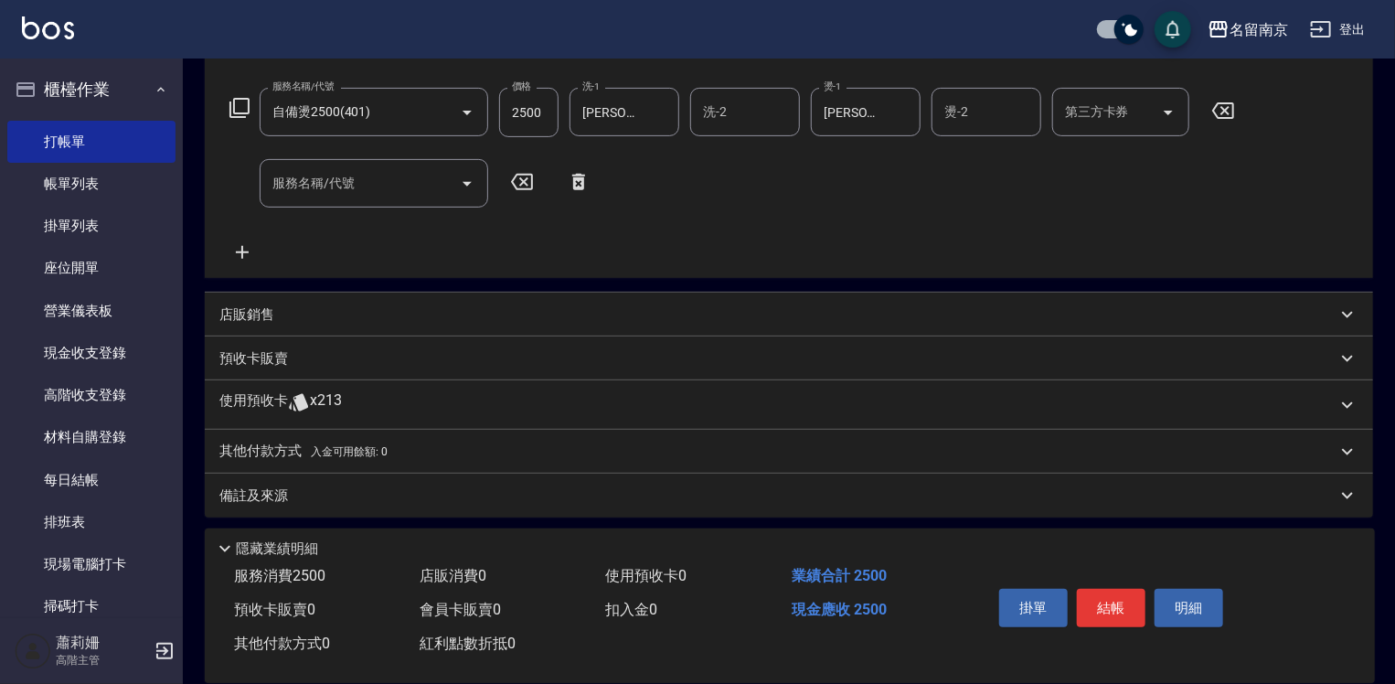
click at [249, 315] on p "店販銷售" at bounding box center [246, 314] width 55 height 19
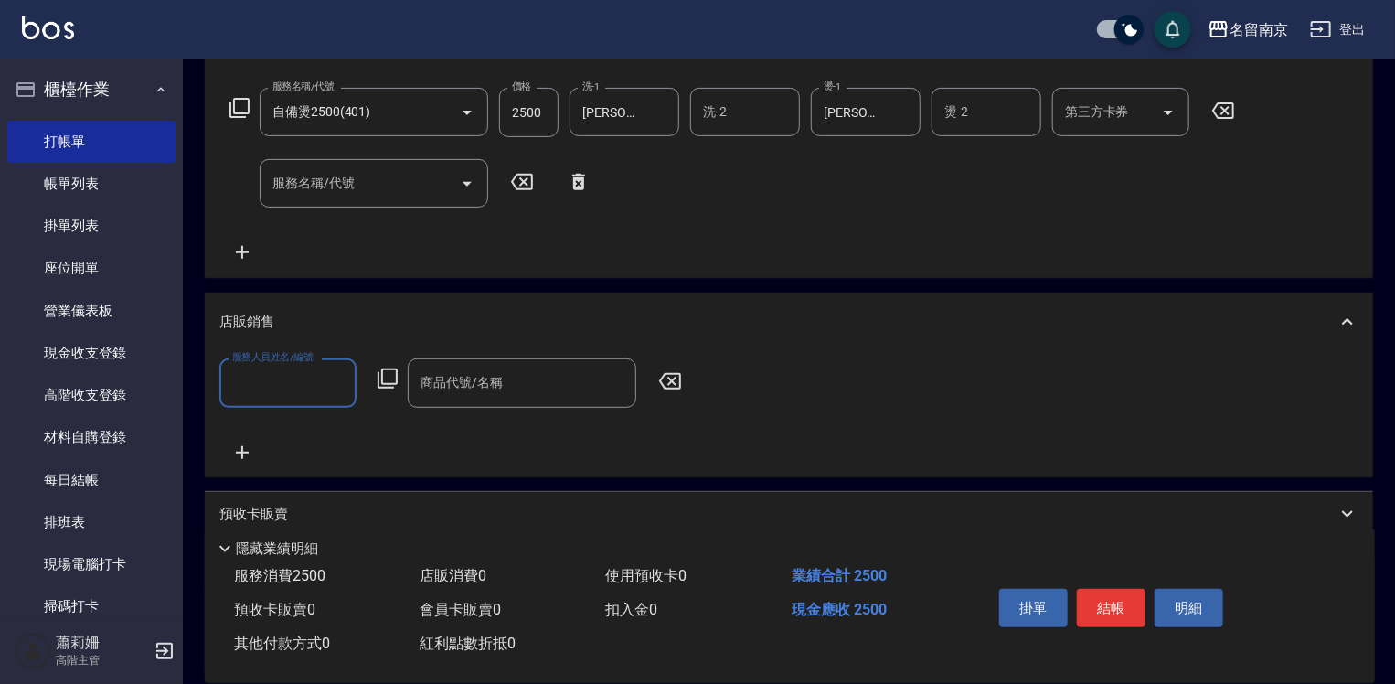
scroll to position [0, 0]
drag, startPoint x: 245, startPoint y: 385, endPoint x: 285, endPoint y: 388, distance: 40.3
click at [260, 386] on input "服務人員姓名/編號" at bounding box center [288, 383] width 121 height 32
click at [285, 483] on div "[PERSON_NAME] -3" at bounding box center [287, 490] width 137 height 30
type input "[PERSON_NAME]-3"
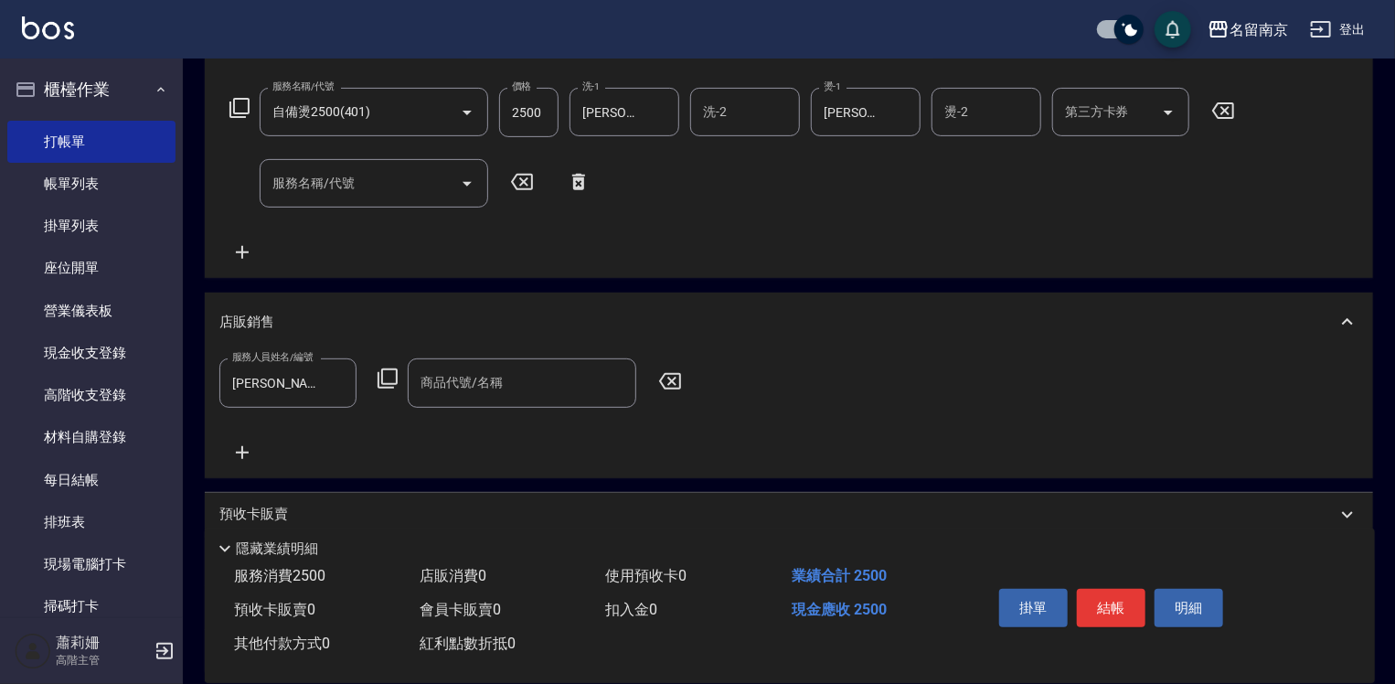
click at [384, 379] on icon at bounding box center [388, 379] width 22 height 22
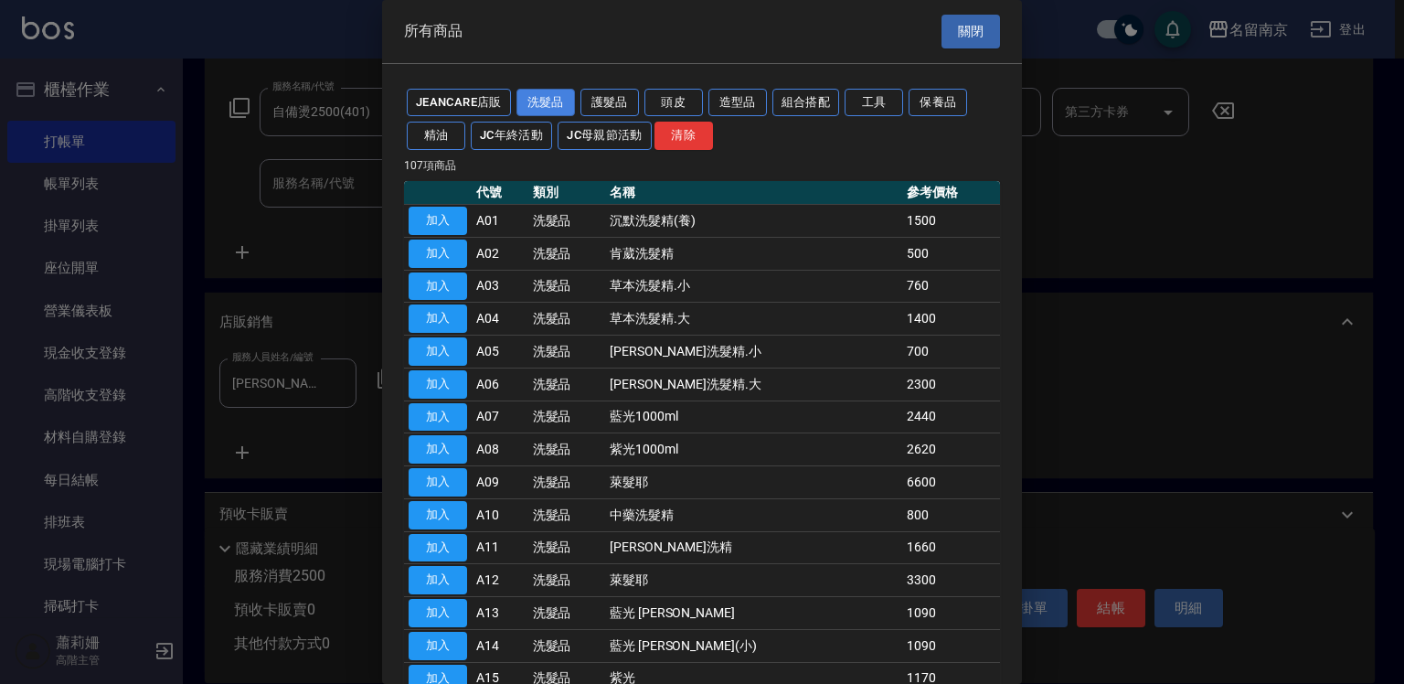
click at [541, 99] on button "洗髮品" at bounding box center [546, 103] width 59 height 28
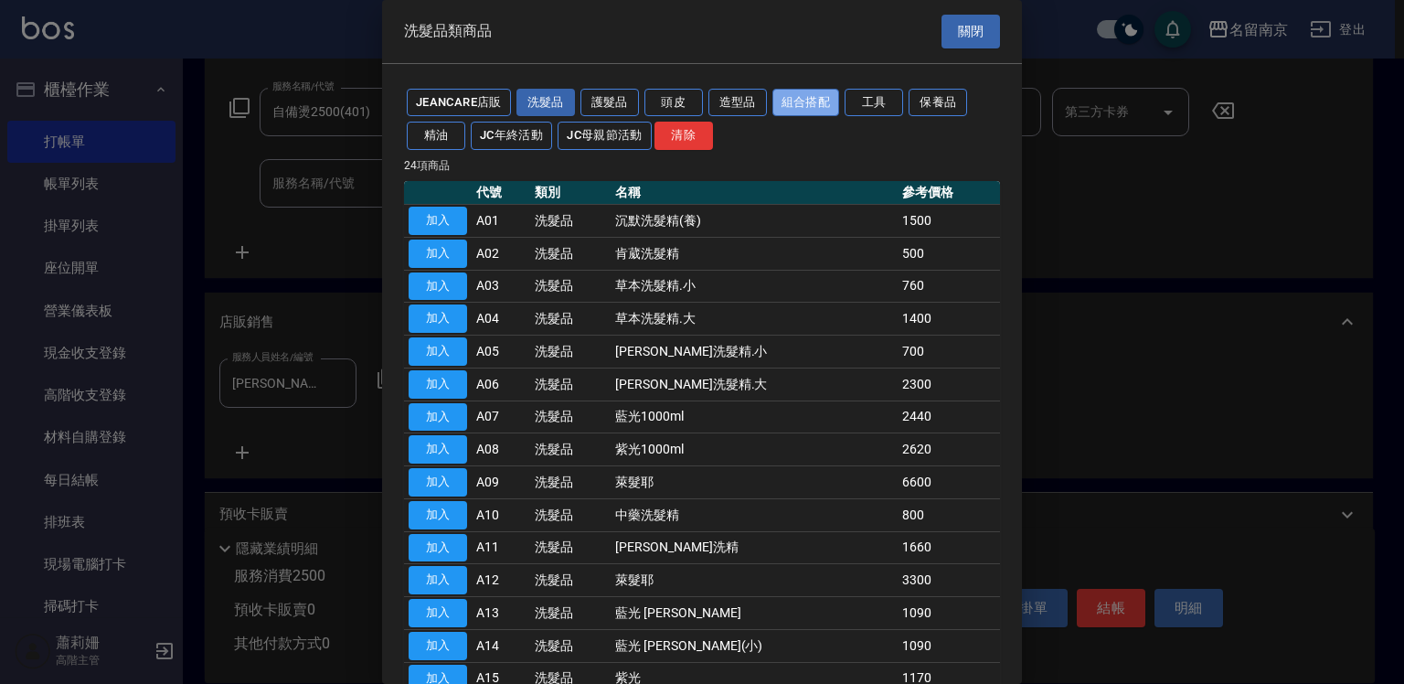
click at [795, 107] on button "組合搭配" at bounding box center [807, 103] width 68 height 28
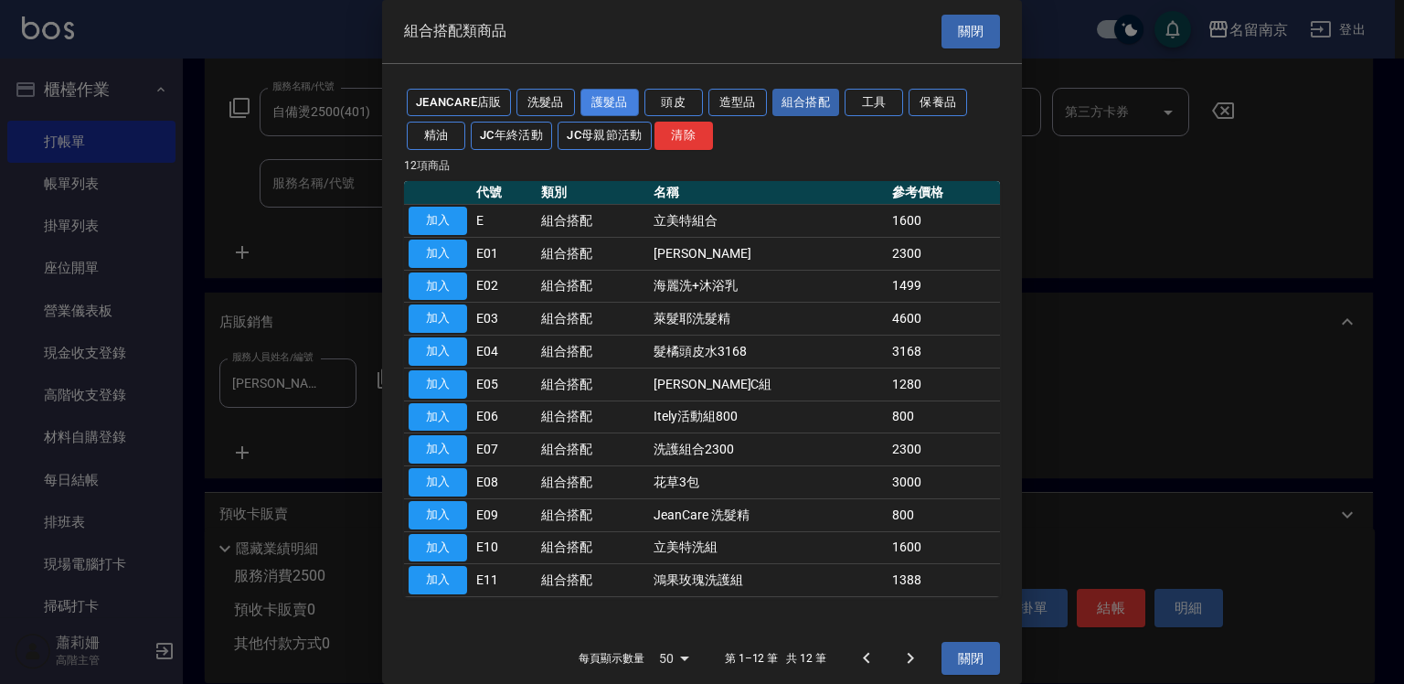
click at [633, 99] on button "護髮品" at bounding box center [610, 103] width 59 height 28
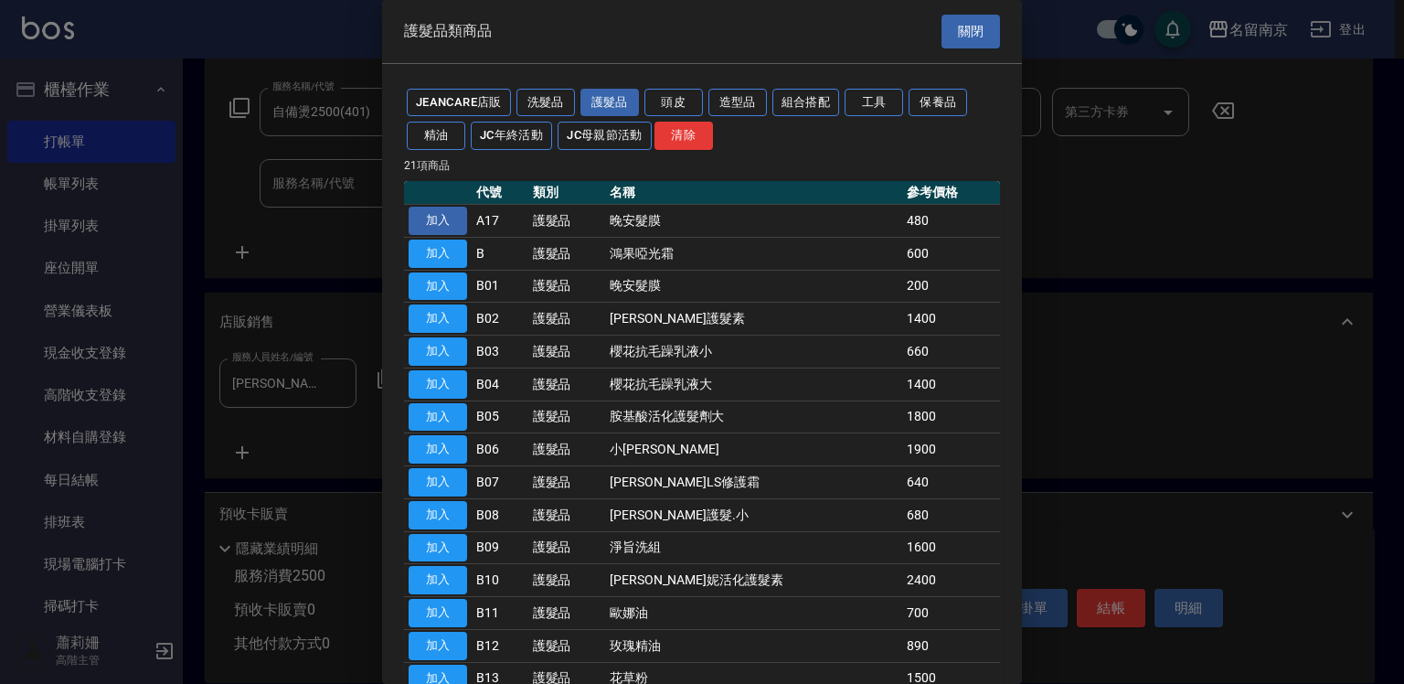
click at [430, 216] on button "加入" at bounding box center [438, 221] width 59 height 28
type input "晚安髮膜"
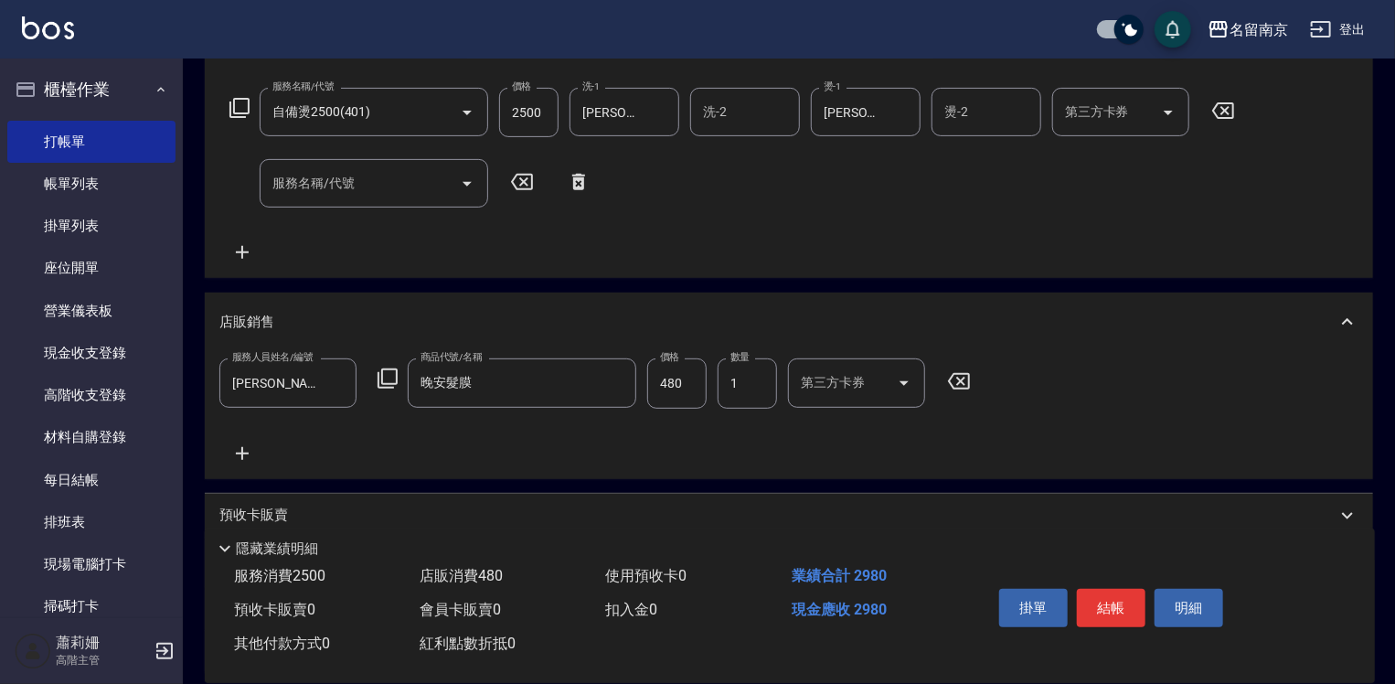
click at [669, 376] on input "480" at bounding box center [676, 382] width 59 height 49
type input "500"
click at [1094, 584] on div "掛單 結帳 明細" at bounding box center [1111, 611] width 239 height 58
click at [1112, 607] on button "結帳" at bounding box center [1111, 608] width 69 height 38
type input "[DATE] 21:26"
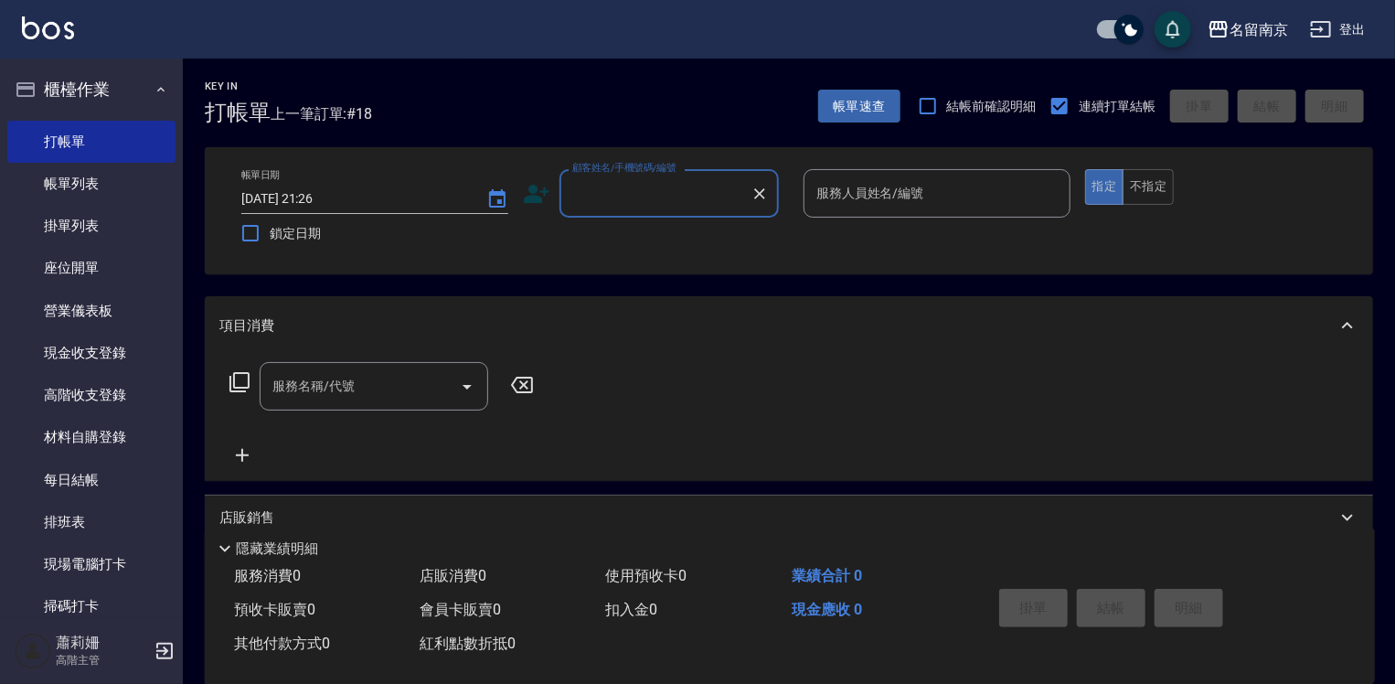
click at [698, 206] on input "顧客姓名/手機號碼/編號" at bounding box center [656, 193] width 176 height 32
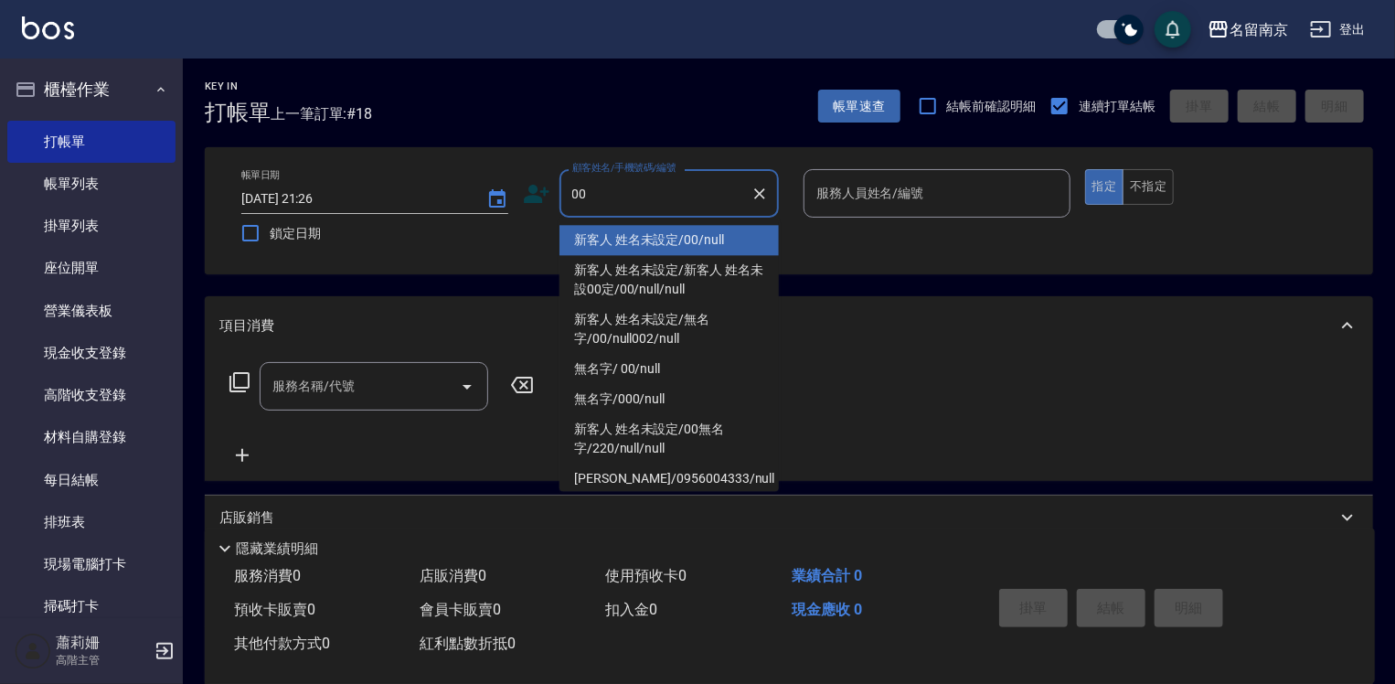
type input "新客人 姓名未設定/00/null"
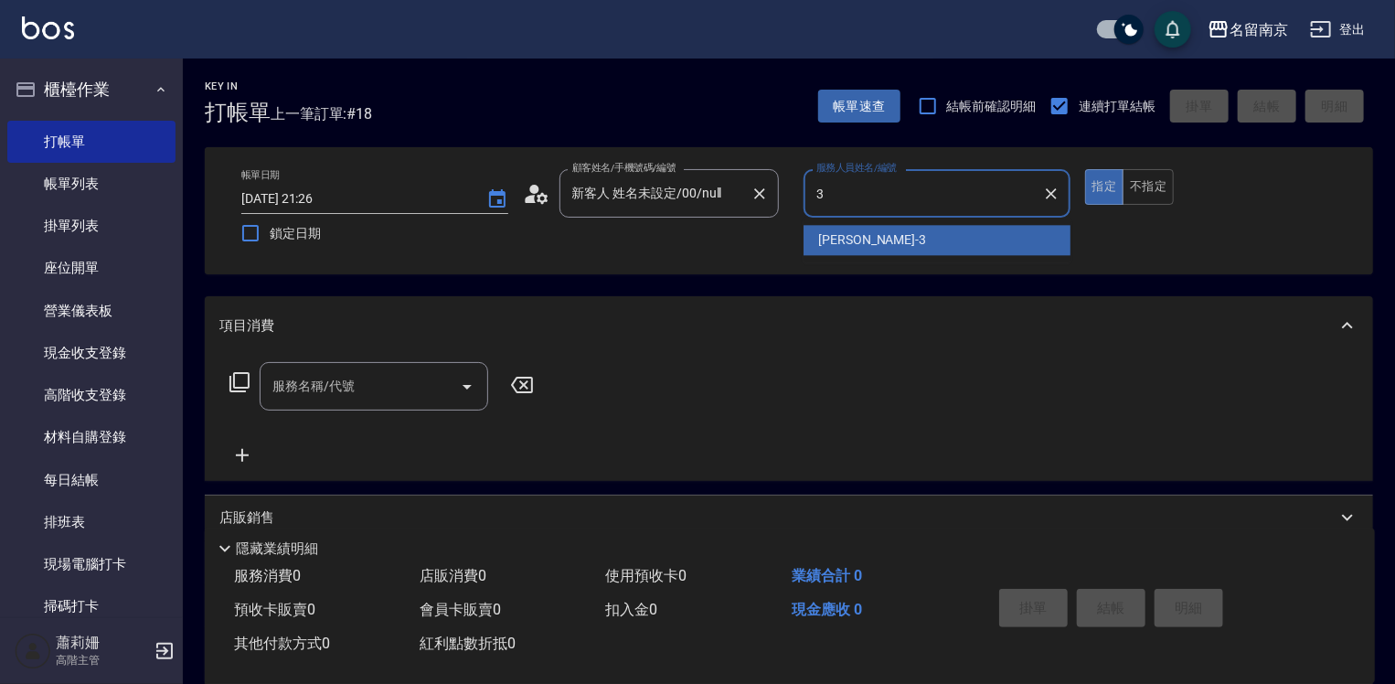
type input "[PERSON_NAME]-3"
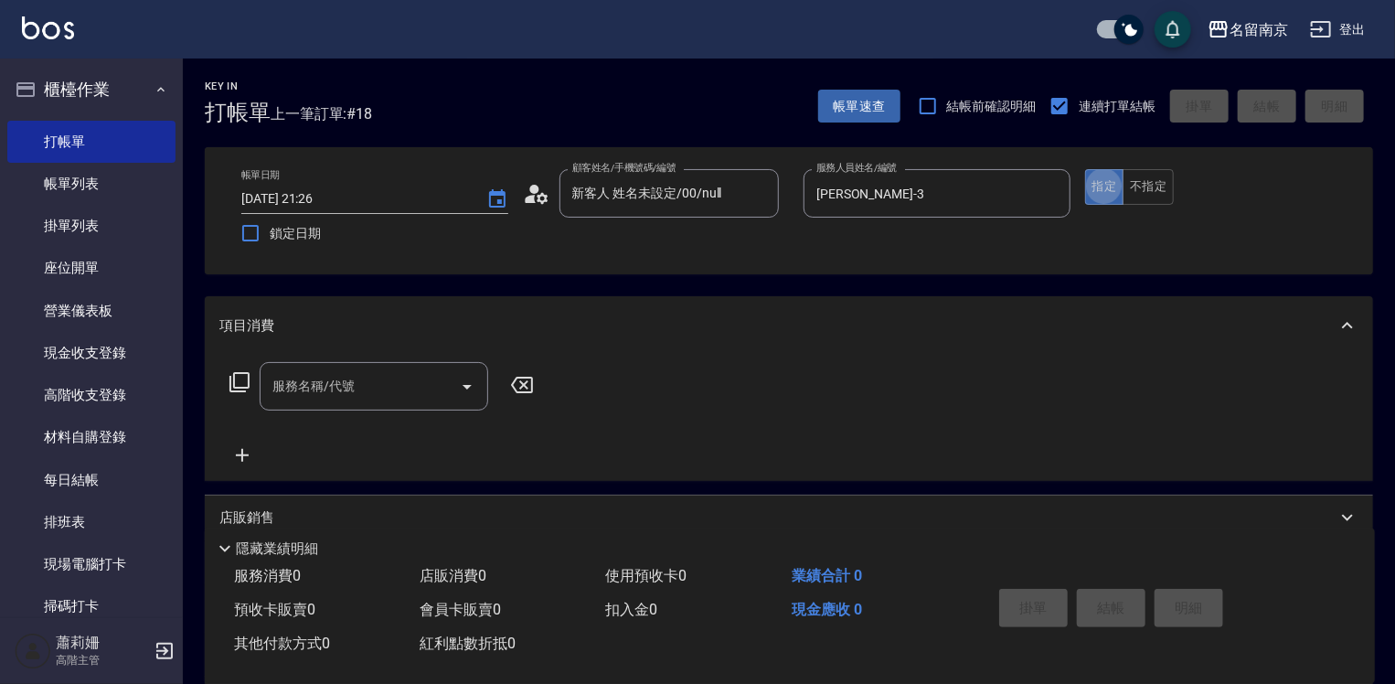
click at [362, 403] on div "服務名稱/代號" at bounding box center [374, 386] width 229 height 48
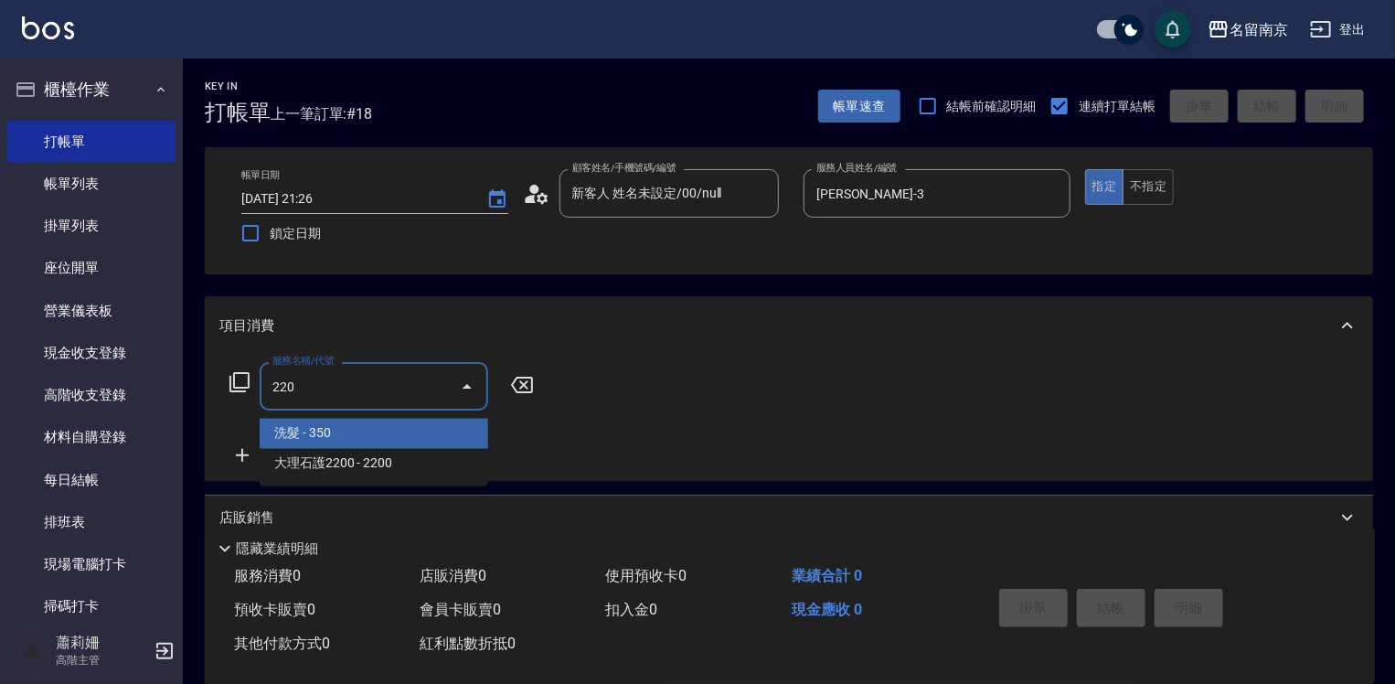
type input "洗髮(220)"
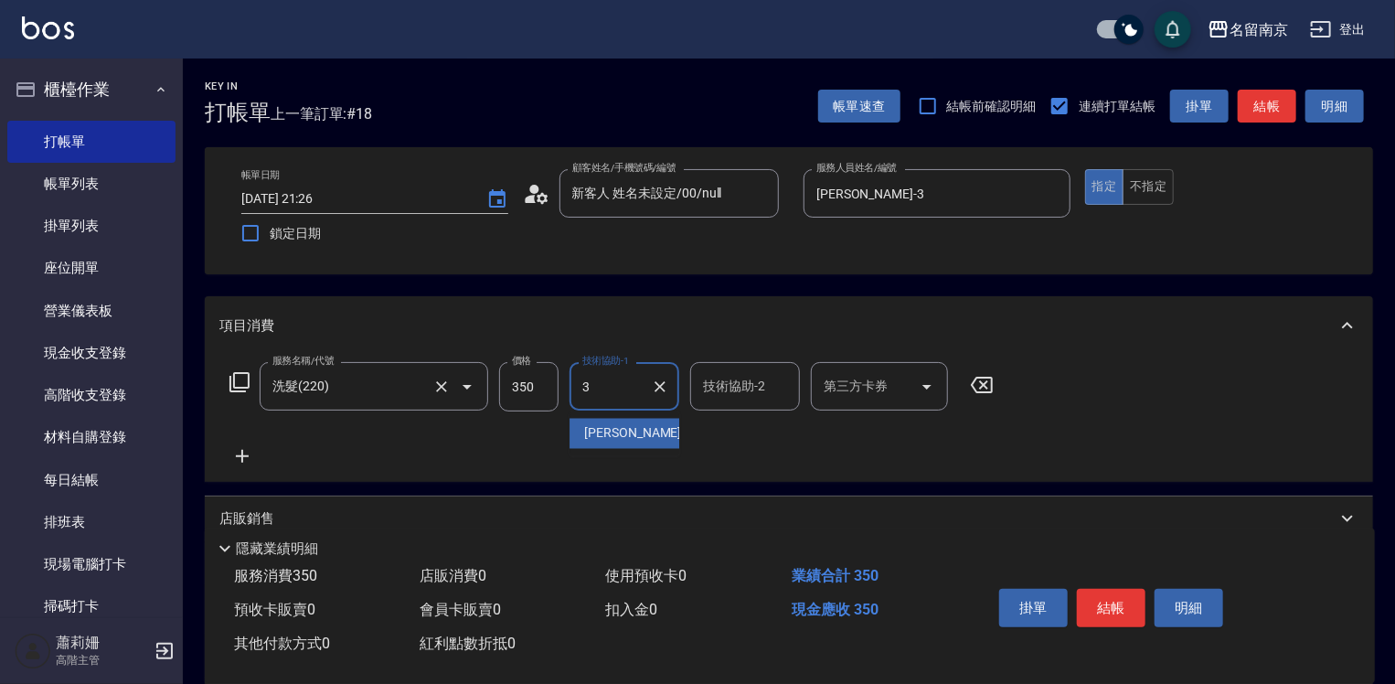
type input "[PERSON_NAME]-3"
click at [246, 450] on icon at bounding box center [242, 456] width 46 height 22
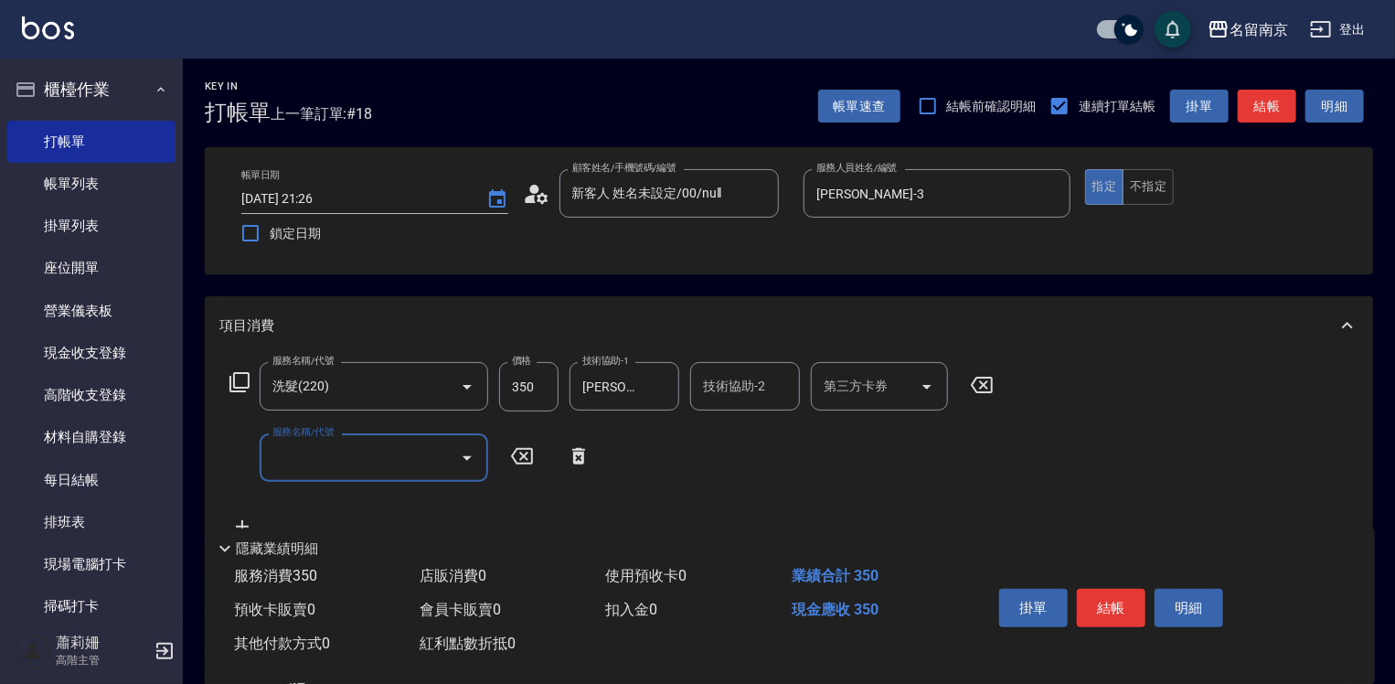
drag, startPoint x: 246, startPoint y: 450, endPoint x: 406, endPoint y: 469, distance: 161.2
click at [420, 461] on div "服務名稱/代號" at bounding box center [374, 457] width 229 height 48
type input "染髮(1500)(501)"
type input "2500"
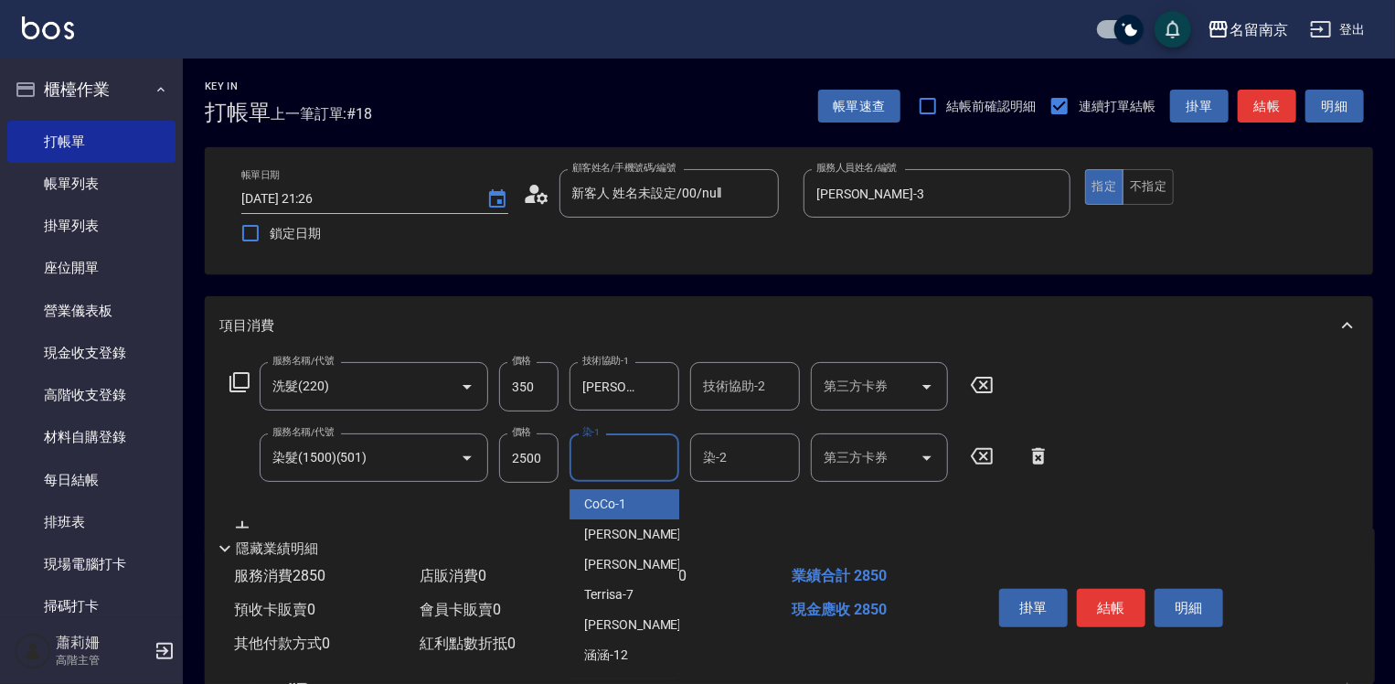
click at [591, 467] on input "染-1" at bounding box center [624, 458] width 93 height 32
type input "[PERSON_NAME]-3"
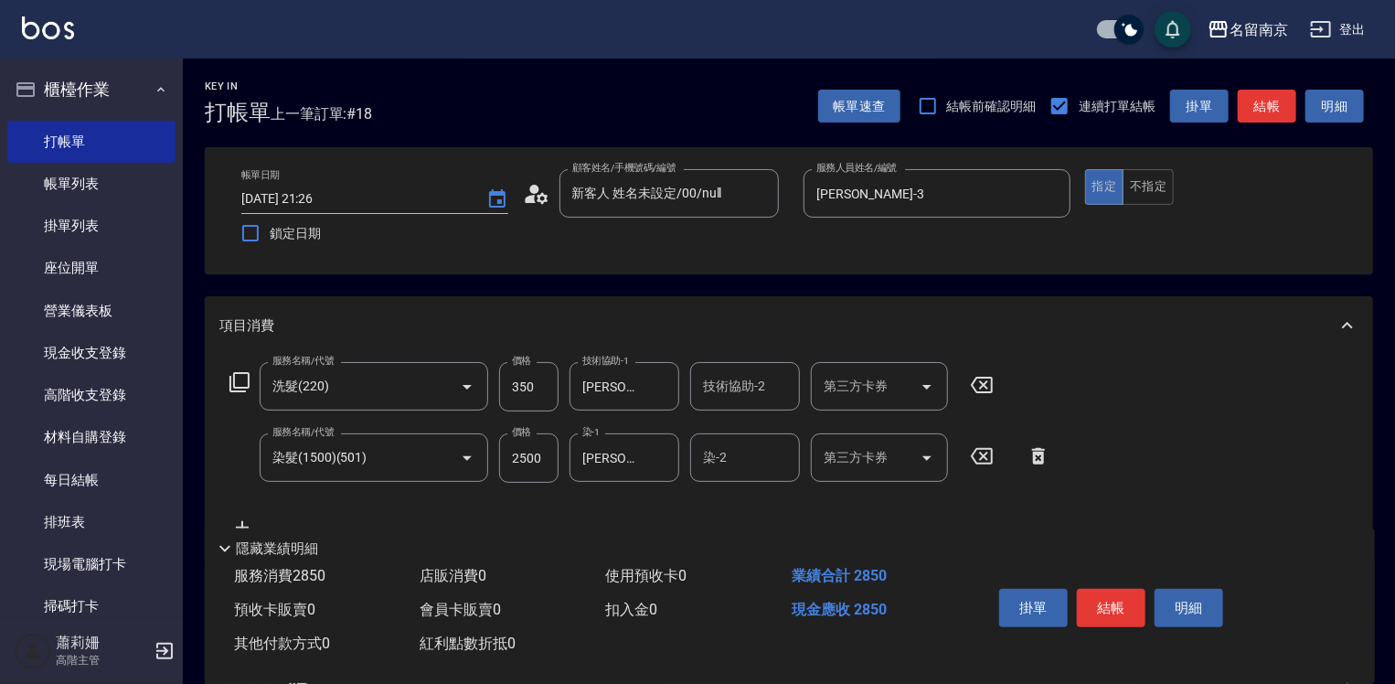
click at [1042, 447] on icon at bounding box center [1039, 456] width 46 height 22
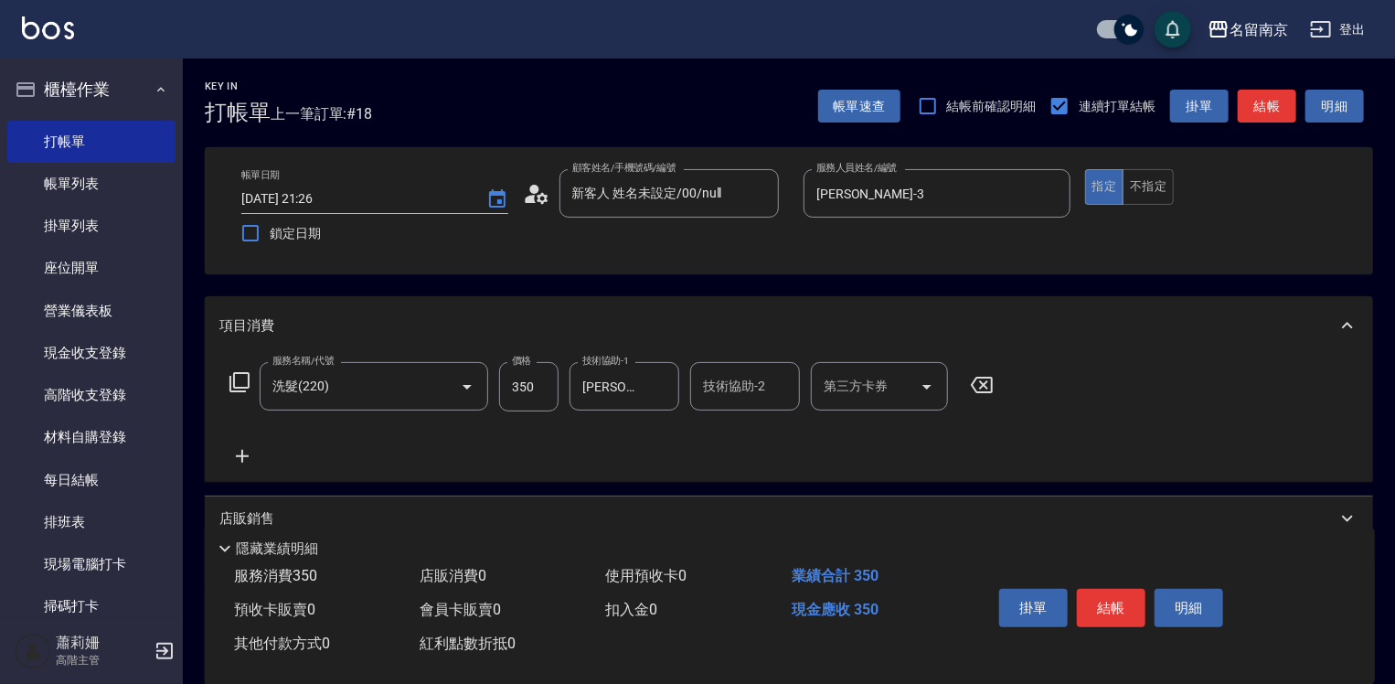
click at [231, 381] on icon at bounding box center [240, 382] width 22 height 22
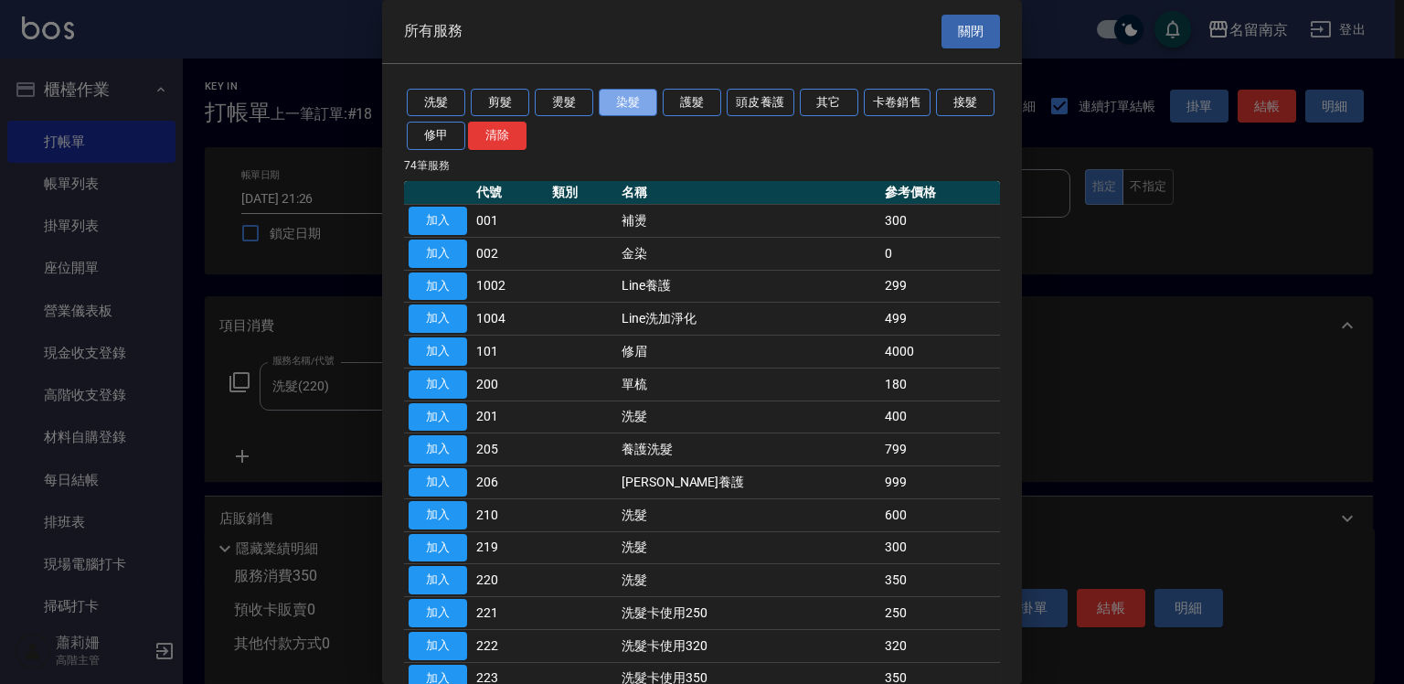
click at [635, 99] on button "染髮" at bounding box center [628, 103] width 59 height 28
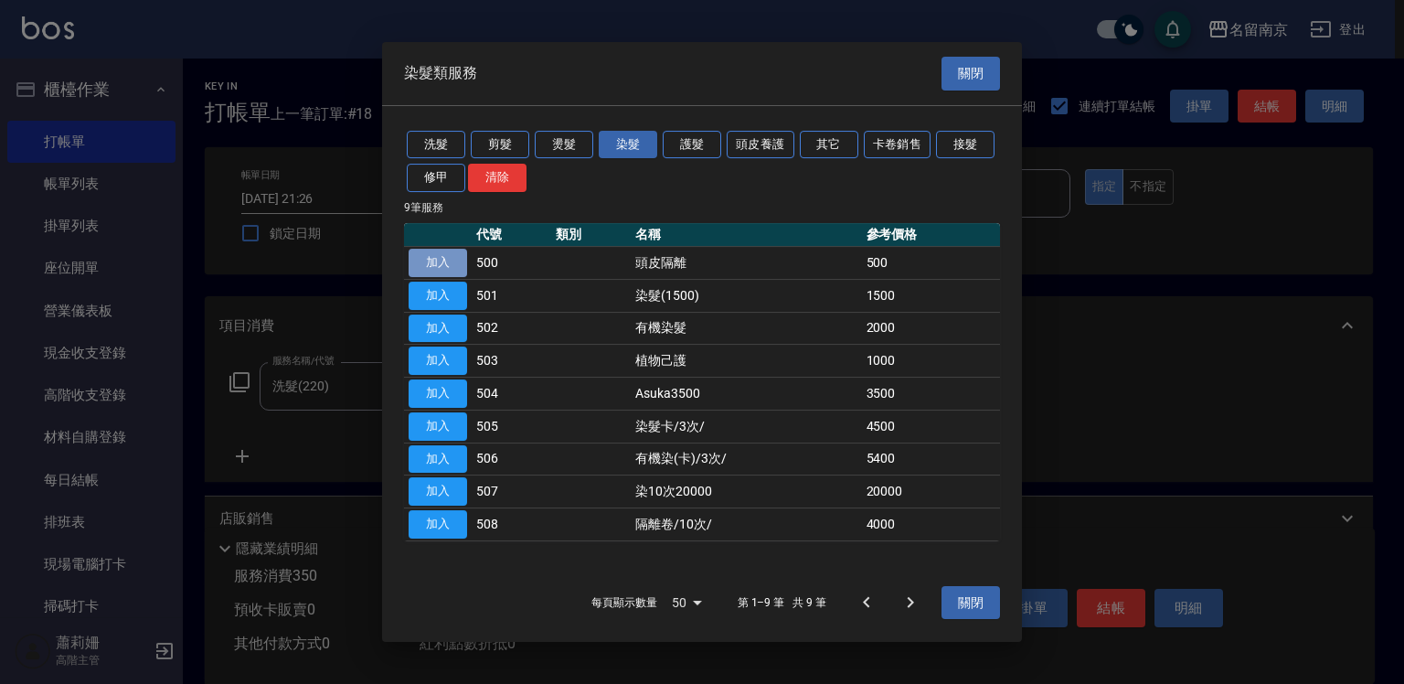
click at [442, 267] on button "加入" at bounding box center [438, 263] width 59 height 28
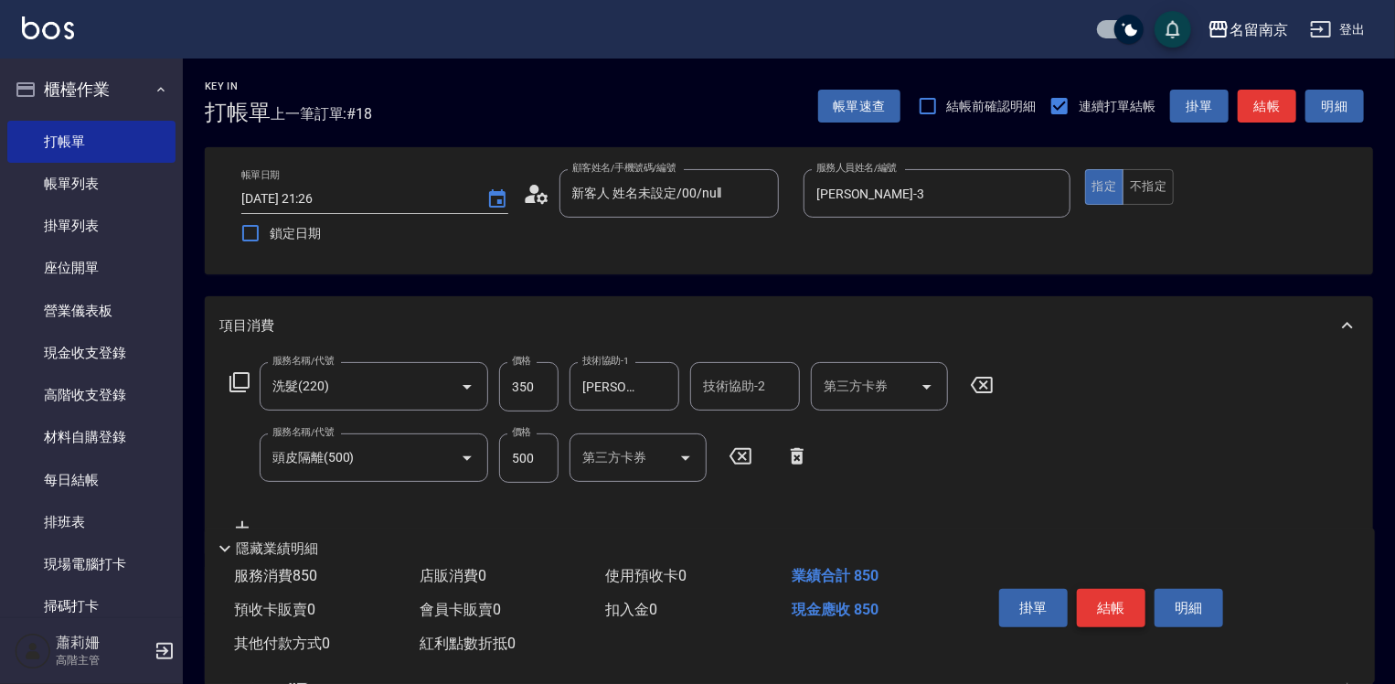
click at [1100, 607] on button "結帳" at bounding box center [1111, 608] width 69 height 38
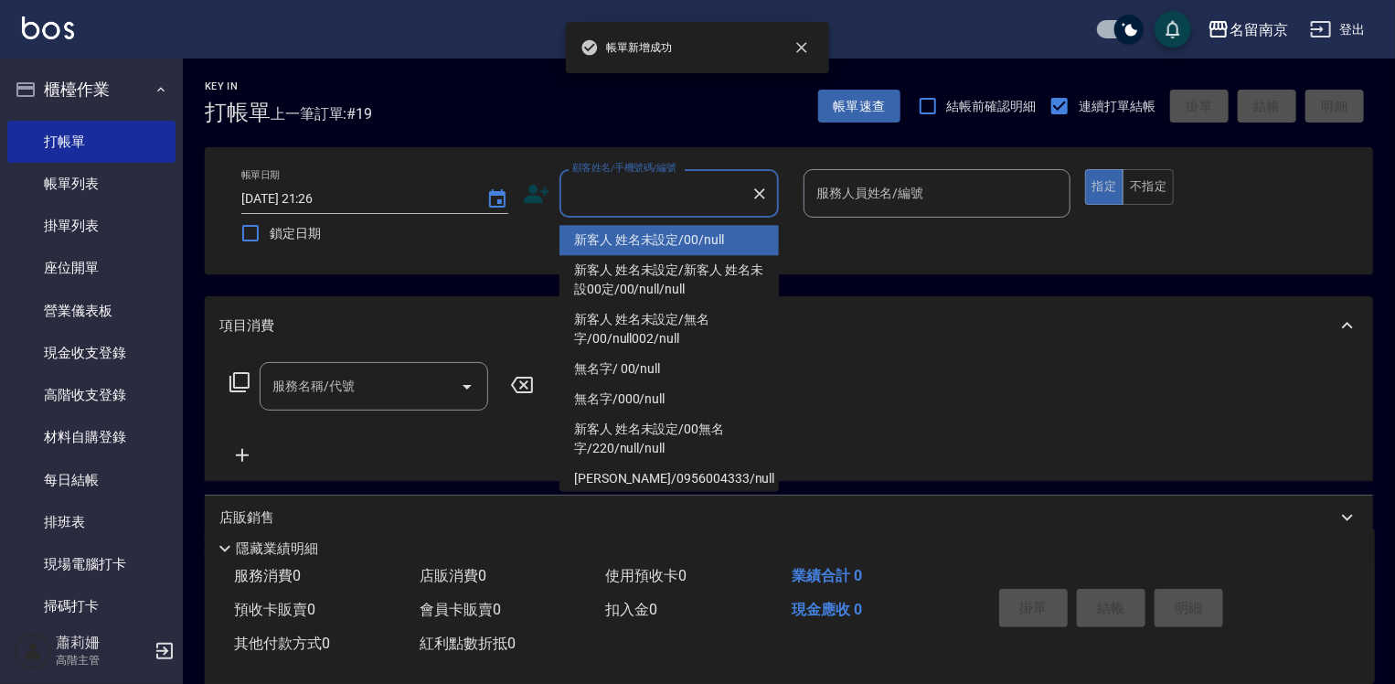
click at [661, 200] on input "顧客姓名/手機號碼/編號" at bounding box center [656, 193] width 176 height 32
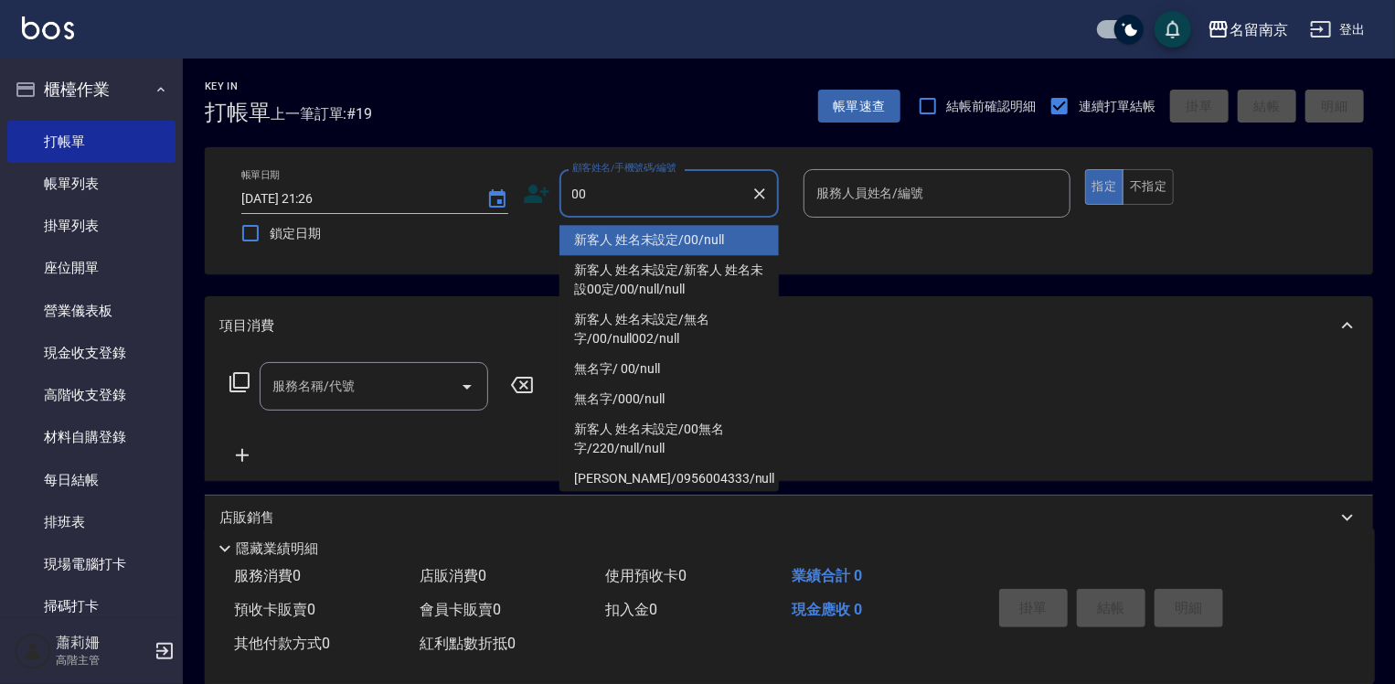
type input "新客人 姓名未設定/00/null"
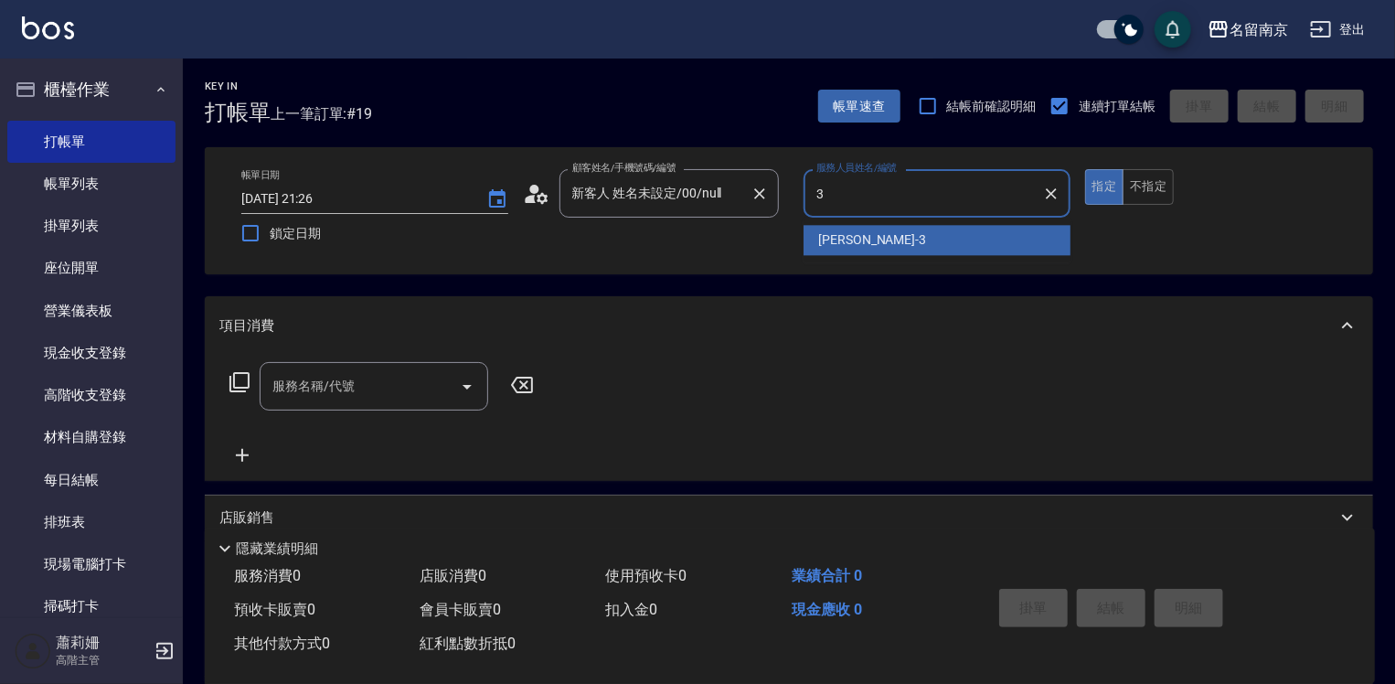
type input "[PERSON_NAME]-3"
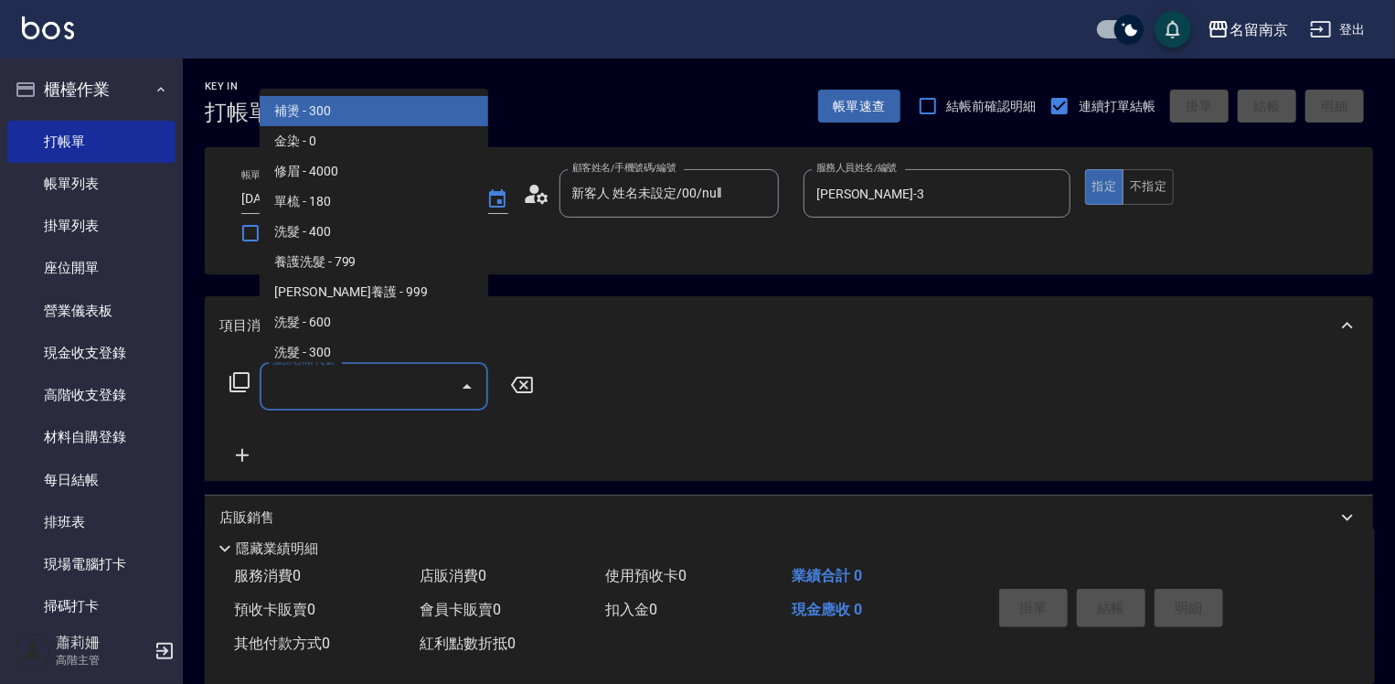
click at [398, 386] on input "服務名稱/代號" at bounding box center [360, 386] width 185 height 32
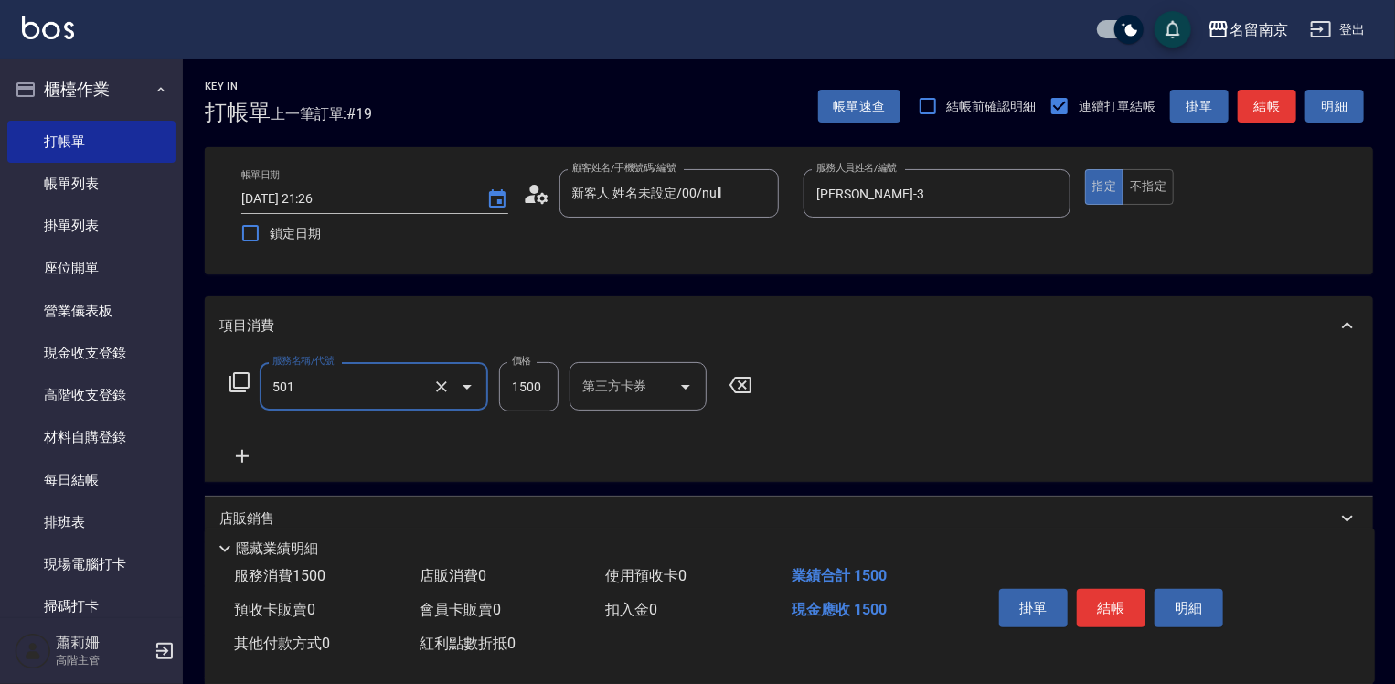
type input "染髮(1500)(501)"
type input "2500"
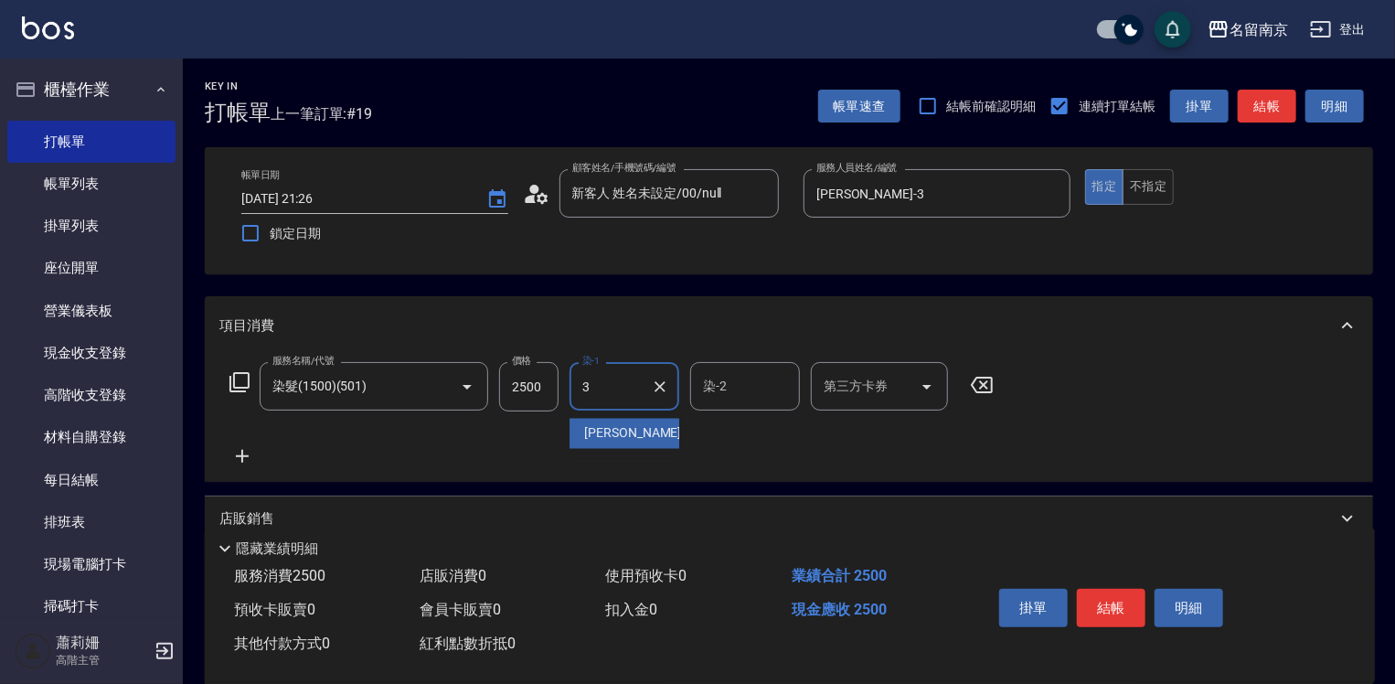
type input "[PERSON_NAME]-3"
click at [238, 462] on icon at bounding box center [242, 456] width 46 height 22
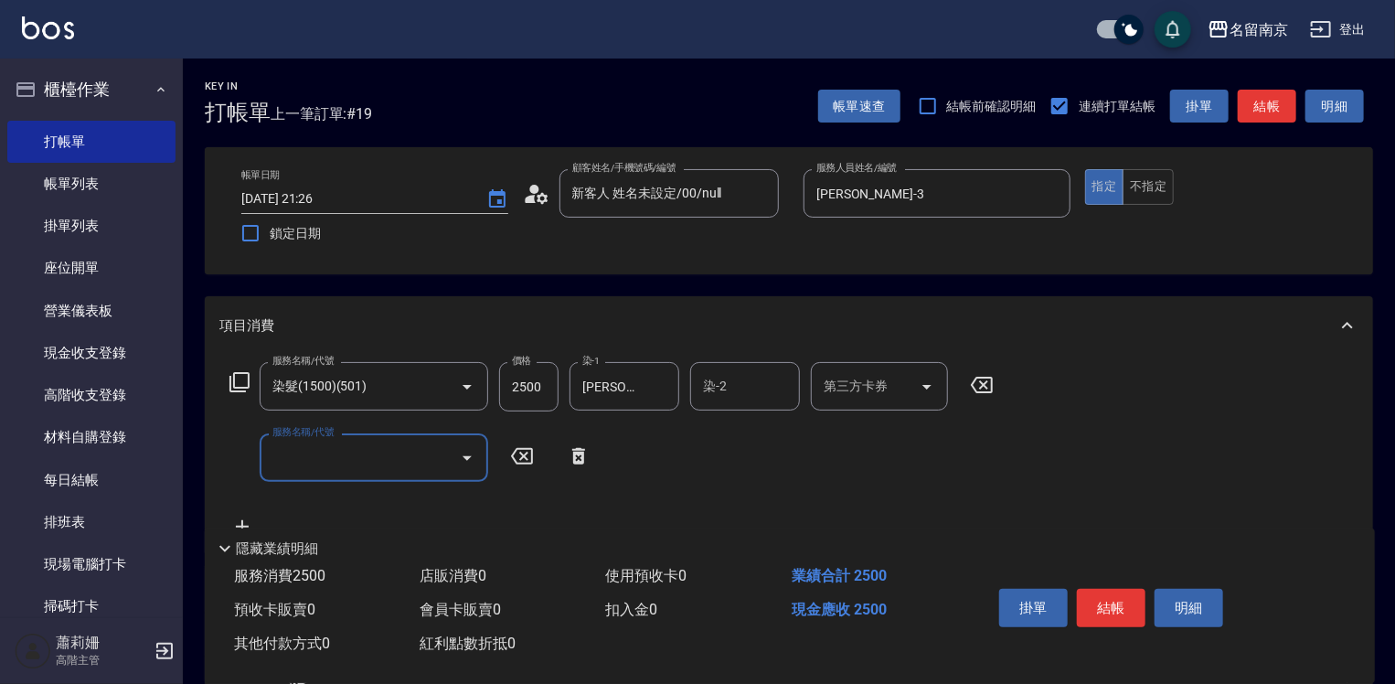
click at [238, 389] on icon at bounding box center [240, 382] width 22 height 22
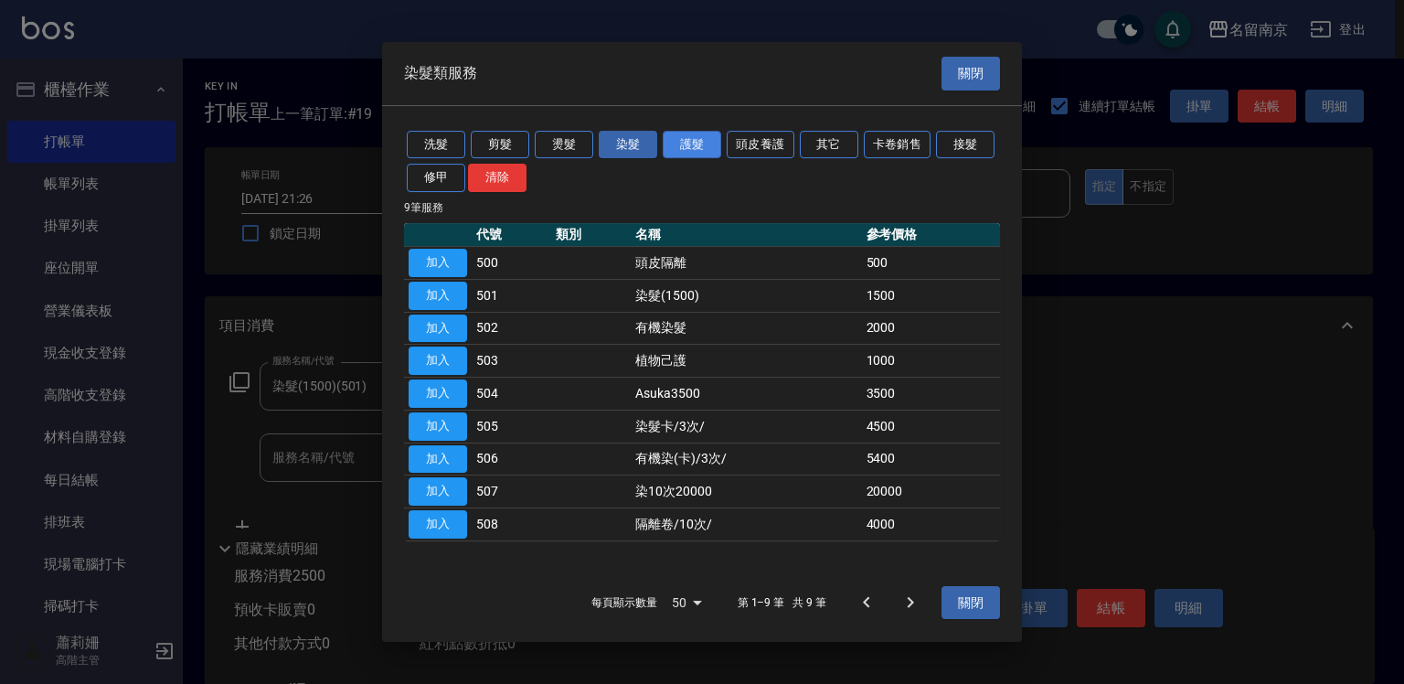
click at [671, 147] on button "護髮" at bounding box center [692, 145] width 59 height 28
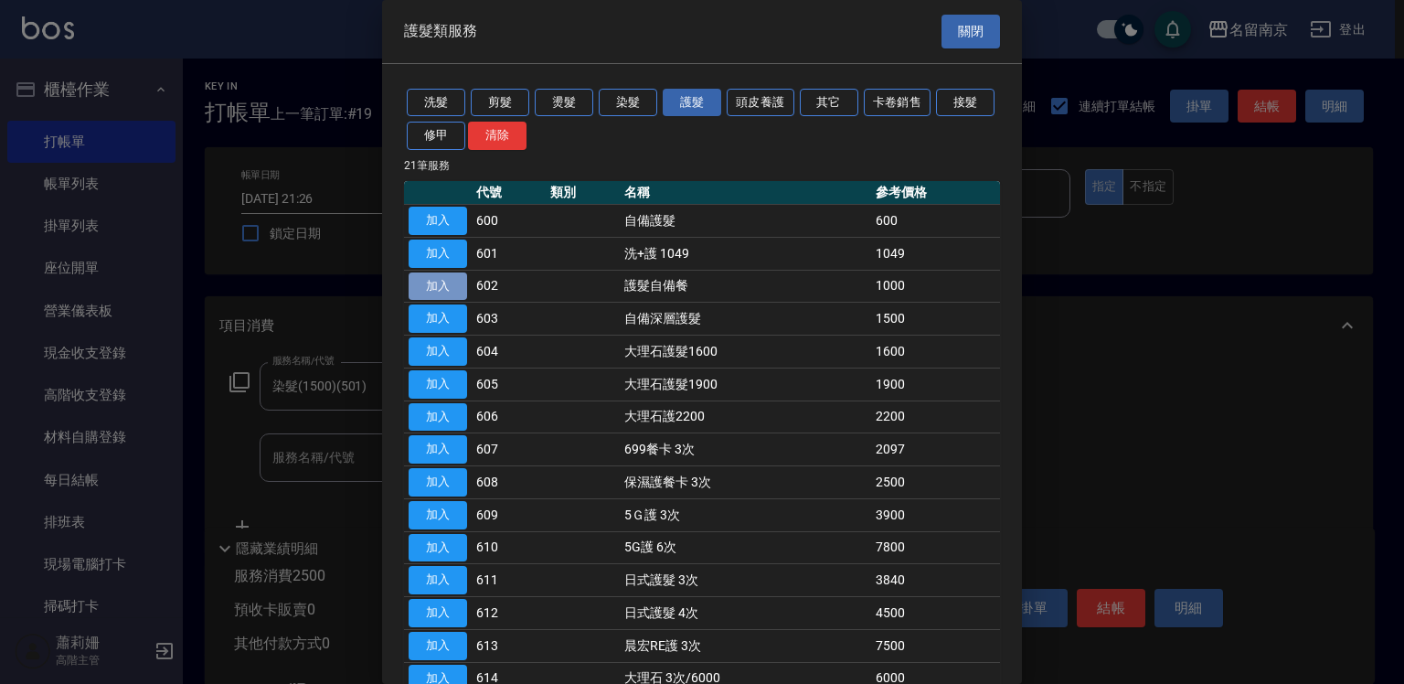
click at [449, 279] on button "加入" at bounding box center [438, 286] width 59 height 28
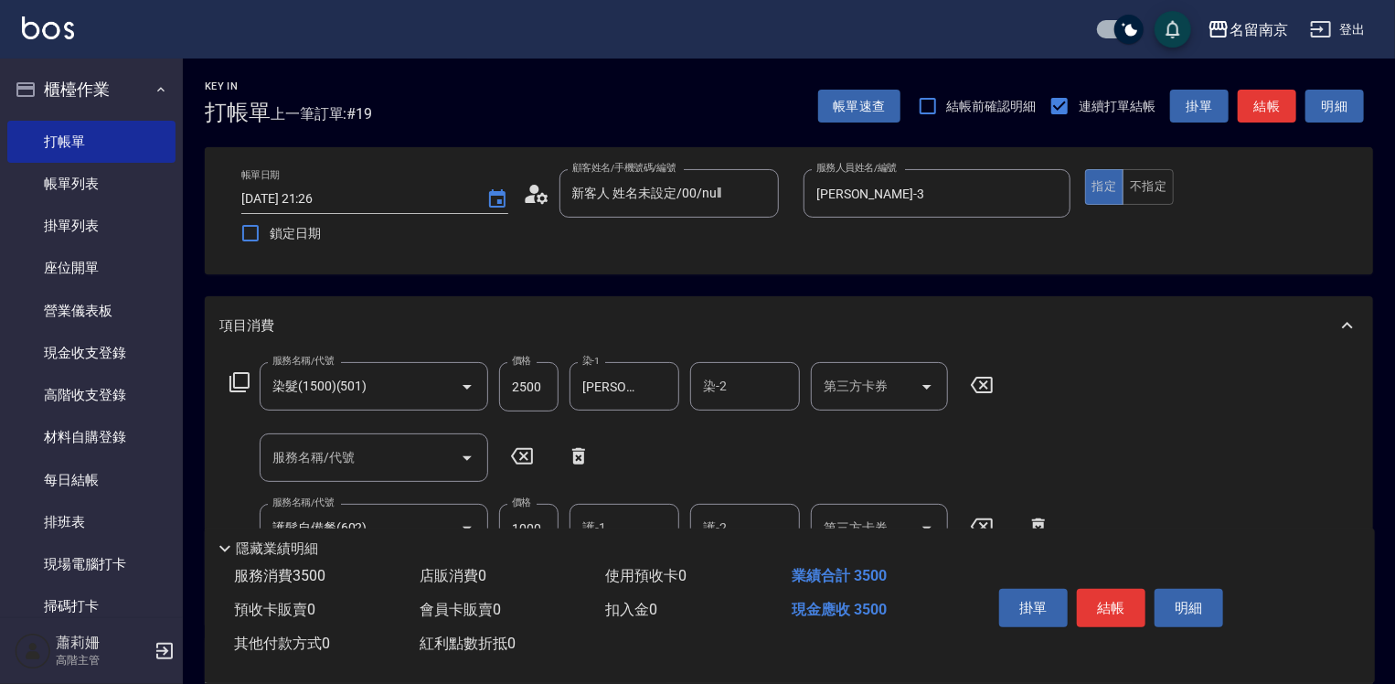
scroll to position [183, 0]
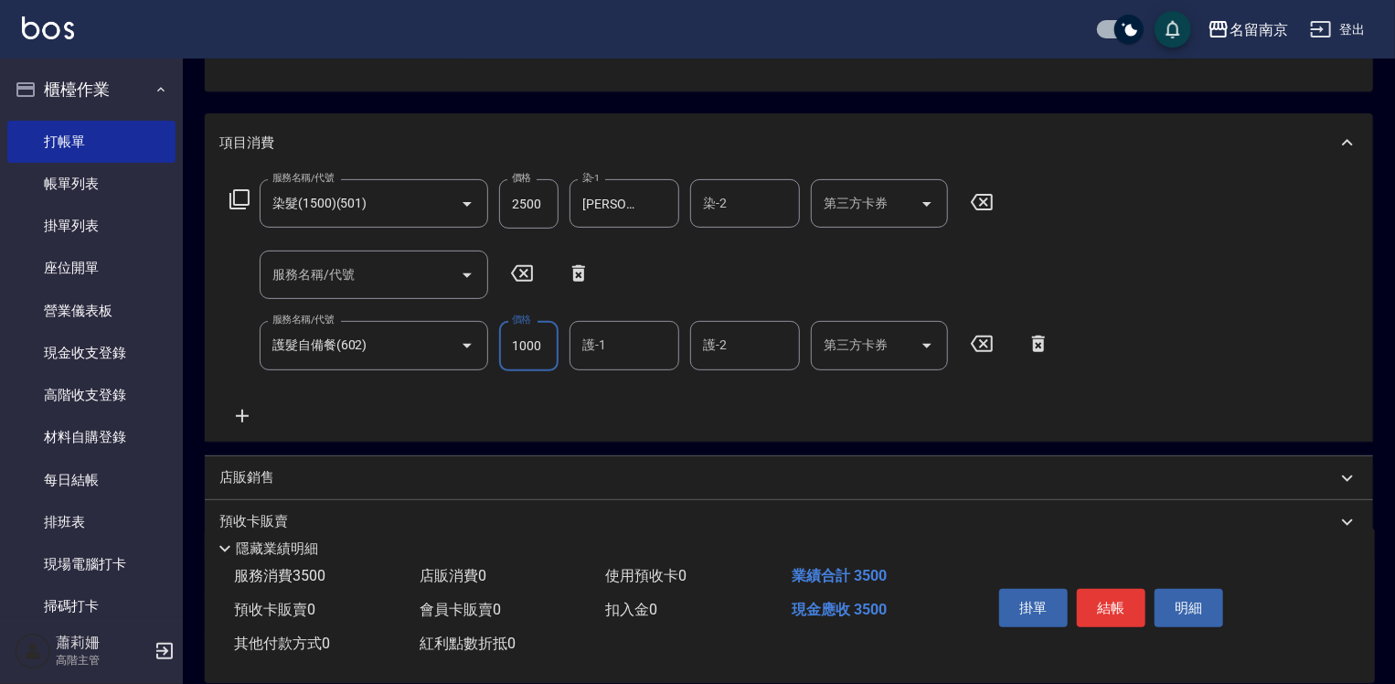
click at [527, 348] on input "1000" at bounding box center [528, 345] width 59 height 49
type input "800"
type input "[PERSON_NAME]-3"
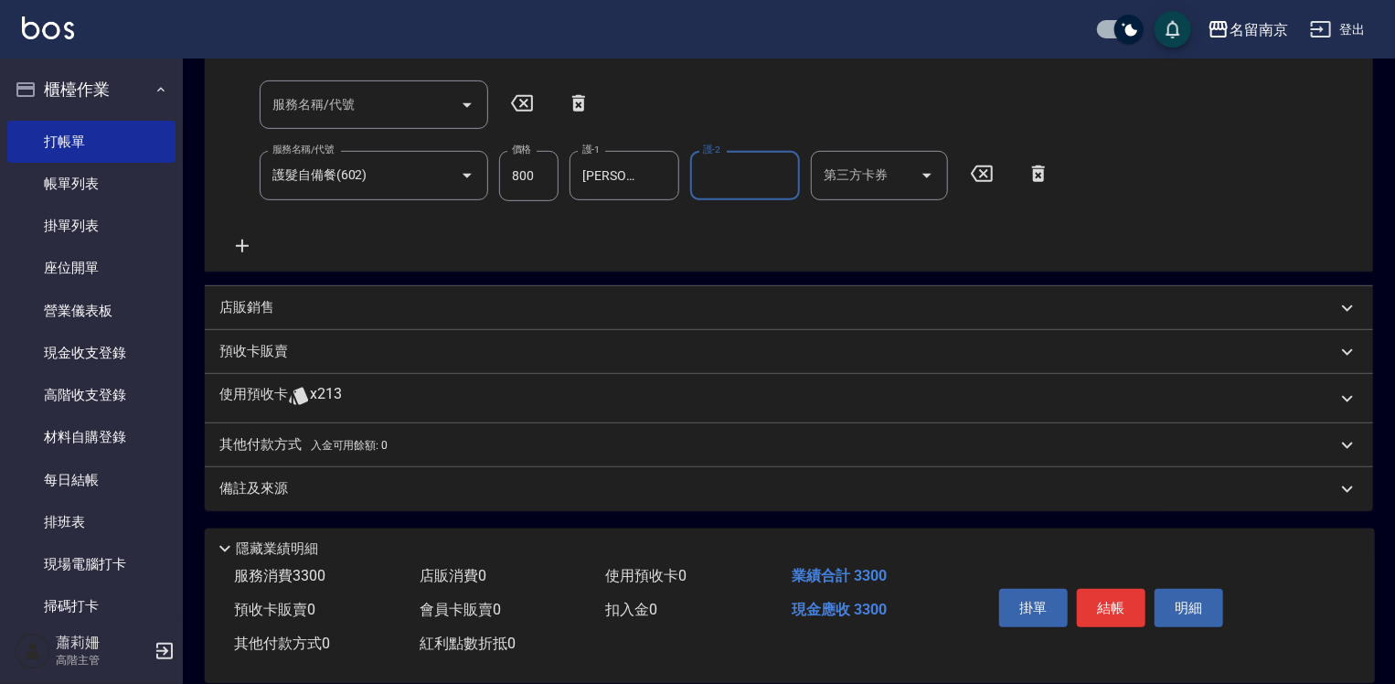
click at [277, 443] on p "其他付款方式 入金可用餘額: 0" at bounding box center [303, 445] width 168 height 20
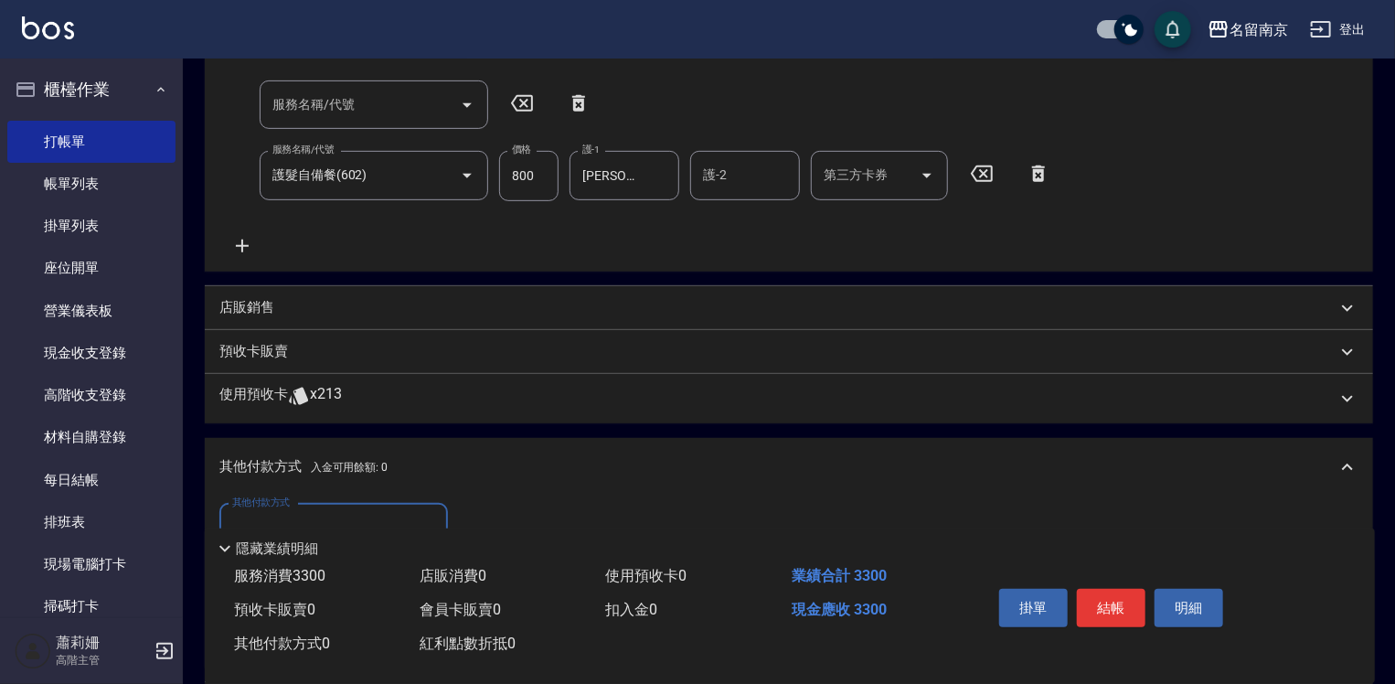
scroll to position [536, 0]
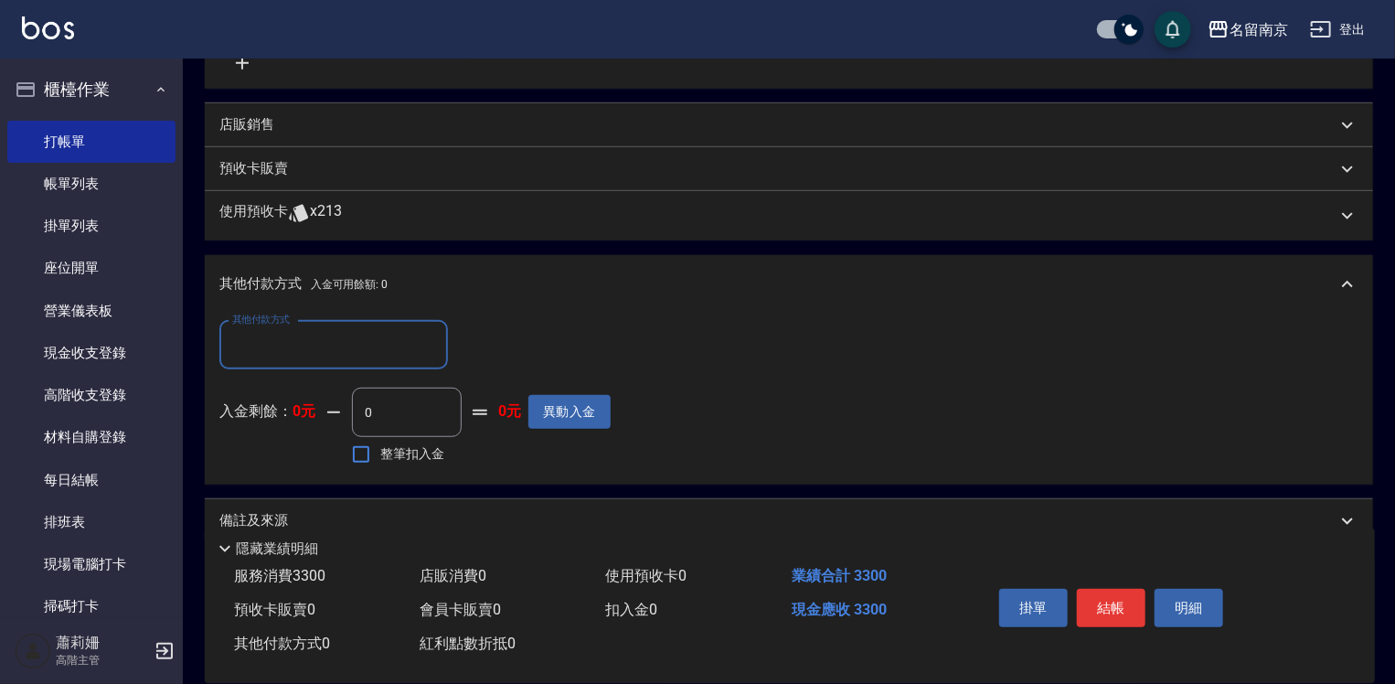
click at [284, 358] on input "其他付款方式" at bounding box center [334, 345] width 212 height 32
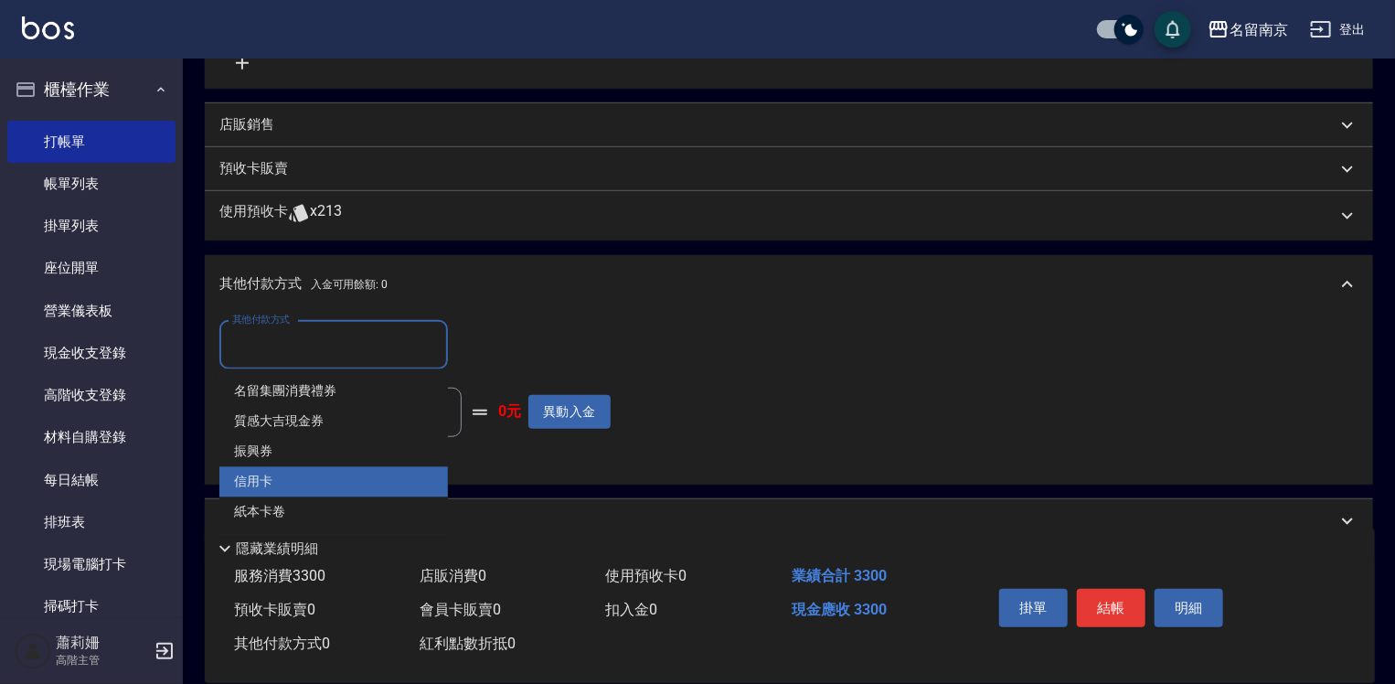
click at [301, 474] on span "信用卡" at bounding box center [333, 482] width 229 height 30
type input "信用卡"
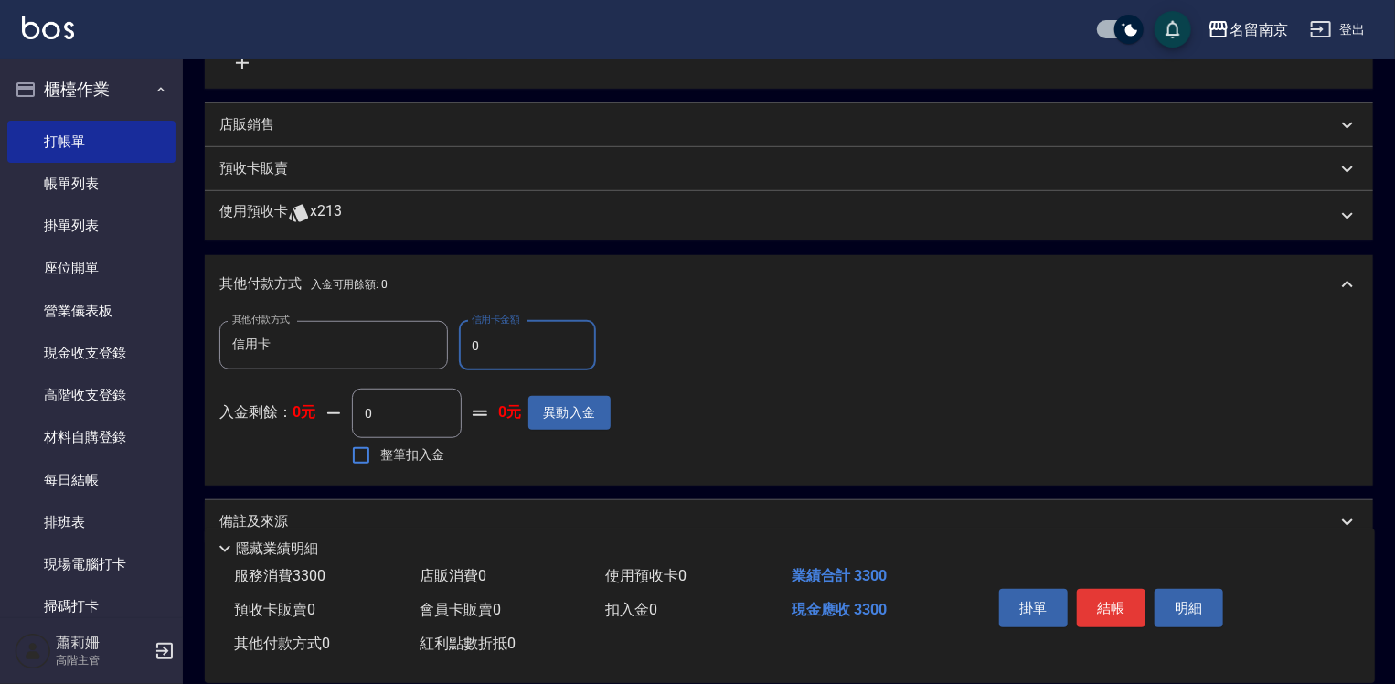
click at [466, 340] on input "0" at bounding box center [527, 345] width 137 height 49
type input "3300"
click at [1102, 603] on button "結帳" at bounding box center [1111, 608] width 69 height 38
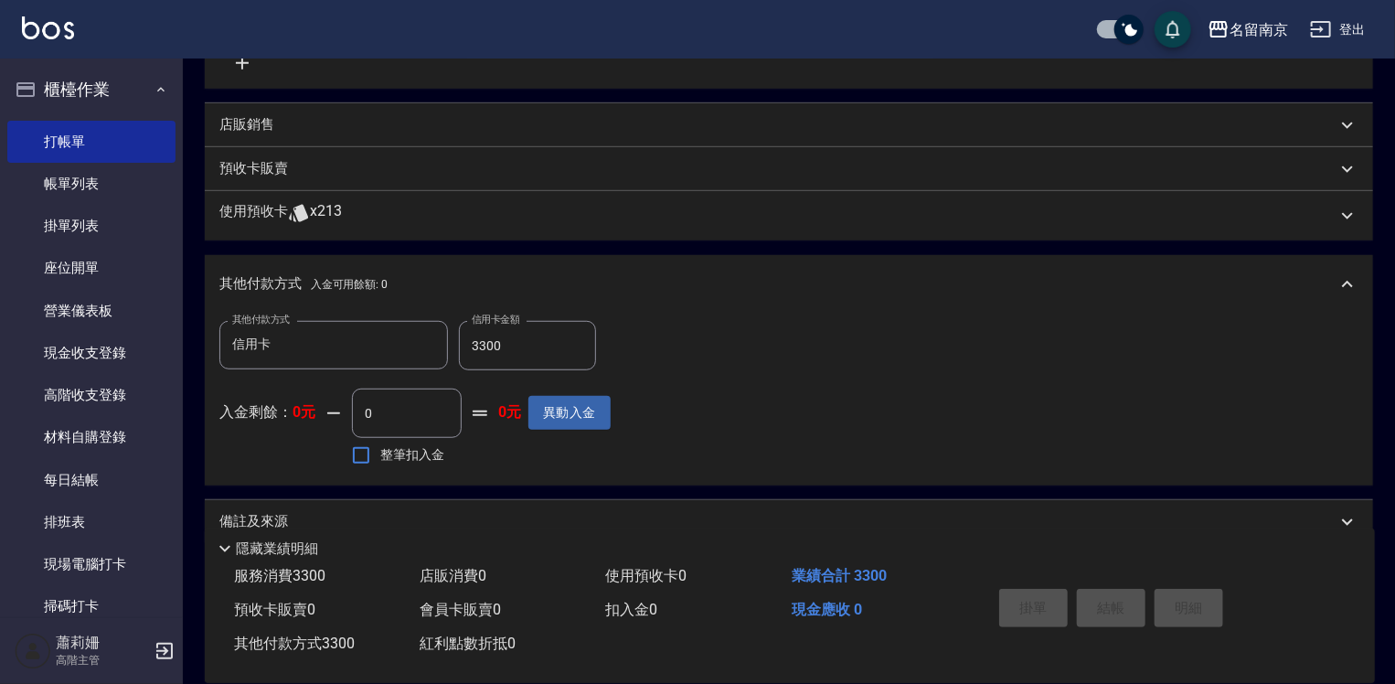
type input "[DATE] 21:27"
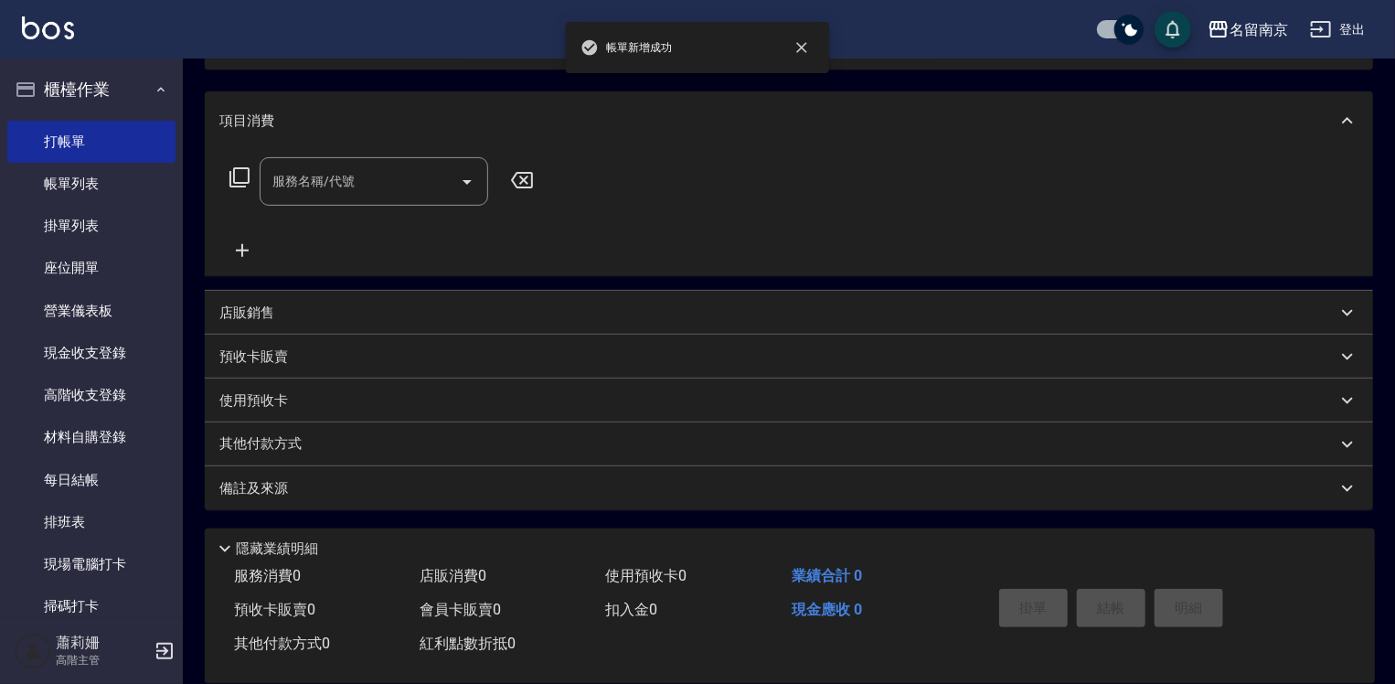
scroll to position [0, 0]
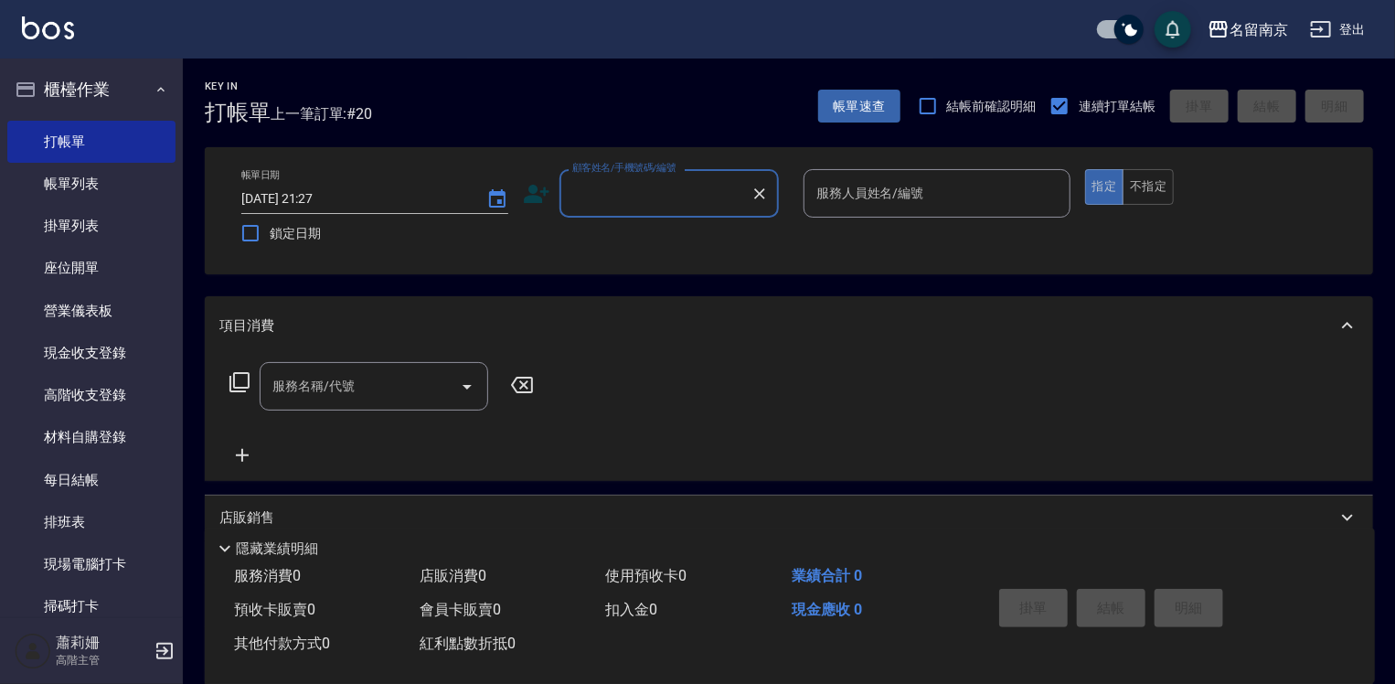
drag, startPoint x: 131, startPoint y: 194, endPoint x: 606, endPoint y: 443, distance: 536.6
click at [131, 194] on link "帳單列表" at bounding box center [91, 184] width 168 height 42
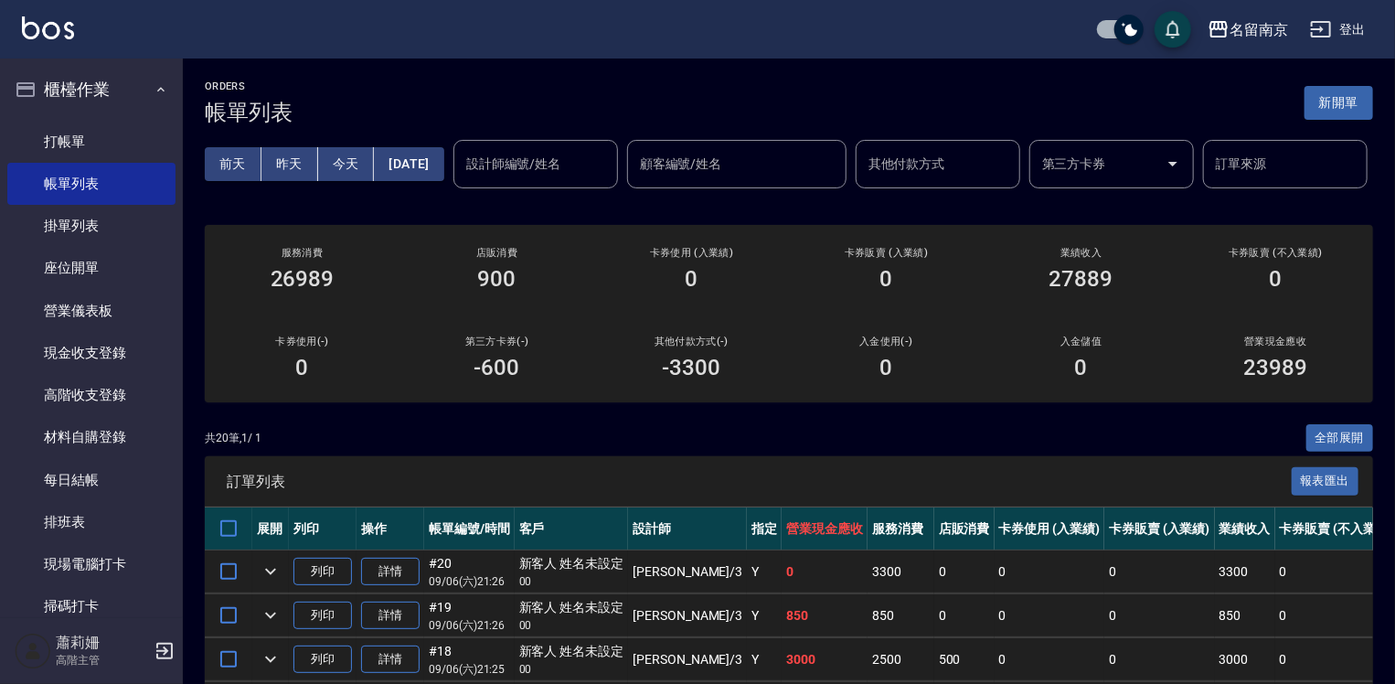
scroll to position [366, 0]
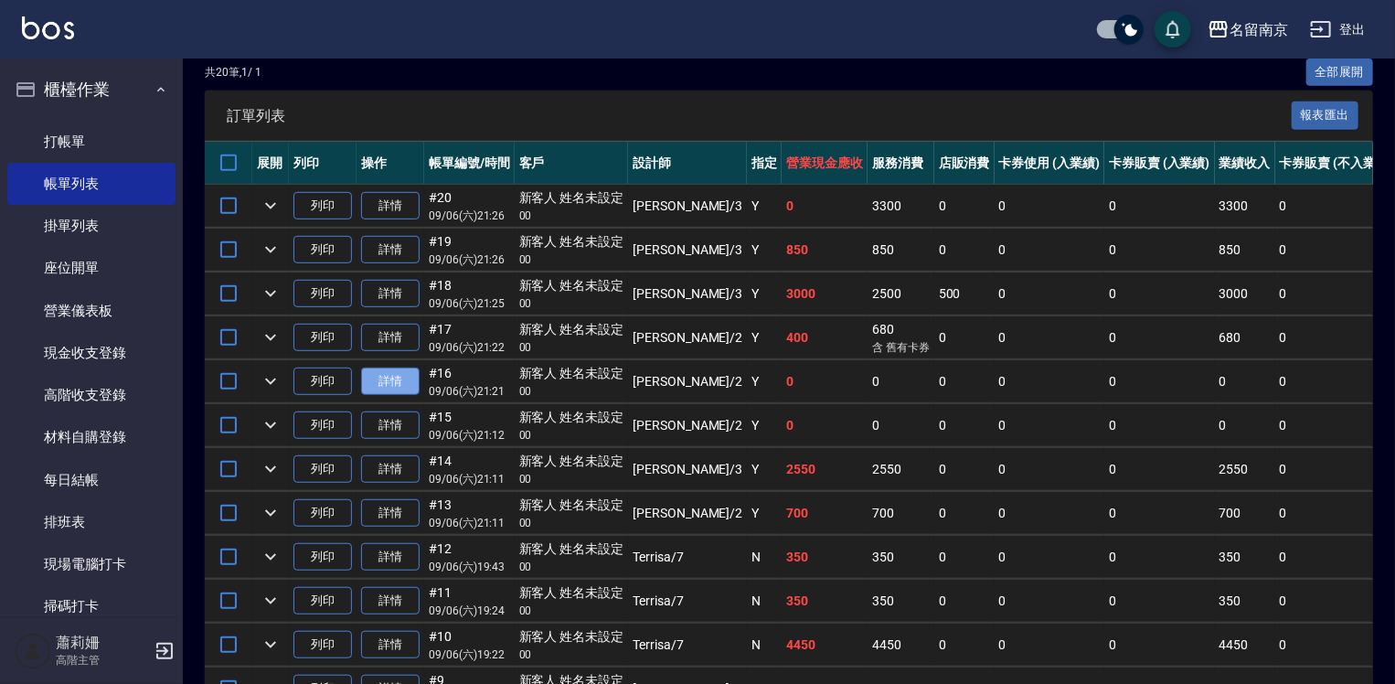
click at [399, 396] on link "詳情" at bounding box center [390, 382] width 59 height 28
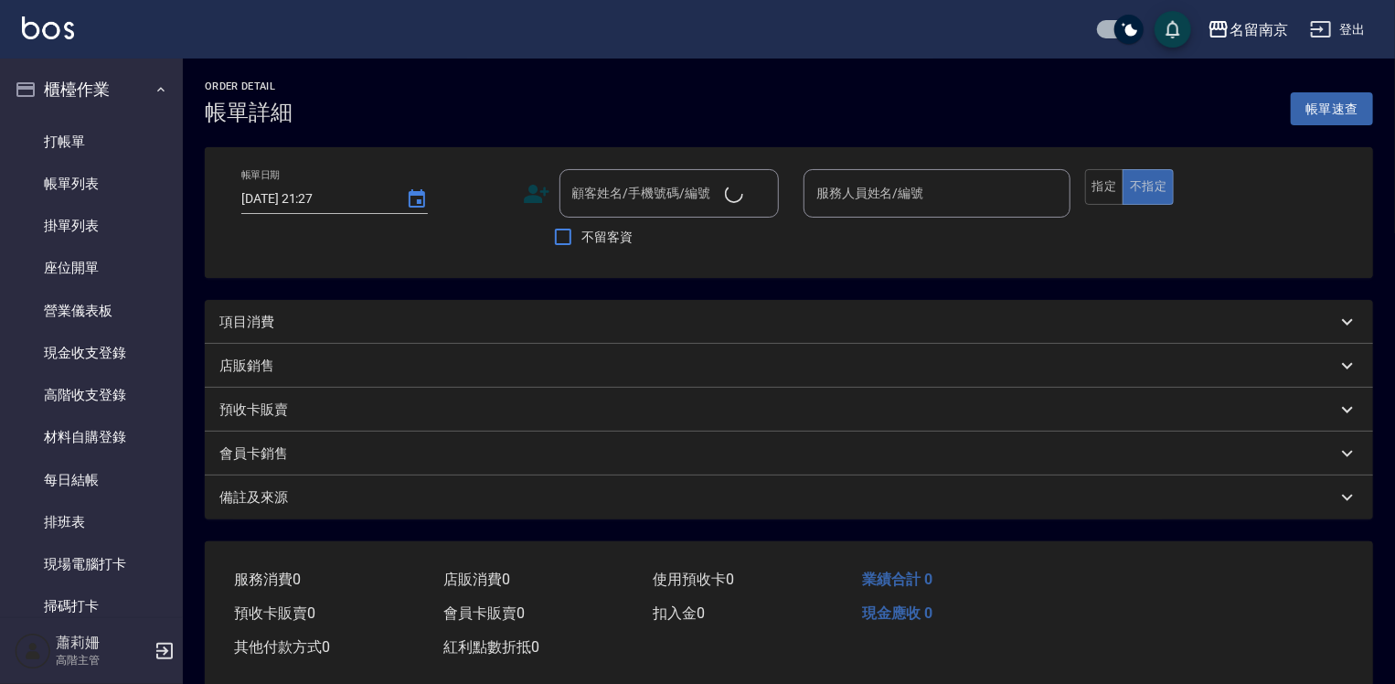
type input "[DATE] 21:21"
type input "[PERSON_NAME]-2"
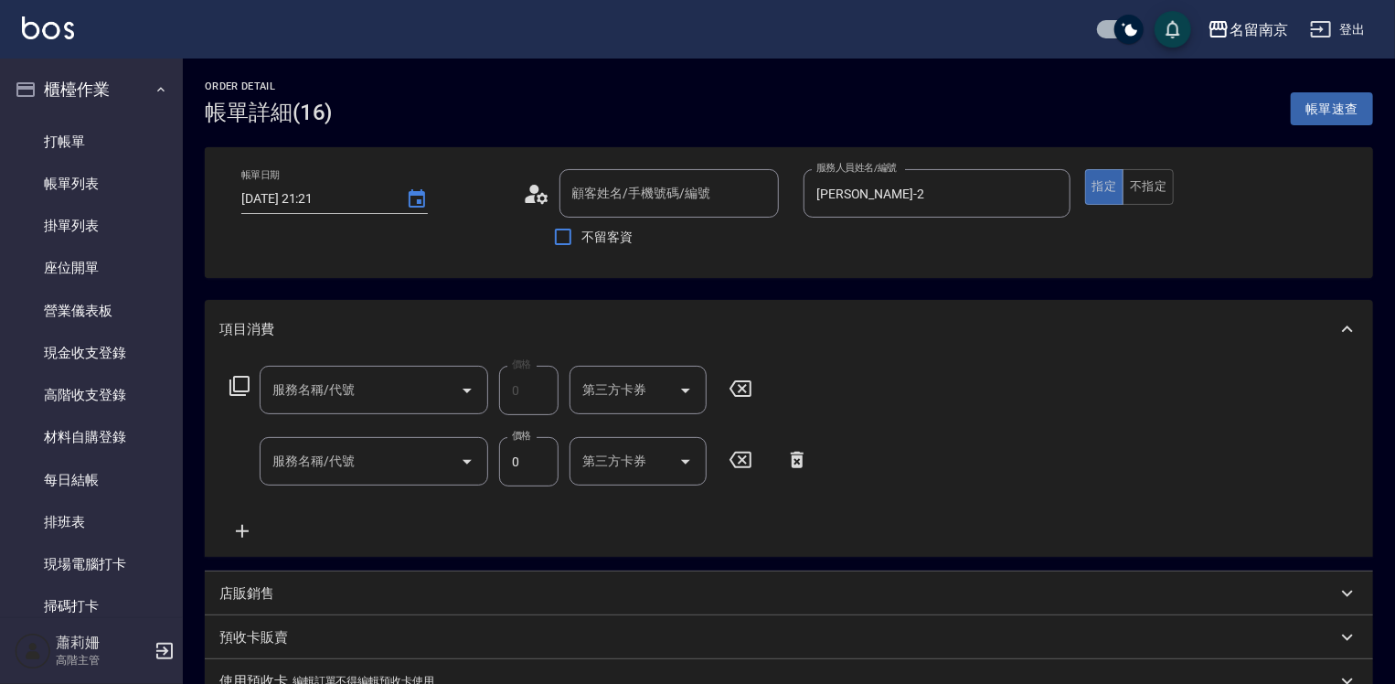
type input "新客人 姓名未設定/00/null"
type input "護金*2(619)"
type input "金染(002)"
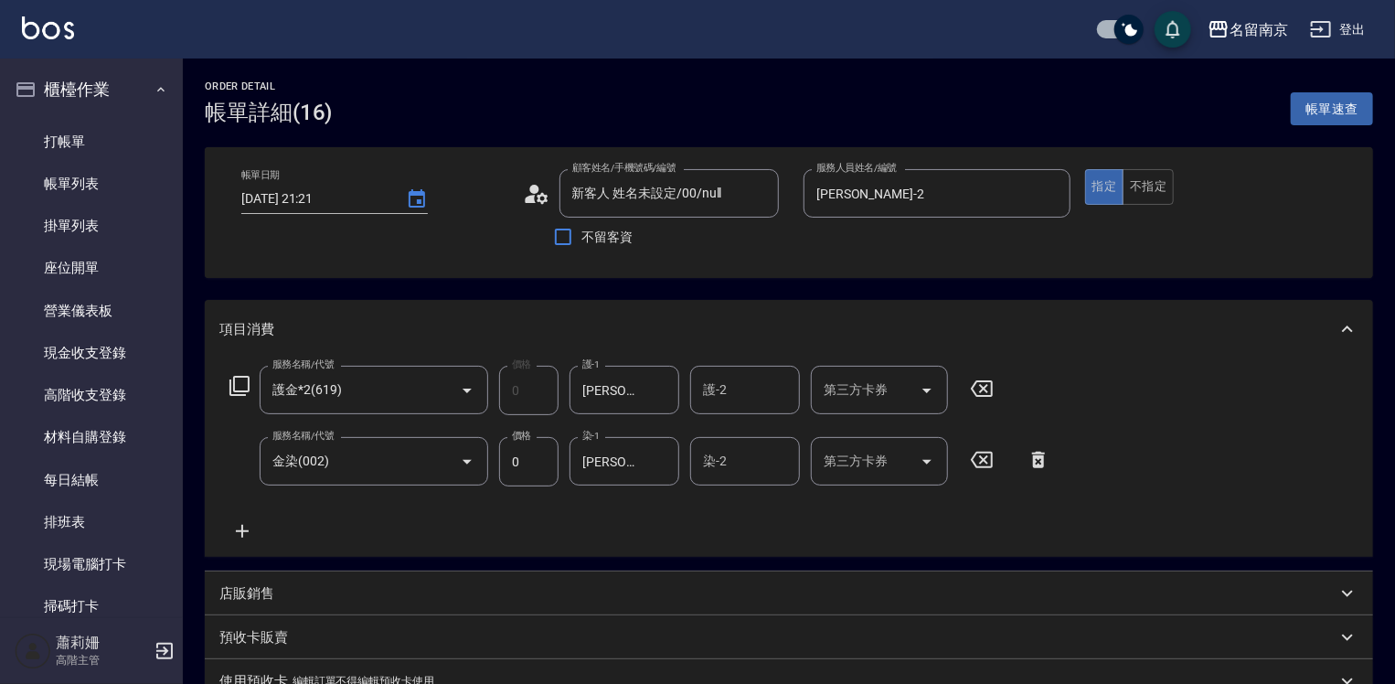
click at [235, 375] on icon at bounding box center [240, 386] width 22 height 22
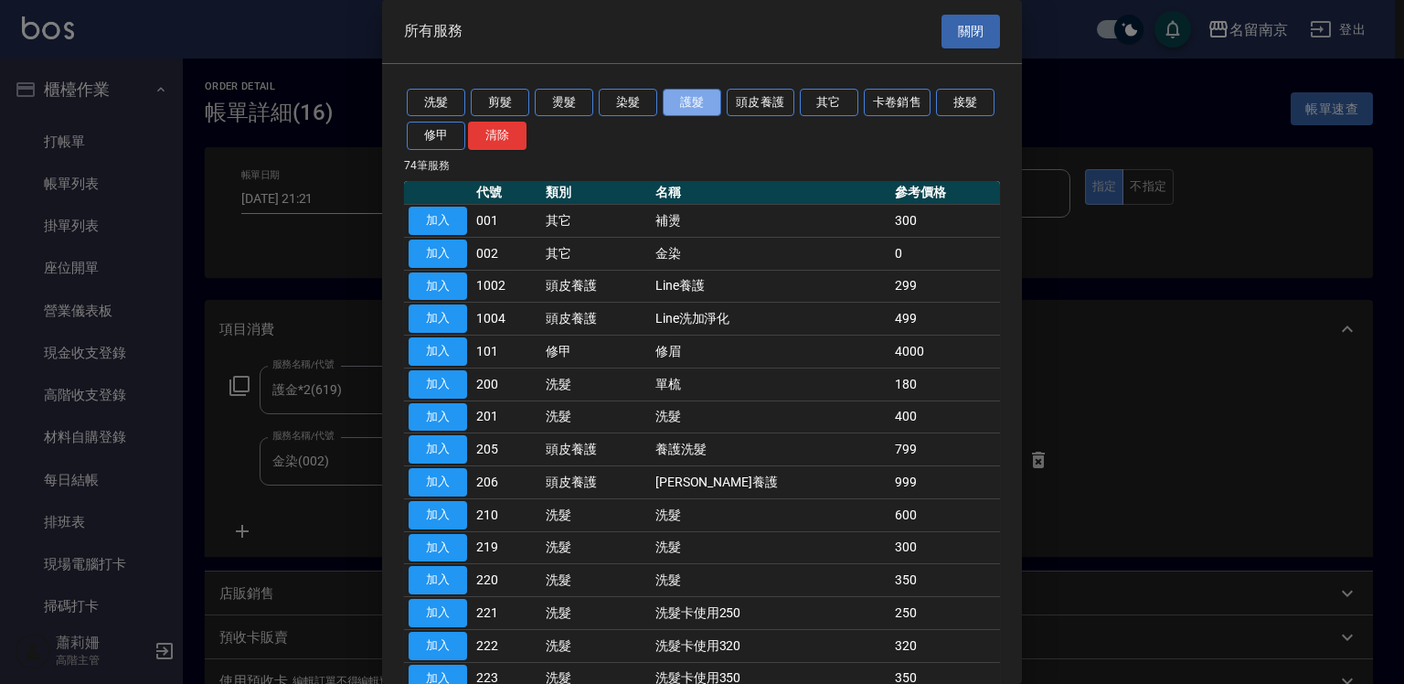
click at [703, 102] on button "護髮" at bounding box center [692, 103] width 59 height 28
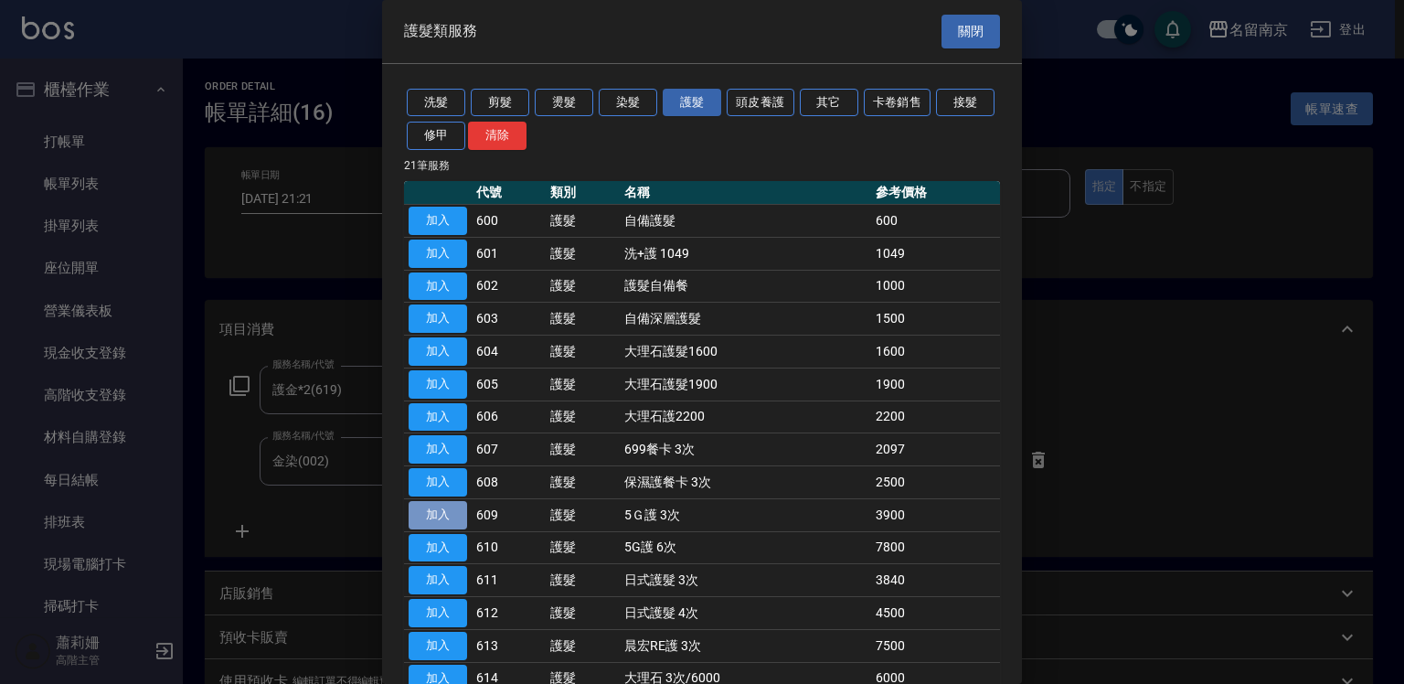
click at [460, 504] on button "加入" at bounding box center [438, 515] width 59 height 28
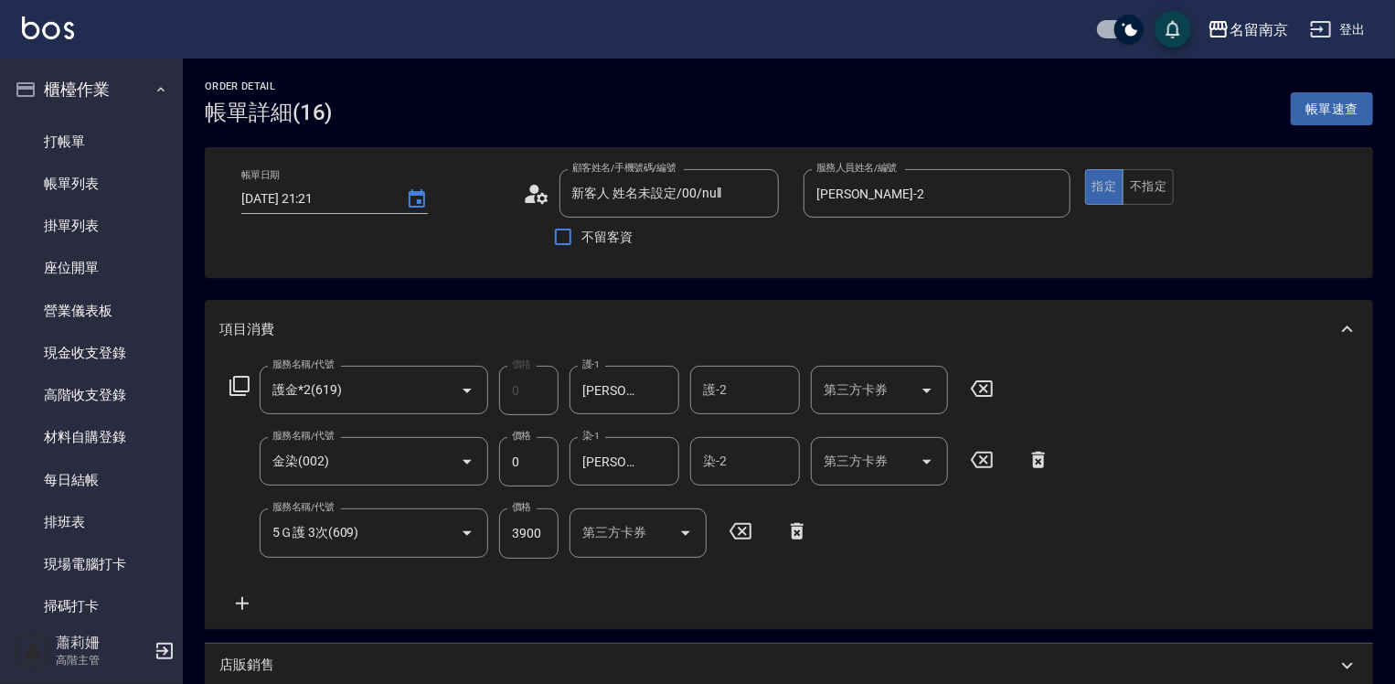
click at [534, 537] on input "3900" at bounding box center [528, 532] width 59 height 49
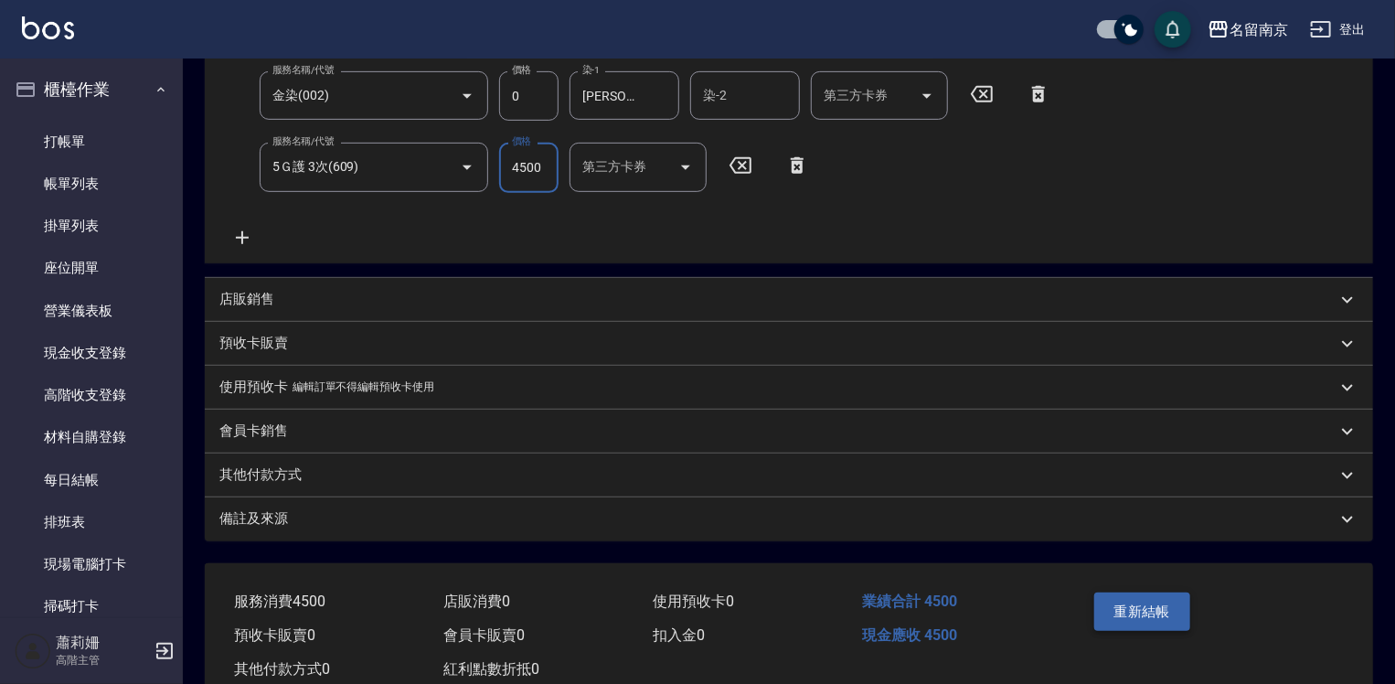
type input "4500"
click at [1148, 603] on button "重新結帳" at bounding box center [1143, 612] width 97 height 38
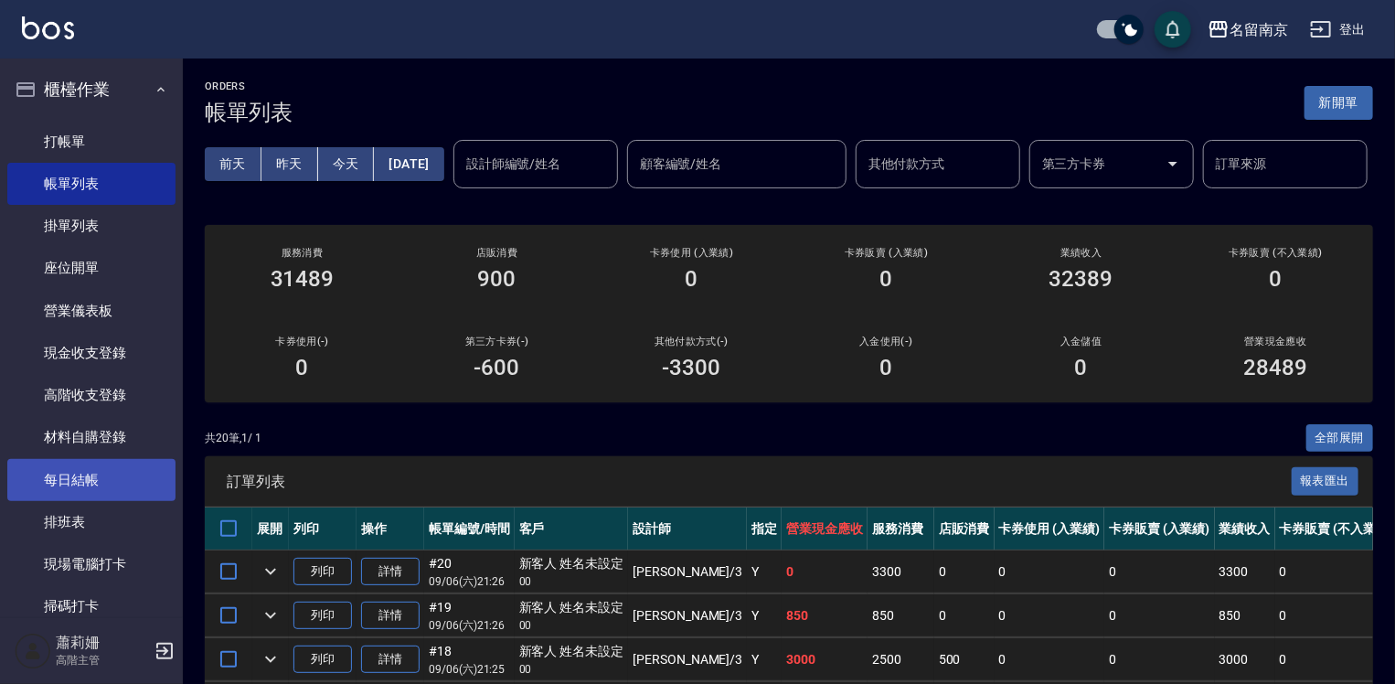
click at [82, 486] on link "每日結帳" at bounding box center [91, 480] width 168 height 42
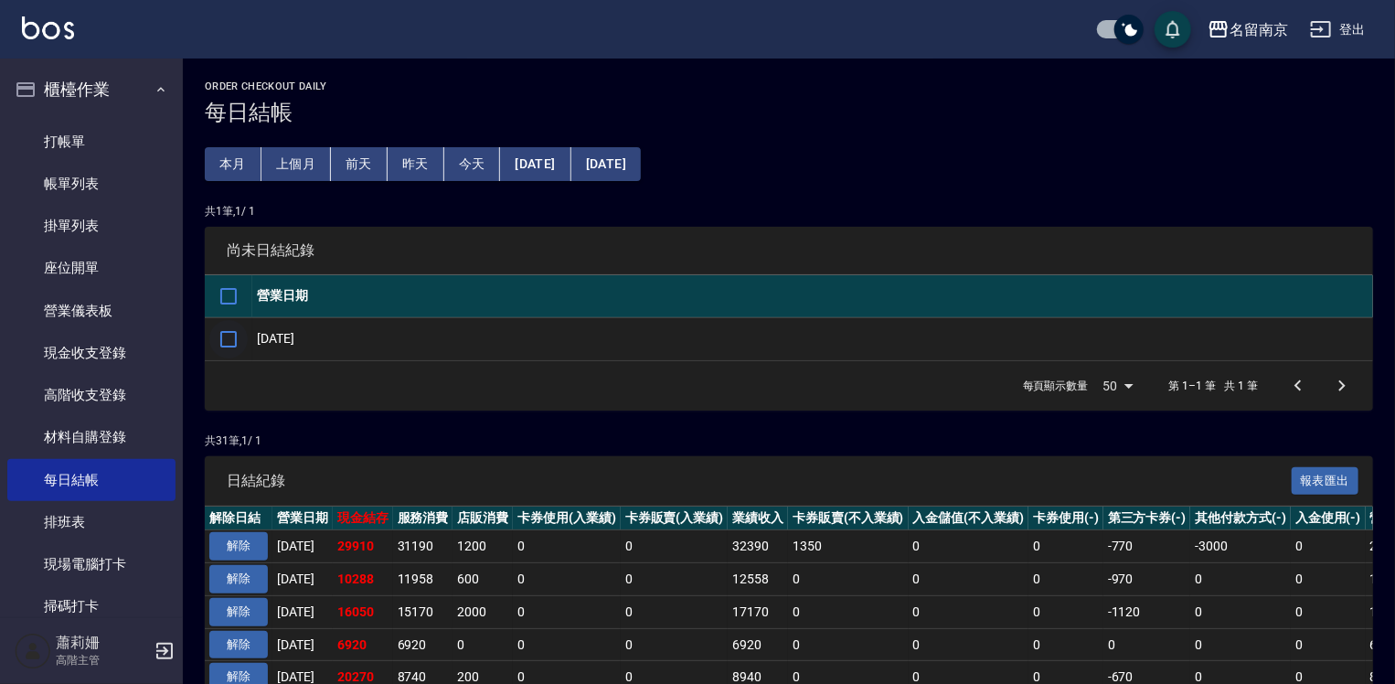
click at [234, 335] on input "checkbox" at bounding box center [228, 339] width 38 height 38
checkbox input "true"
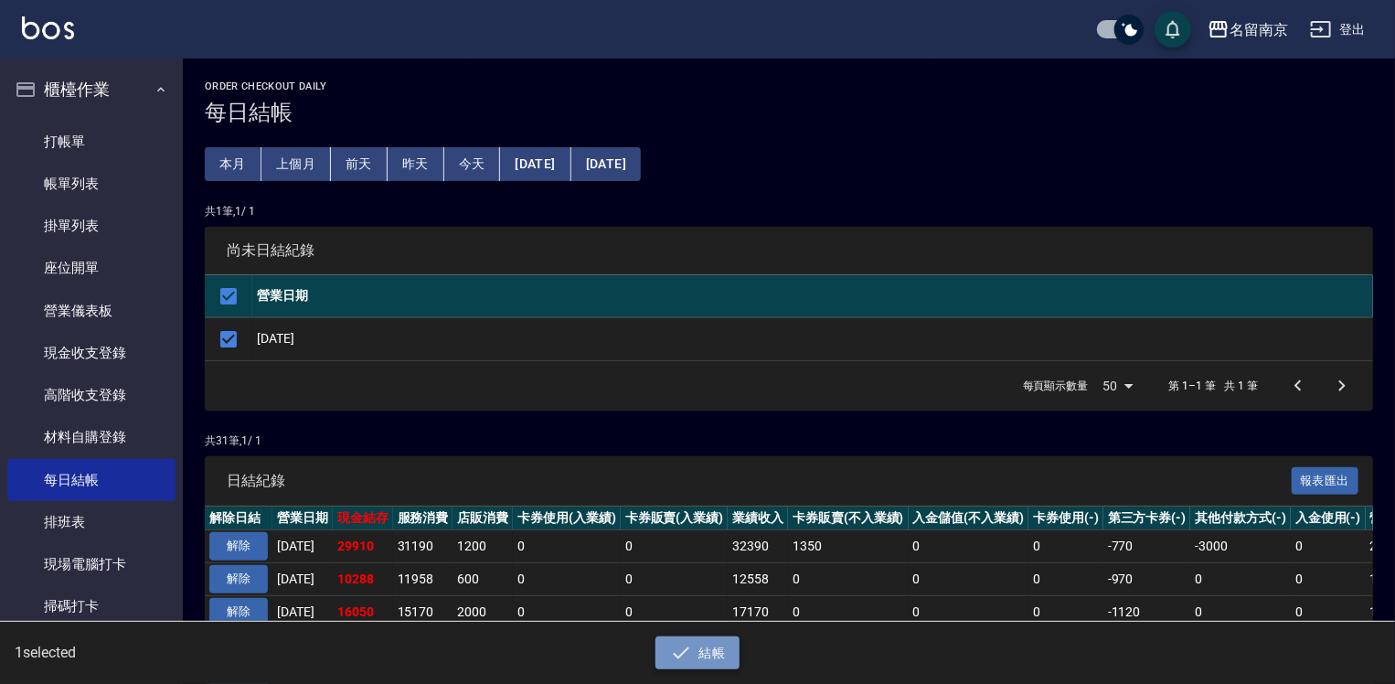
click at [697, 658] on button "結帳" at bounding box center [698, 653] width 85 height 34
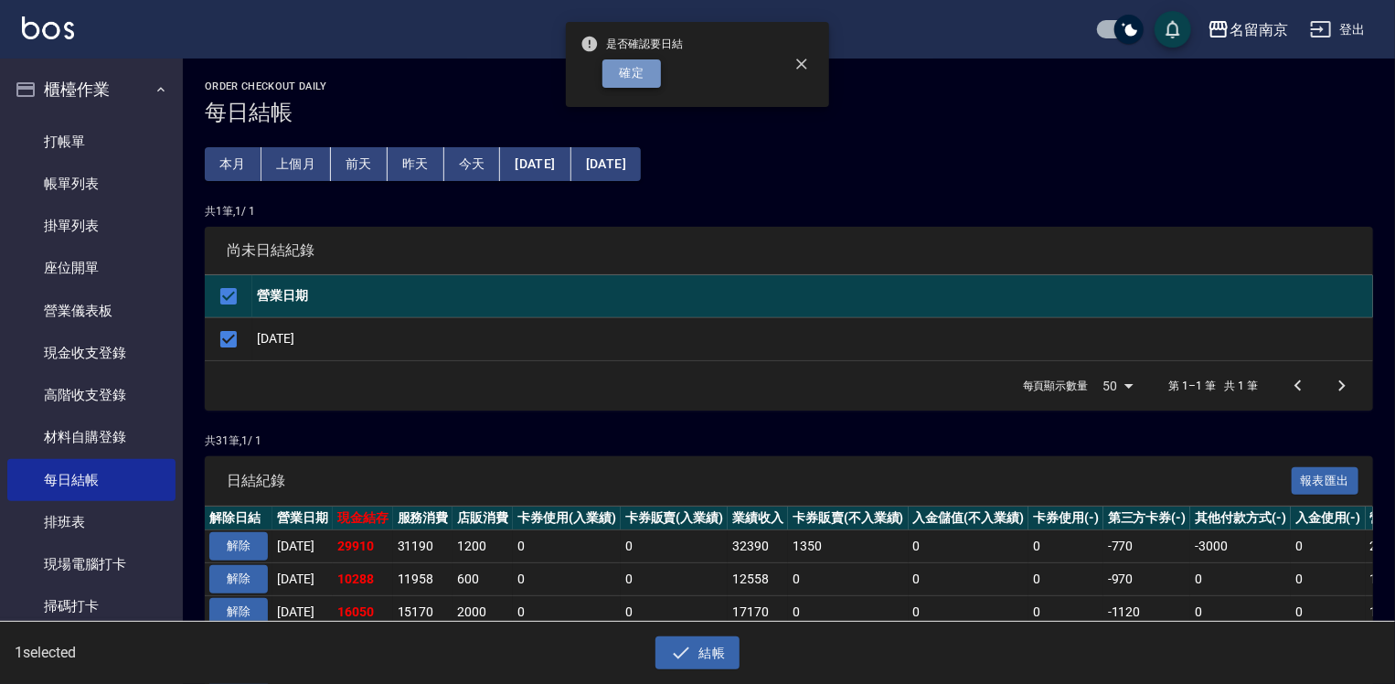
click at [644, 74] on button "確定" at bounding box center [632, 73] width 59 height 28
checkbox input "false"
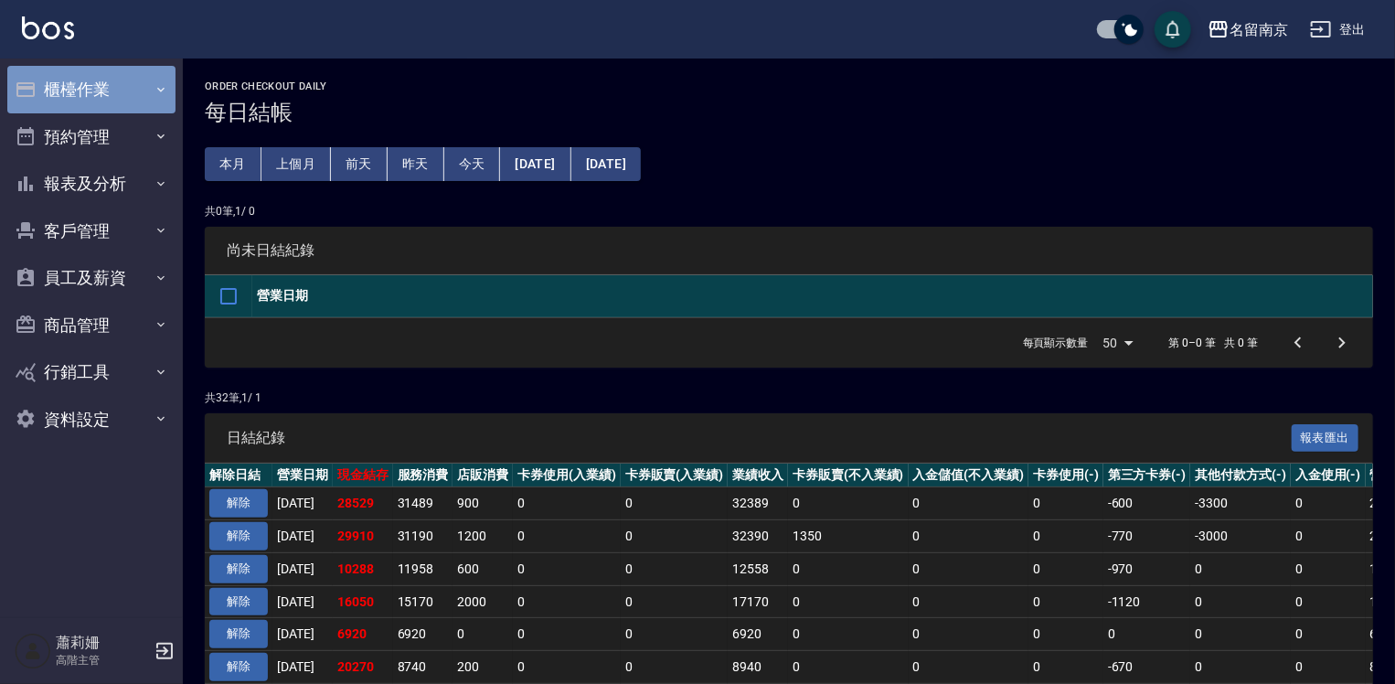
click at [84, 85] on button "櫃檯作業" at bounding box center [91, 90] width 168 height 48
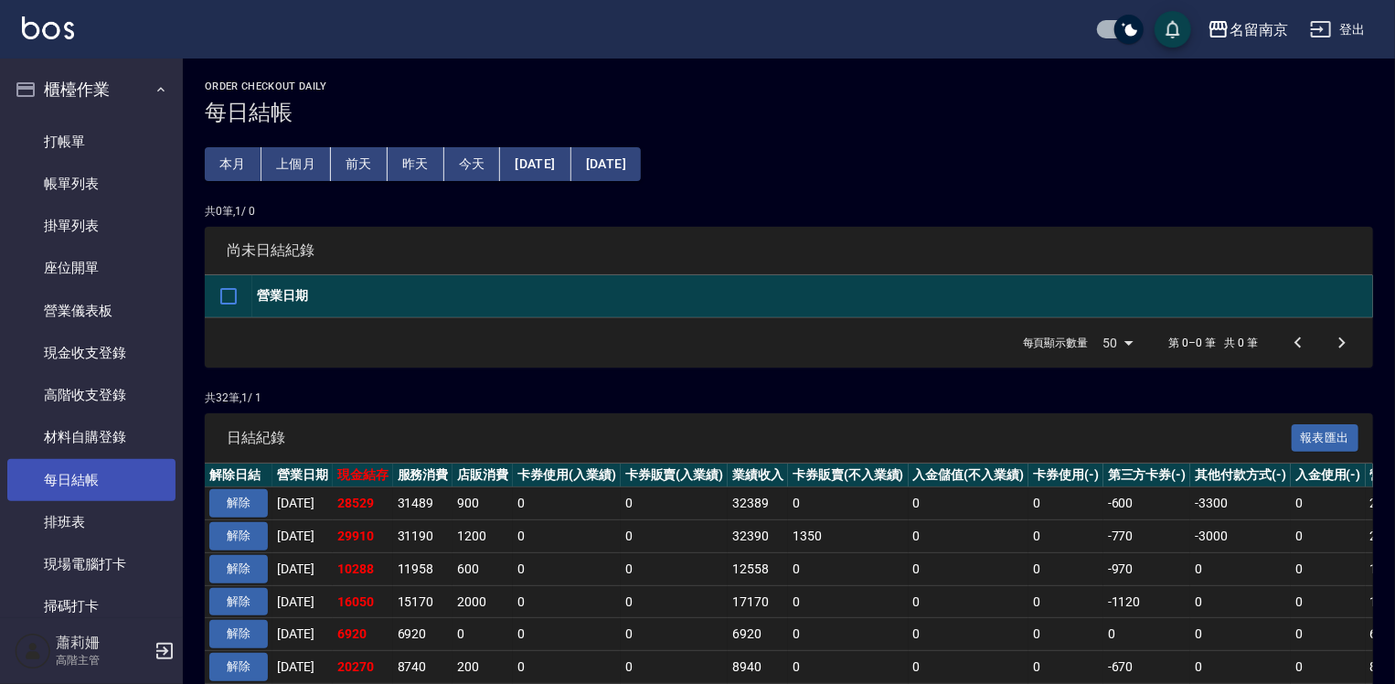
scroll to position [366, 0]
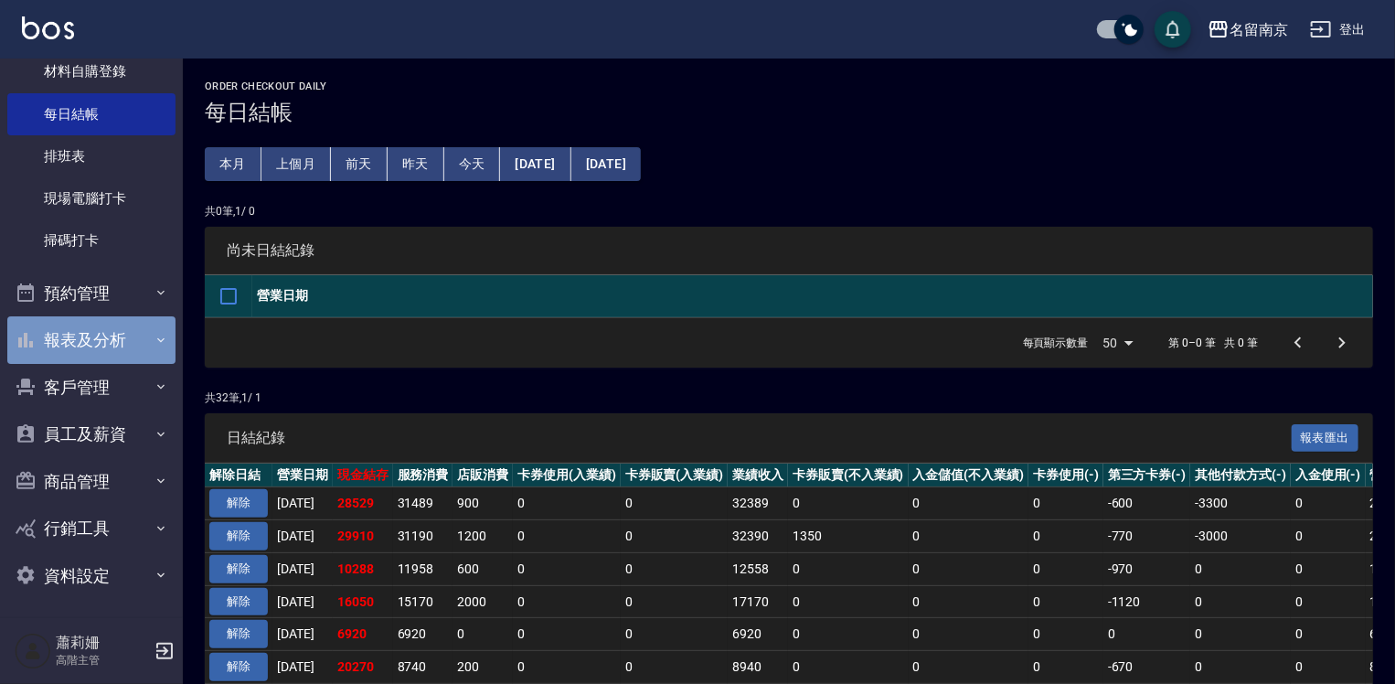
click at [110, 334] on button "報表及分析" at bounding box center [91, 340] width 168 height 48
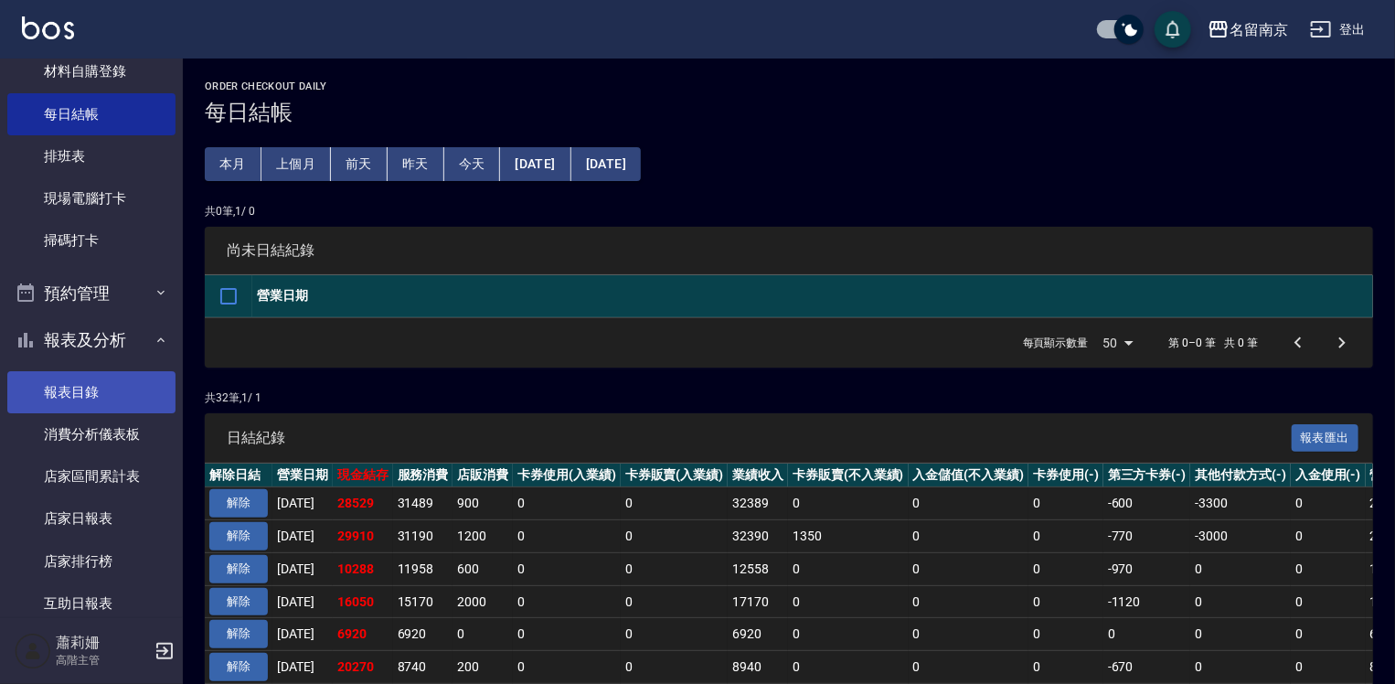
click at [107, 390] on link "報表目錄" at bounding box center [91, 392] width 168 height 42
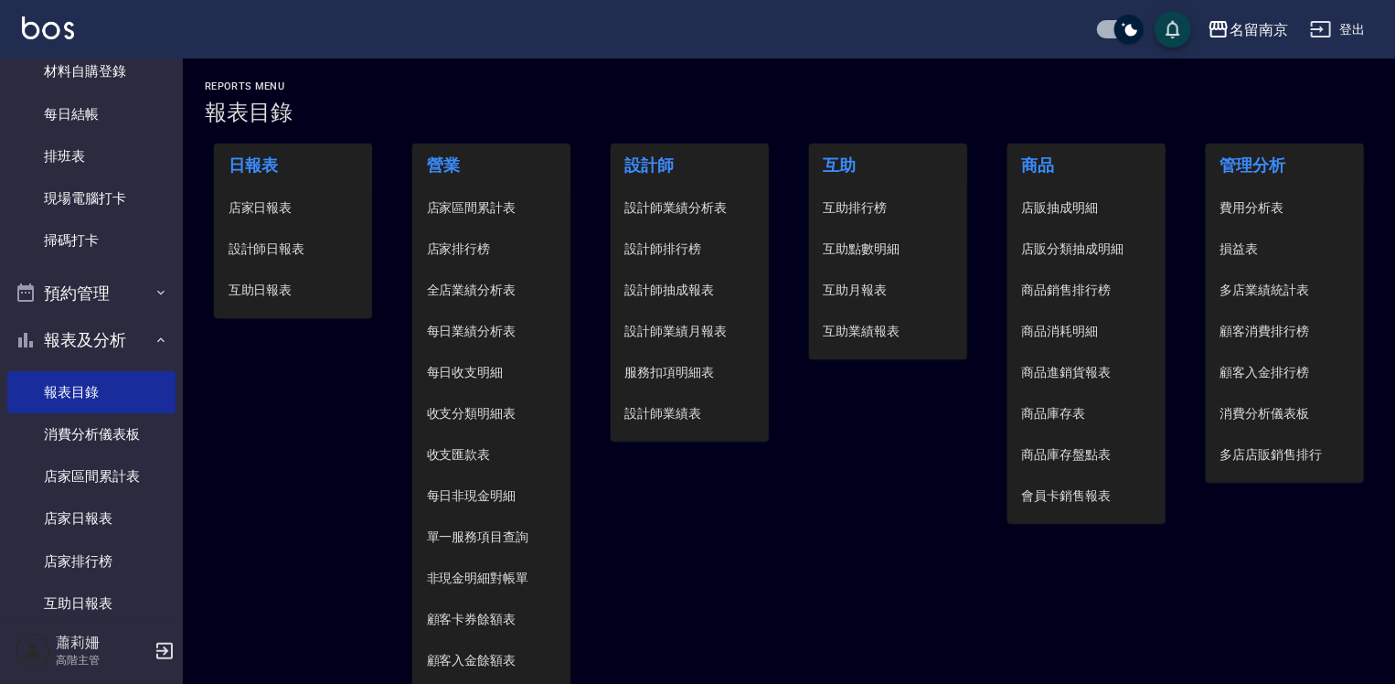
click at [278, 238] on li "設計師日報表" at bounding box center [293, 249] width 159 height 41
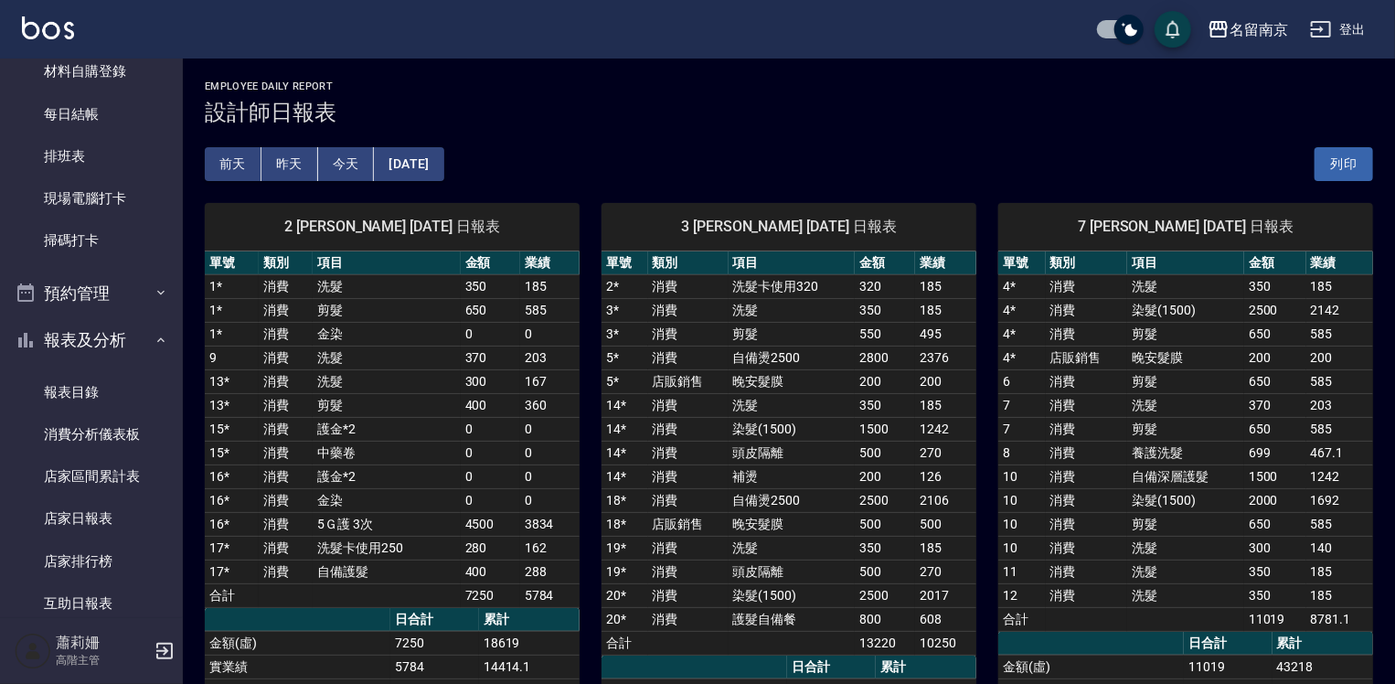
scroll to position [183, 0]
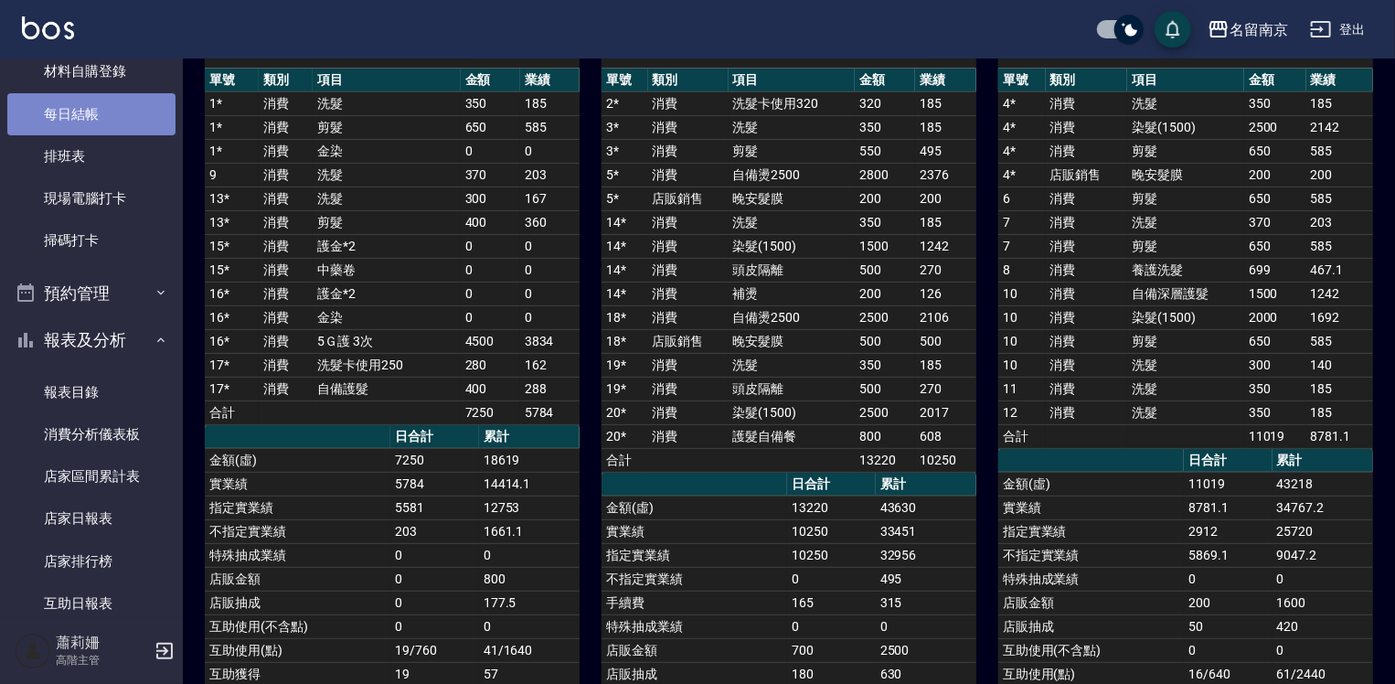
click at [106, 118] on link "每日結帳" at bounding box center [91, 114] width 168 height 42
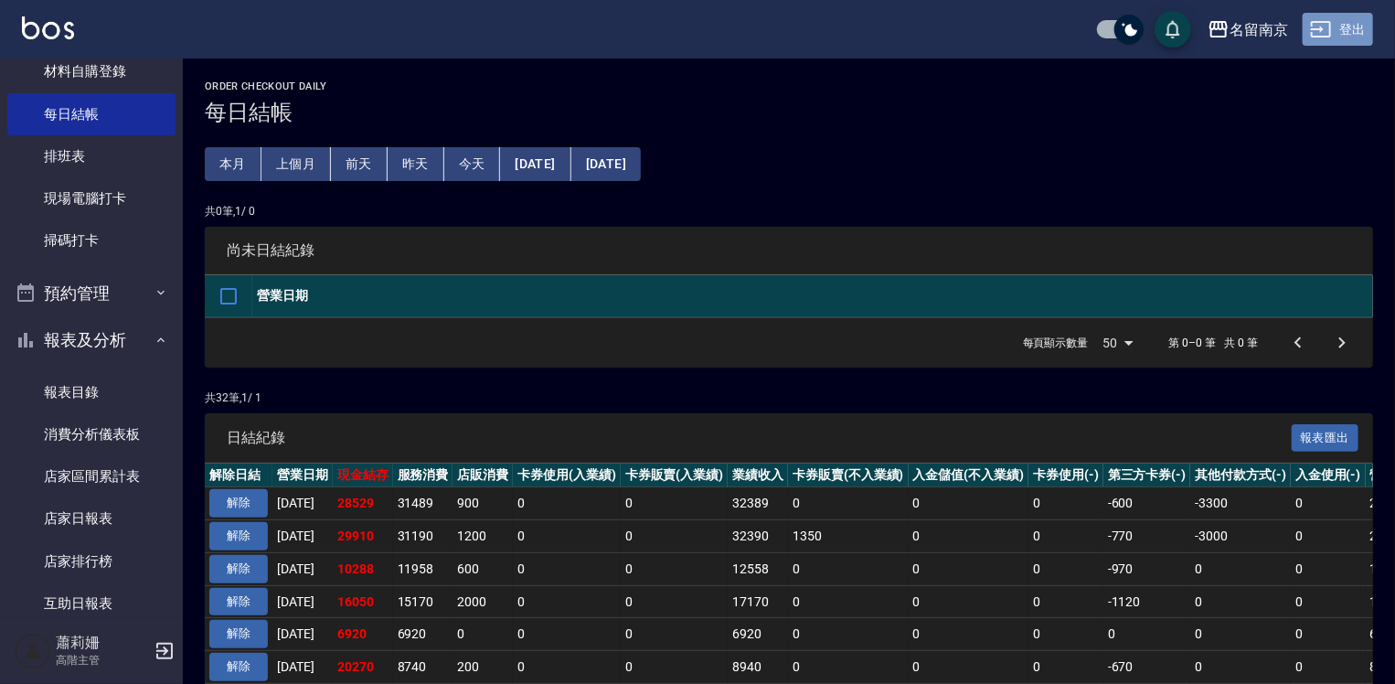
click at [1348, 22] on button "登出" at bounding box center [1338, 30] width 70 height 34
